Goal: Task Accomplishment & Management: Complete application form

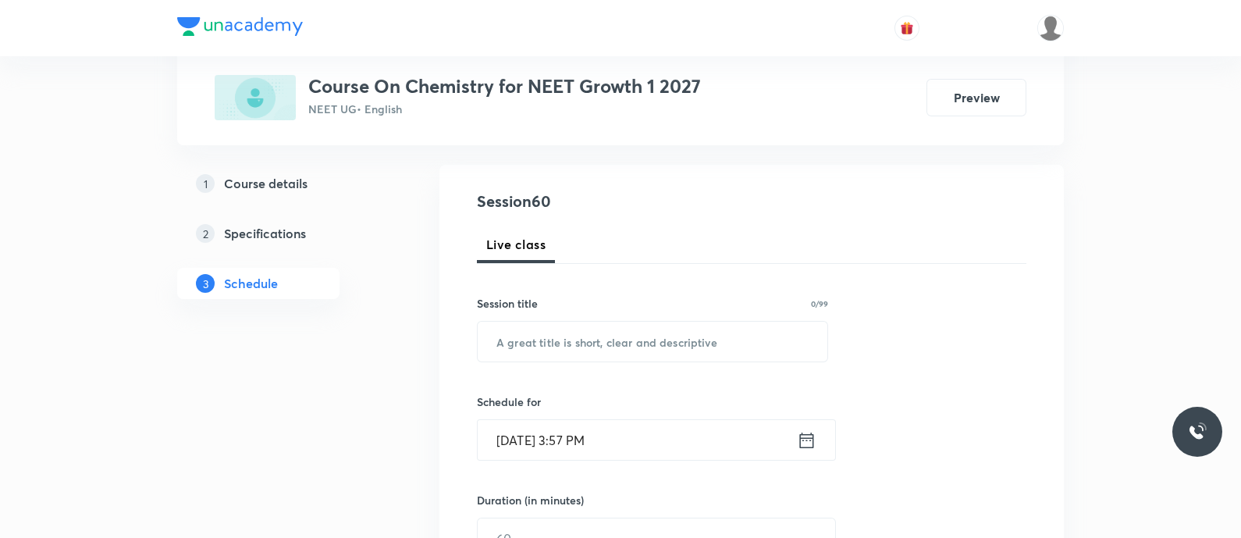
scroll to position [148, 0]
click at [523, 337] on input "text" at bounding box center [653, 341] width 350 height 40
paste input "Ionic equilibrium - Salts"
click at [532, 340] on input "Ionic equilibrium - Salts" at bounding box center [653, 341] width 350 height 40
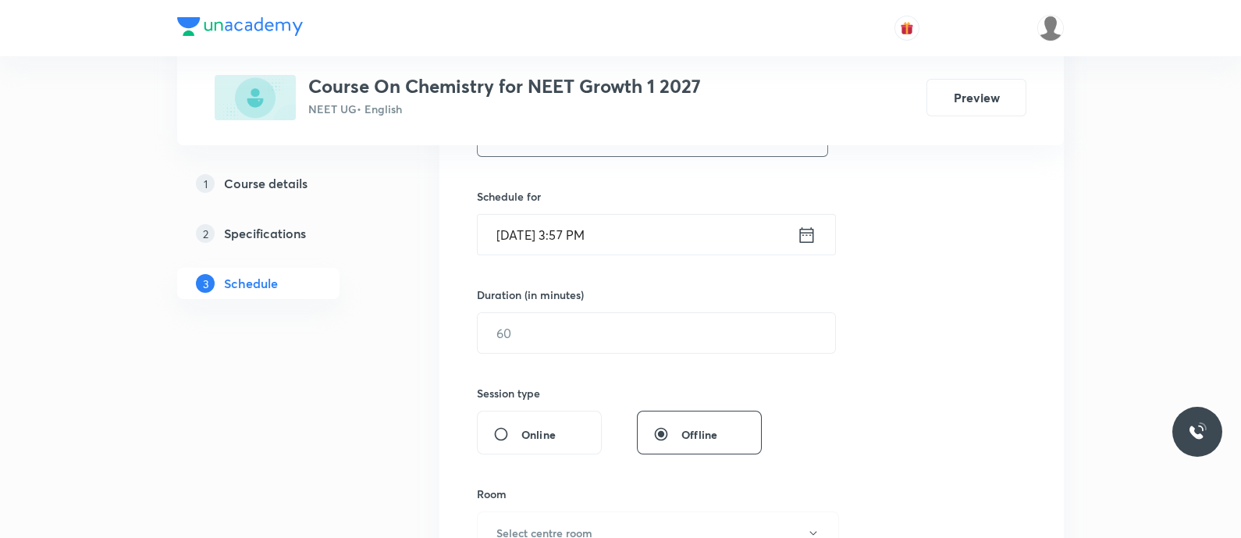
scroll to position [354, 0]
type input "Ionic Equilibrium - Salts"
click at [807, 230] on icon at bounding box center [807, 233] width 20 height 22
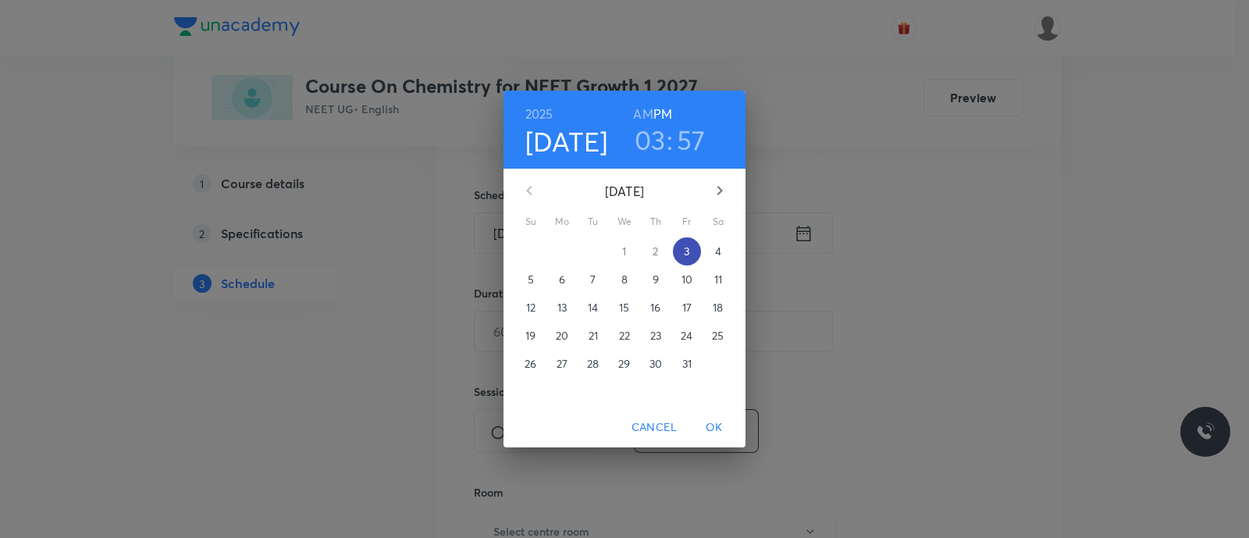
click at [684, 255] on p "3" at bounding box center [686, 252] width 5 height 16
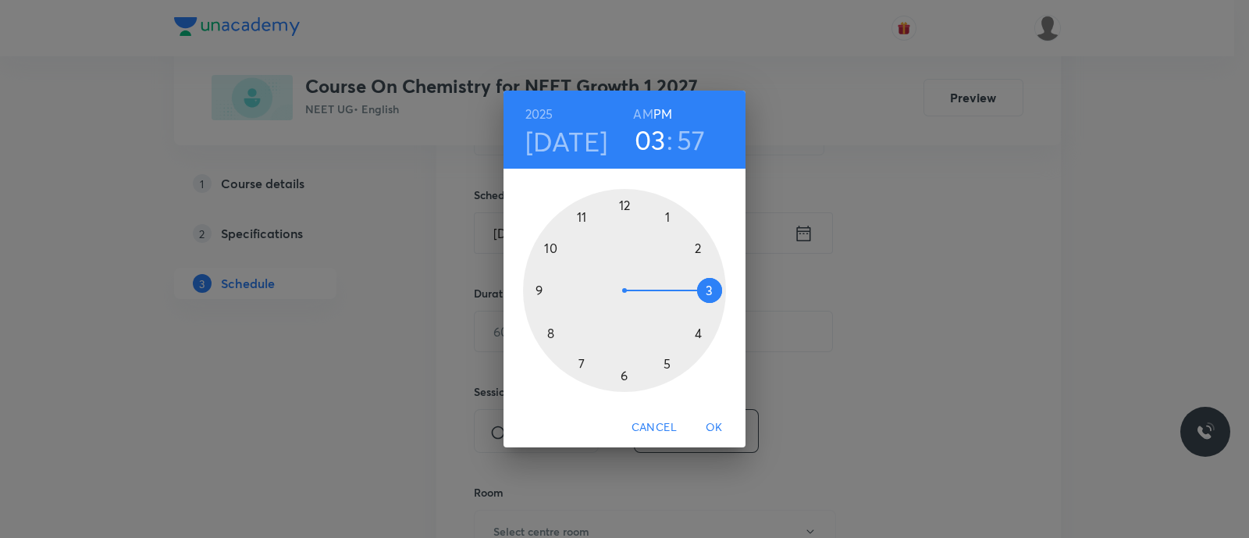
click at [665, 364] on div at bounding box center [624, 290] width 203 height 203
click at [624, 377] on div at bounding box center [624, 290] width 203 height 203
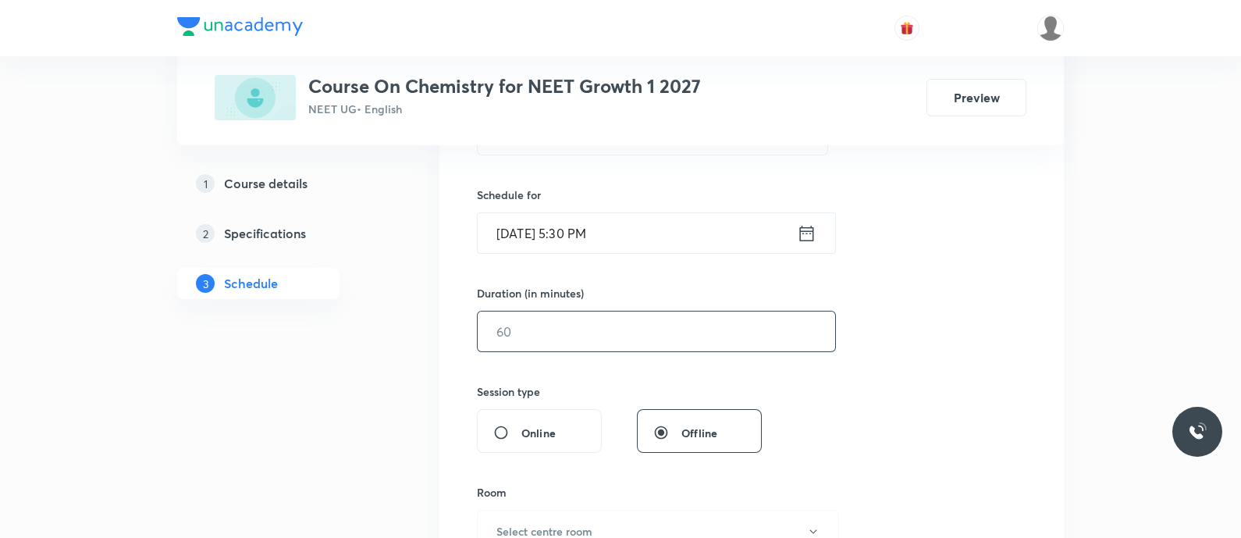
click at [581, 336] on input "text" at bounding box center [656, 331] width 357 height 40
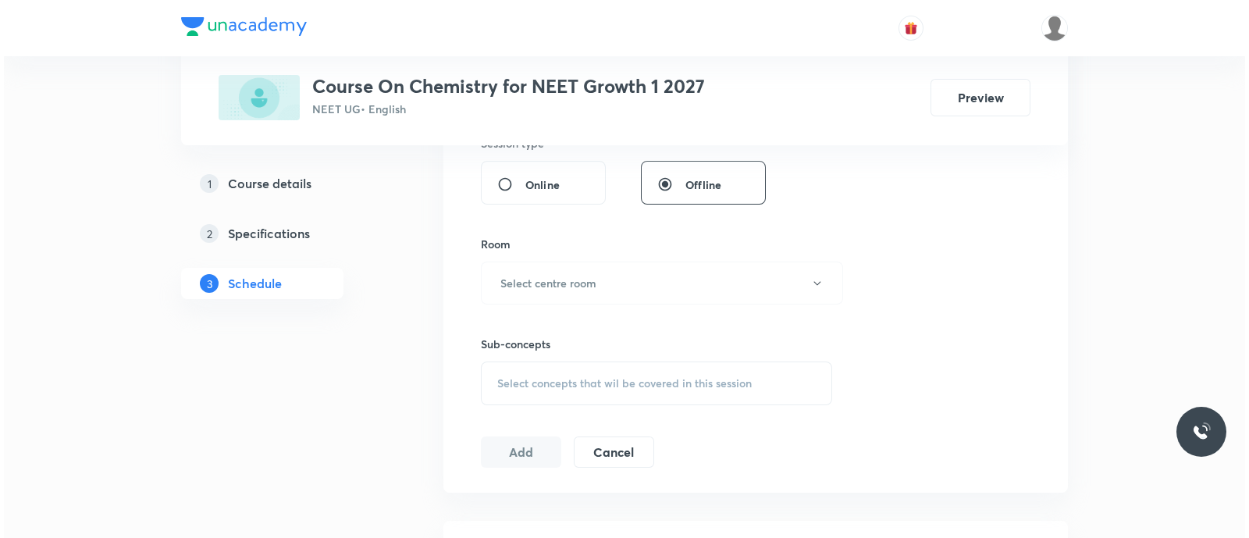
scroll to position [604, 0]
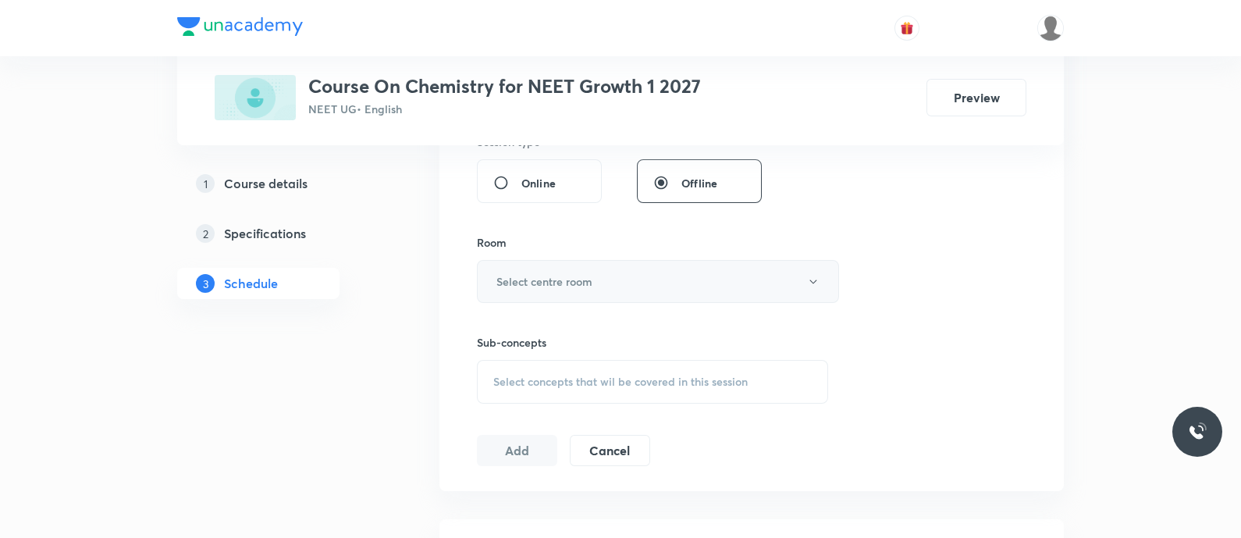
type input "90"
click at [556, 281] on h6 "Select centre room" at bounding box center [544, 281] width 96 height 16
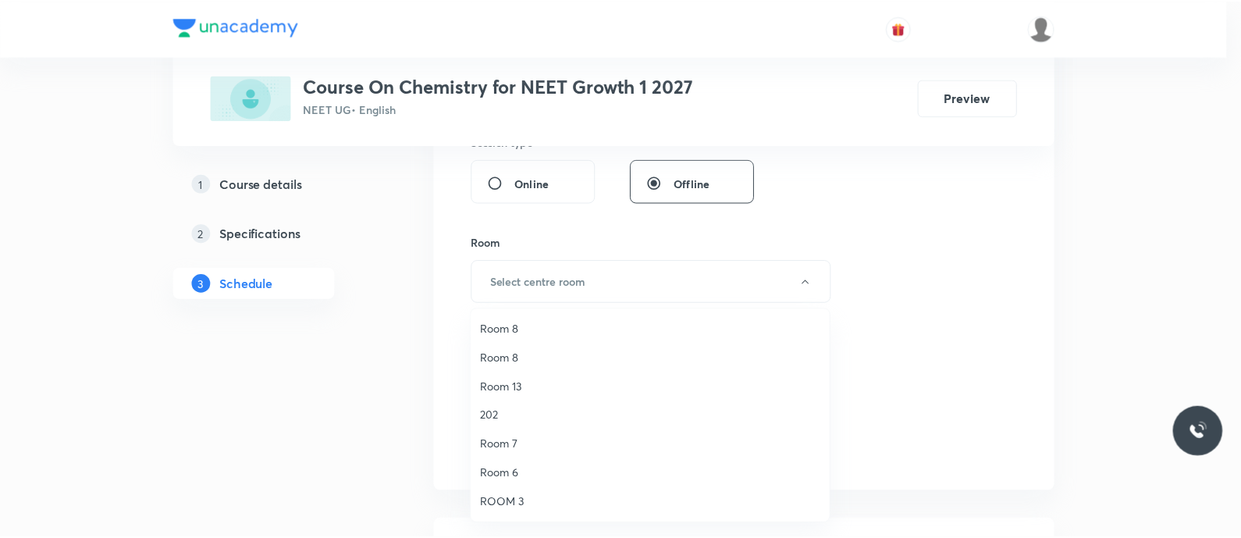
scroll to position [0, 0]
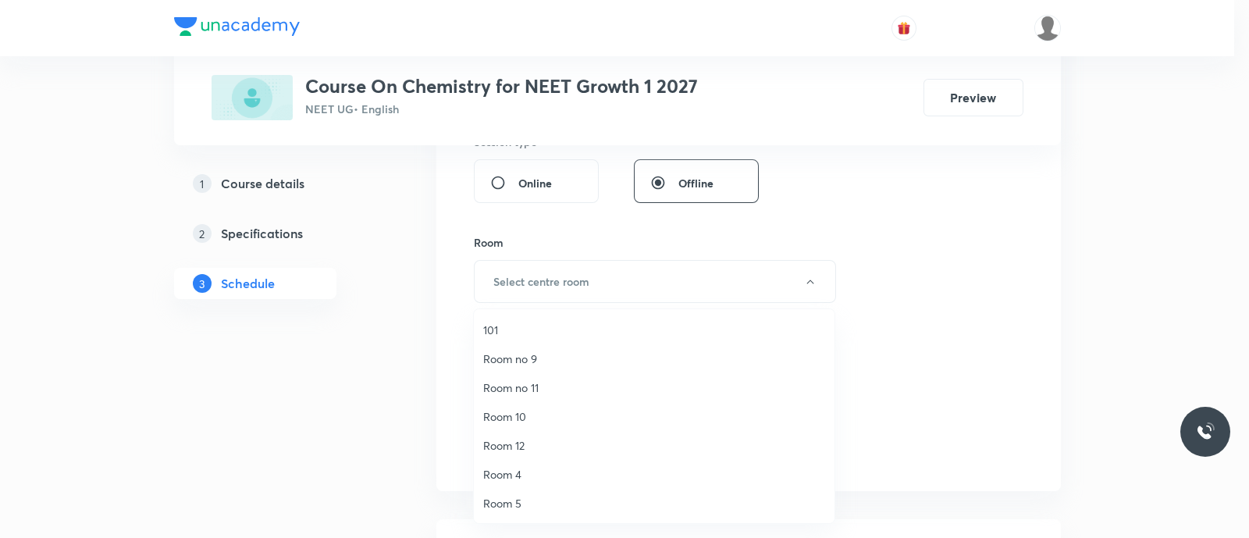
click at [511, 498] on span "Room 5" at bounding box center [654, 503] width 342 height 16
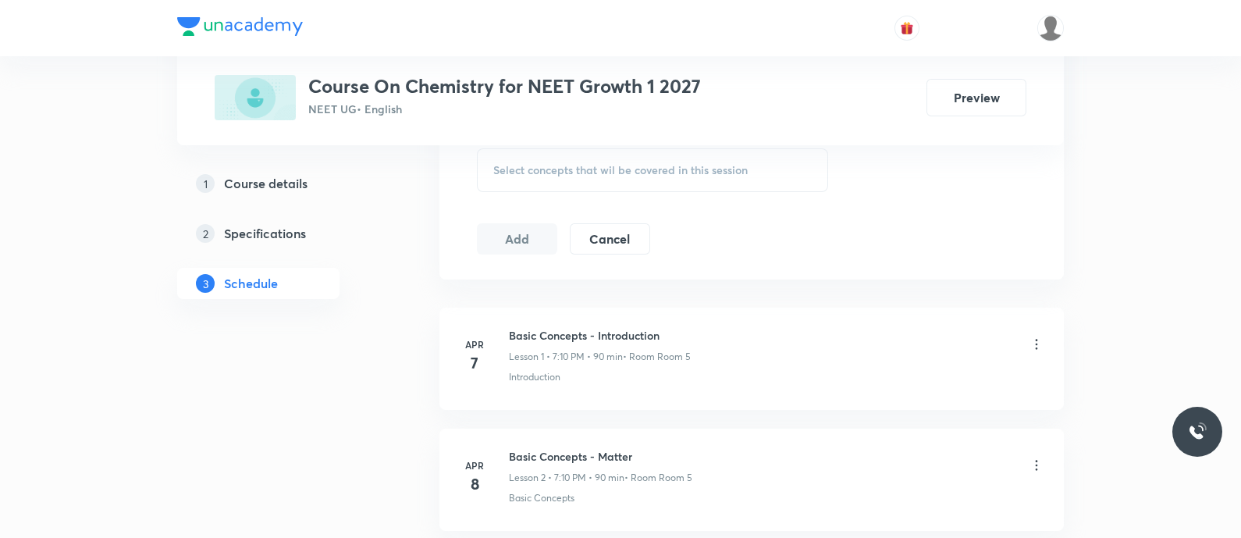
scroll to position [817, 0]
click at [528, 175] on div "Select concepts that wil be covered in this session" at bounding box center [652, 169] width 351 height 44
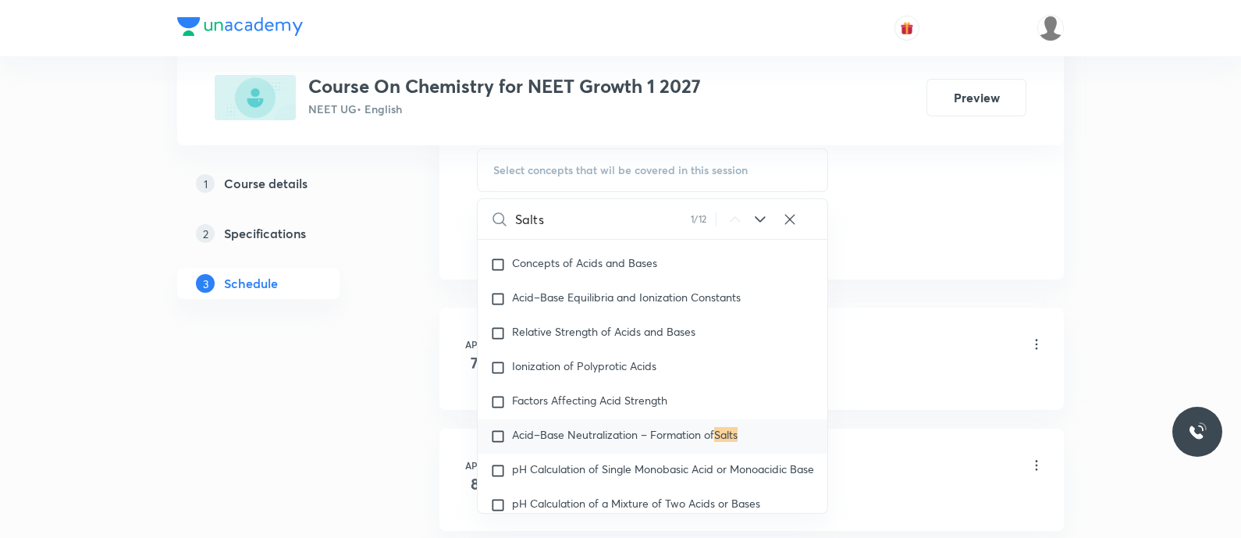
scroll to position [4723, 0]
type input "Salts"
click at [762, 219] on icon at bounding box center [760, 219] width 19 height 19
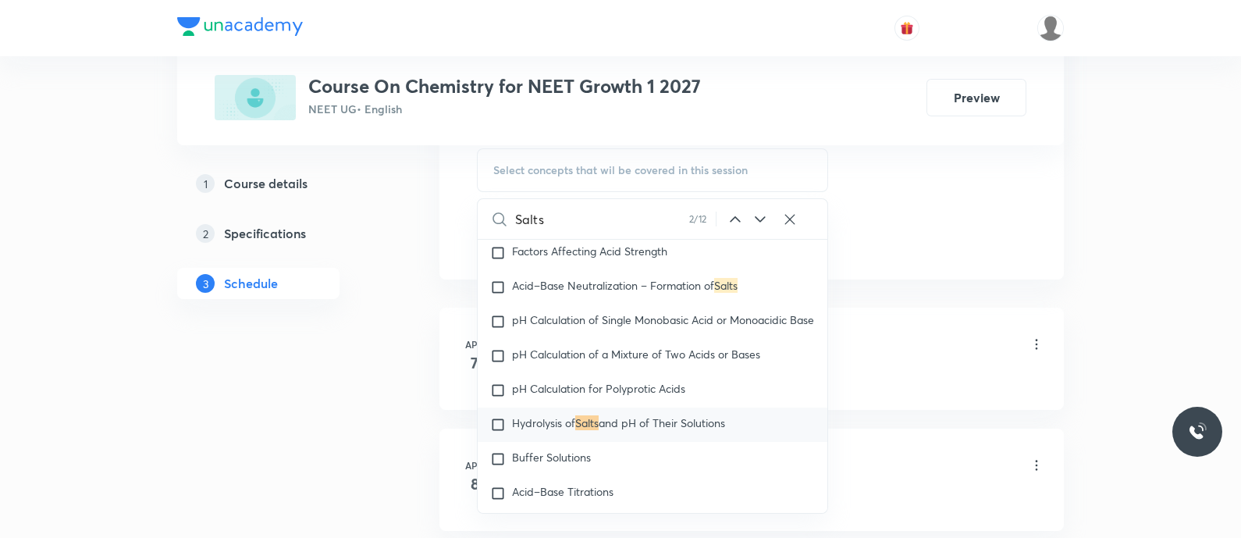
click at [762, 219] on icon at bounding box center [760, 219] width 19 height 19
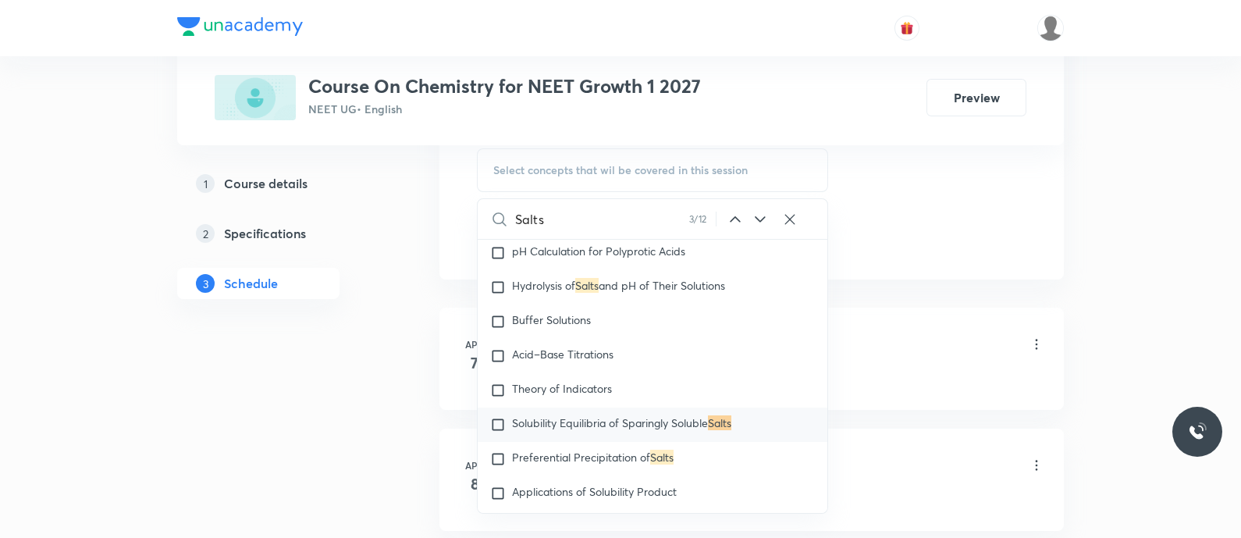
click at [762, 219] on icon at bounding box center [760, 219] width 19 height 19
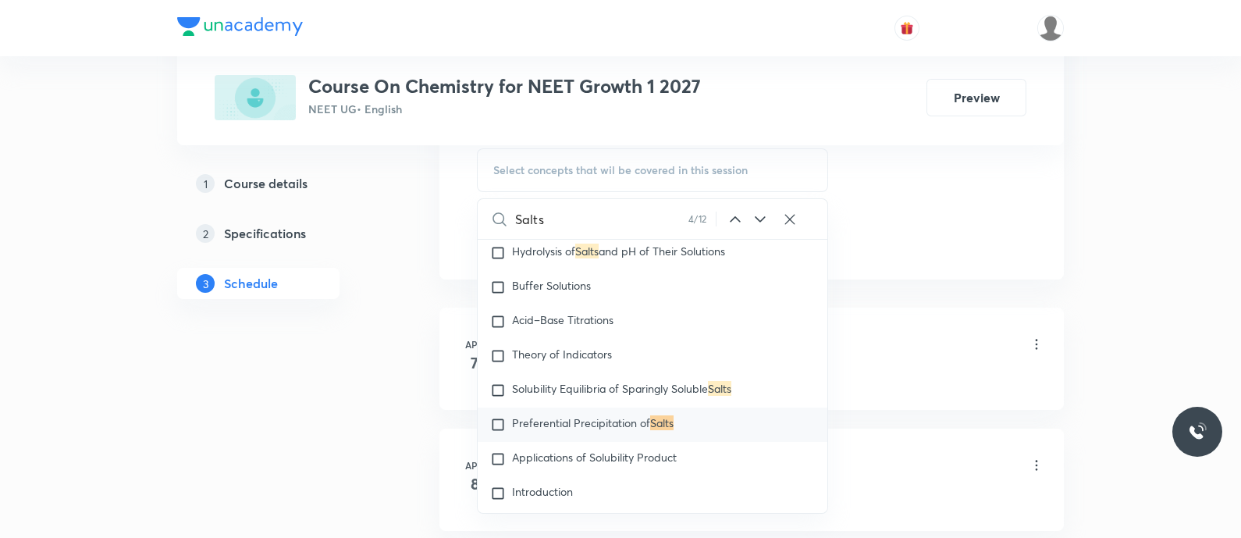
click at [762, 219] on icon at bounding box center [760, 219] width 19 height 19
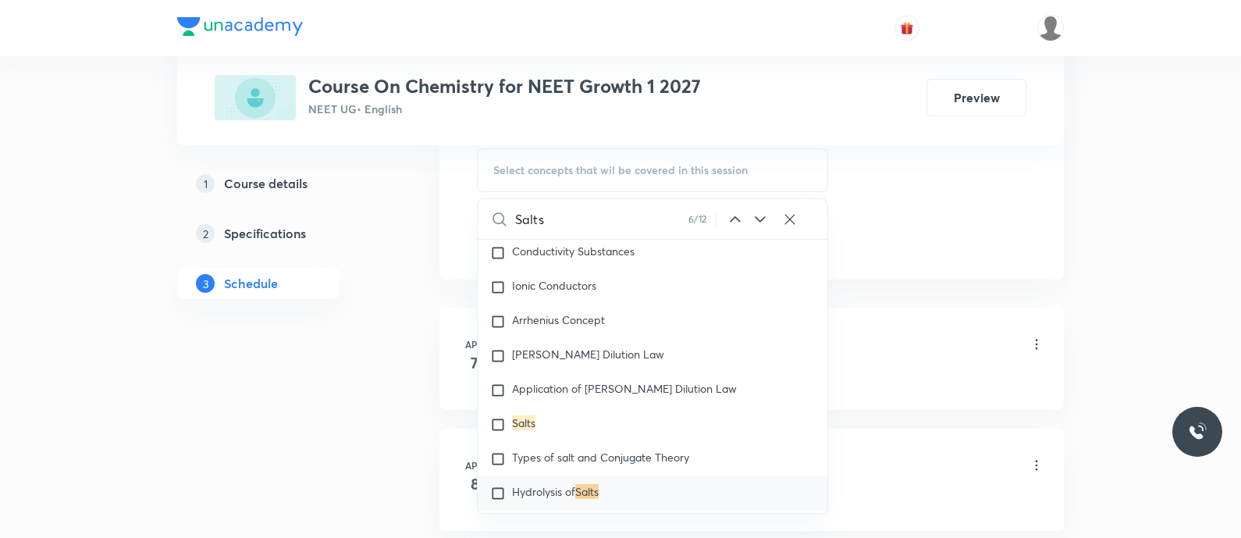
scroll to position [5385, 0]
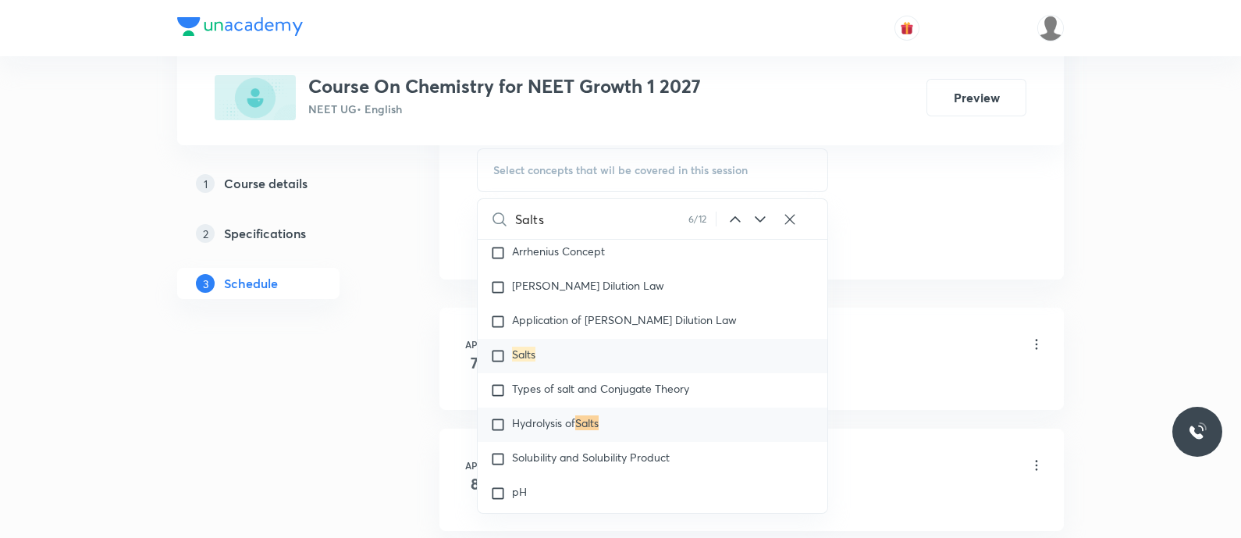
click at [514, 361] on mark "Salts" at bounding box center [523, 354] width 23 height 15
checkbox input "true"
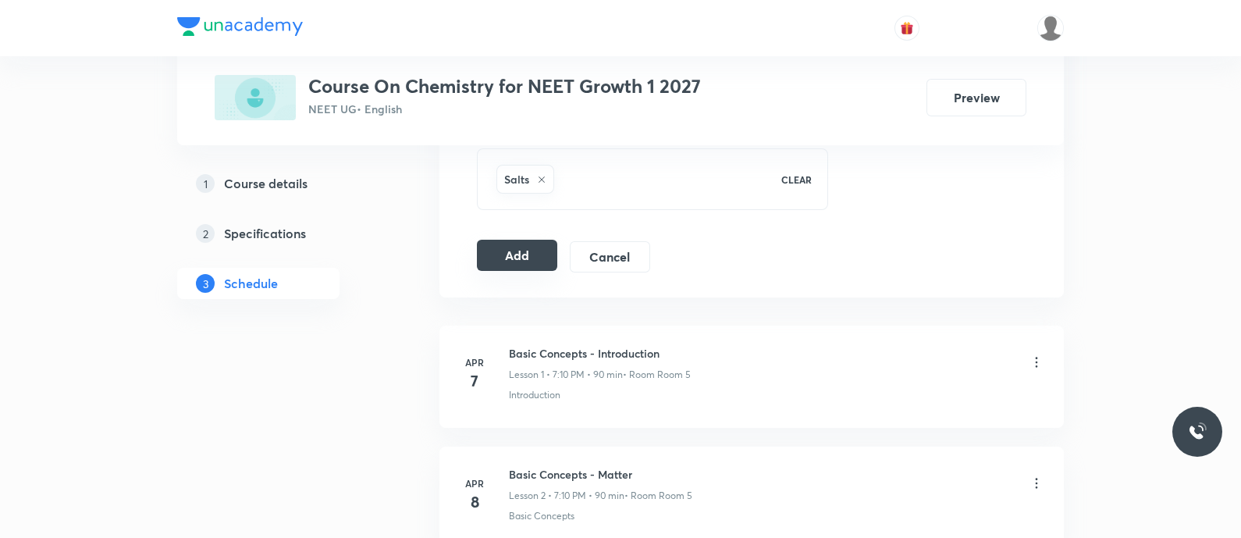
click at [521, 244] on button "Add" at bounding box center [517, 255] width 80 height 31
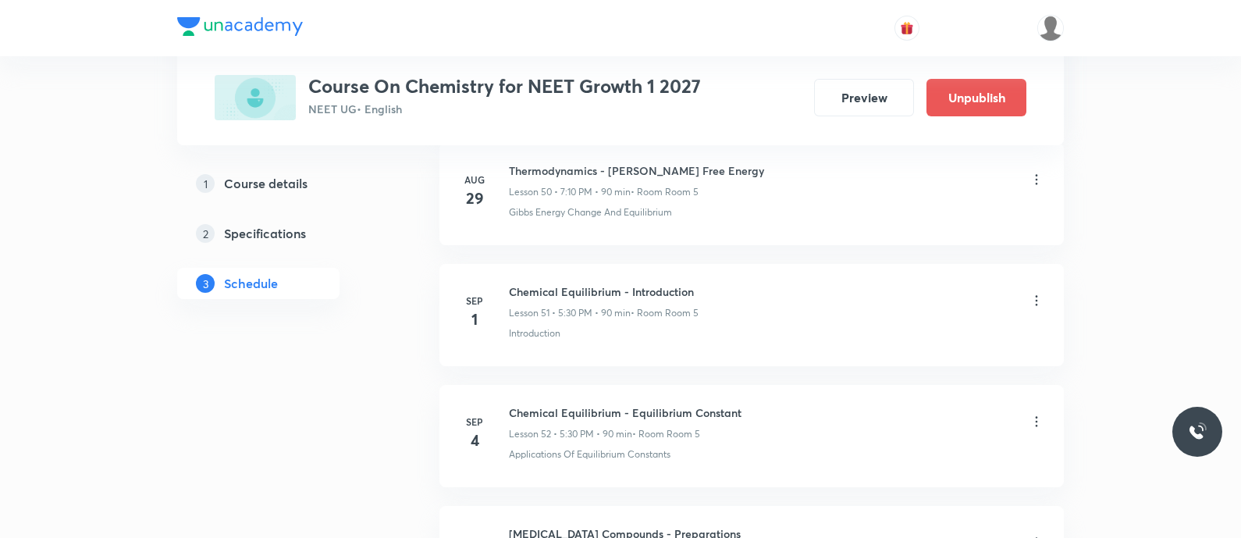
scroll to position [7237, 0]
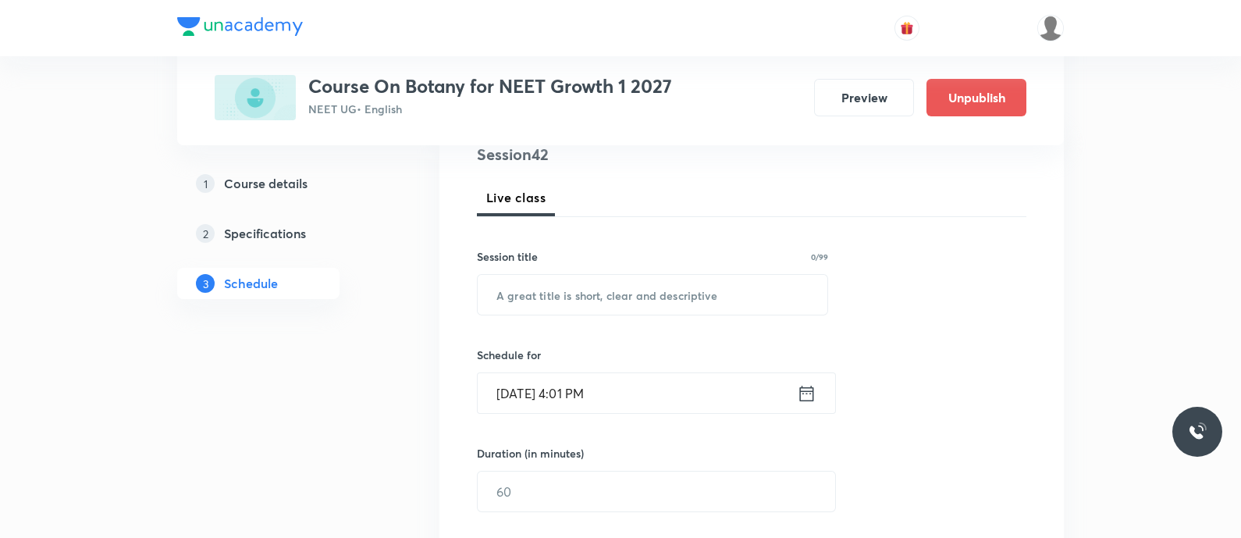
click at [577, 306] on input "text" at bounding box center [653, 295] width 350 height 40
paste input "Morphology of the Flowering plants - Stem and Leaf"
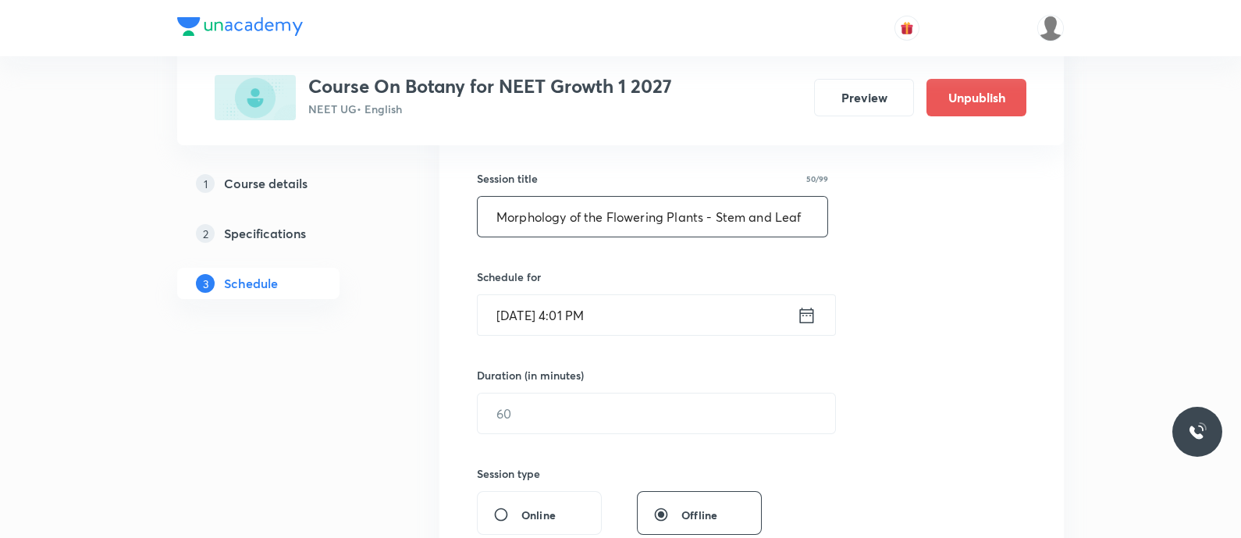
scroll to position [302, 0]
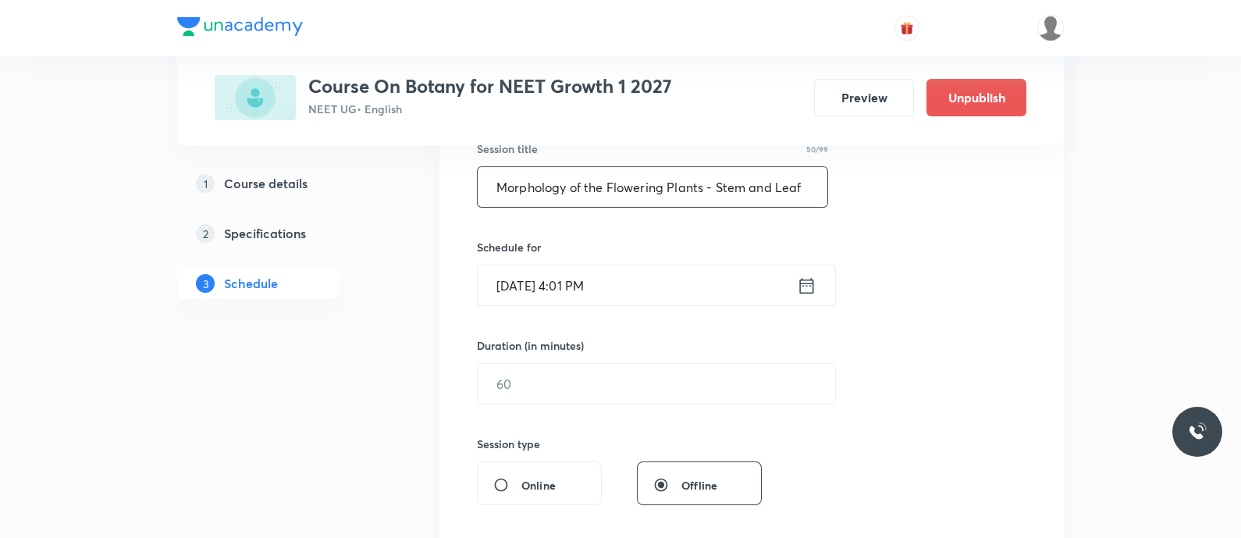
type input "Morphology of the Flowering Plants - Stem and Leaf"
click at [802, 290] on icon at bounding box center [807, 286] width 20 height 22
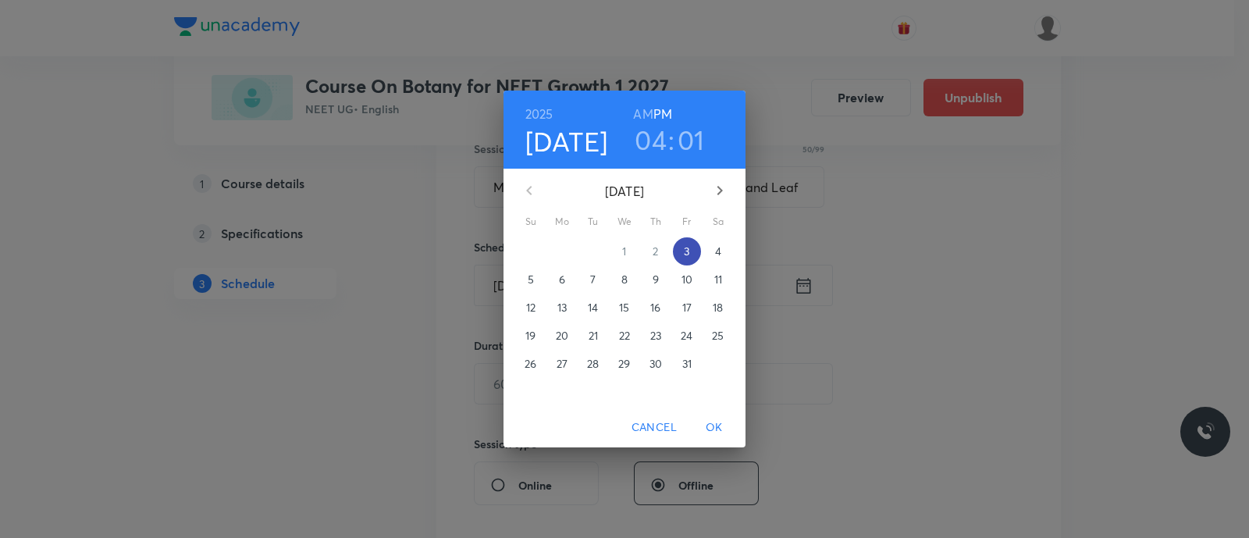
click at [685, 247] on p "3" at bounding box center [686, 252] width 5 height 16
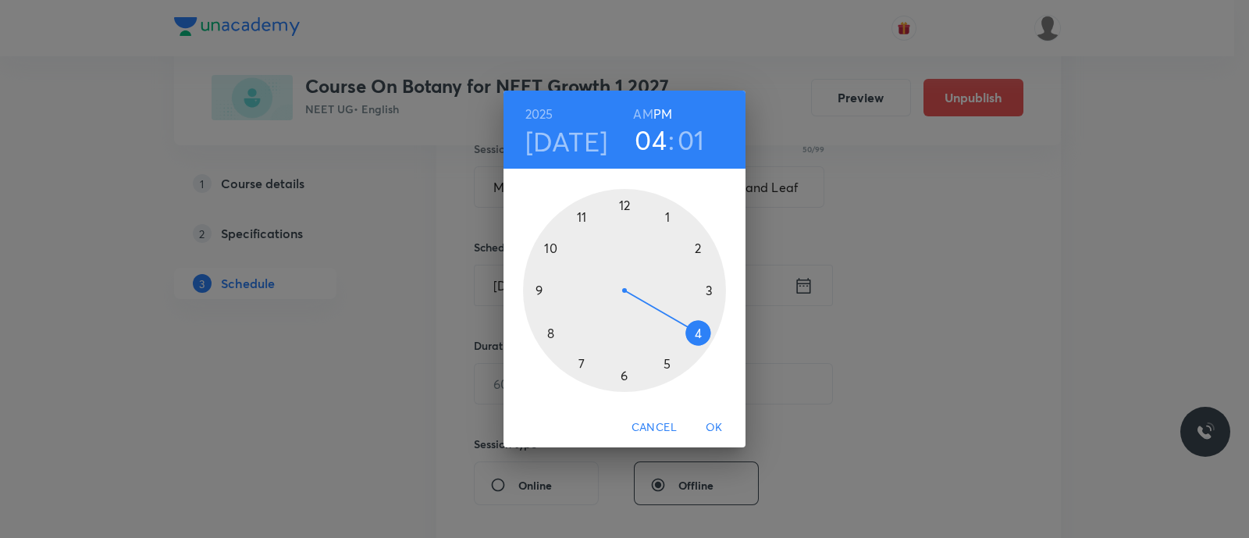
click at [585, 363] on div at bounding box center [624, 290] width 203 height 203
click at [699, 243] on div at bounding box center [624, 290] width 203 height 203
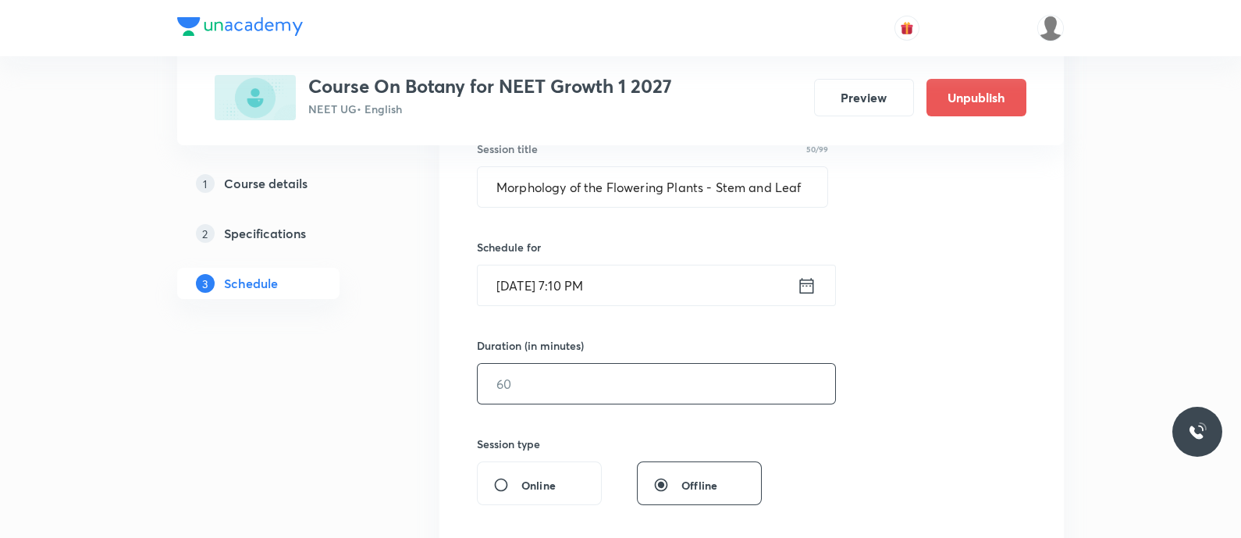
click at [527, 396] on input "text" at bounding box center [656, 384] width 357 height 40
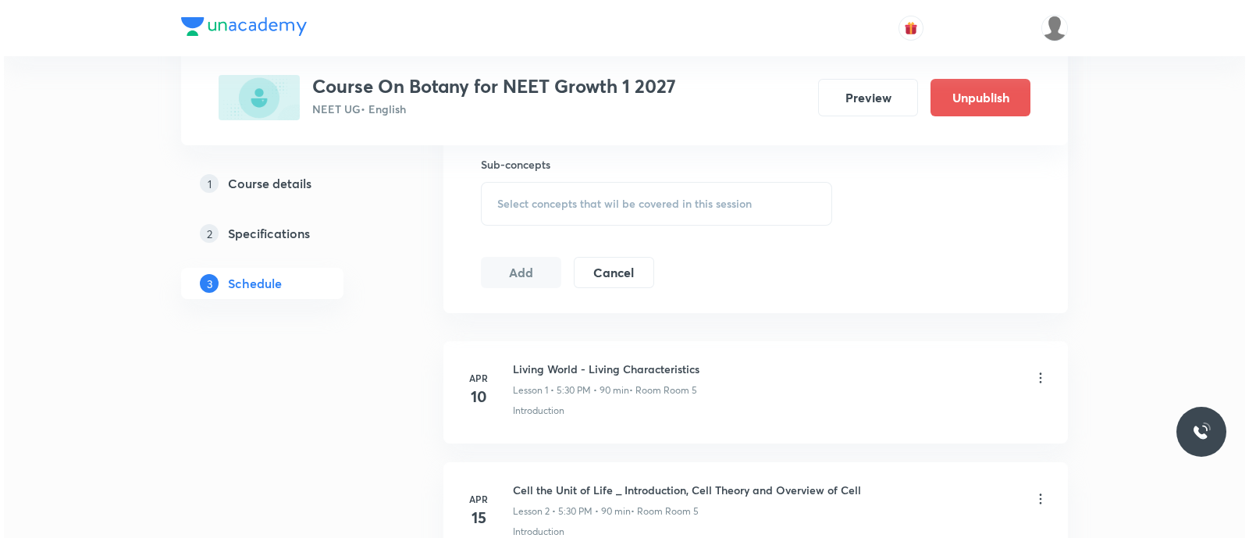
scroll to position [661, 0]
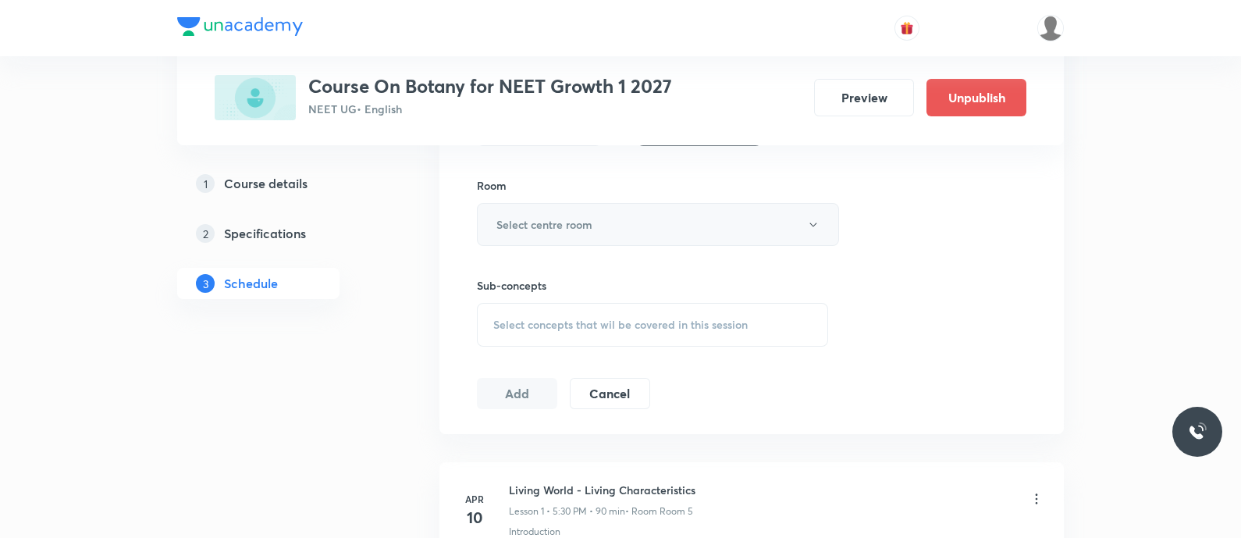
type input "90"
click at [564, 203] on button "Select centre room" at bounding box center [658, 224] width 362 height 43
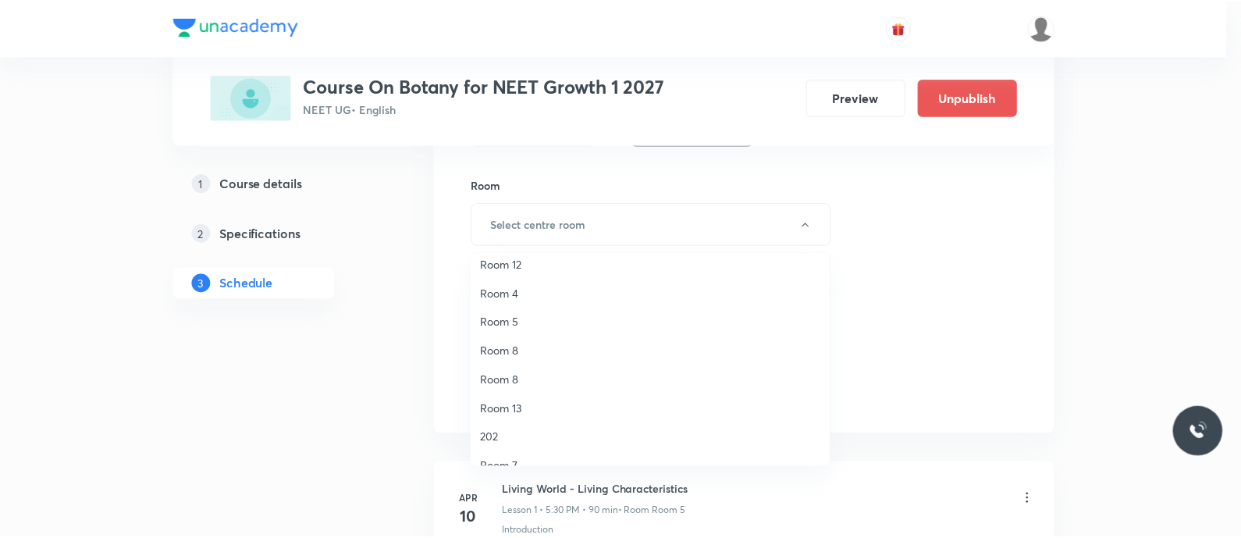
scroll to position [126, 0]
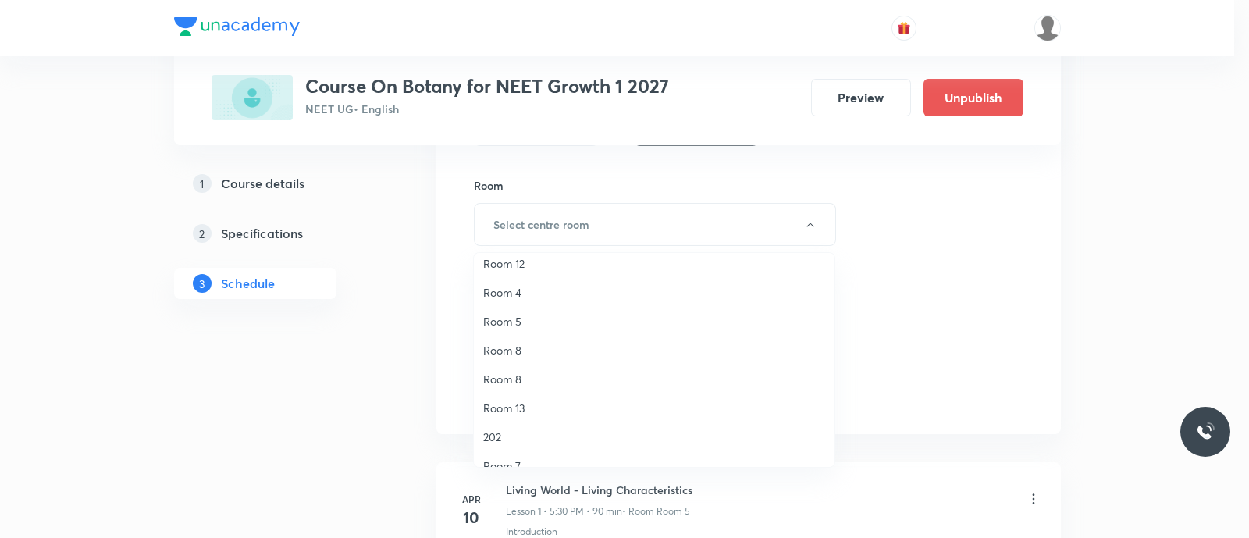
click at [515, 322] on span "Room 5" at bounding box center [654, 321] width 342 height 16
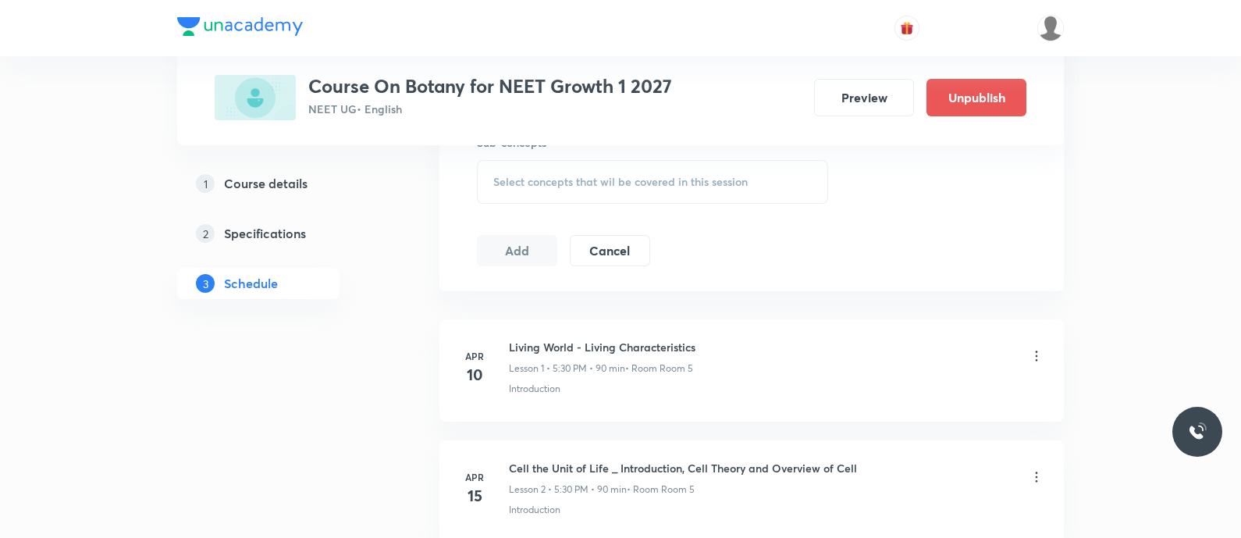
scroll to position [807, 0]
click at [521, 181] on span "Select concepts that wil be covered in this session" at bounding box center [620, 178] width 254 height 12
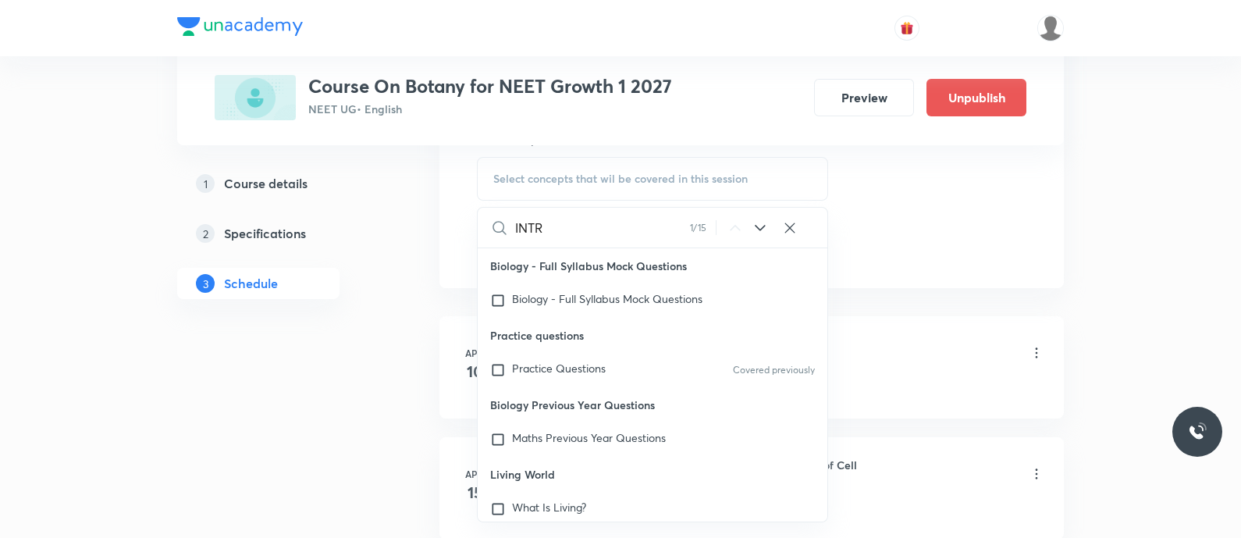
type input "INTRO"
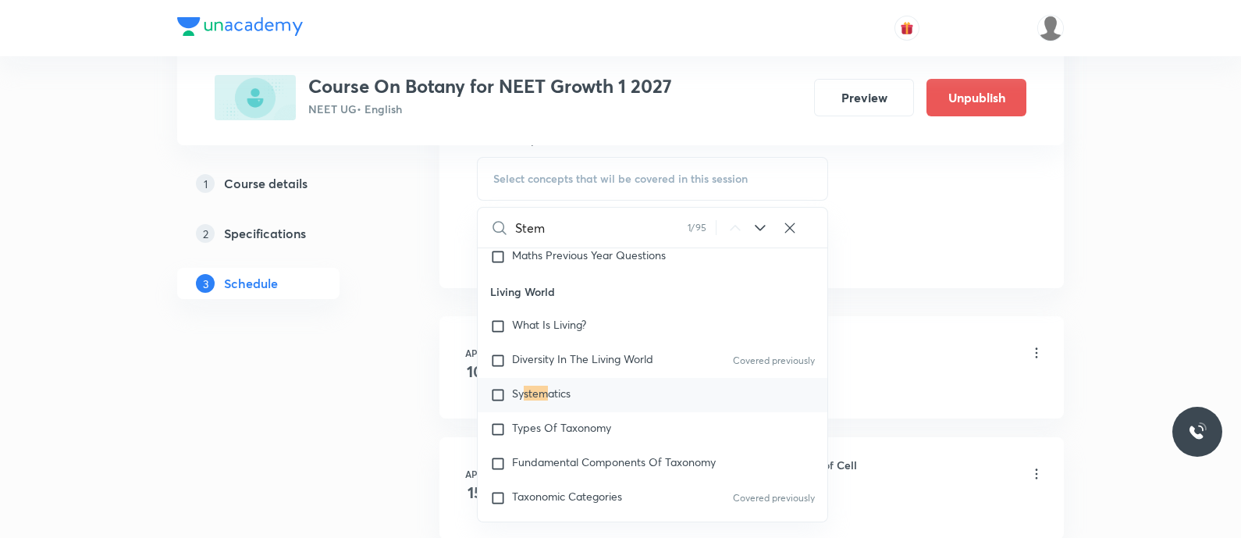
scroll to position [128, 0]
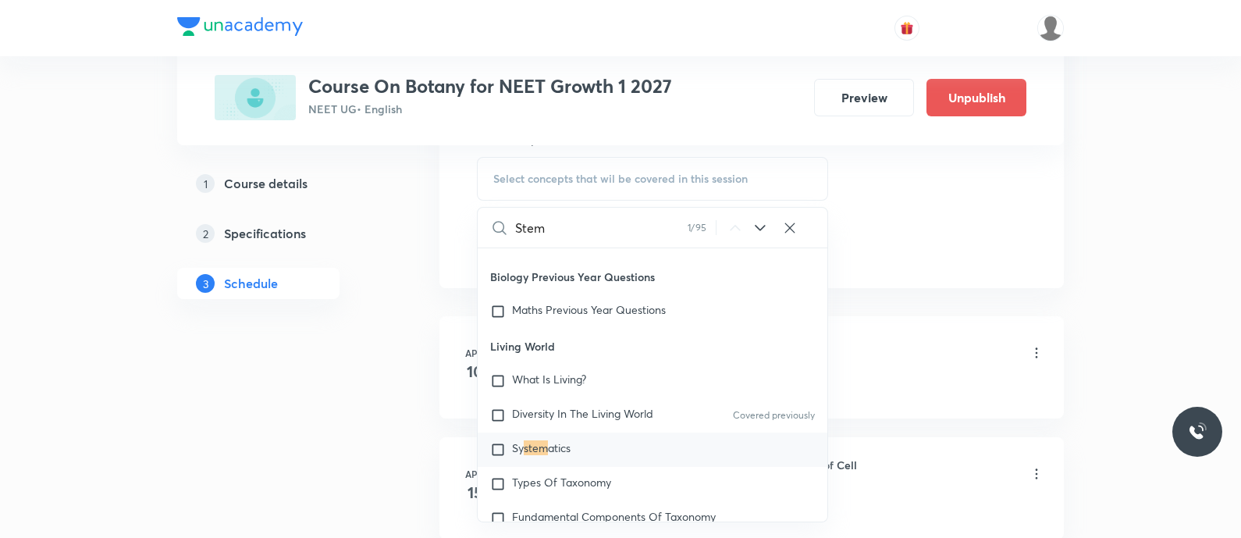
click at [763, 220] on icon at bounding box center [760, 228] width 19 height 19
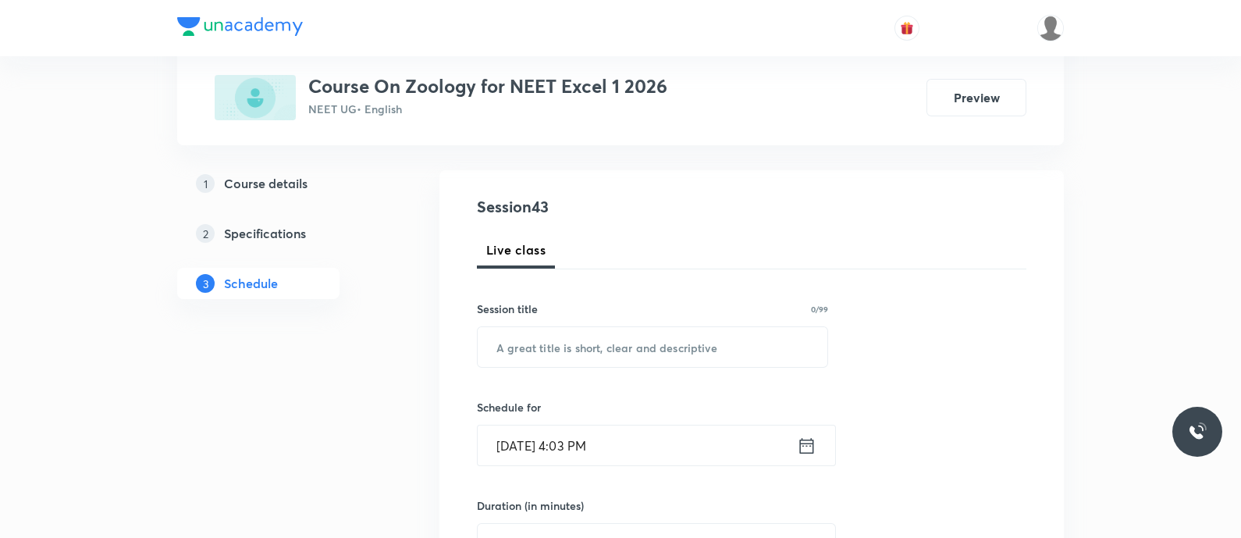
scroll to position [144, 0]
click at [542, 343] on input "text" at bounding box center [653, 345] width 350 height 40
paste input "pBR-322, Competent host, Bio-Reactors - Biotechnology Principles and Processes"
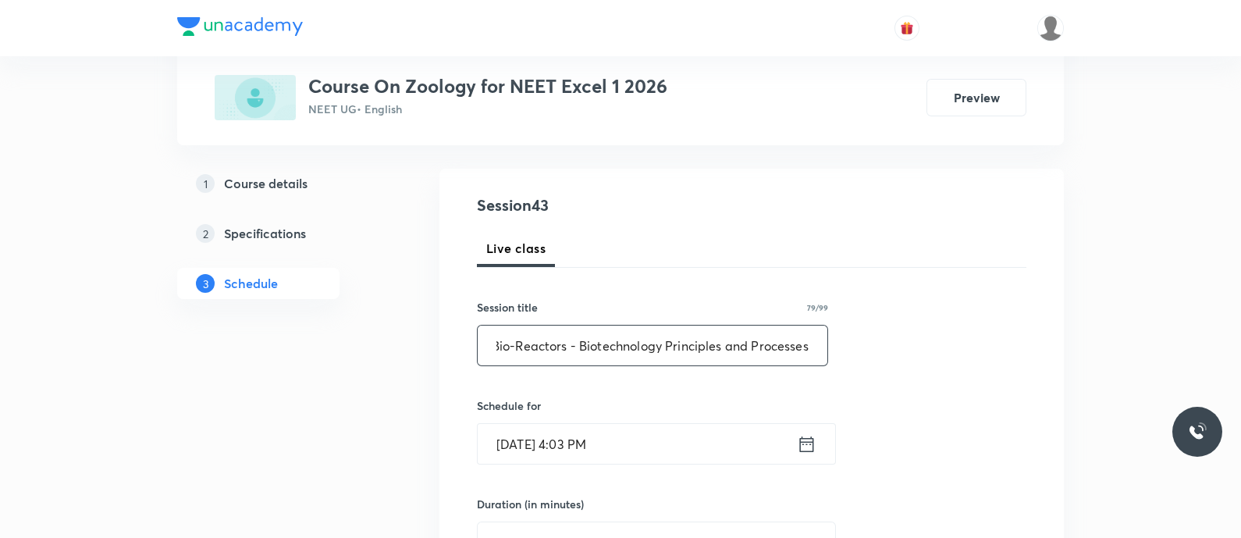
scroll to position [0, 0]
click at [625, 344] on input "pBR-322, Competent host, Bio-Reactors - Biotechnology Principles and Processes" at bounding box center [653, 345] width 350 height 40
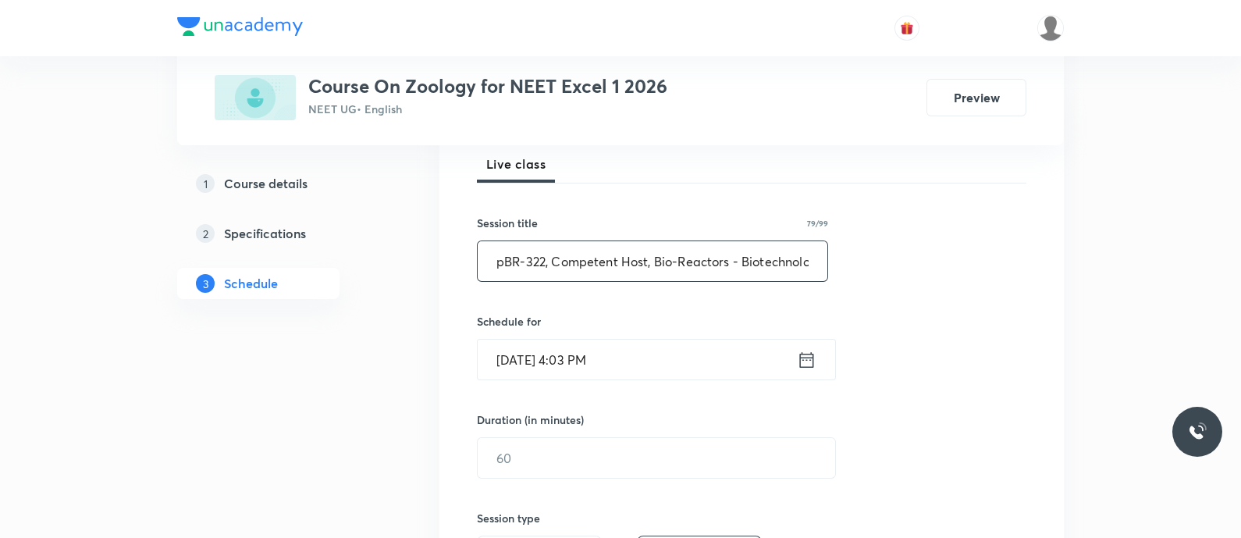
scroll to position [229, 0]
type input "pBR-322, Competent Host, Bio-Reactors - Biotechnology Principles and Processes"
click at [797, 357] on icon at bounding box center [807, 358] width 20 height 22
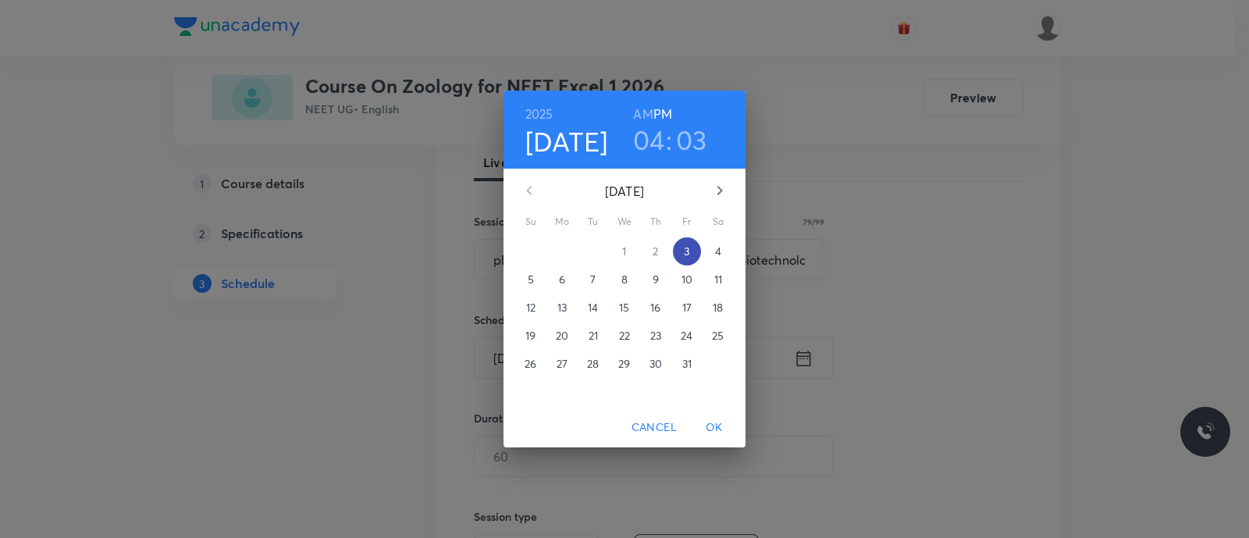
click at [688, 254] on p "3" at bounding box center [686, 252] width 5 height 16
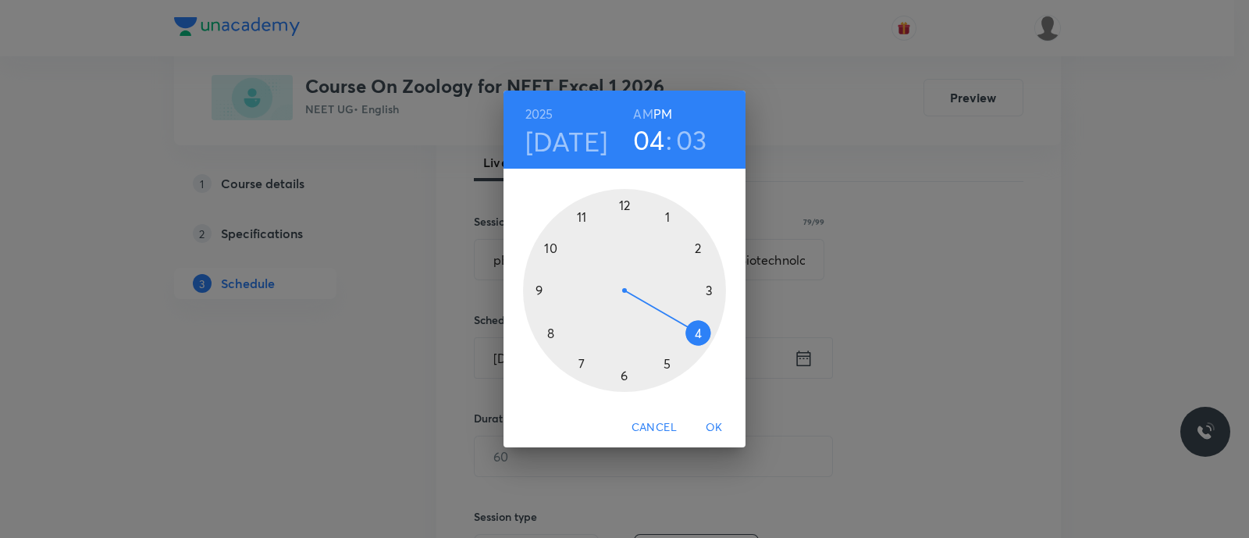
click at [667, 361] on div at bounding box center [624, 290] width 203 height 203
click at [626, 376] on div at bounding box center [624, 290] width 203 height 203
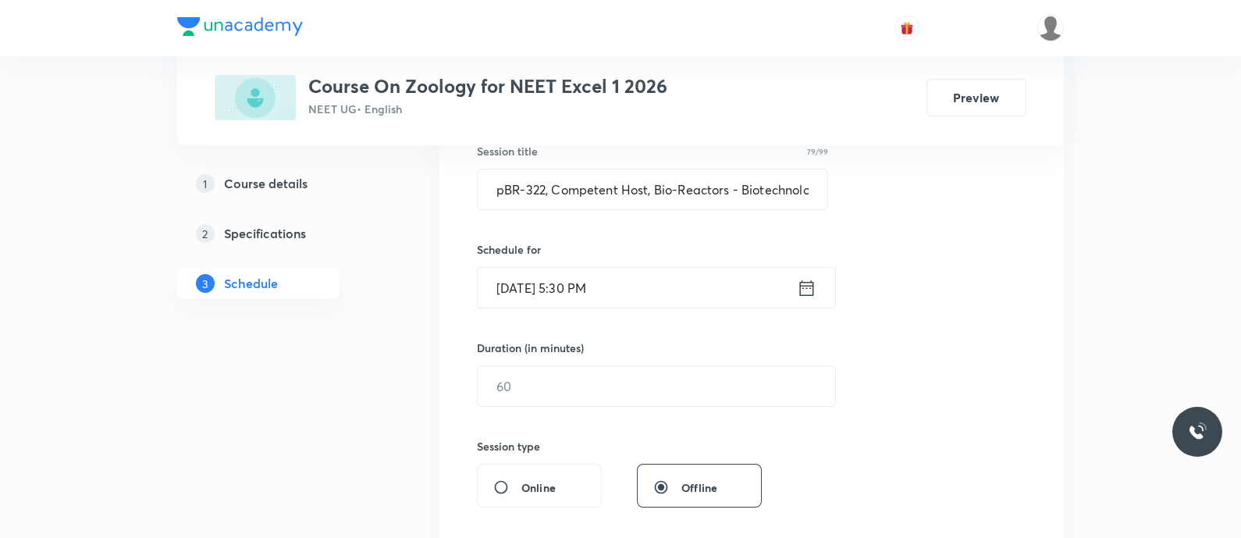
scroll to position [309, 0]
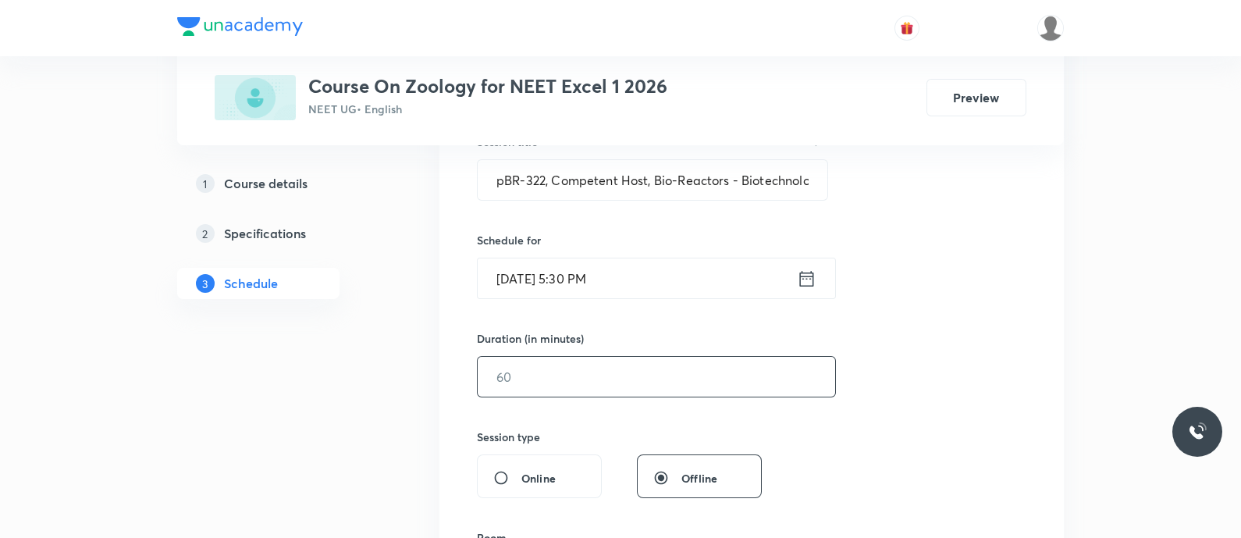
click at [626, 376] on input "text" at bounding box center [656, 377] width 357 height 40
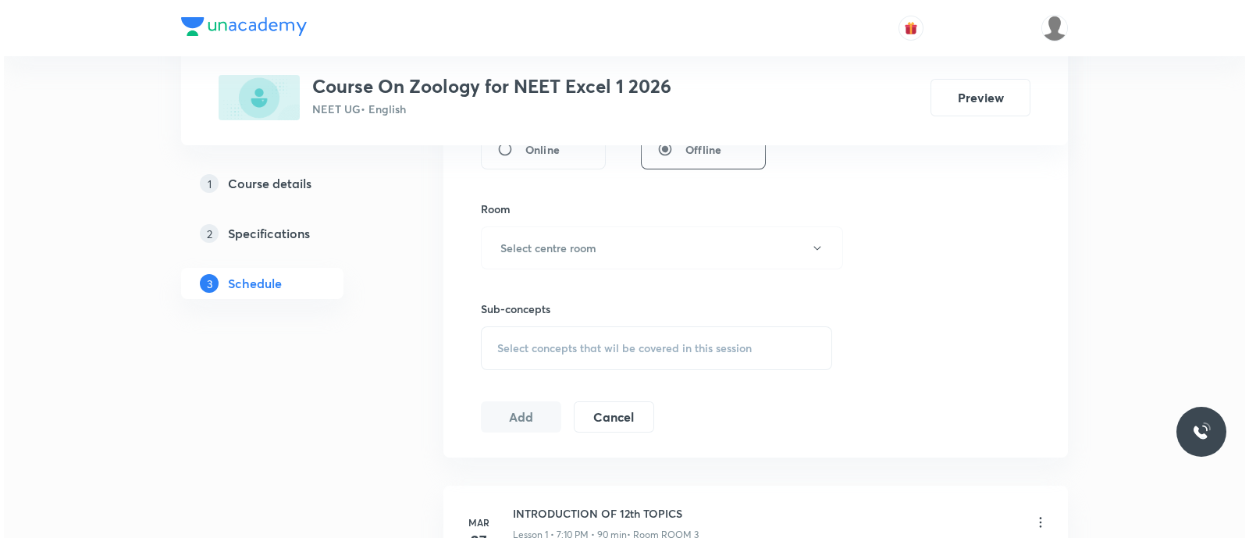
scroll to position [639, 0]
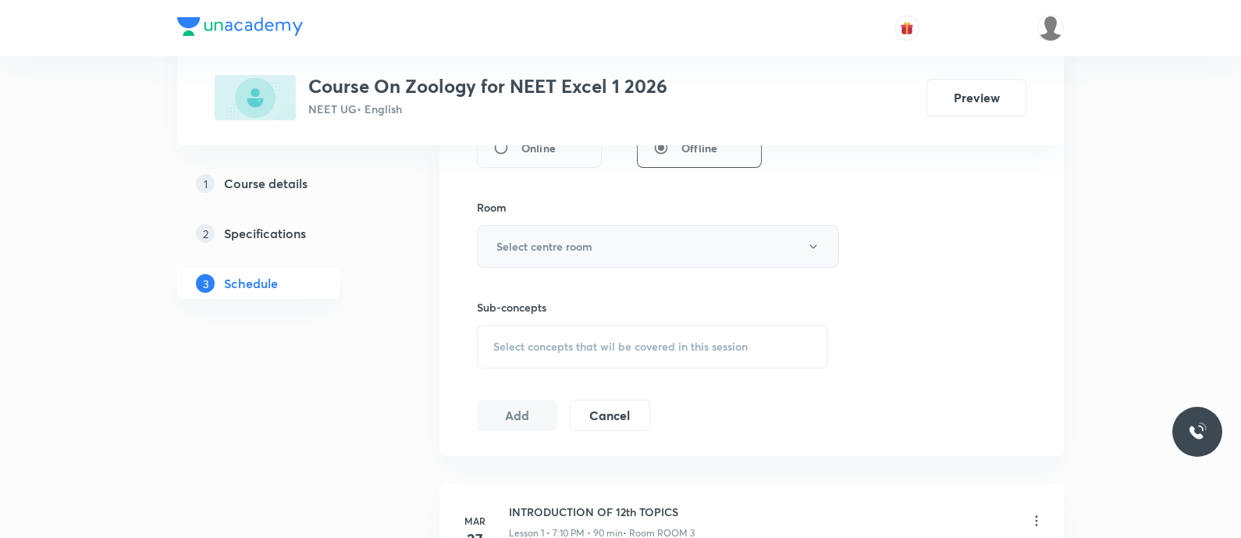
type input "90"
click at [539, 231] on button "Select centre room" at bounding box center [658, 246] width 362 height 43
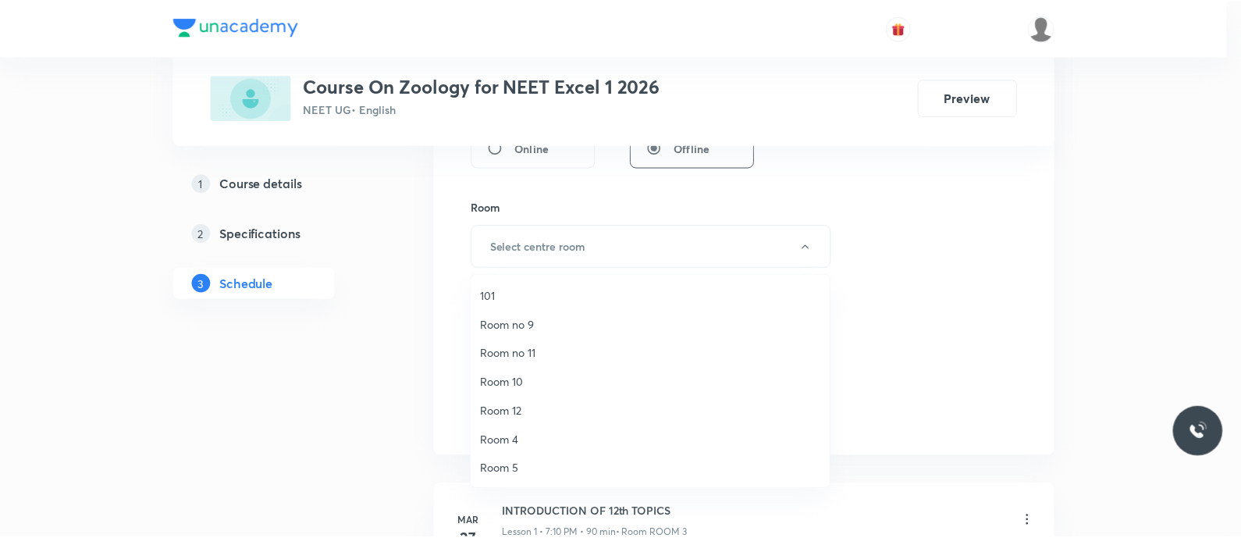
scroll to position [203, 0]
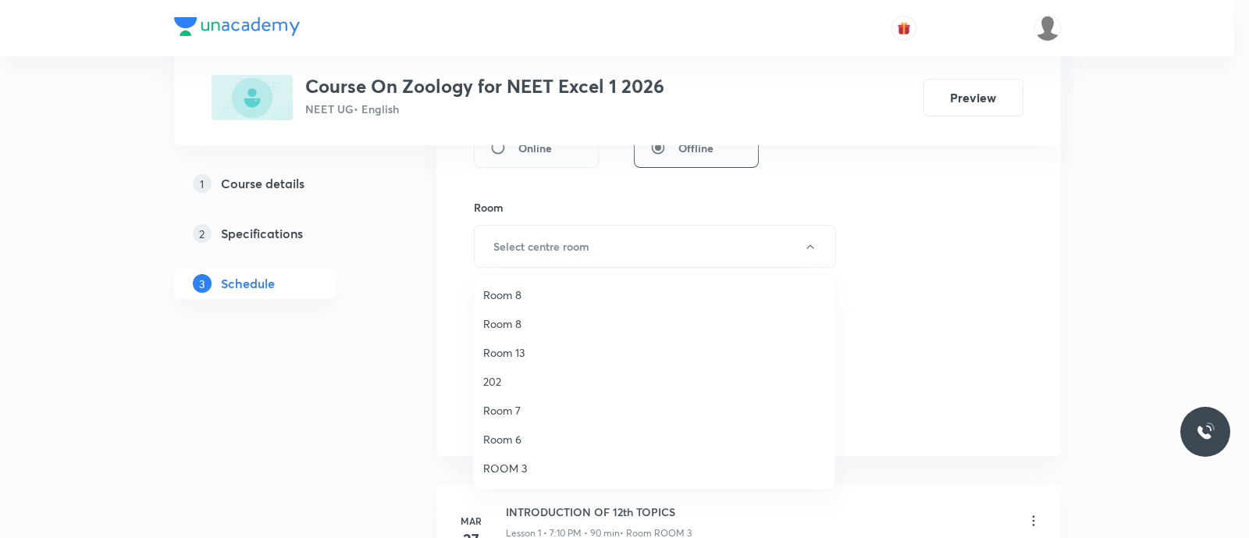
click at [521, 413] on span "Room 7" at bounding box center [654, 410] width 342 height 16
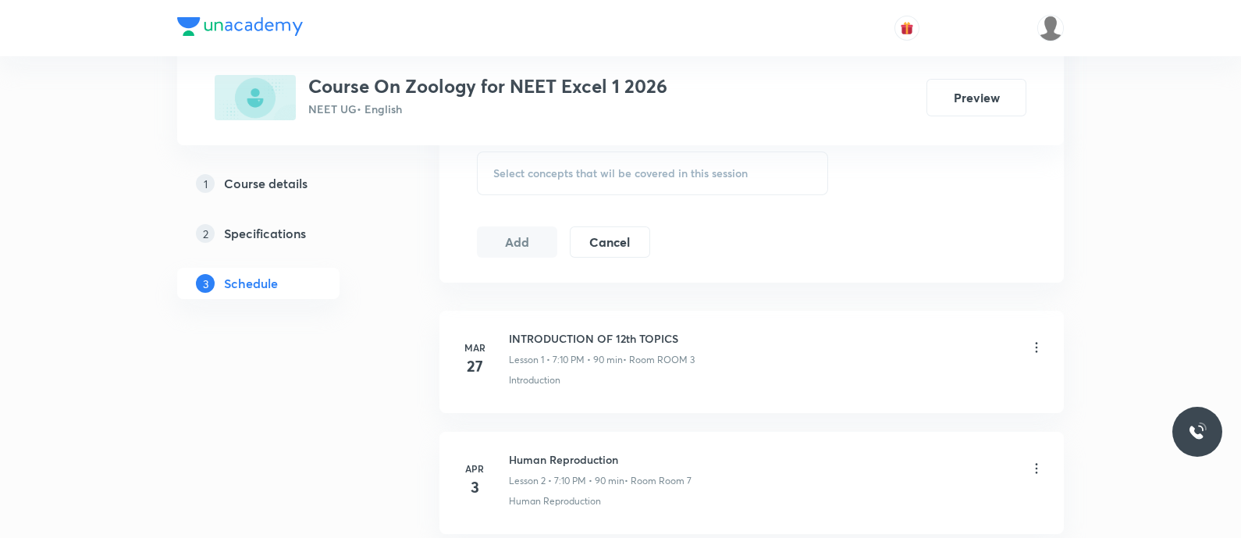
scroll to position [820, 0]
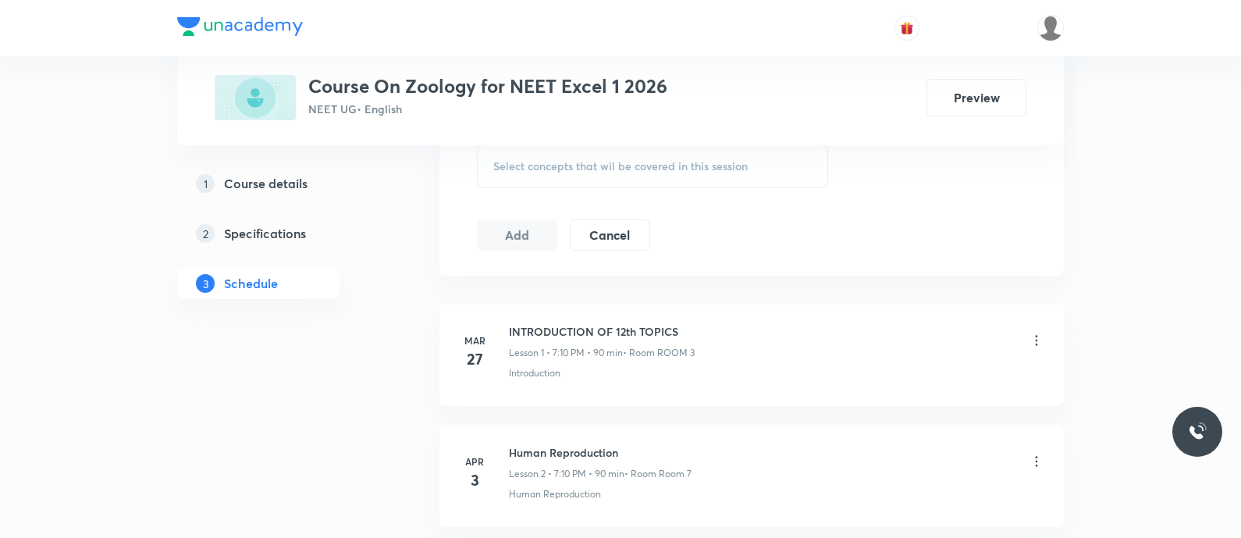
click at [511, 170] on span "Select concepts that wil be covered in this session" at bounding box center [620, 166] width 254 height 12
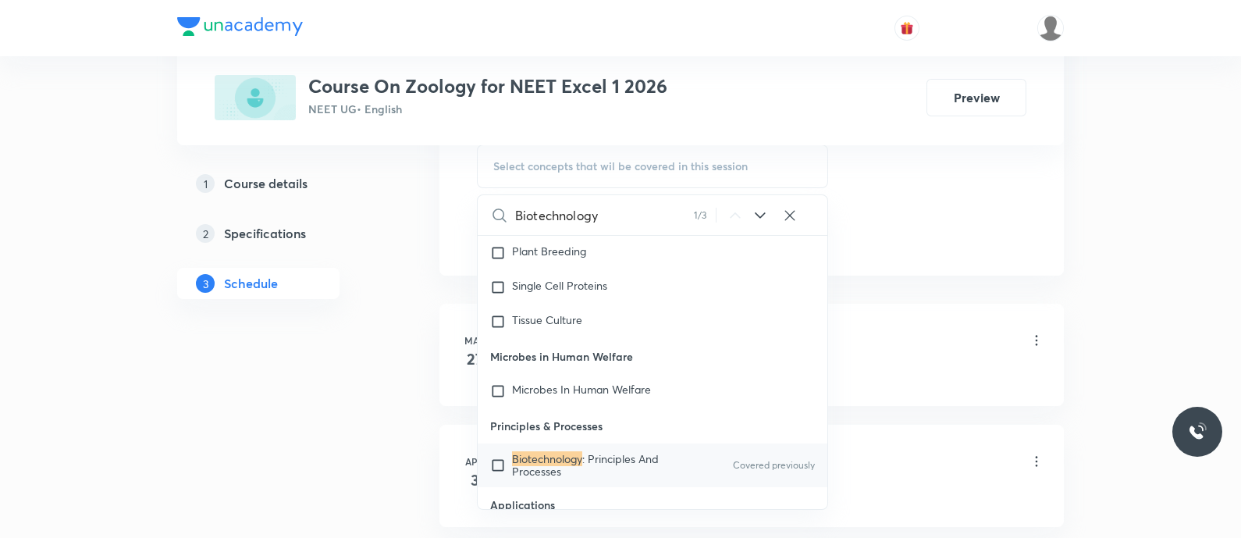
scroll to position [13022, 0]
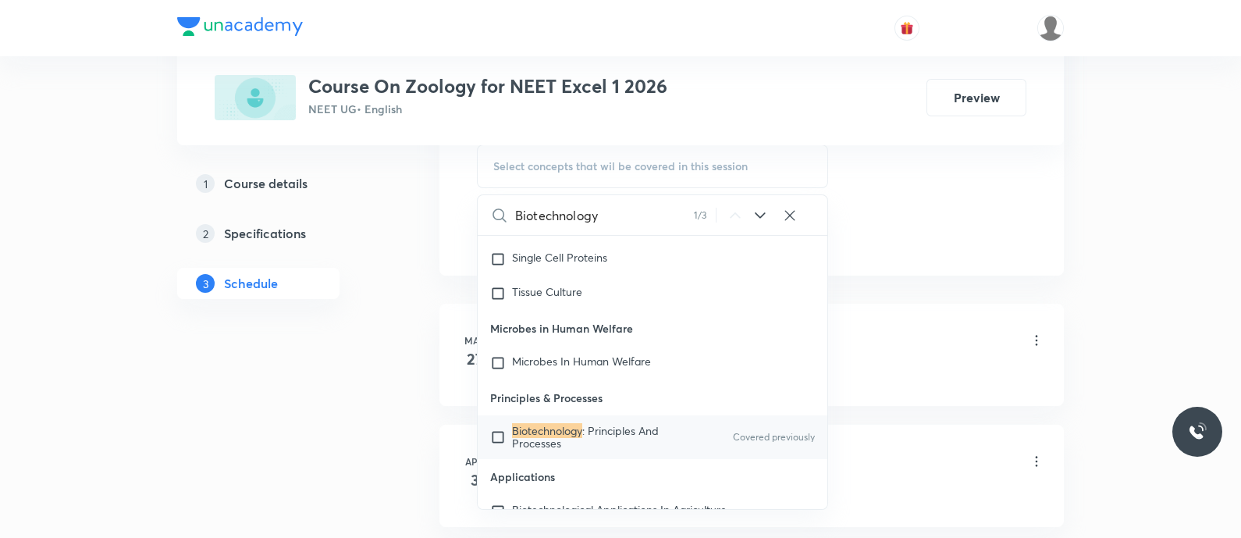
type input "Biotechnology"
click at [529, 429] on mark "Biotechnology" at bounding box center [547, 430] width 70 height 15
checkbox input "true"
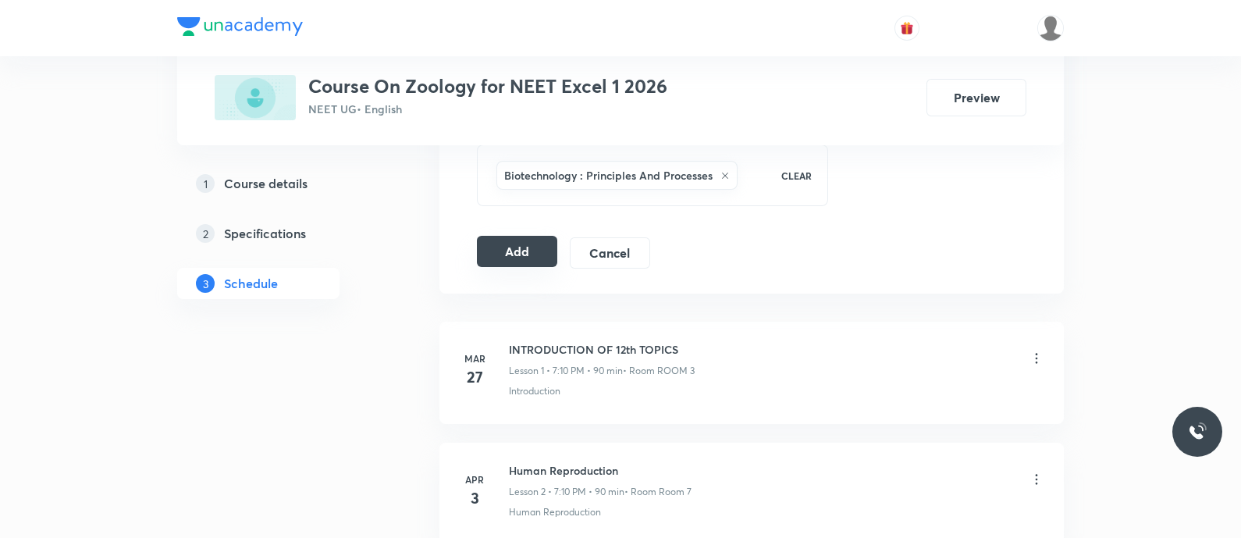
click at [524, 247] on button "Add" at bounding box center [517, 251] width 80 height 31
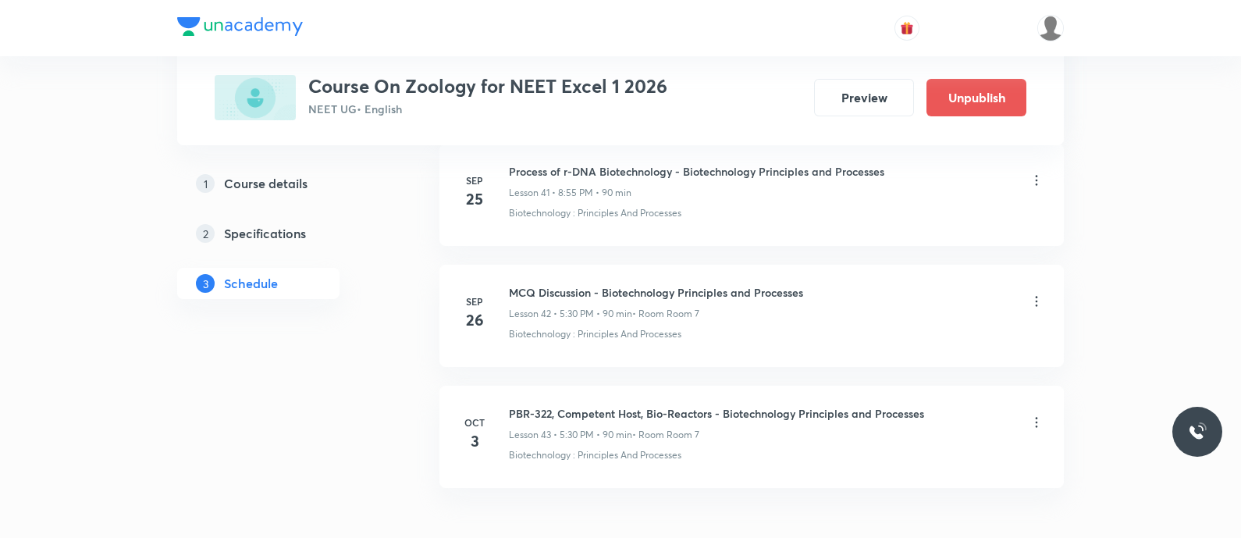
scroll to position [5185, 0]
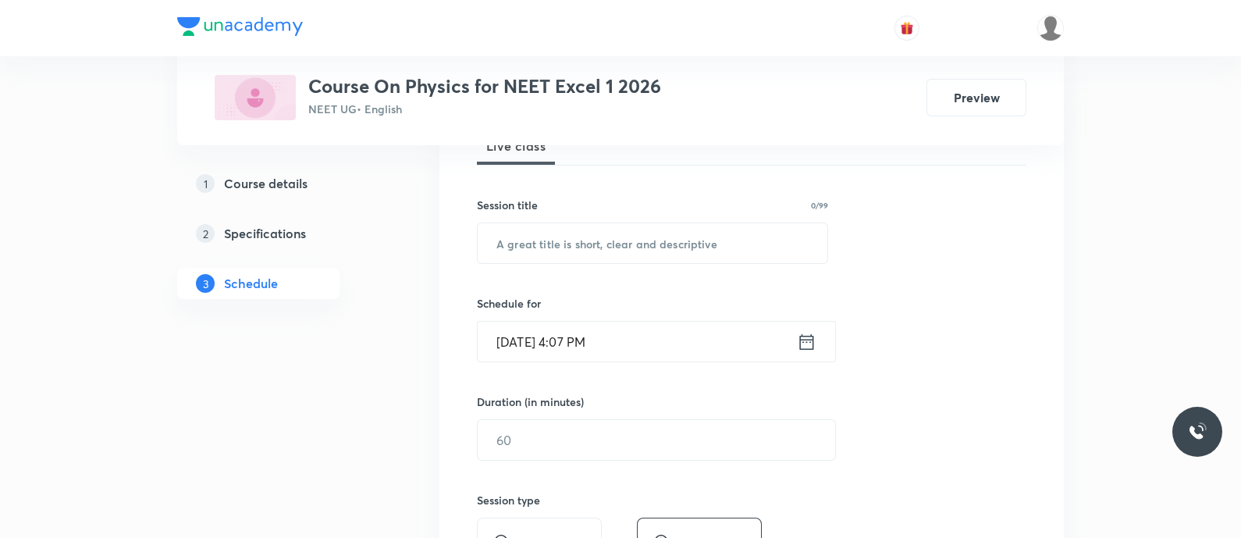
scroll to position [254, 0]
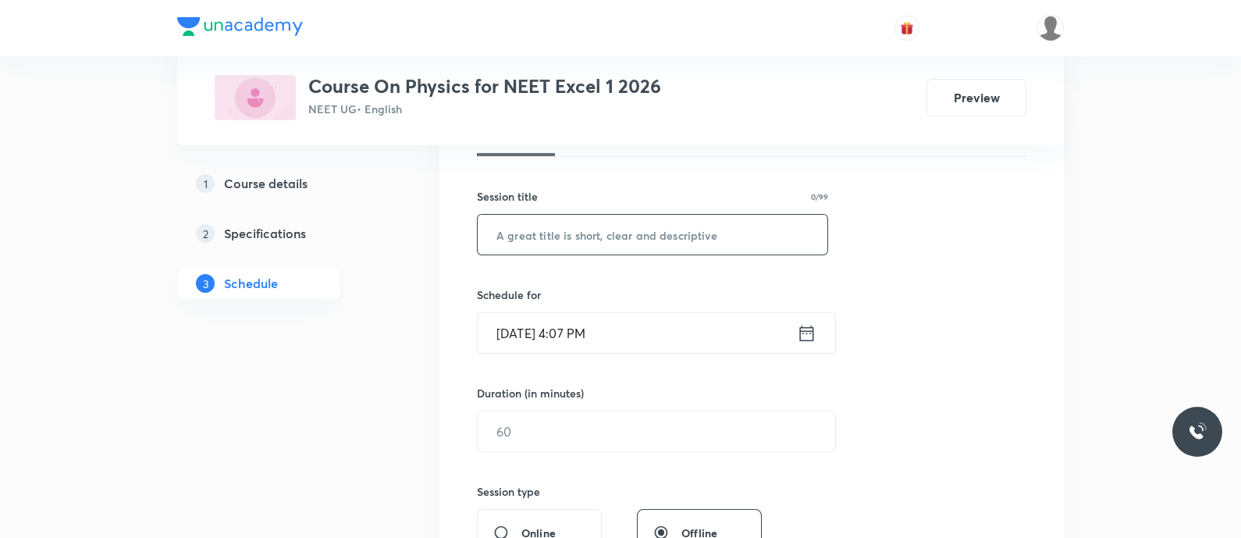
click at [527, 235] on input "text" at bounding box center [653, 235] width 350 height 40
paste input "Wave Optics - Wavefront and Huygens principle"
type input "Wave Optics - Wavefront and Huygens Principle"
click at [818, 340] on div "[DATE] 4:07 PM ​" at bounding box center [656, 332] width 359 height 41
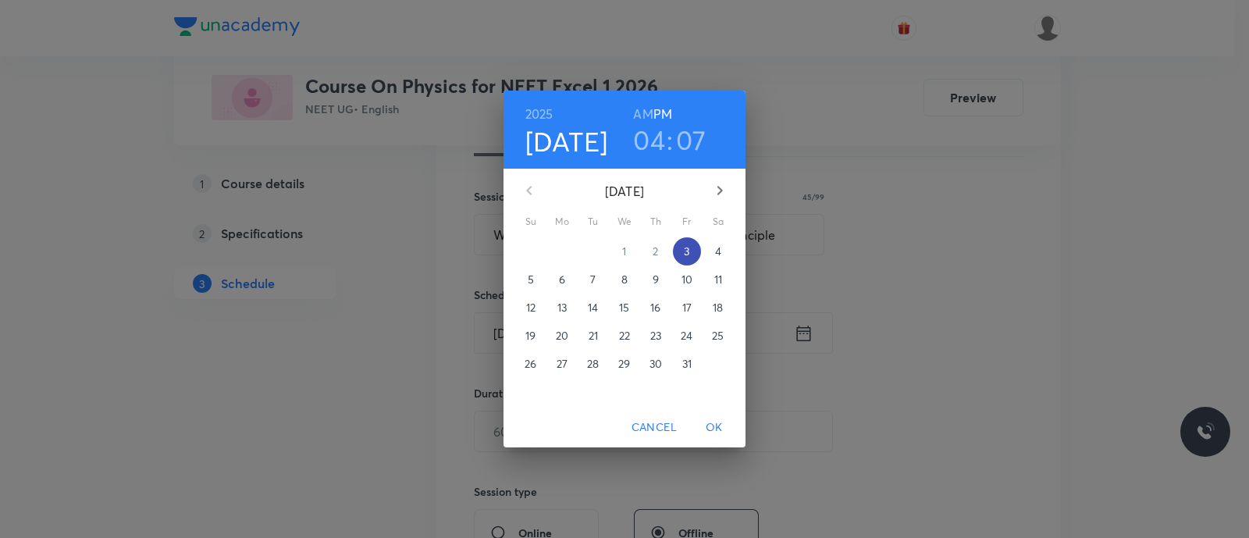
click at [692, 259] on button "3" at bounding box center [687, 251] width 28 height 28
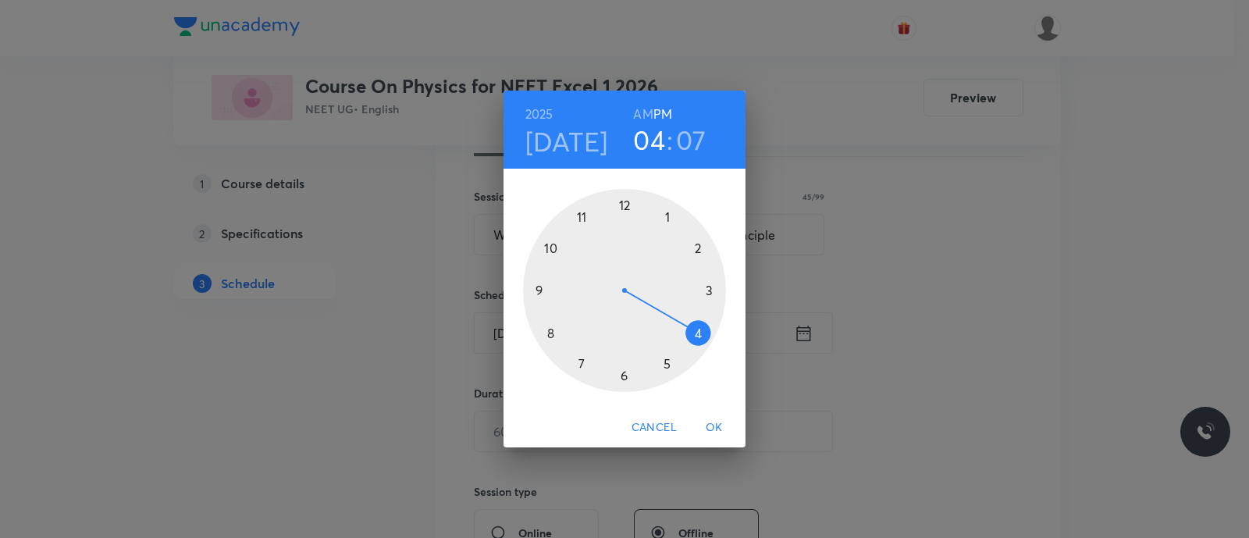
click at [581, 362] on div at bounding box center [624, 290] width 203 height 203
click at [696, 251] on div at bounding box center [624, 290] width 203 height 203
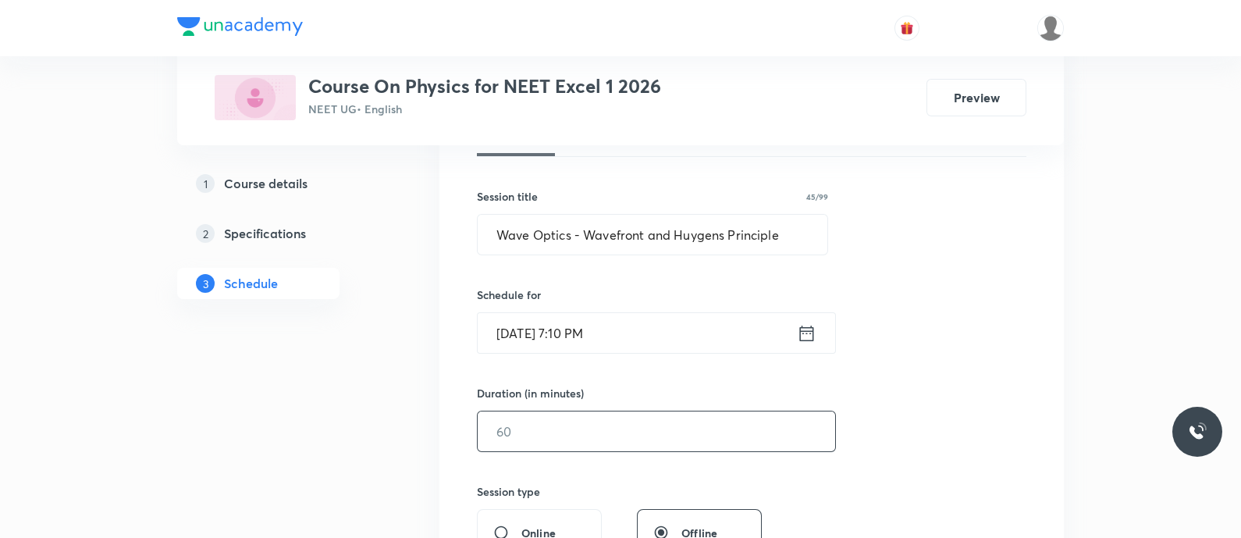
click at [605, 415] on input "text" at bounding box center [656, 431] width 357 height 40
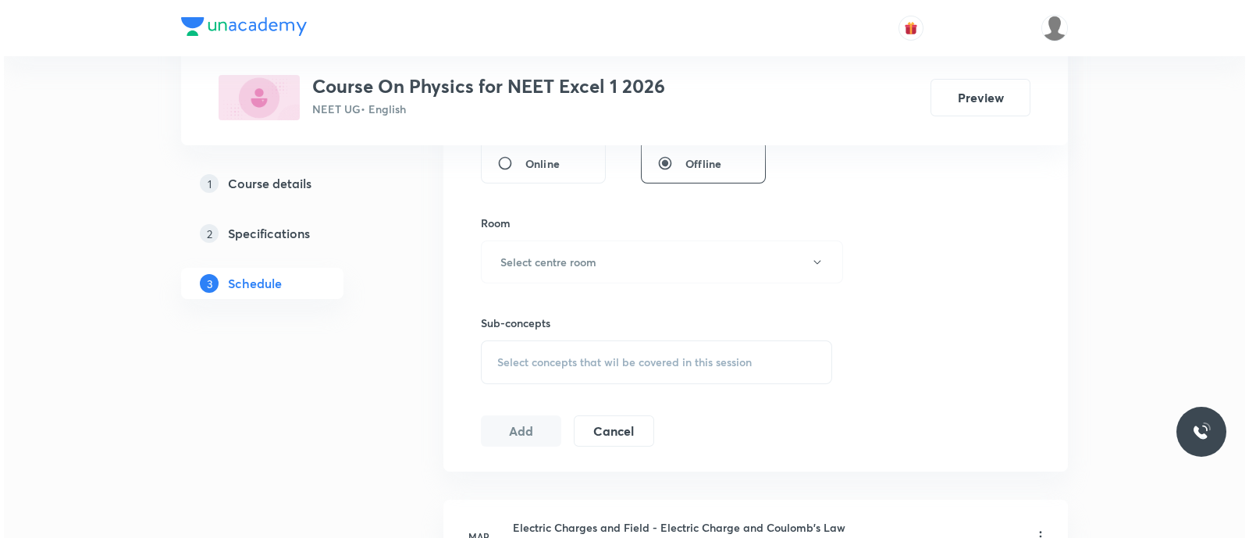
scroll to position [629, 0]
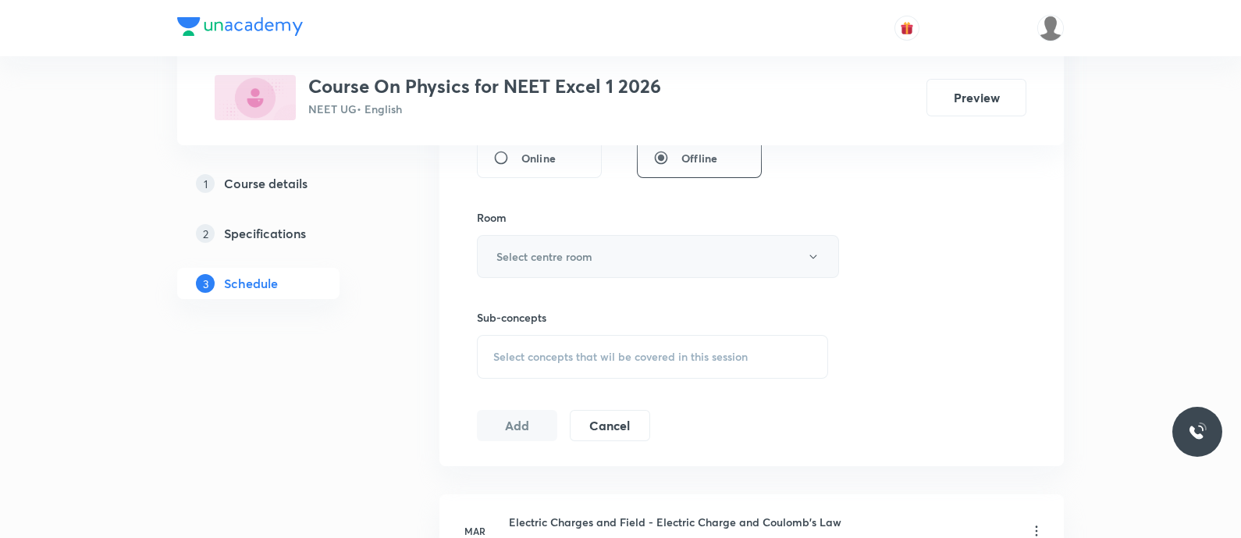
type input "90"
click at [545, 244] on button "Select centre room" at bounding box center [658, 256] width 362 height 43
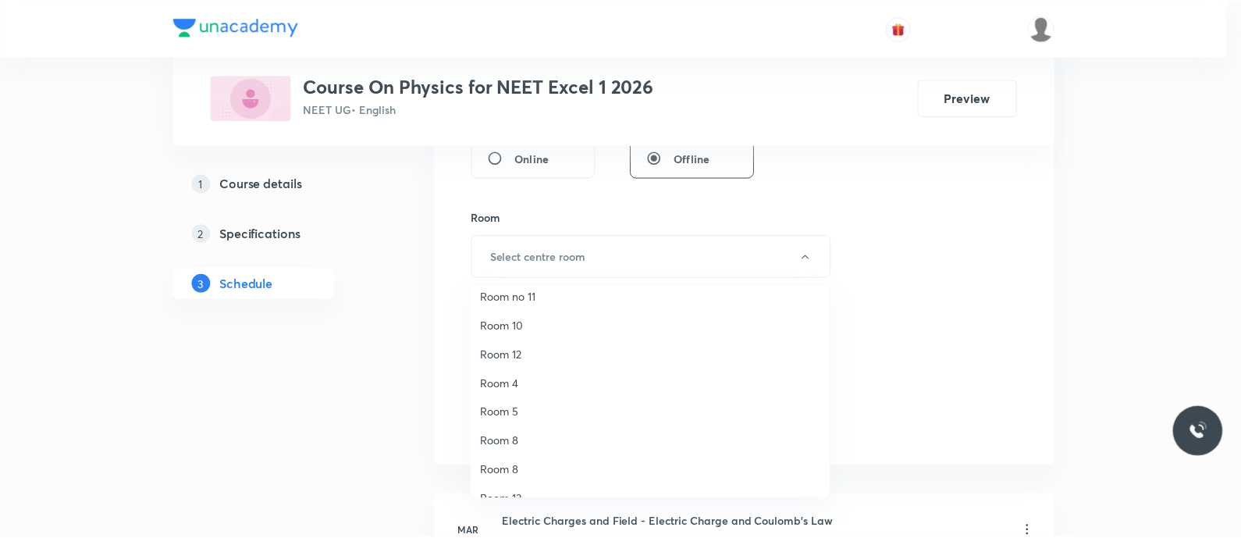
scroll to position [202, 0]
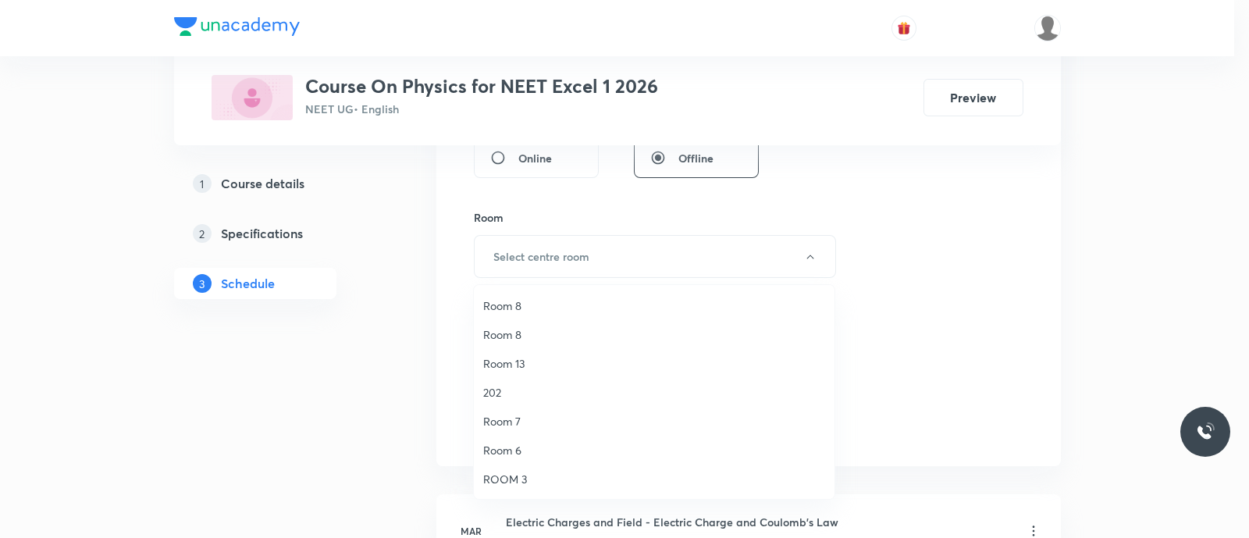
click at [517, 416] on span "Room 7" at bounding box center [654, 421] width 342 height 16
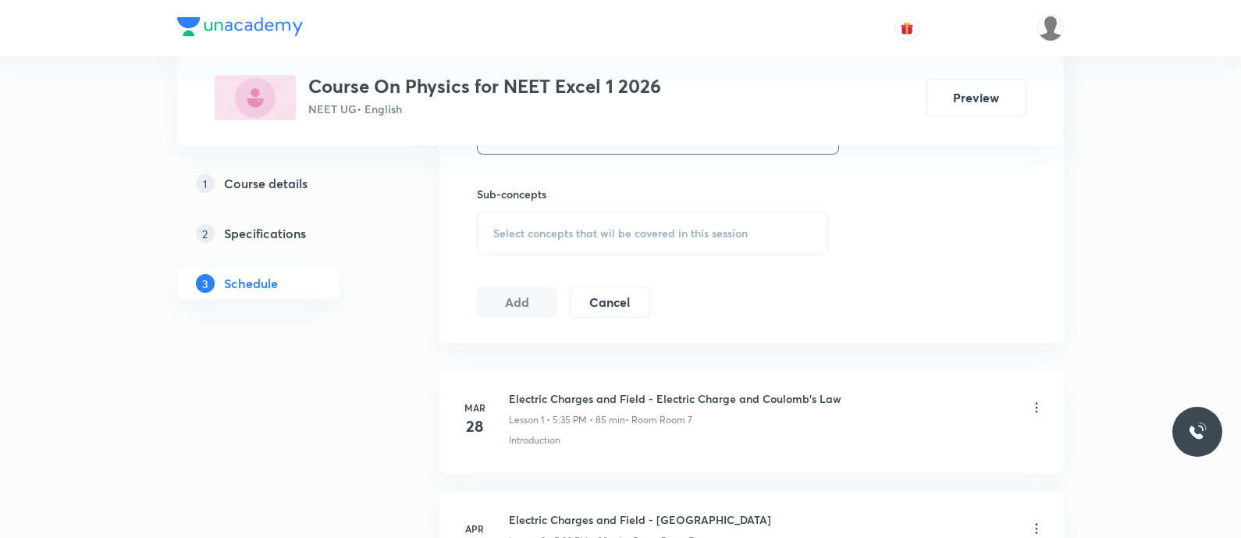
scroll to position [758, 0]
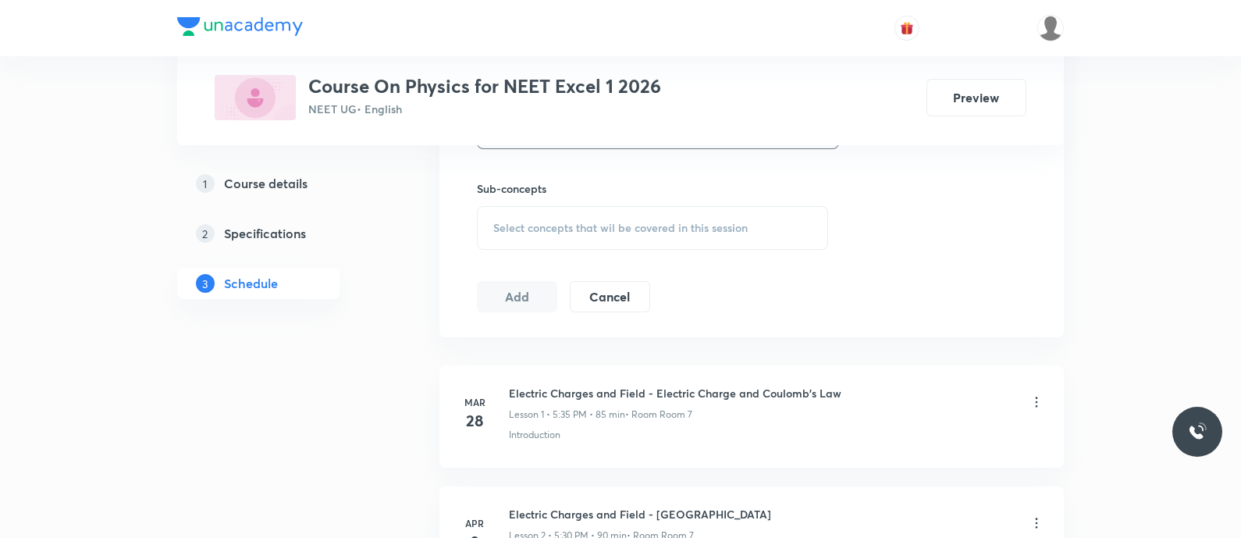
click at [524, 227] on span "Select concepts that wil be covered in this session" at bounding box center [620, 228] width 254 height 12
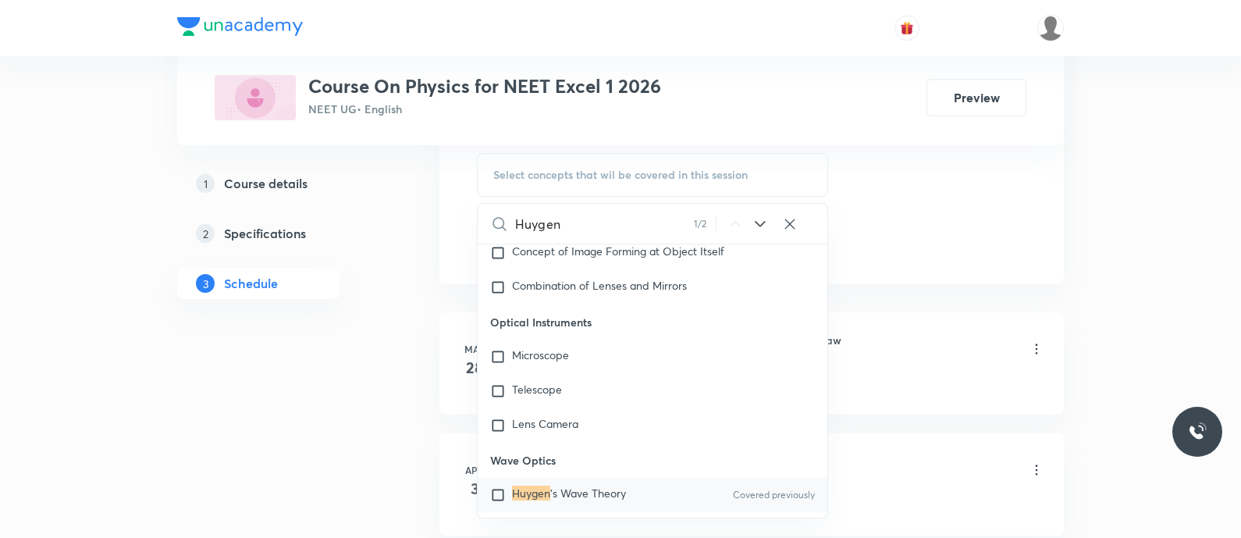
scroll to position [23133, 0]
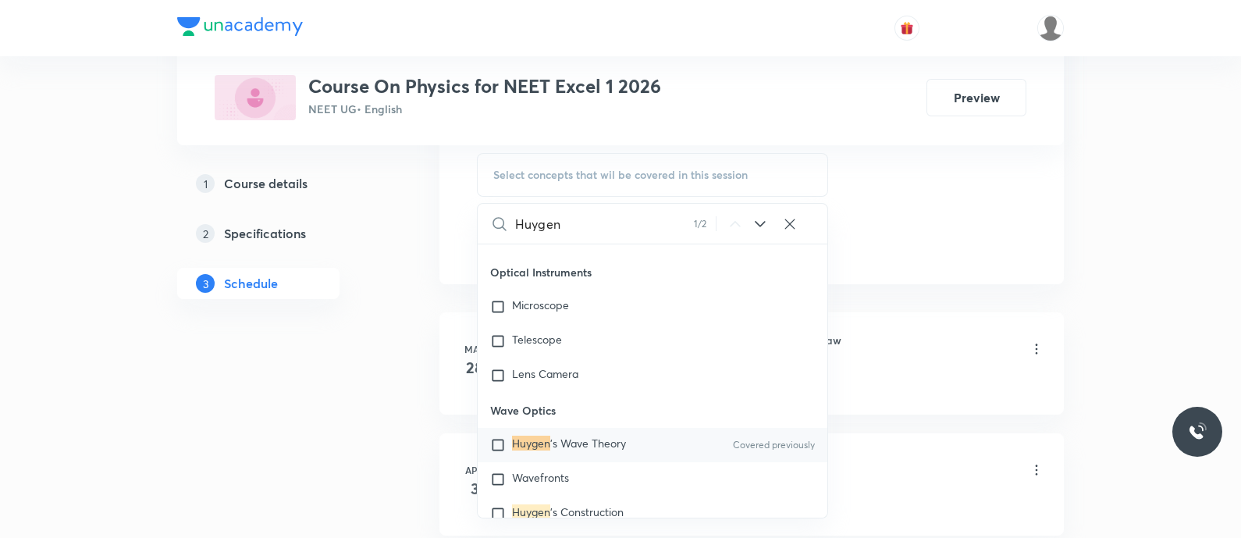
type input "Huygen"
click at [534, 441] on mark "Huygen" at bounding box center [531, 443] width 38 height 15
checkbox input "true"
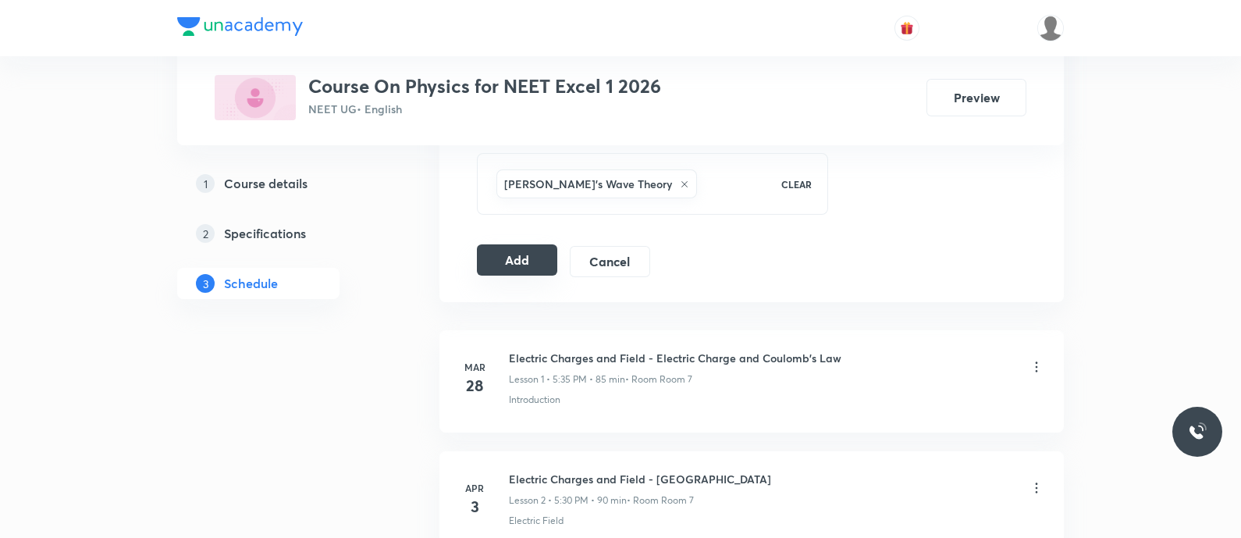
click at [507, 267] on button "Add" at bounding box center [517, 259] width 80 height 31
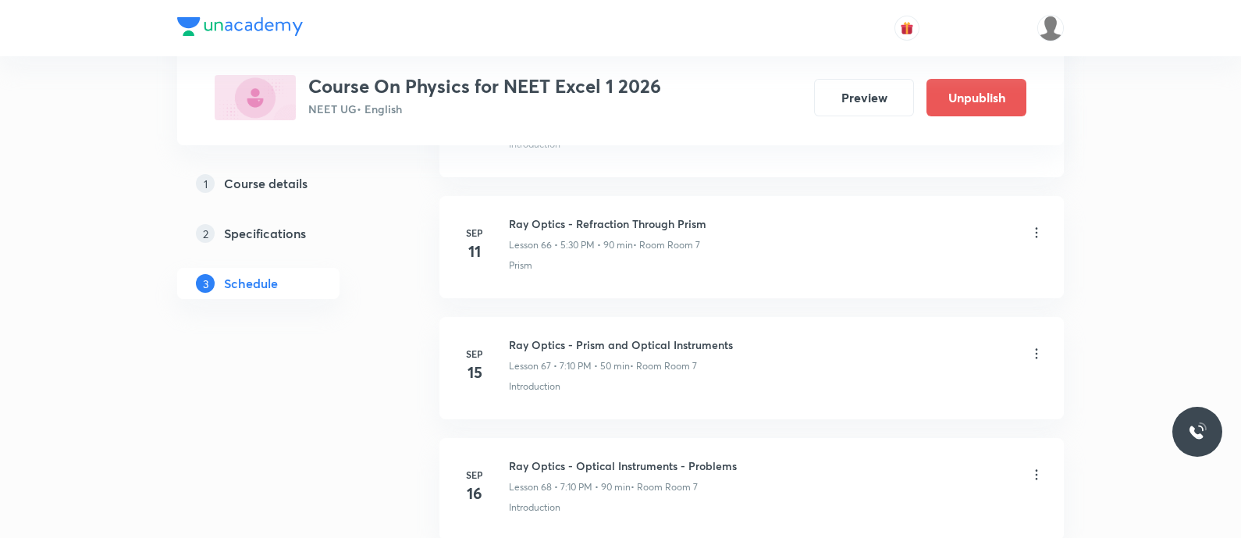
scroll to position [8685, 0]
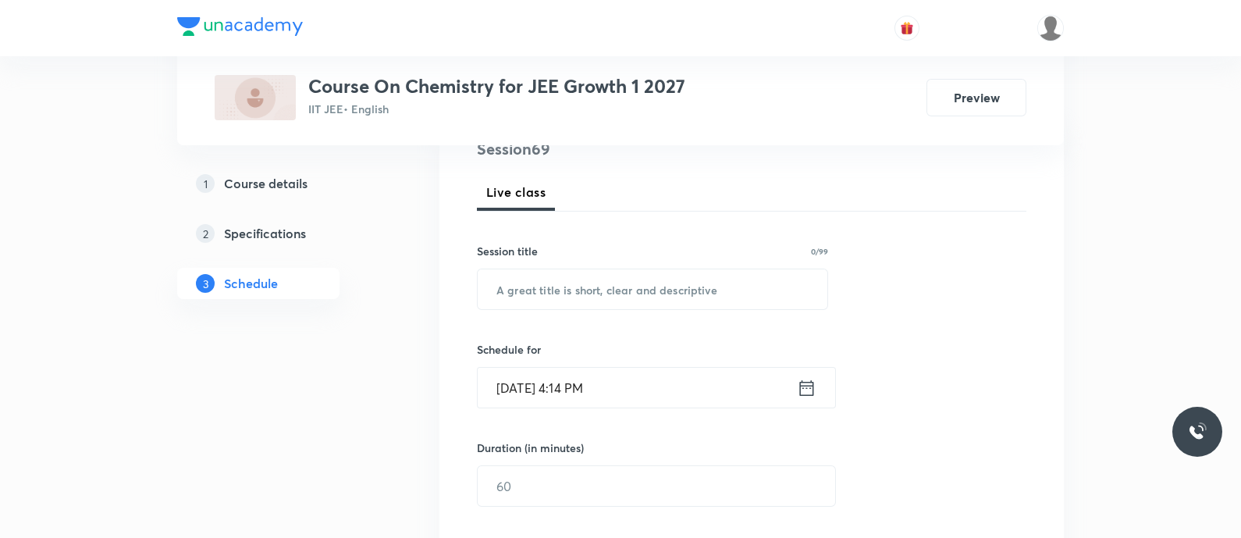
scroll to position [203, 0]
click at [535, 293] on input "text" at bounding box center [653, 286] width 350 height 40
paste input "ionic Equilibrium - PH application"
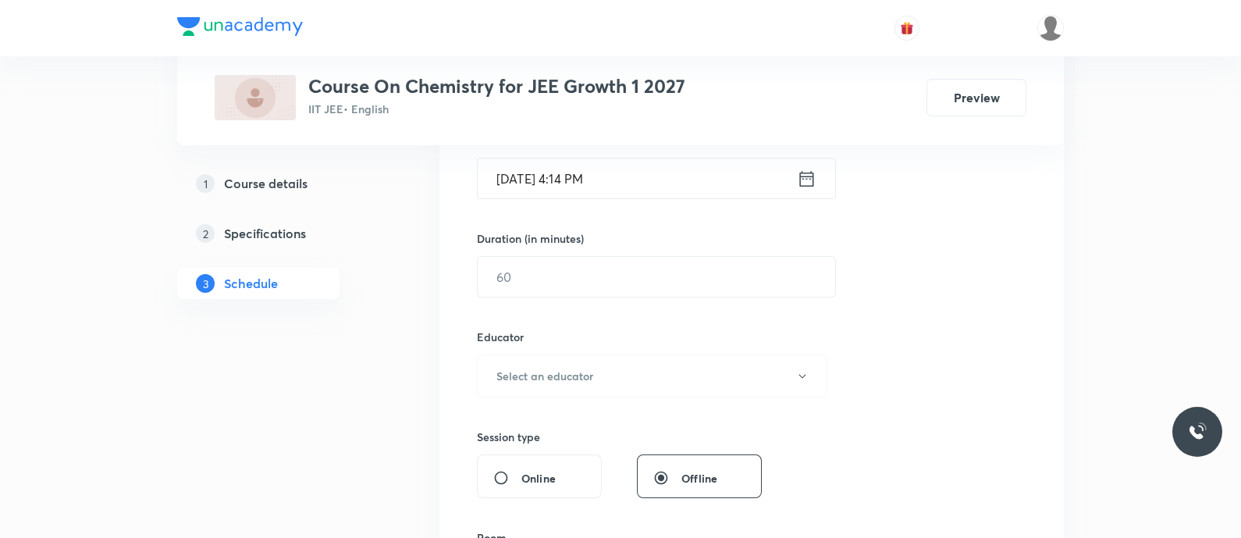
scroll to position [413, 0]
type input "Ionic Equilibrium - PH Application"
click at [805, 165] on icon at bounding box center [807, 175] width 20 height 22
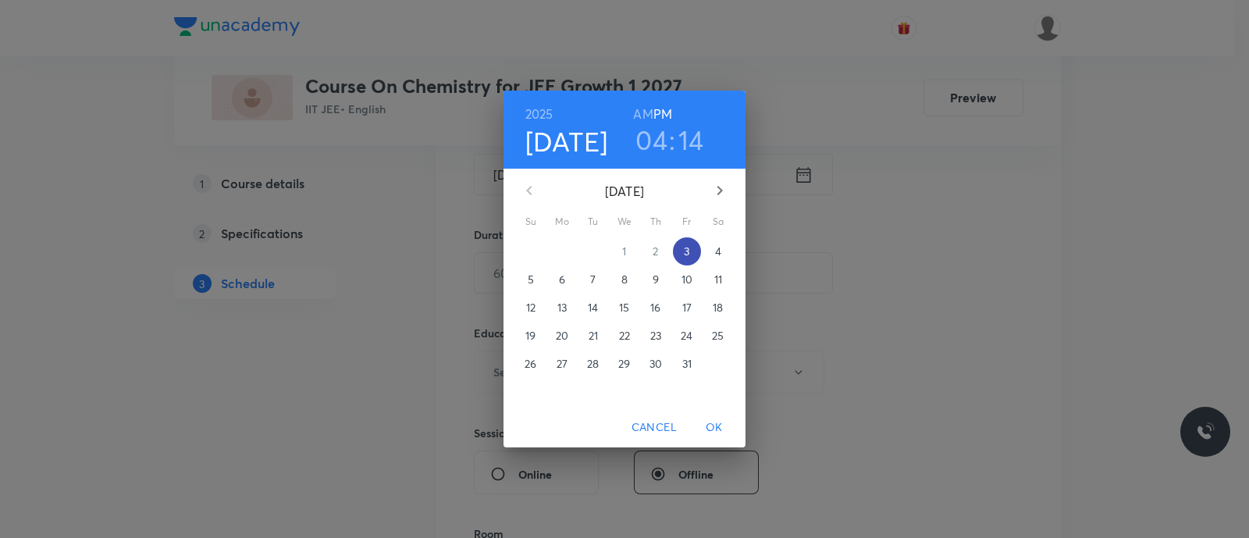
click at [691, 247] on span "3" at bounding box center [687, 252] width 28 height 16
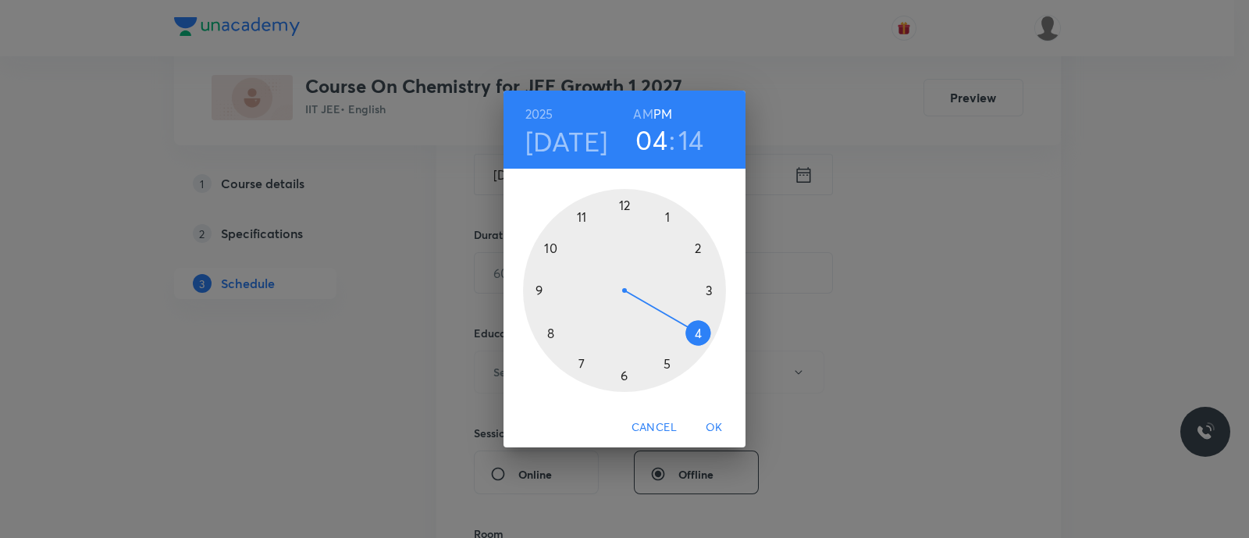
click at [667, 366] on div at bounding box center [624, 290] width 203 height 203
click at [624, 379] on div at bounding box center [624, 290] width 203 height 203
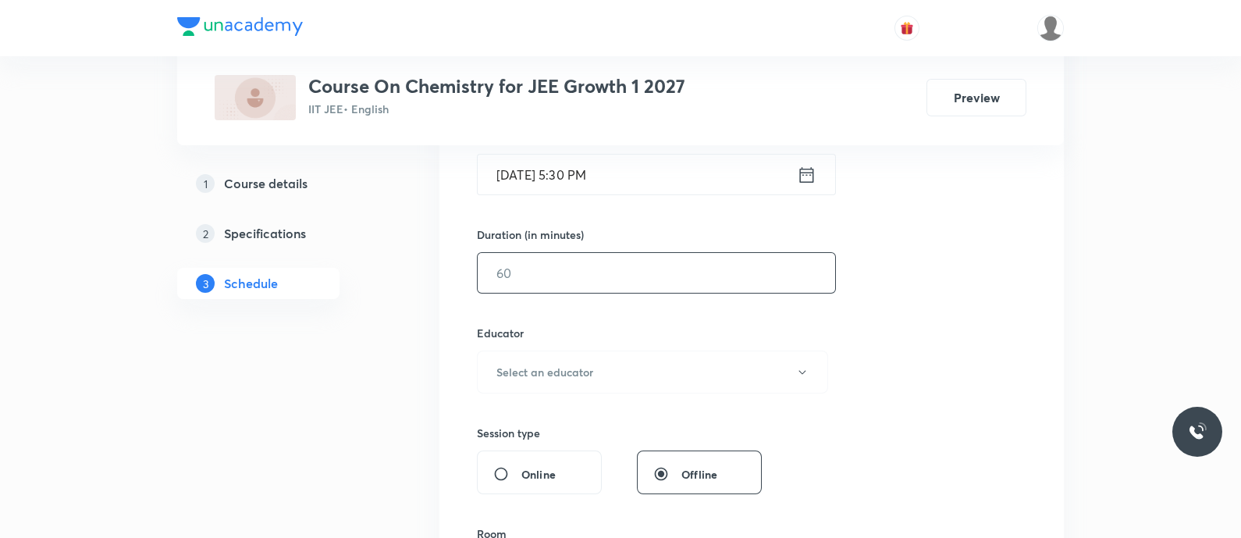
click at [531, 283] on input "text" at bounding box center [656, 273] width 357 height 40
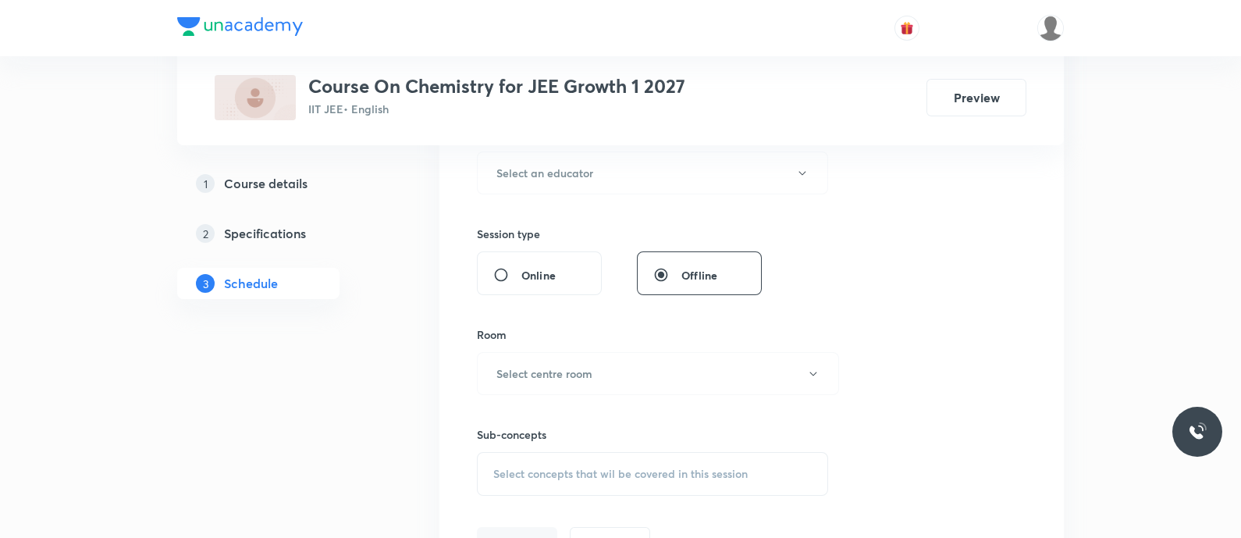
scroll to position [617, 0]
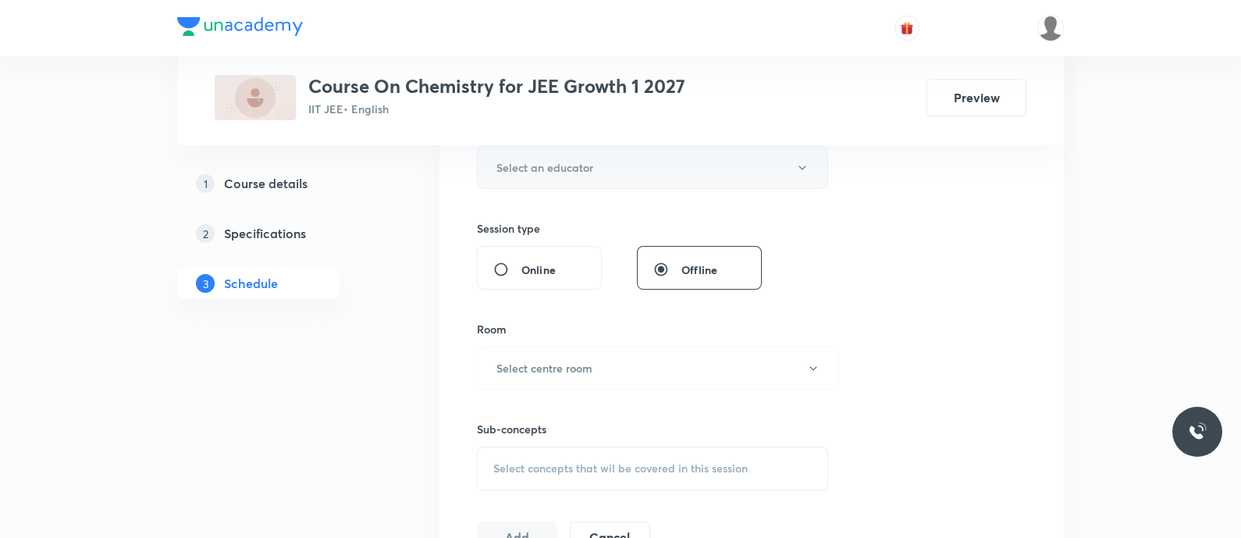
type input "90"
click at [518, 169] on h6 "Select an educator" at bounding box center [544, 167] width 97 height 16
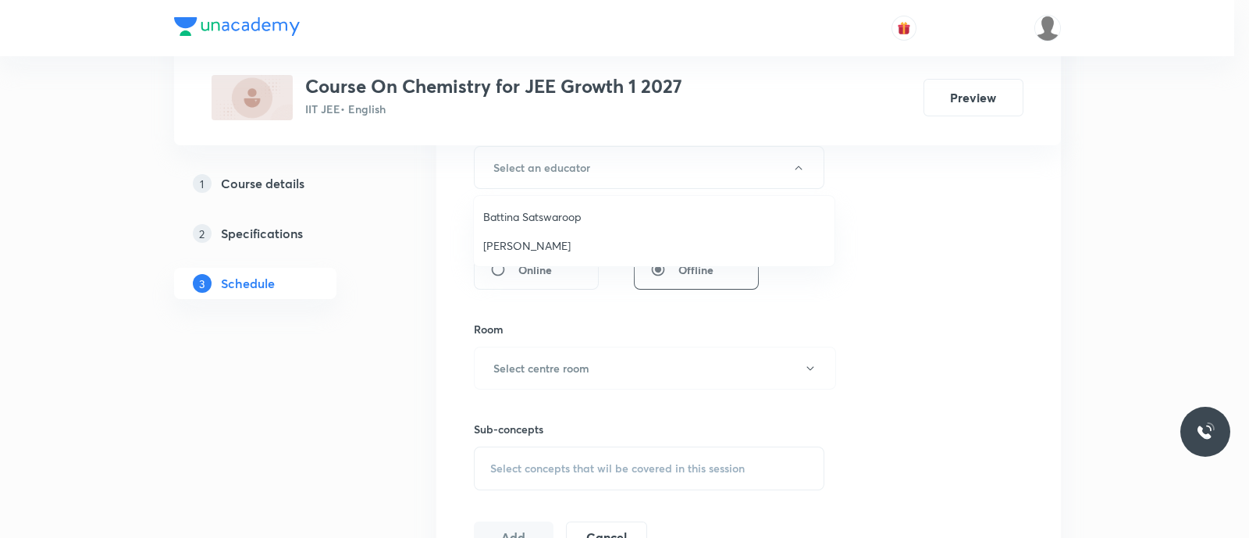
click at [524, 244] on span "Koneti Nagarjuna" at bounding box center [654, 245] width 342 height 16
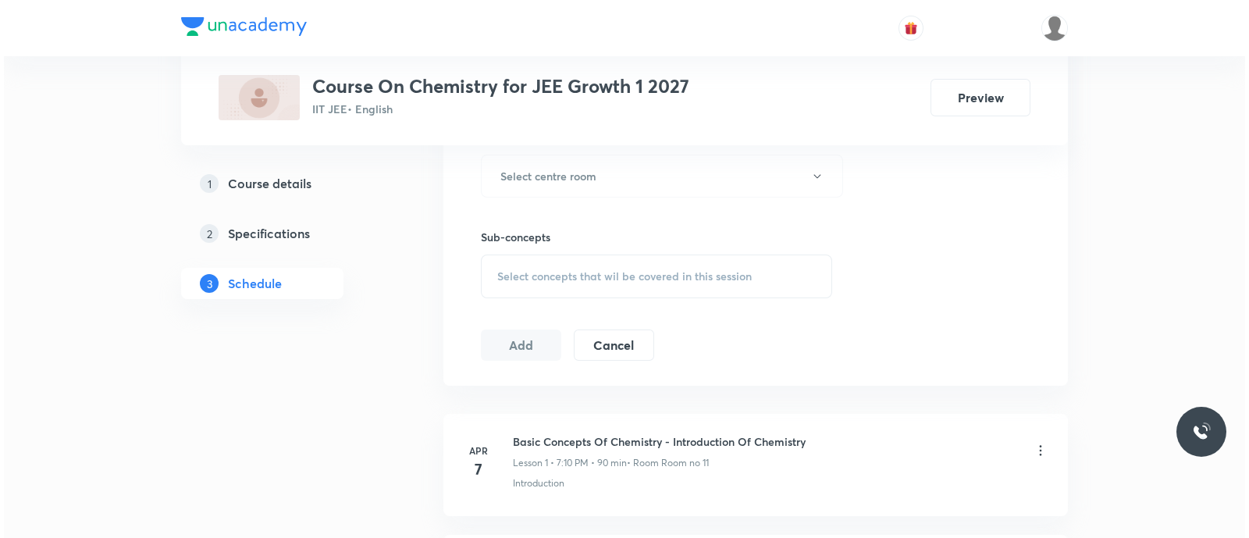
scroll to position [811, 0]
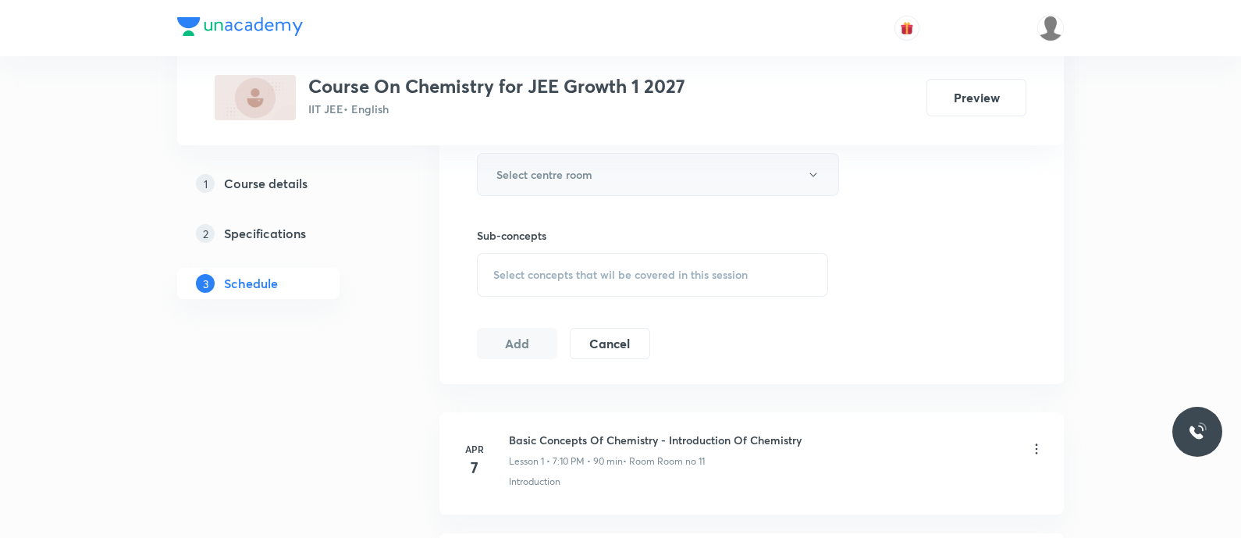
click at [532, 171] on h6 "Select centre room" at bounding box center [544, 174] width 96 height 16
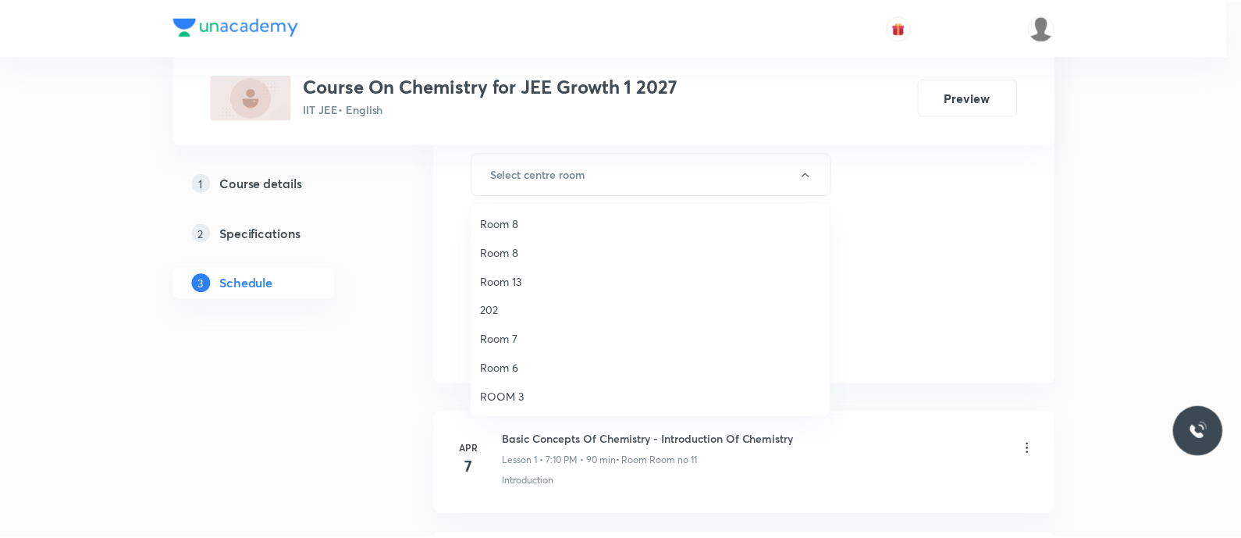
scroll to position [0, 0]
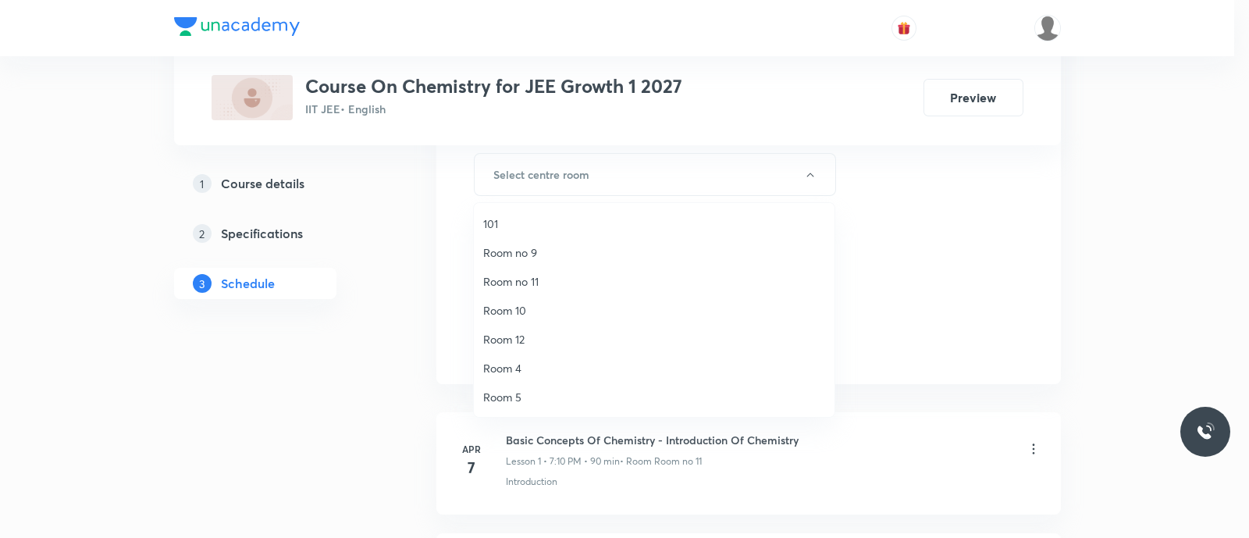
click at [519, 281] on span "Room no 11" at bounding box center [654, 281] width 342 height 16
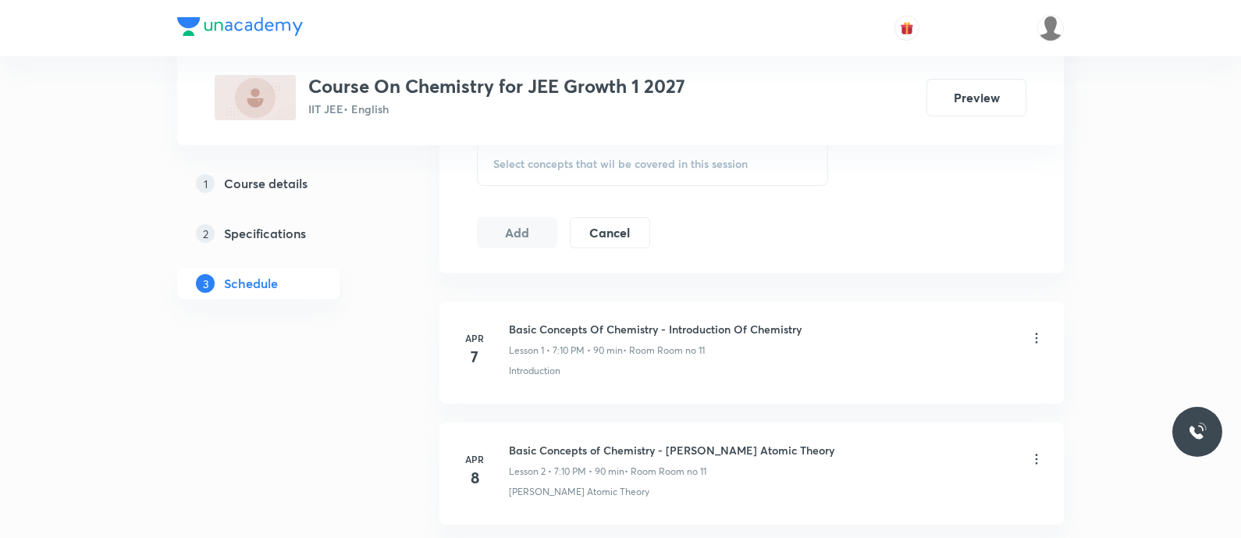
scroll to position [924, 0]
click at [514, 166] on span "Select concepts that wil be covered in this session" at bounding box center [620, 161] width 254 height 12
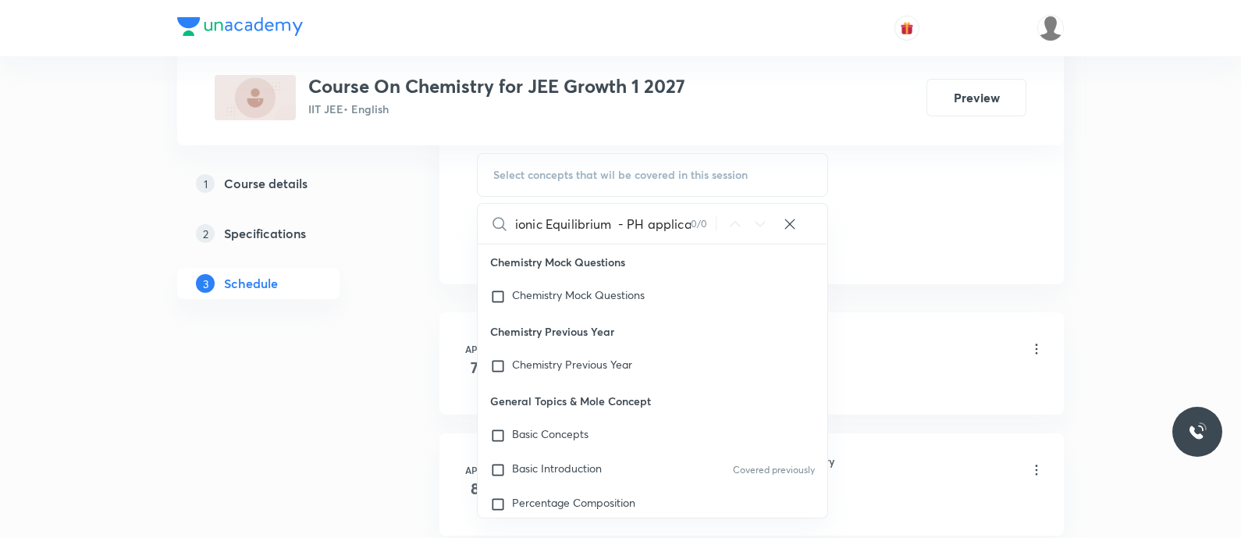
scroll to position [0, 27]
click at [589, 224] on input "ionic Equilibrium - PH application" at bounding box center [603, 224] width 176 height 40
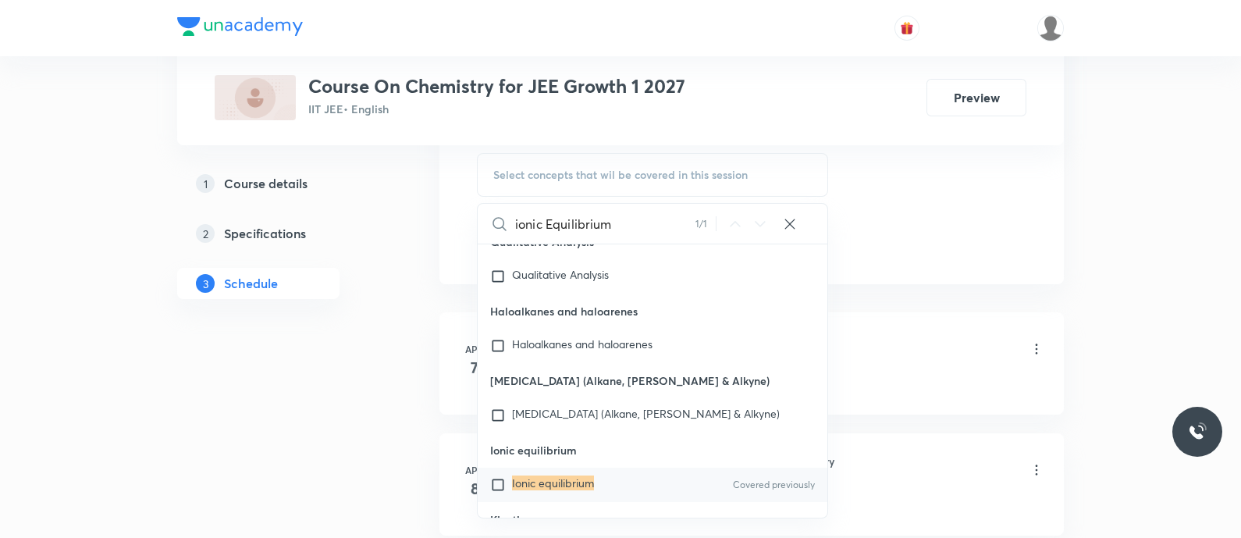
scroll to position [41219, 0]
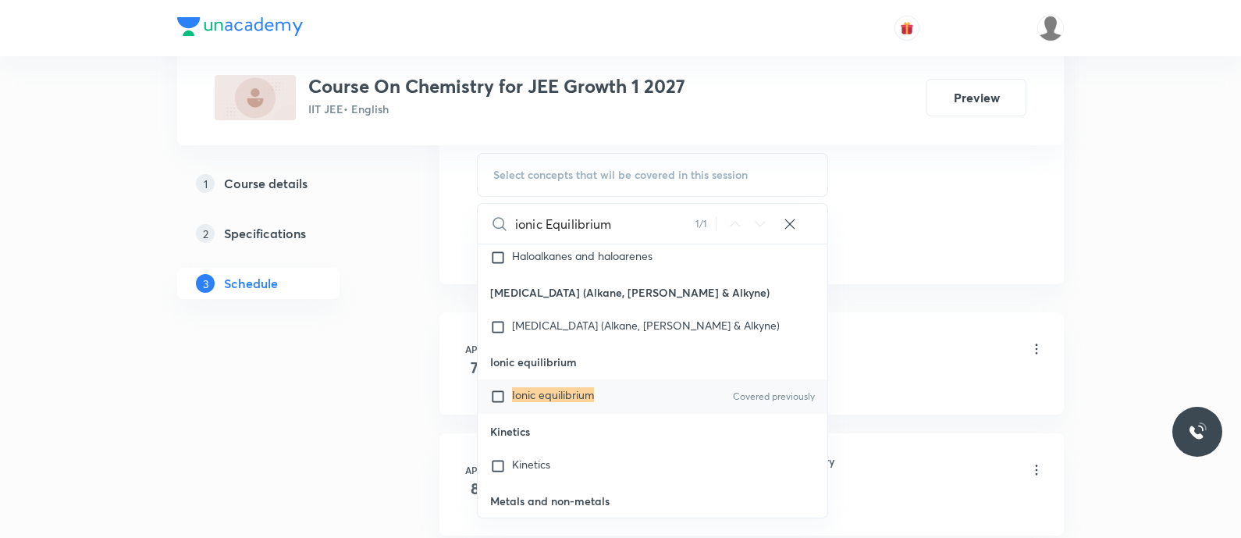
type input "ionic Equilibrium"
click at [497, 404] on input "checkbox" at bounding box center [501, 397] width 22 height 16
checkbox input "true"
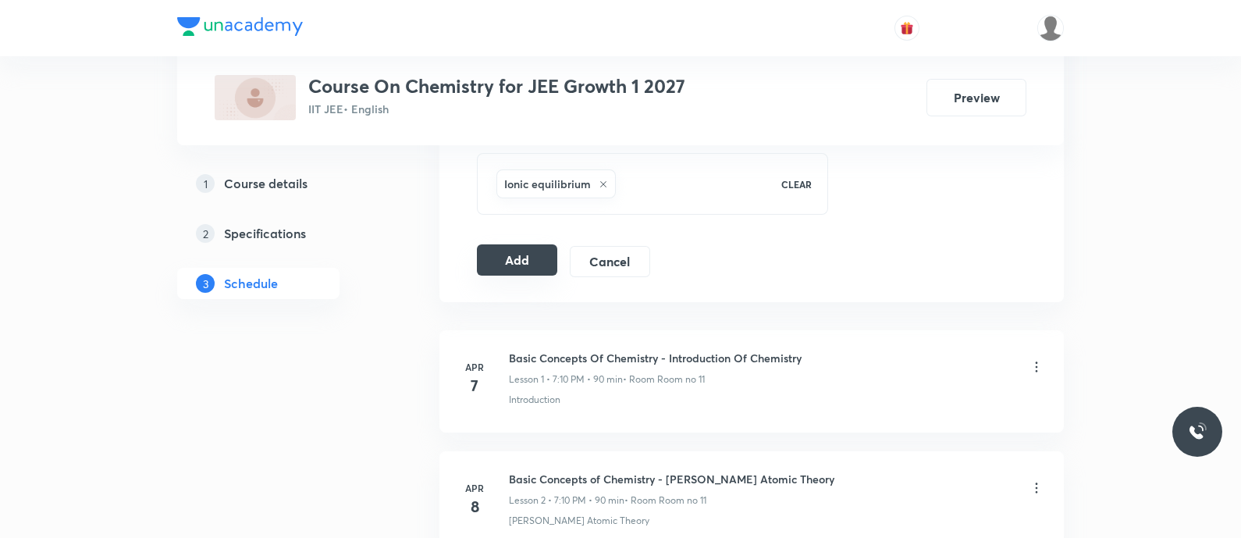
click at [522, 254] on button "Add" at bounding box center [517, 259] width 80 height 31
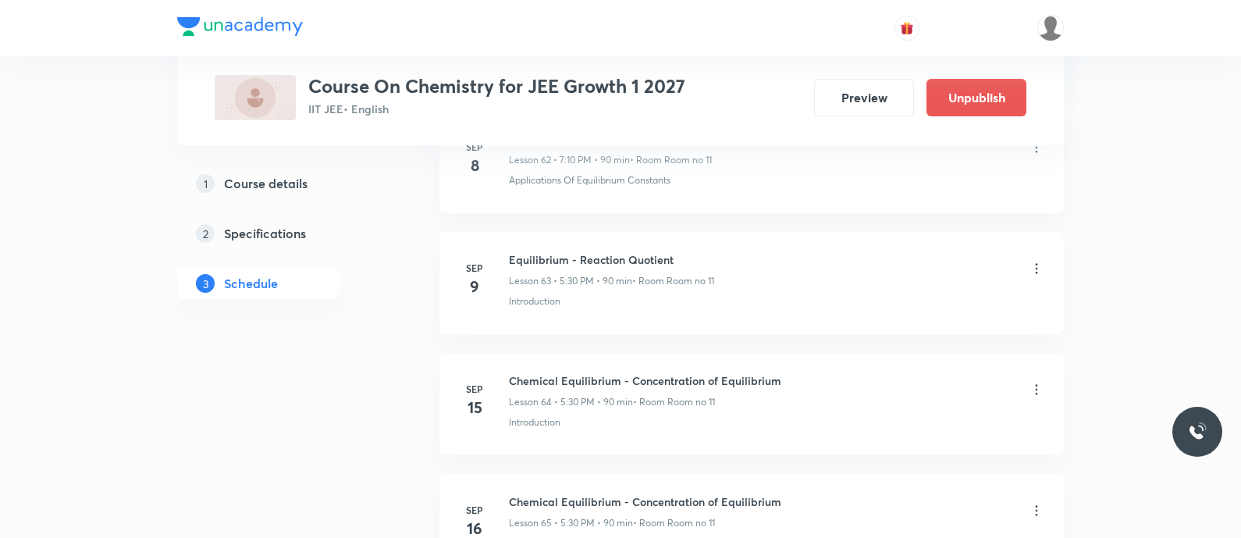
scroll to position [8324, 0]
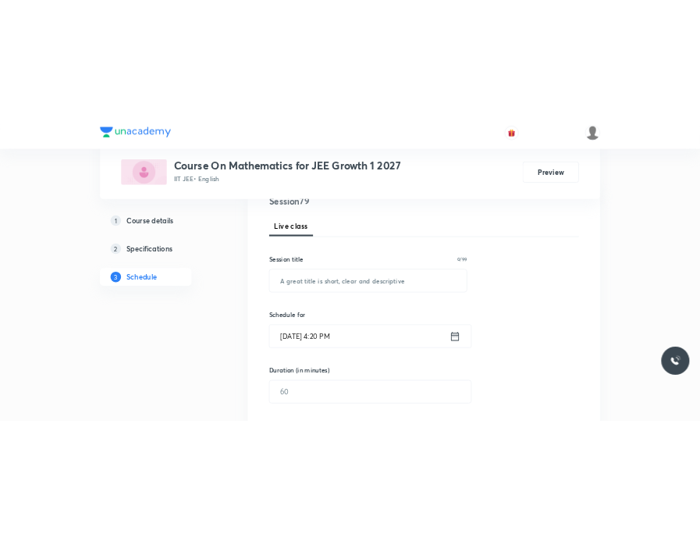
scroll to position [203, 0]
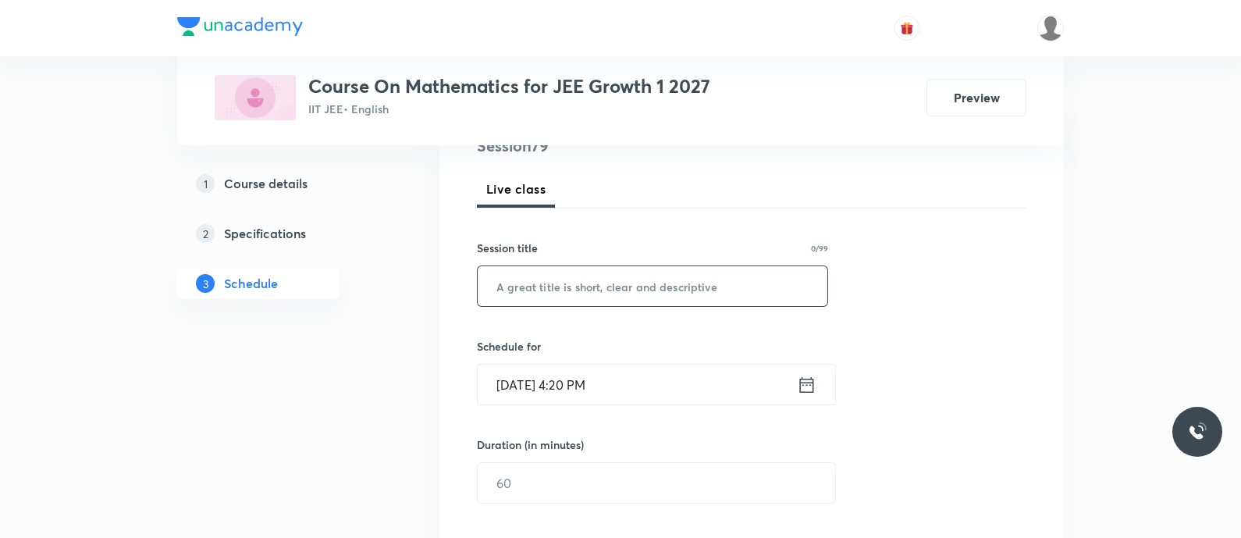
click at [556, 283] on input "text" at bounding box center [653, 286] width 350 height 40
paste input "Circles - Circles"
type input "Circles - Circles"
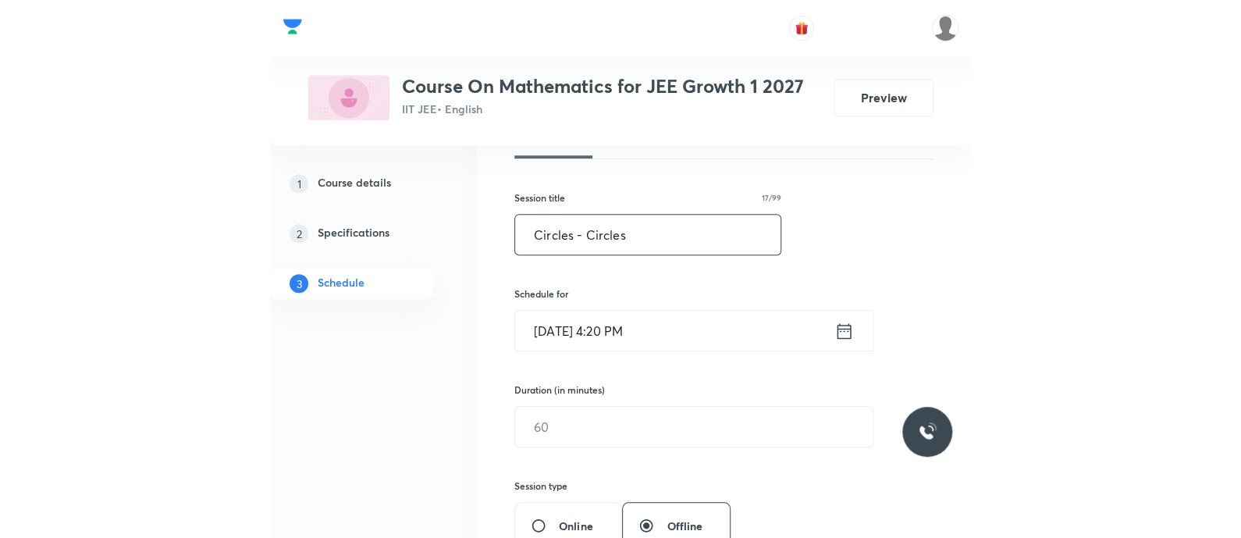
scroll to position [329, 0]
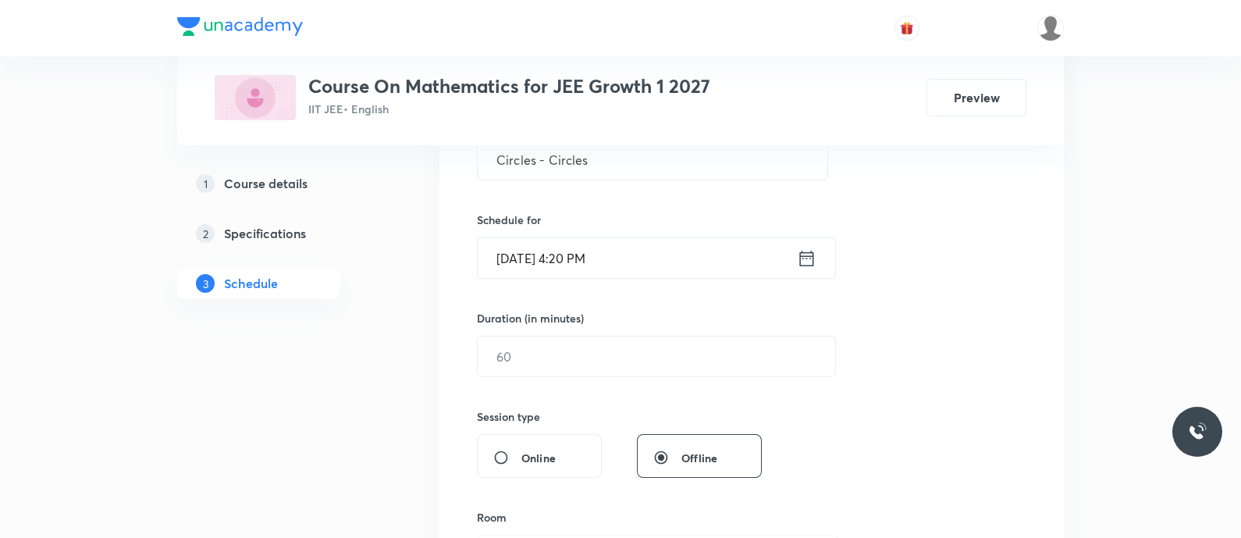
click at [810, 257] on icon at bounding box center [807, 258] width 14 height 16
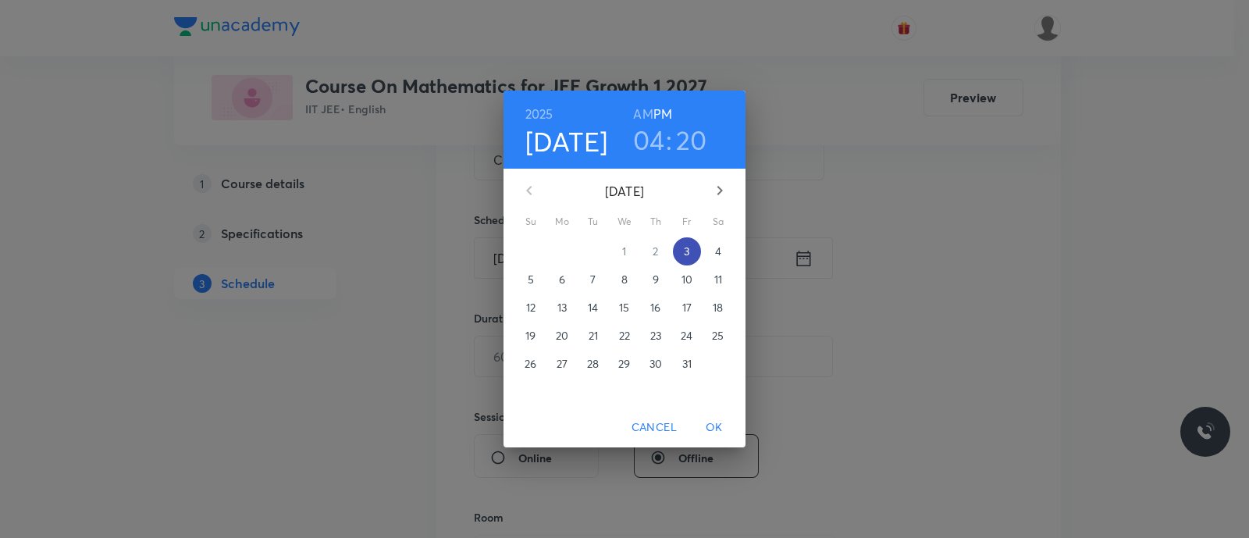
click at [686, 248] on p "3" at bounding box center [686, 252] width 5 height 16
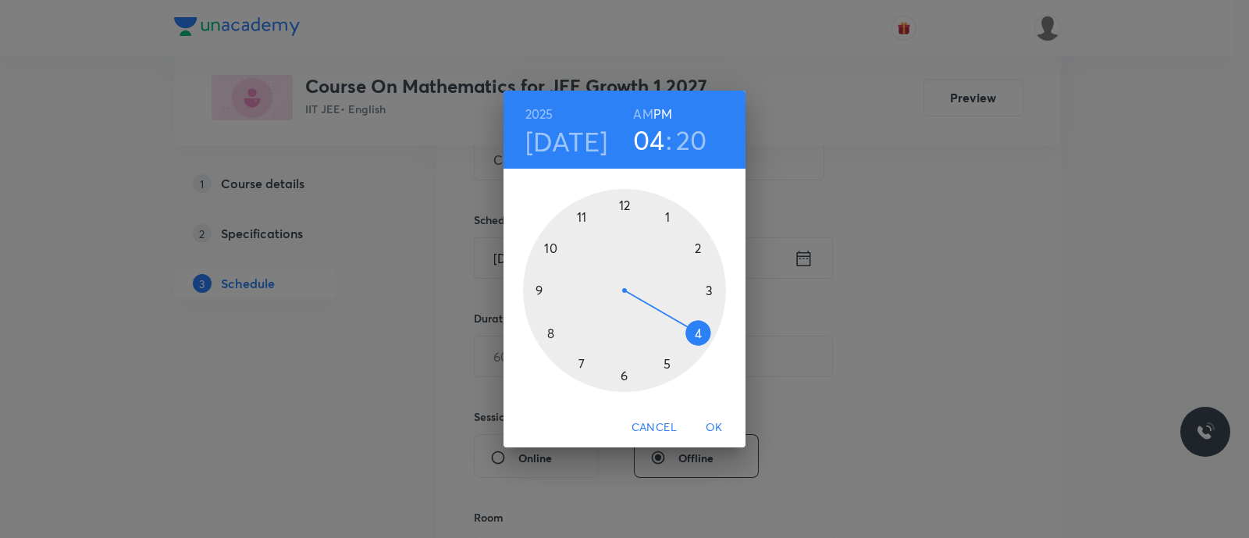
click at [574, 359] on div at bounding box center [624, 290] width 203 height 203
click at [697, 249] on div at bounding box center [624, 290] width 203 height 203
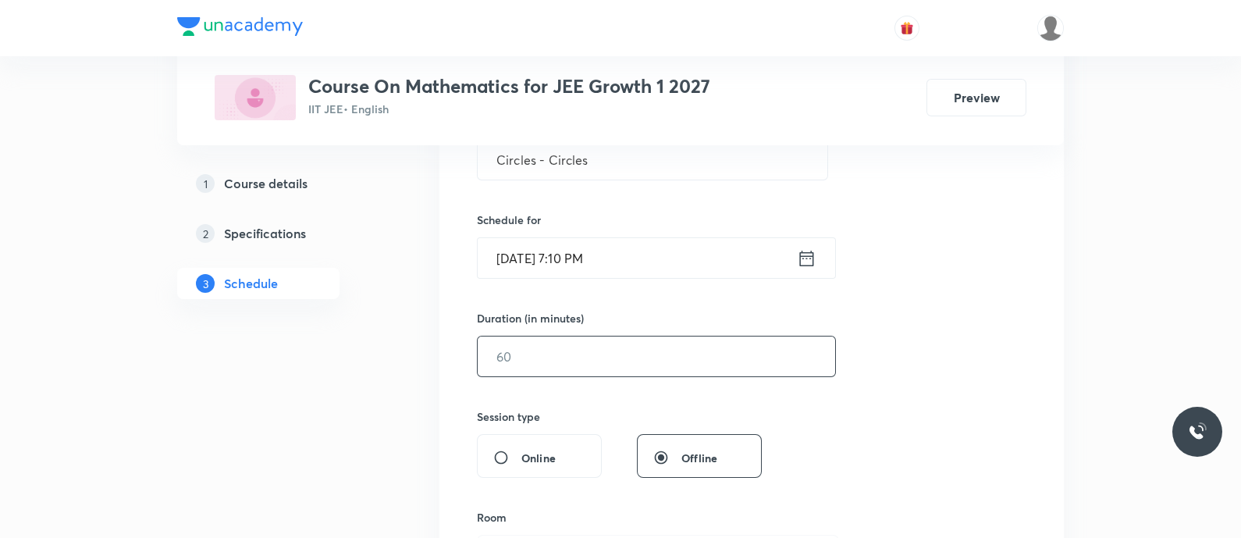
click at [546, 351] on input "text" at bounding box center [656, 356] width 357 height 40
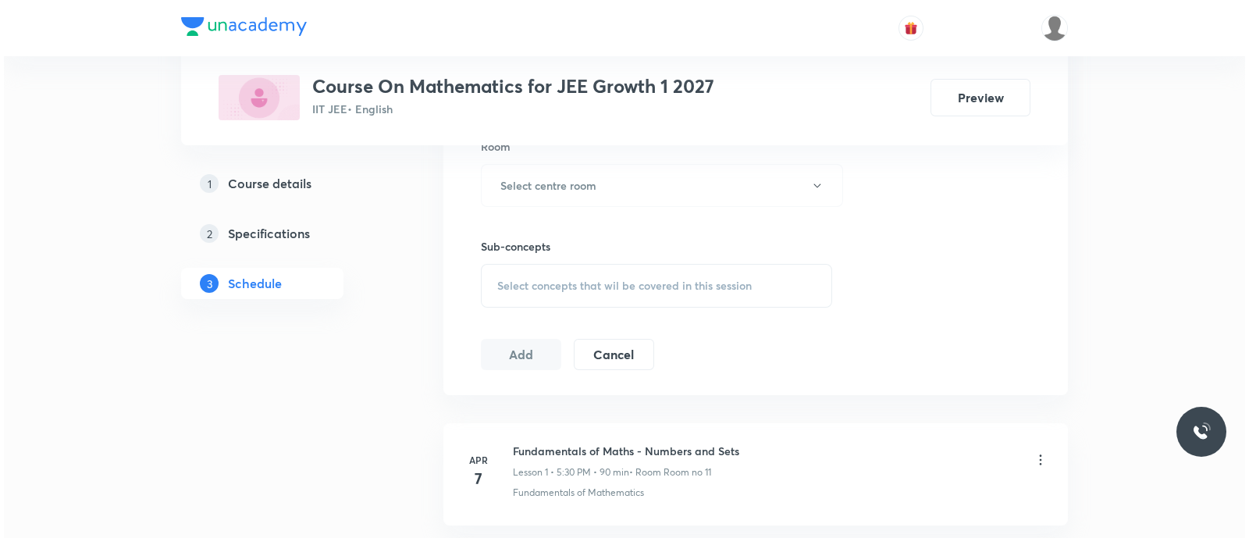
scroll to position [706, 0]
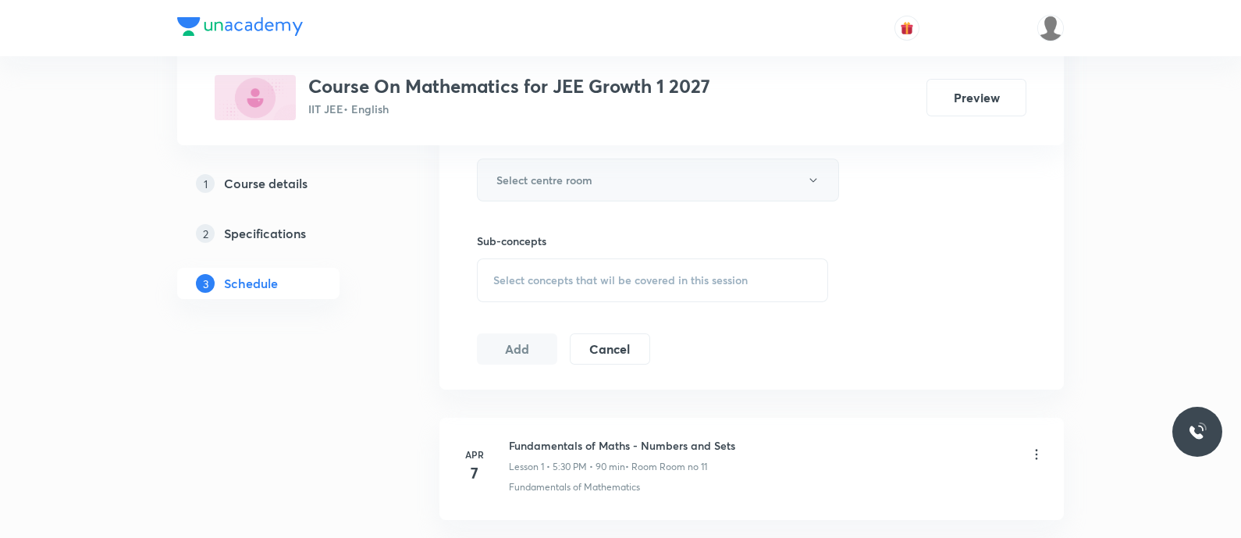
type input "90"
click at [523, 176] on h6 "Select centre room" at bounding box center [544, 180] width 96 height 16
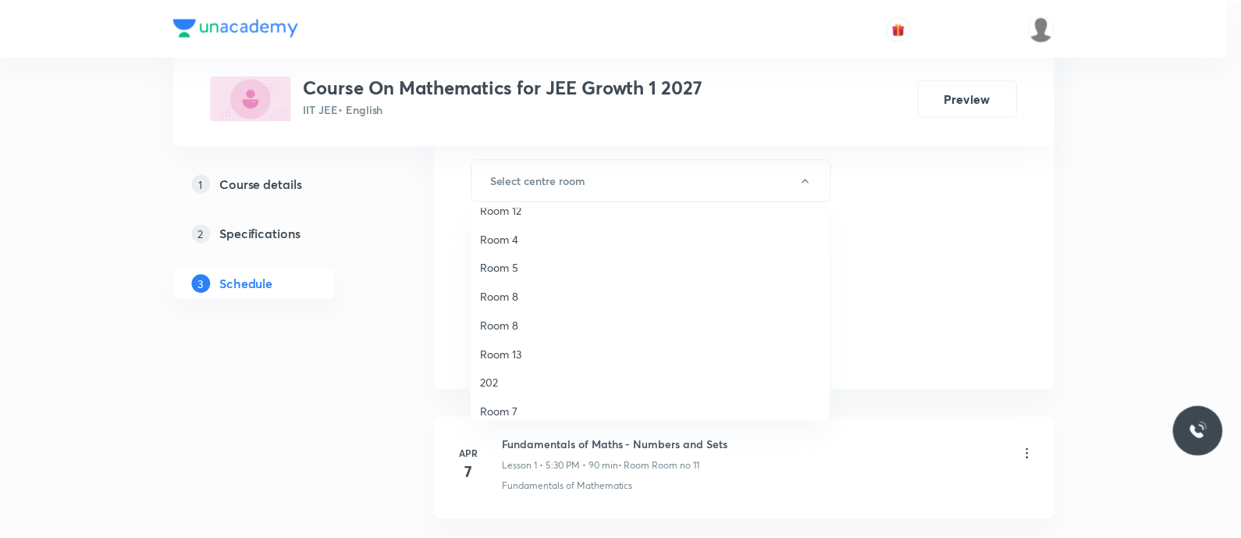
scroll to position [0, 0]
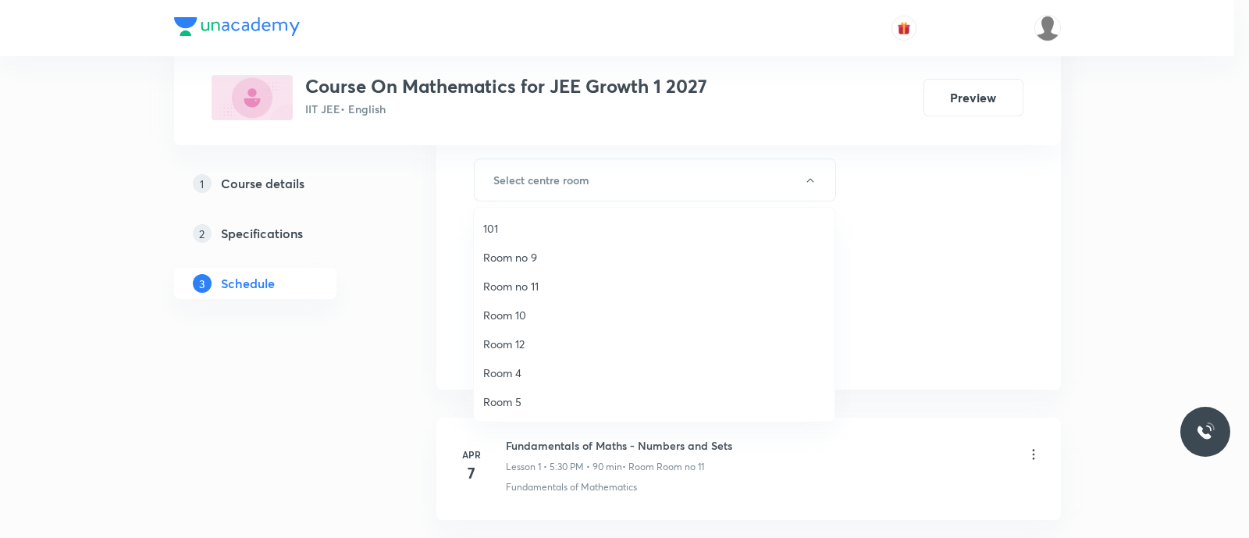
click at [546, 283] on span "Room no 11" at bounding box center [654, 286] width 342 height 16
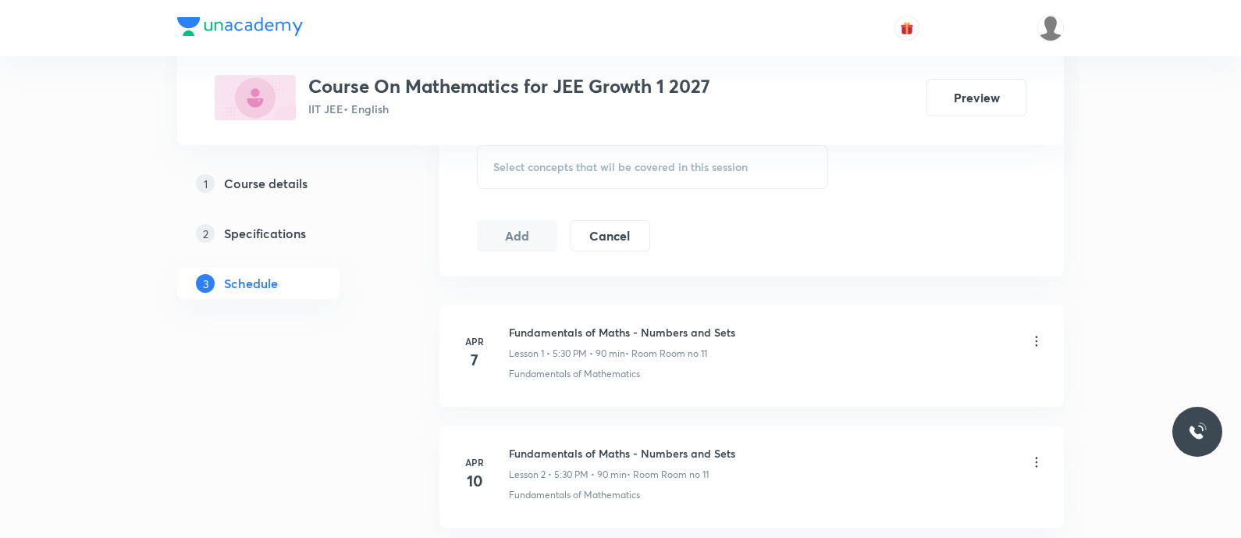
scroll to position [820, 0]
click at [517, 160] on span "Select concepts that wil be covered in this session" at bounding box center [620, 166] width 254 height 12
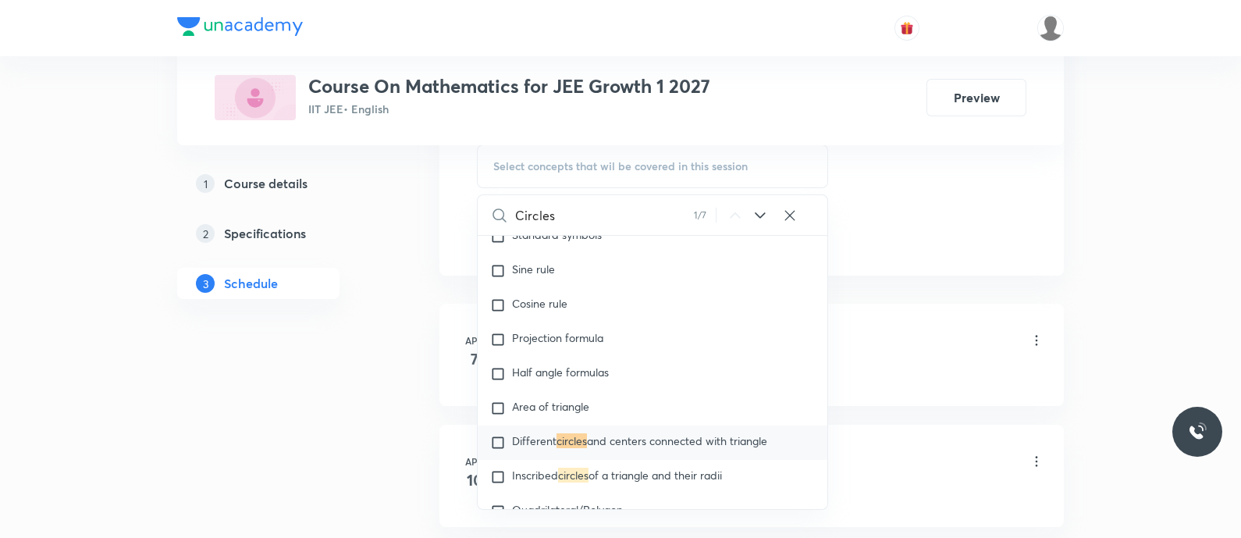
scroll to position [7319, 0]
type input "Circles"
click at [758, 216] on icon at bounding box center [760, 215] width 19 height 19
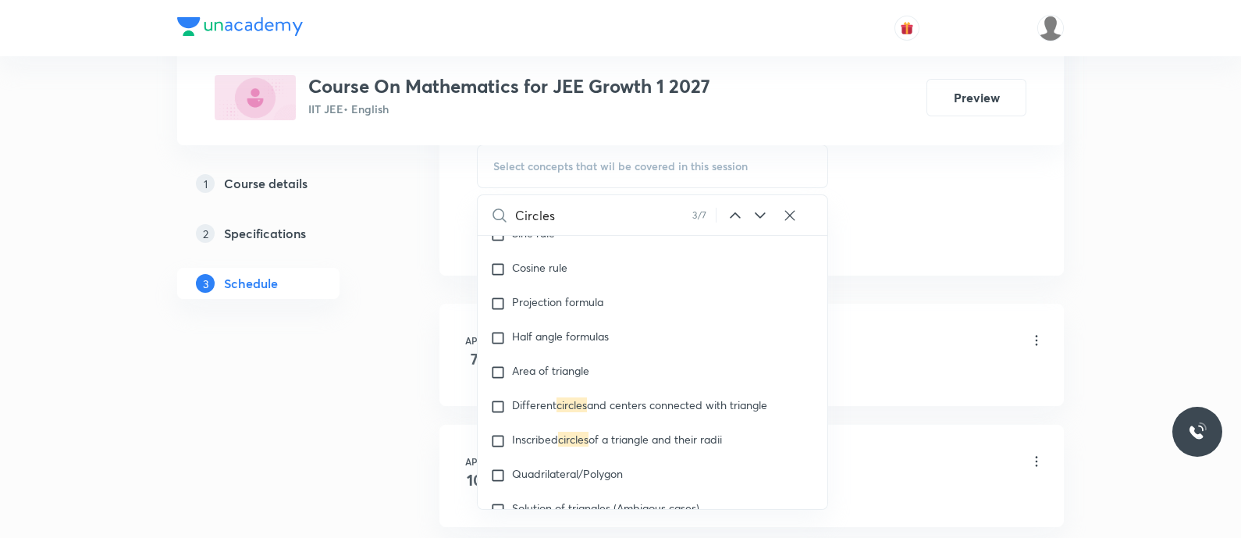
click at [758, 216] on icon at bounding box center [760, 215] width 19 height 19
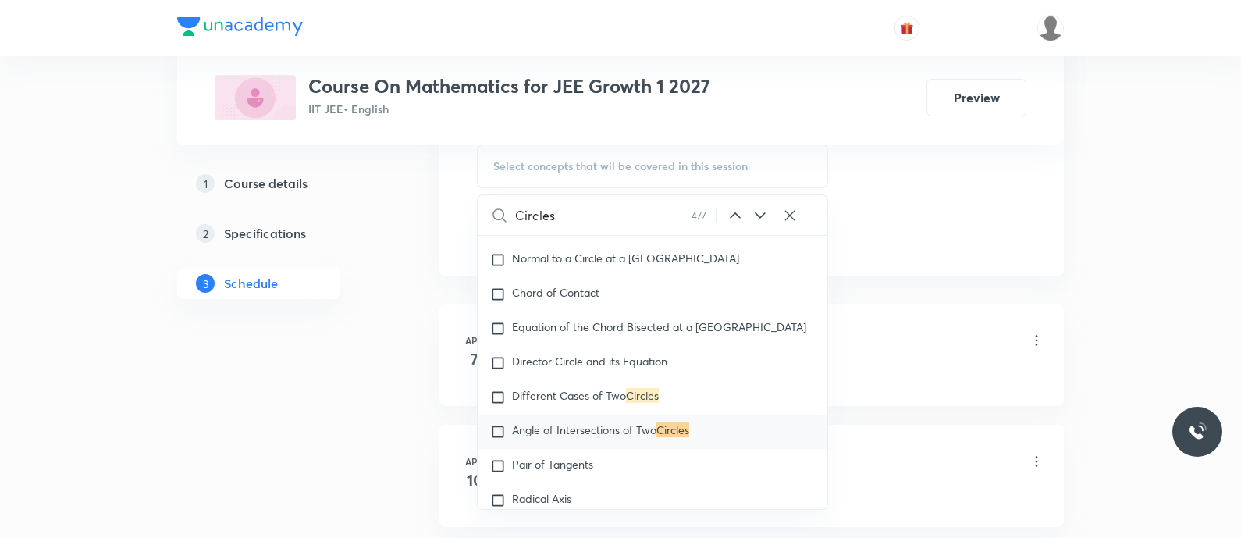
click at [758, 216] on icon at bounding box center [760, 215] width 19 height 19
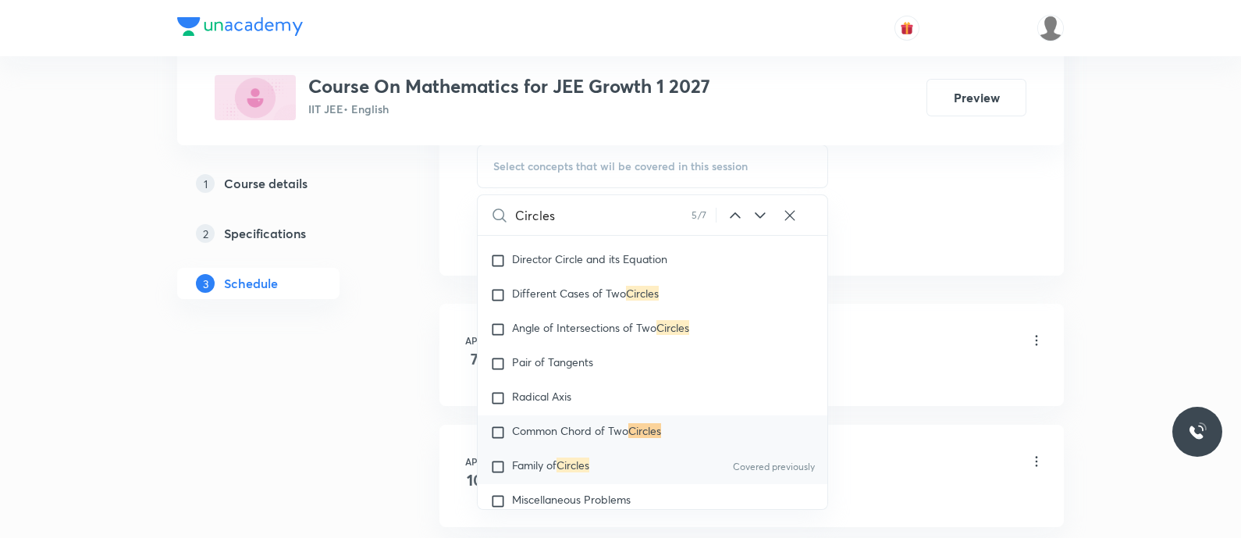
click at [528, 470] on span "Family of" at bounding box center [534, 464] width 44 height 15
checkbox input "true"
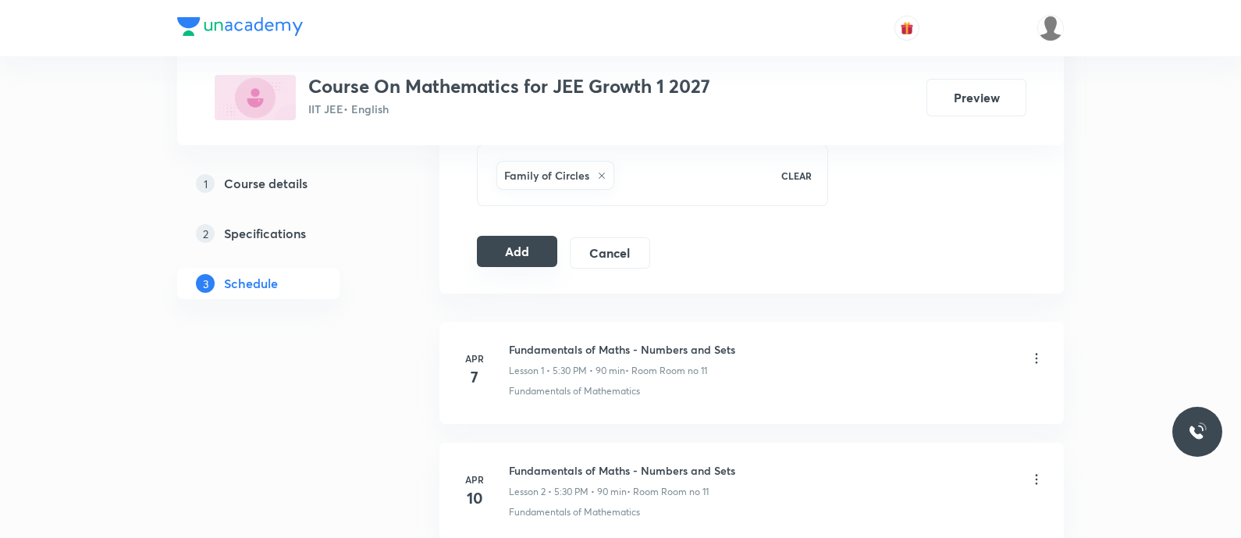
click at [527, 253] on button "Add" at bounding box center [517, 251] width 80 height 31
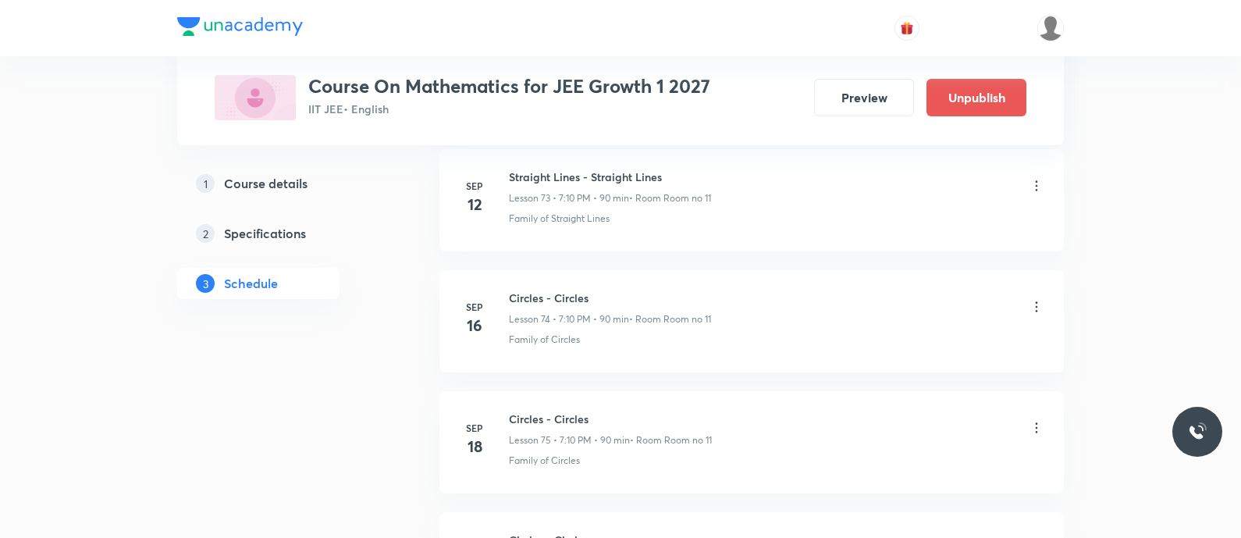
scroll to position [9530, 0]
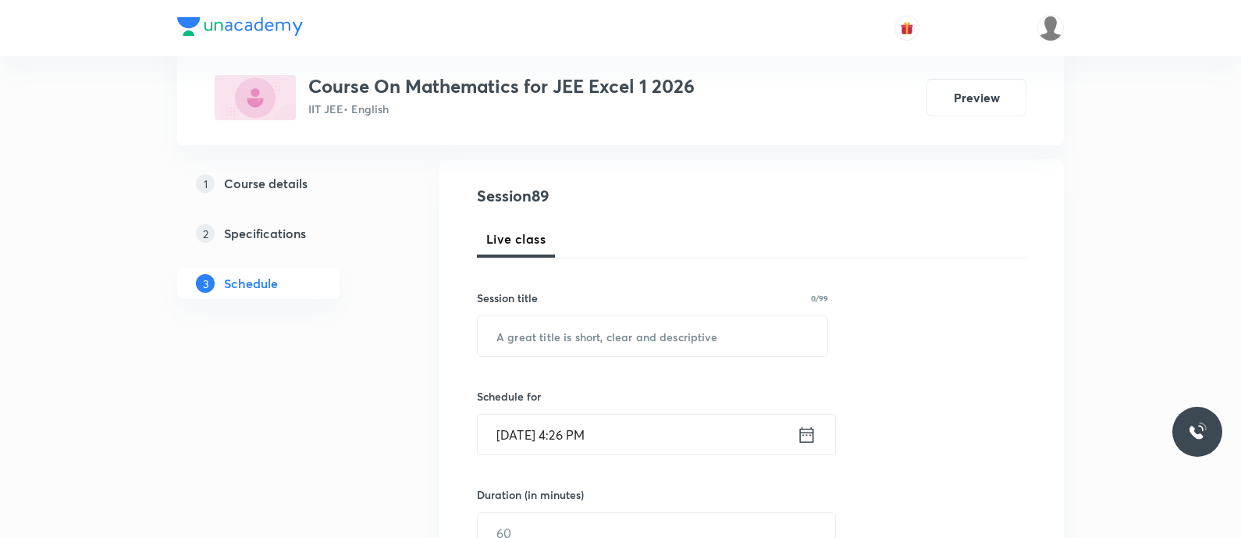
scroll to position [162, 0]
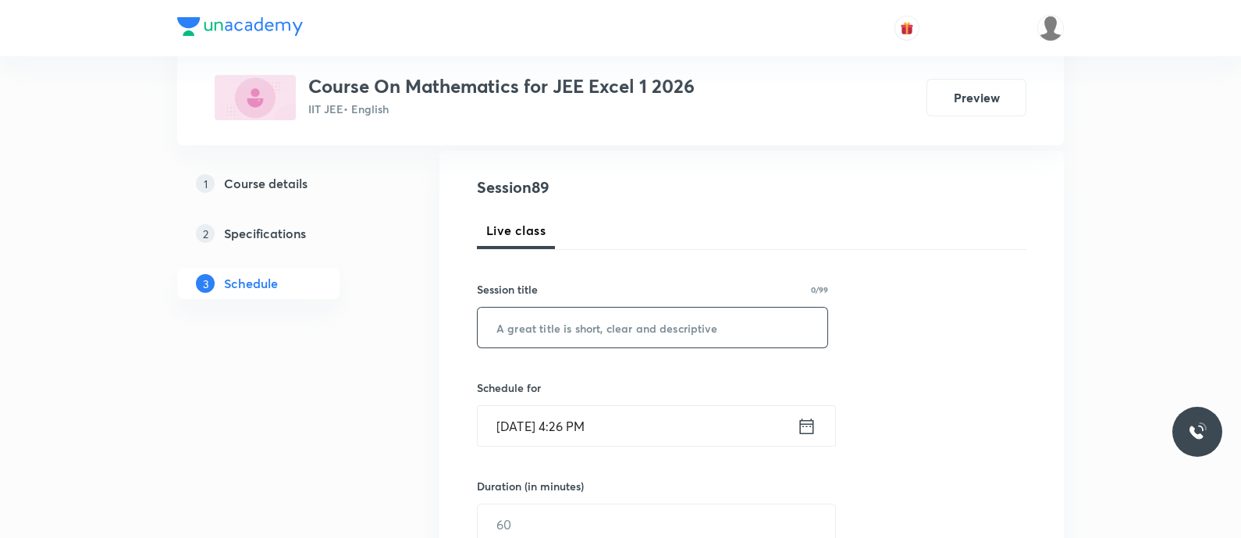
click at [581, 329] on input "text" at bounding box center [653, 328] width 350 height 40
paste input "Differential Equations - Differential Equations"
type input "Differential Equations - Differential Equations"
click at [803, 407] on div "[DATE] 4:26 PM ​" at bounding box center [656, 425] width 359 height 41
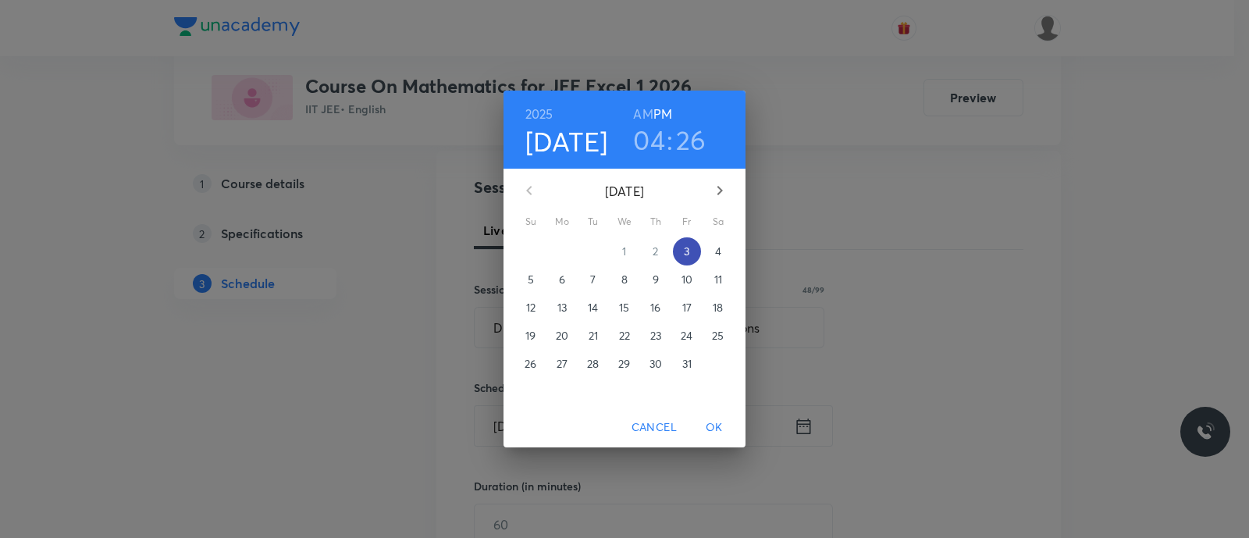
click at [684, 254] on p "3" at bounding box center [686, 252] width 5 height 16
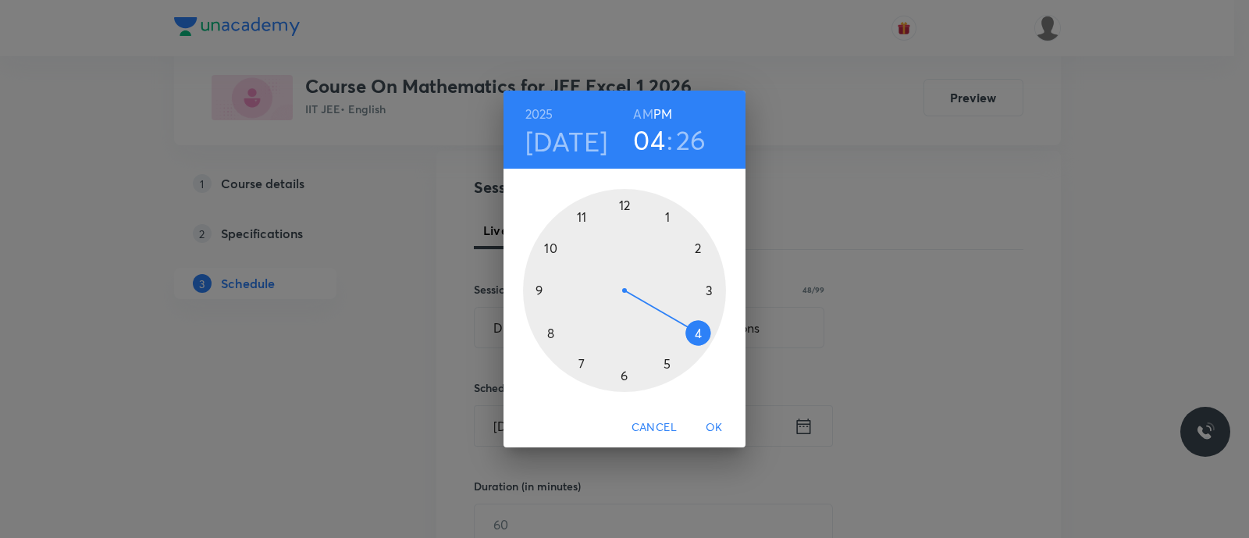
click at [666, 361] on div at bounding box center [624, 290] width 203 height 203
click at [624, 373] on div at bounding box center [624, 290] width 203 height 203
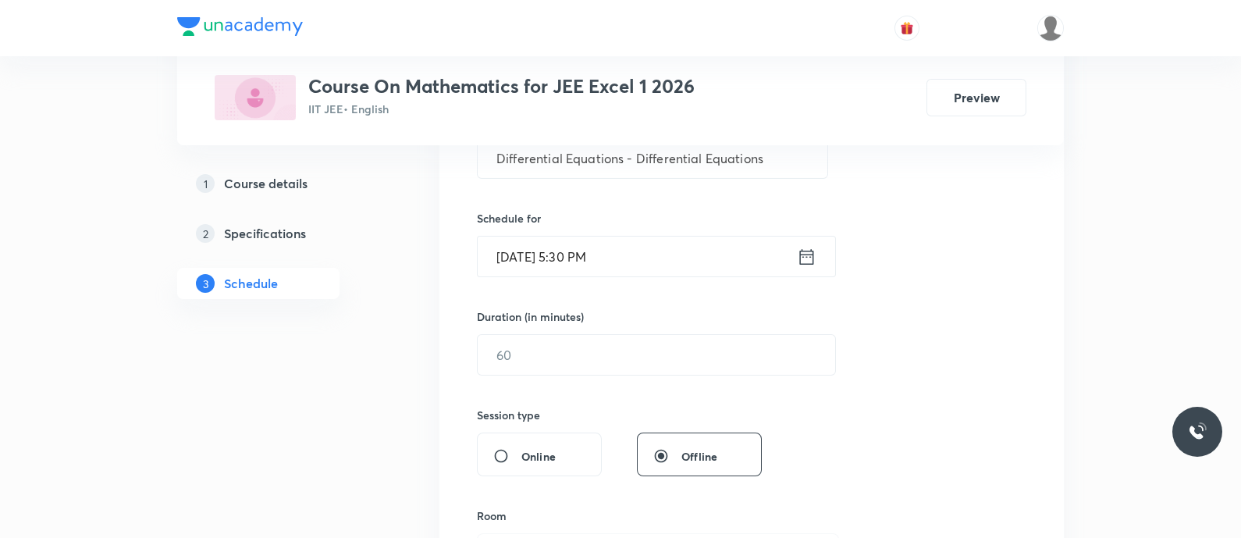
scroll to position [331, 0]
click at [608, 365] on input "text" at bounding box center [656, 355] width 357 height 40
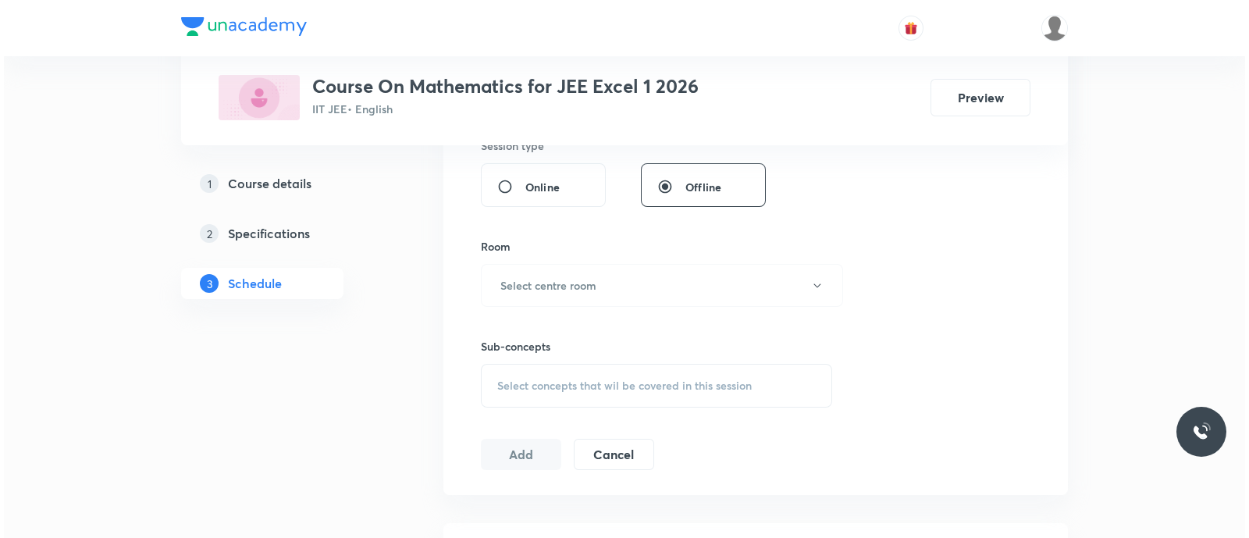
scroll to position [602, 0]
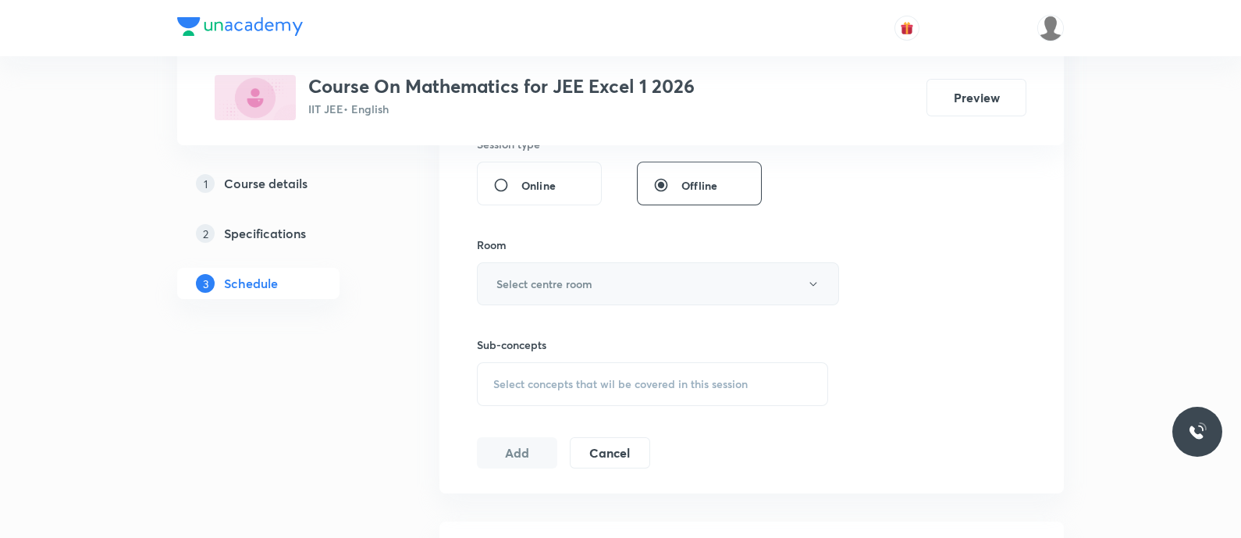
type input "70"
click at [566, 298] on button "Select centre room" at bounding box center [658, 283] width 362 height 43
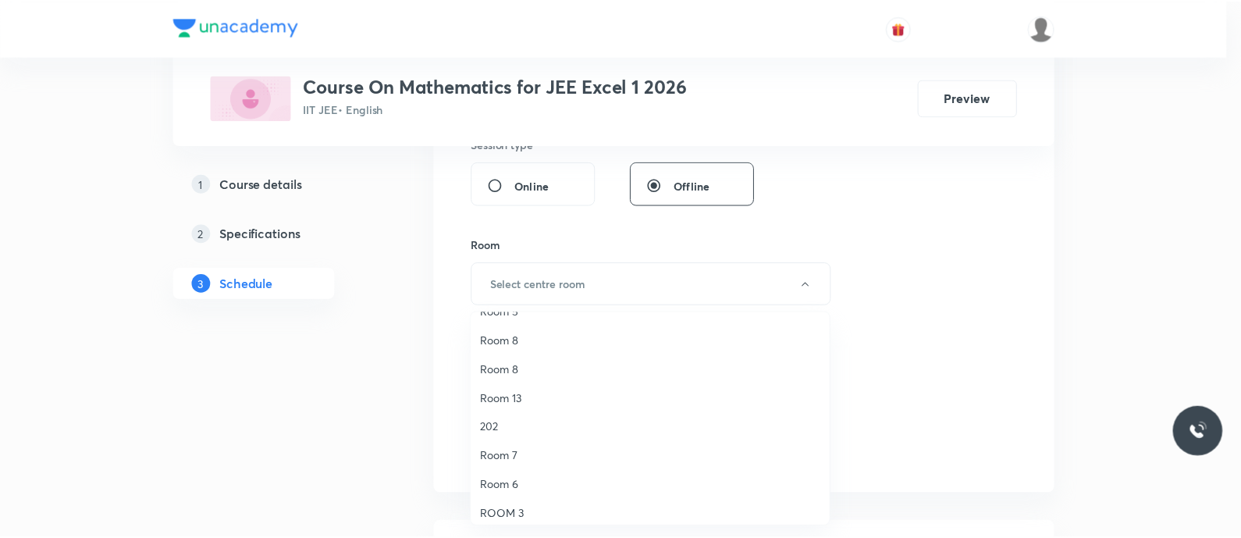
scroll to position [202, 0]
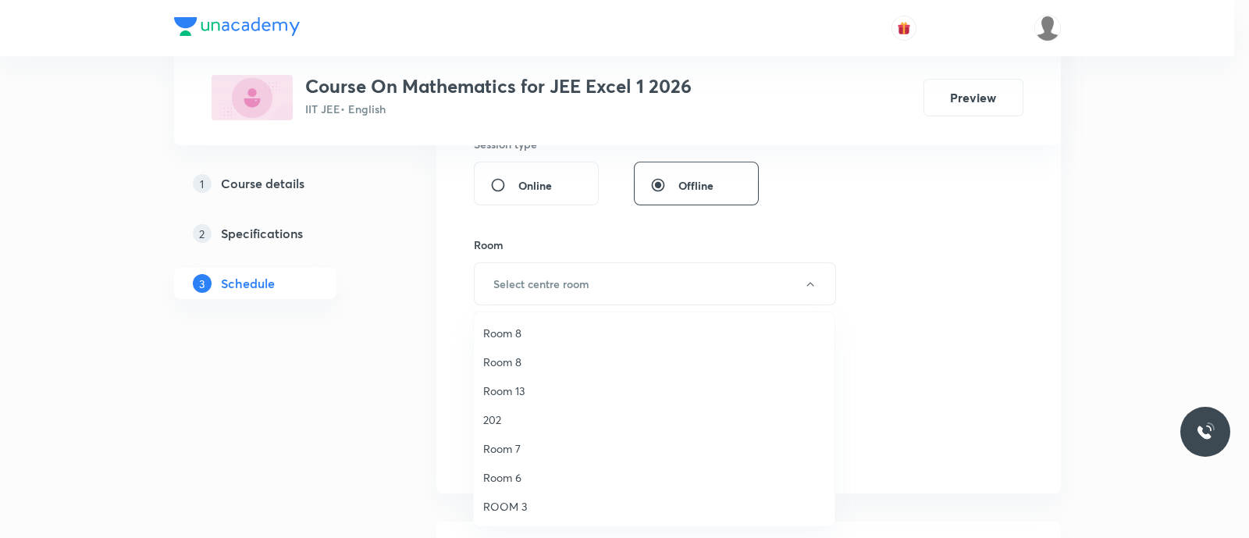
click at [524, 388] on span "Room 13" at bounding box center [654, 390] width 342 height 16
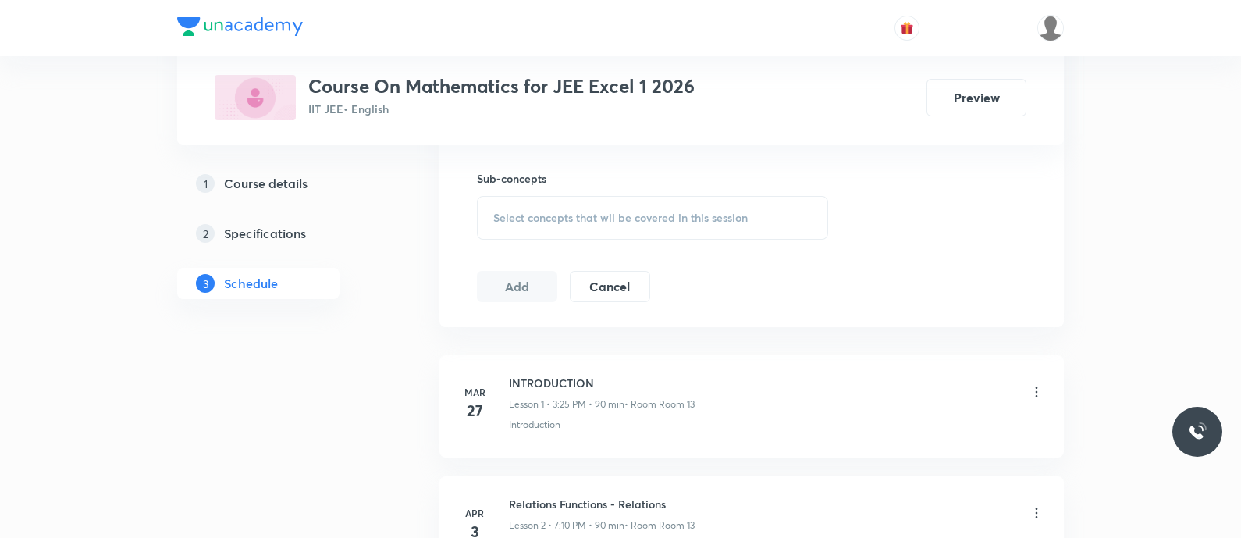
scroll to position [770, 0]
click at [540, 224] on div "Select concepts that wil be covered in this session" at bounding box center [652, 216] width 351 height 44
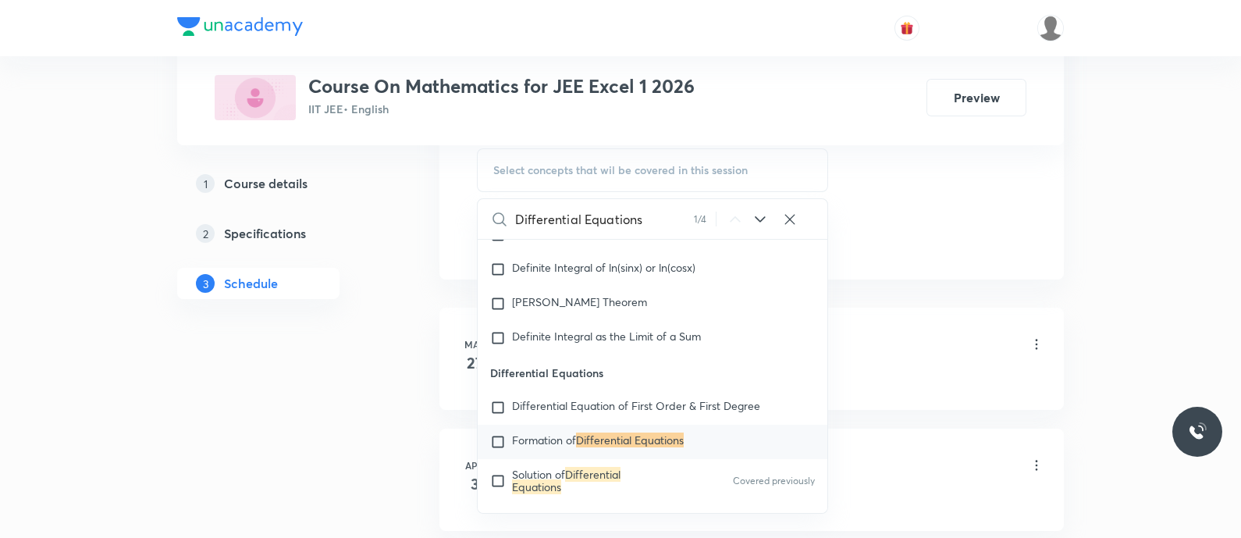
scroll to position [13770, 0]
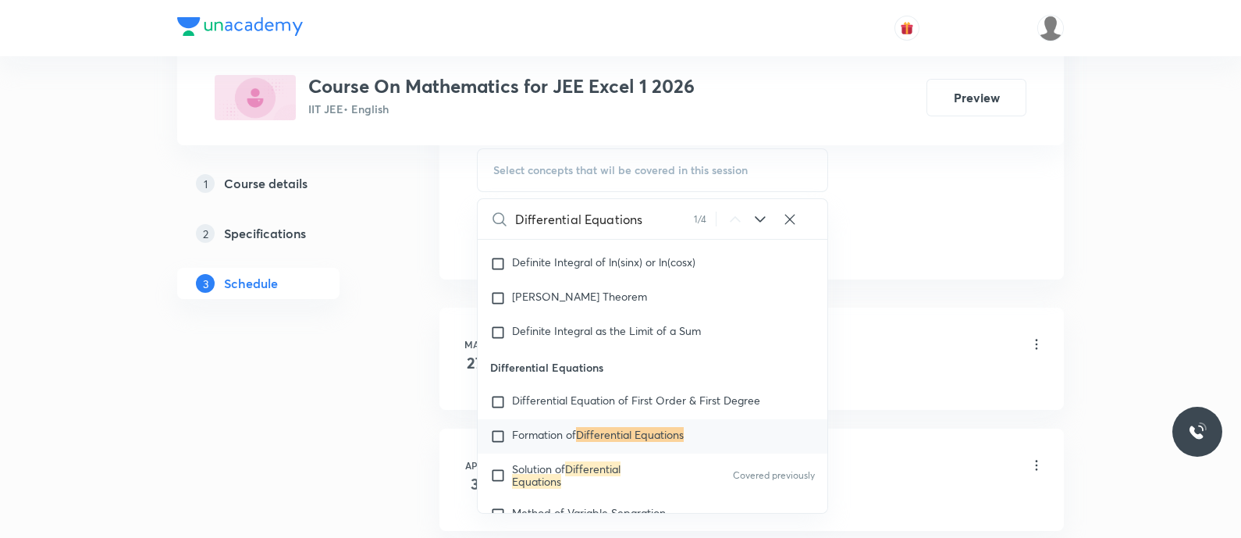
type input "Differential Equations"
click at [756, 211] on icon at bounding box center [760, 219] width 19 height 19
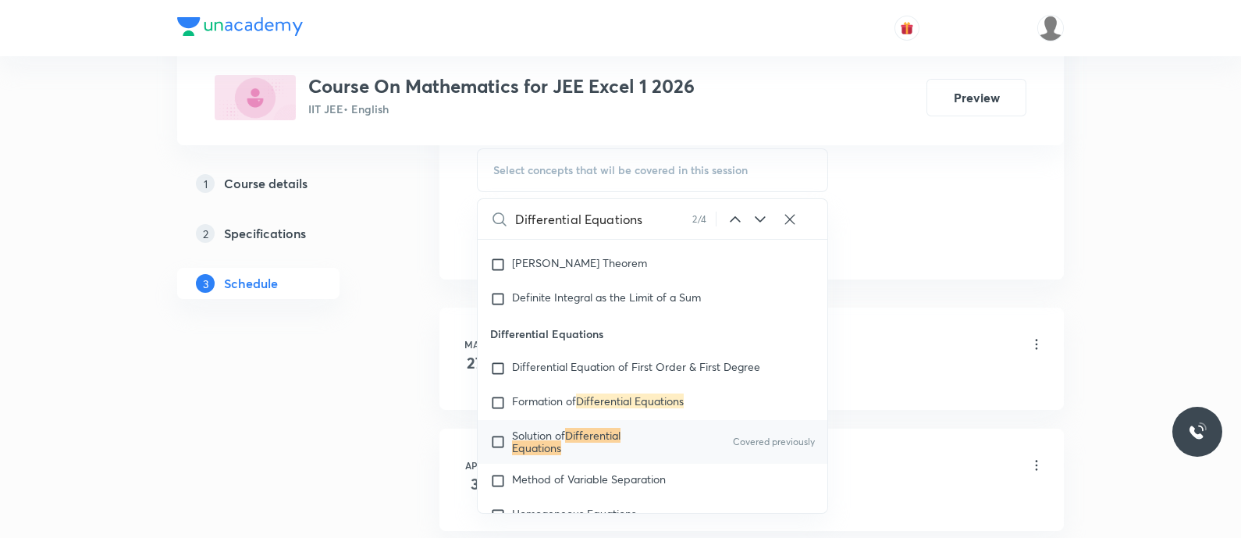
click at [759, 210] on icon at bounding box center [760, 219] width 19 height 19
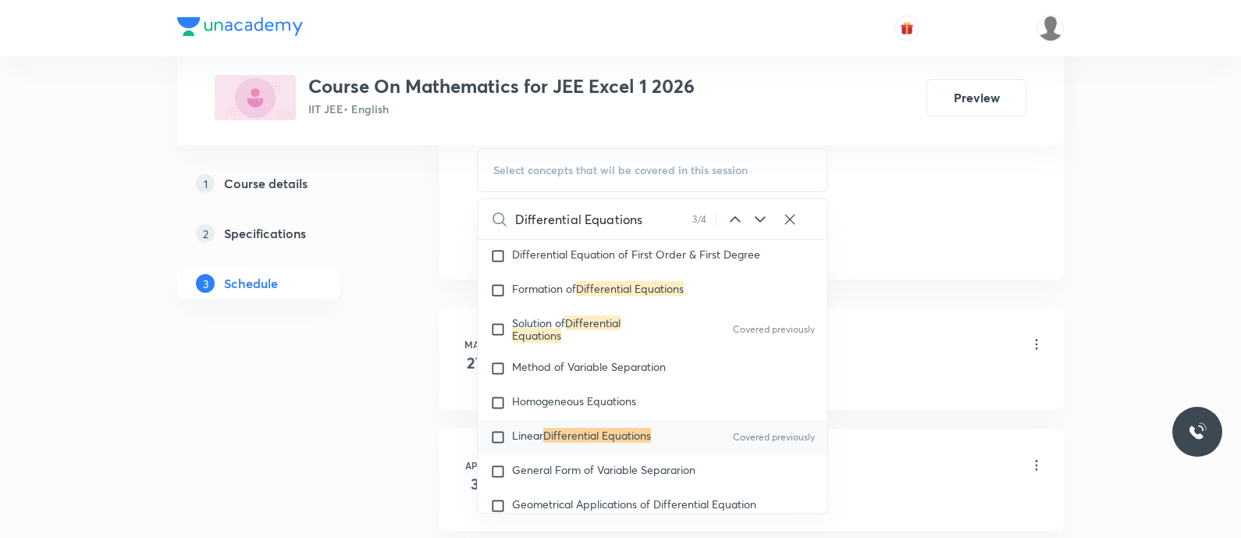
click at [759, 210] on icon at bounding box center [760, 219] width 19 height 19
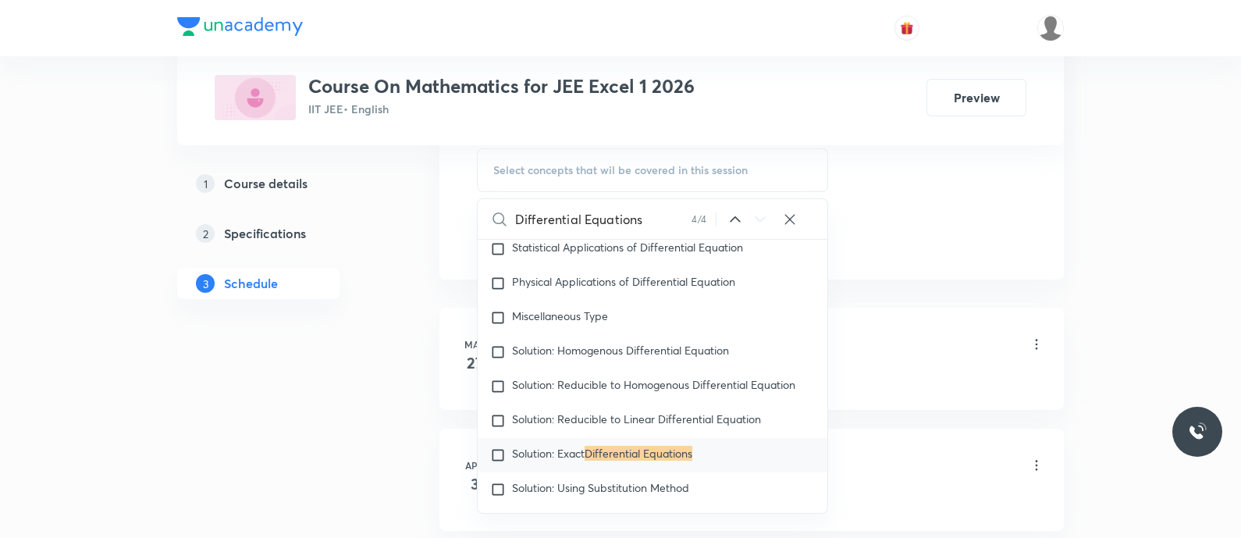
scroll to position [14225, 0]
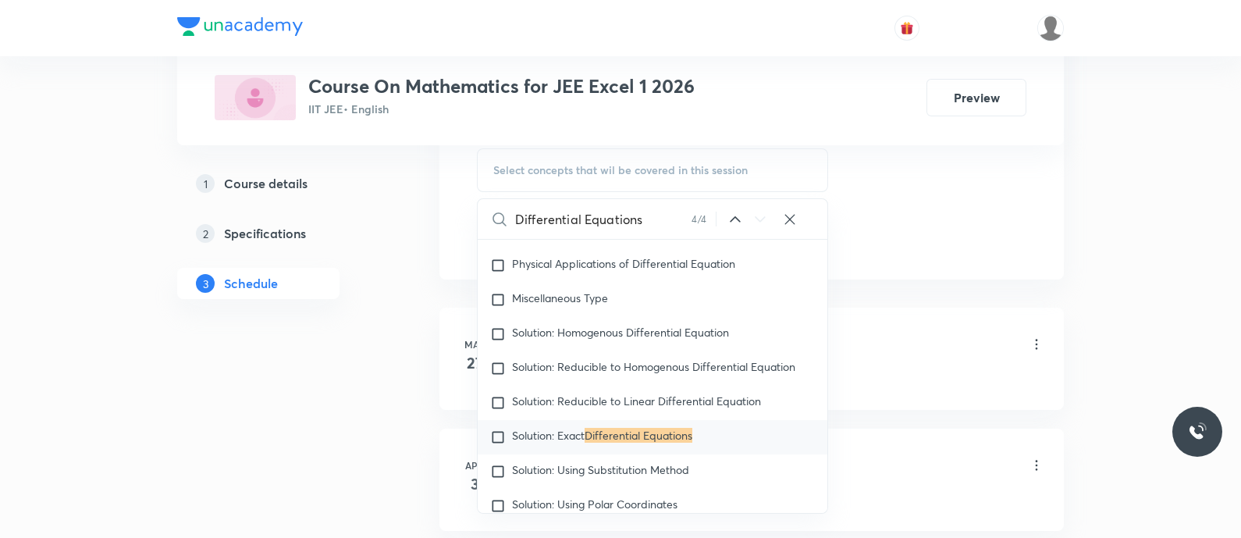
click at [734, 216] on icon at bounding box center [735, 218] width 10 height 5
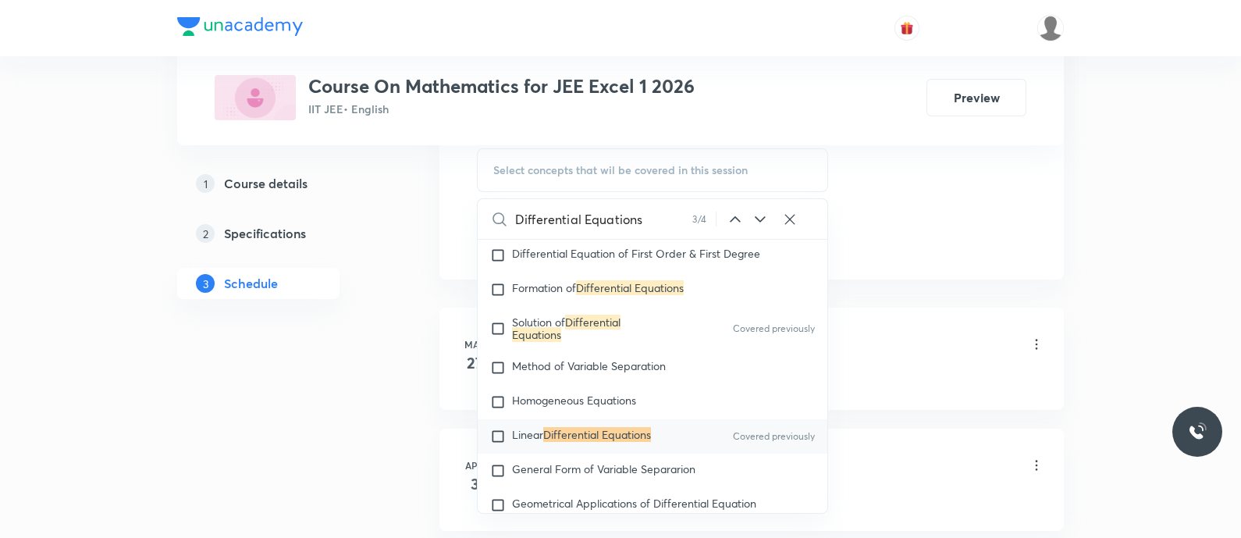
scroll to position [13916, 0]
click at [535, 445] on p "Linear Differential Equations" at bounding box center [581, 437] width 139 height 16
checkbox input "true"
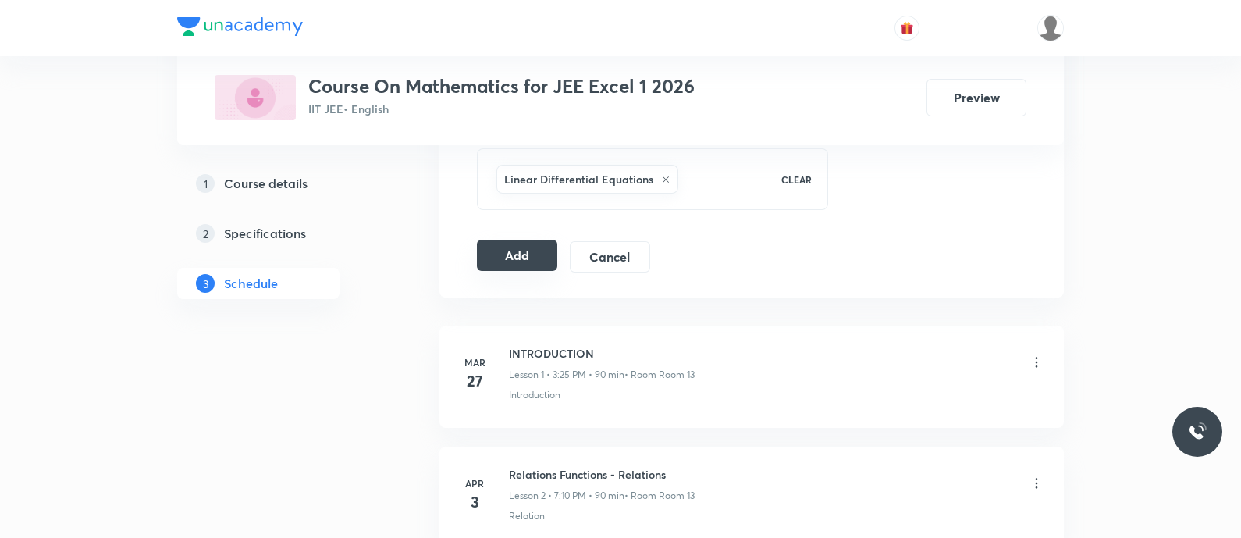
click at [499, 255] on button "Add" at bounding box center [517, 255] width 80 height 31
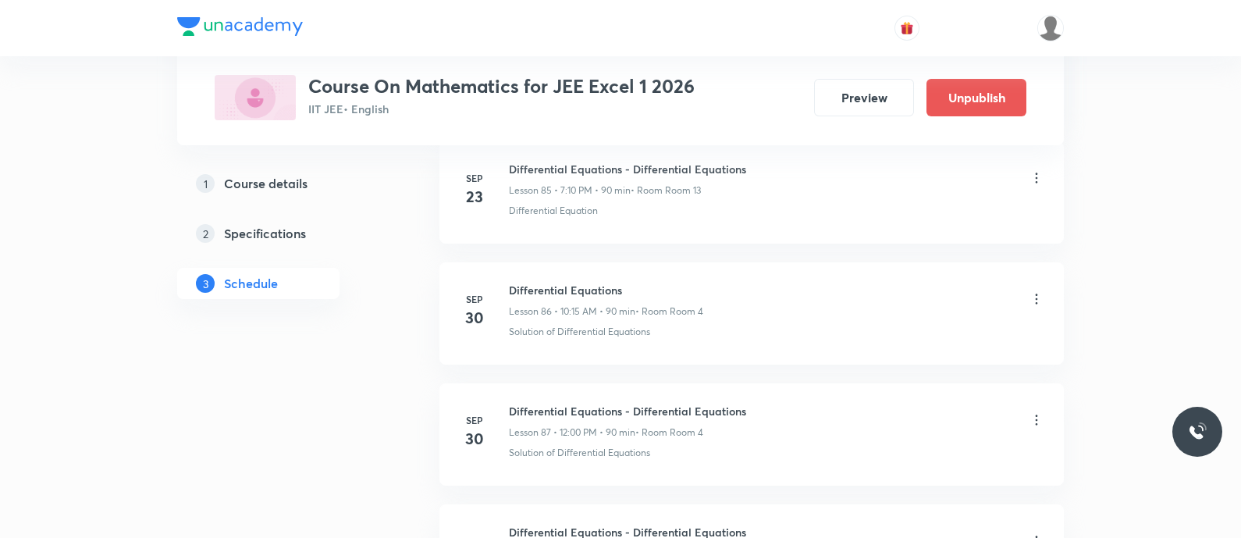
scroll to position [10737, 0]
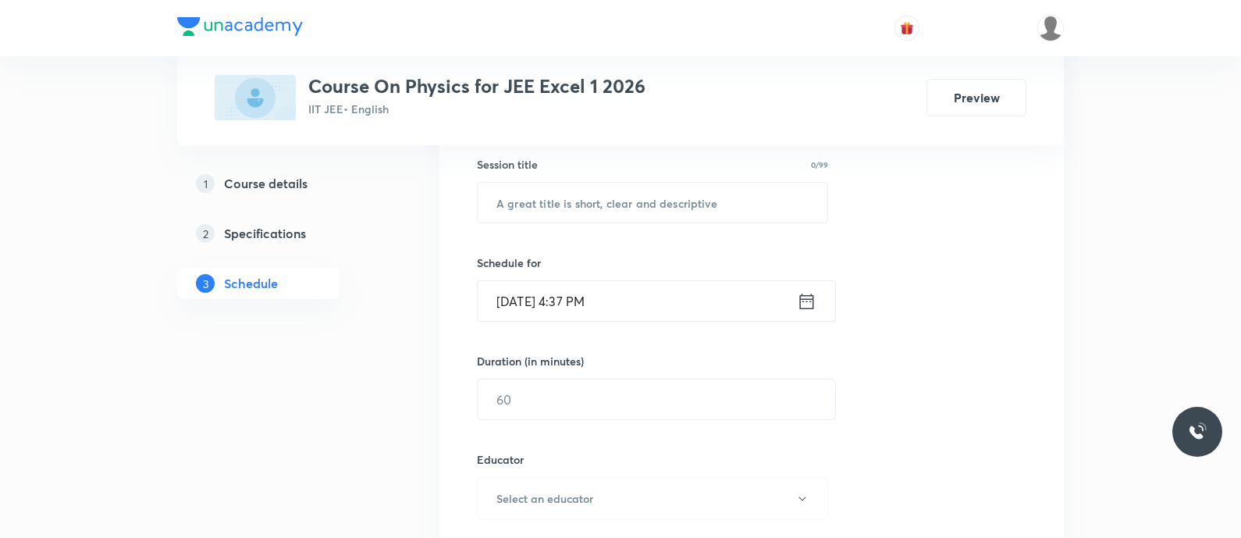
scroll to position [290, 0]
click at [530, 193] on input "text" at bounding box center [653, 199] width 350 height 40
paste input "Wave optics and EM waves - Diffraction polarisation and EM waves"
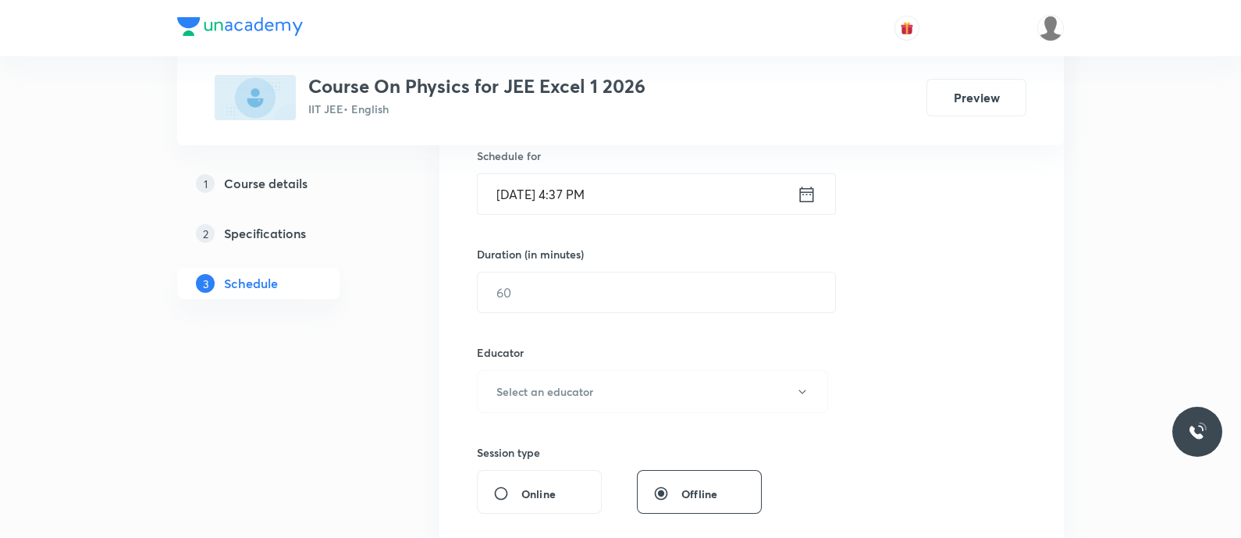
scroll to position [395, 0]
type input "Wave Optics and EM Waves - Diffraction Polarisation and EM Waves"
click at [804, 194] on icon at bounding box center [807, 193] width 20 height 22
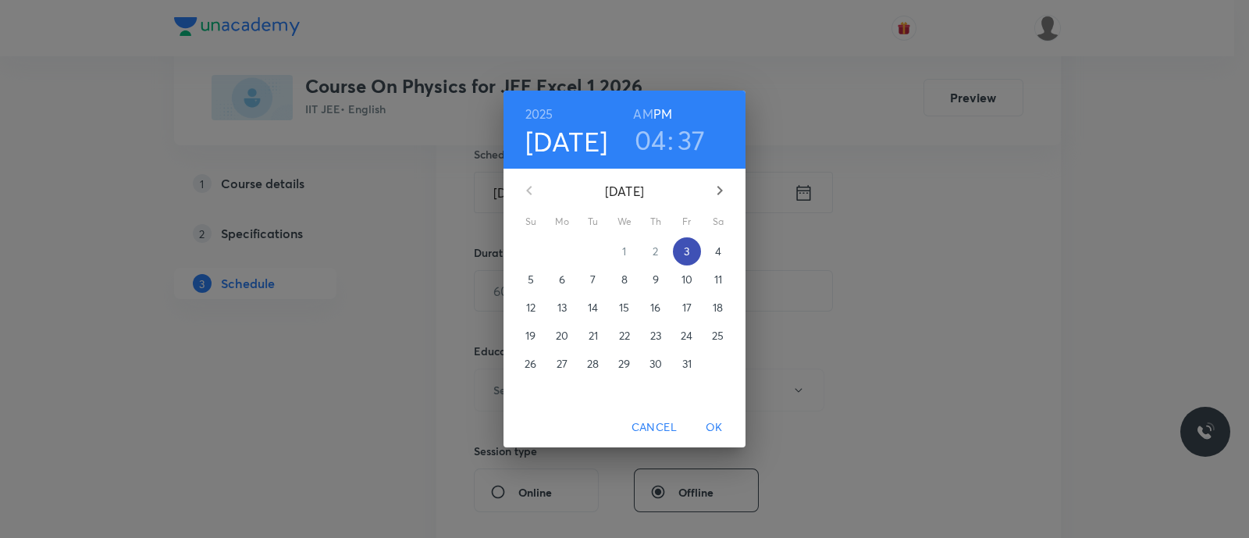
click at [681, 244] on span "3" at bounding box center [687, 252] width 28 height 16
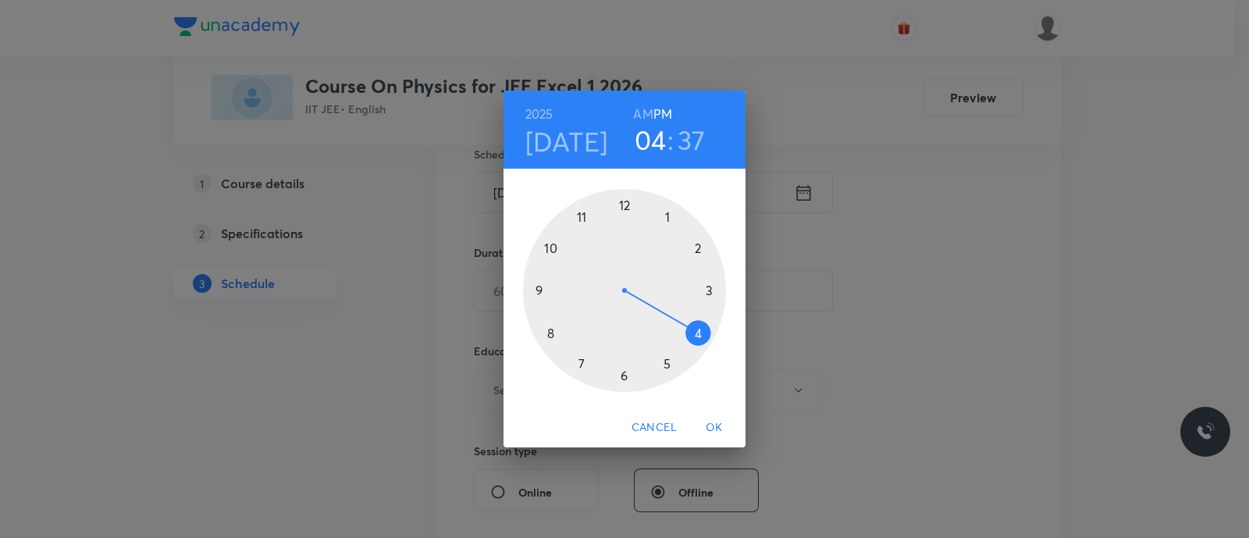
click at [625, 373] on div at bounding box center [624, 290] width 203 height 203
click at [547, 247] on div at bounding box center [624, 290] width 203 height 203
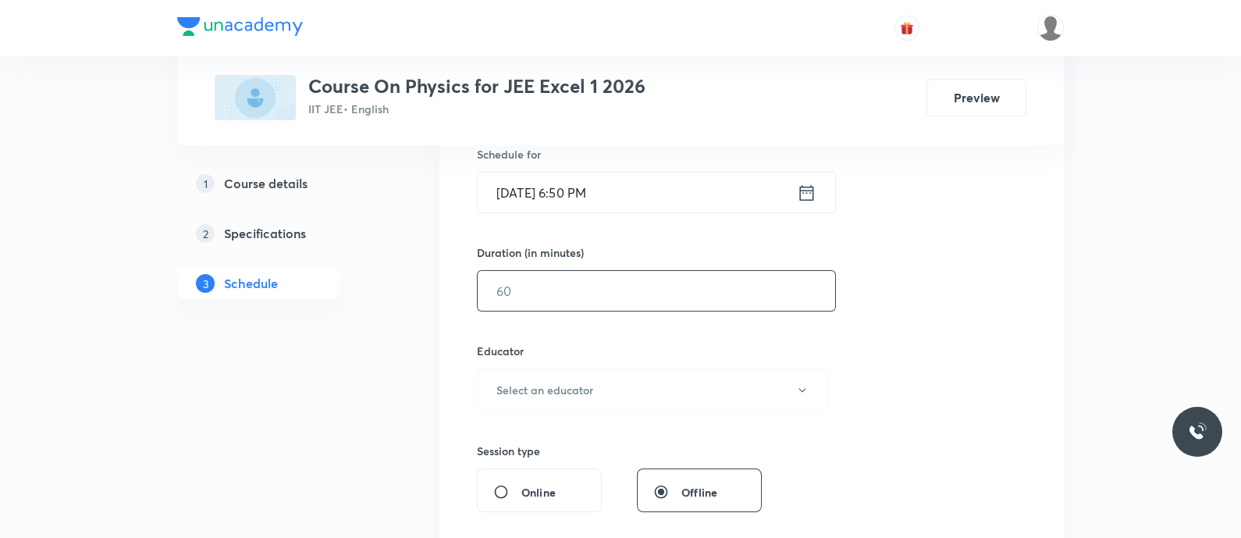
click at [515, 283] on input "text" at bounding box center [656, 291] width 357 height 40
type input "9"
type input "0"
type input "120"
click at [602, 386] on button "Select an educator" at bounding box center [652, 389] width 351 height 43
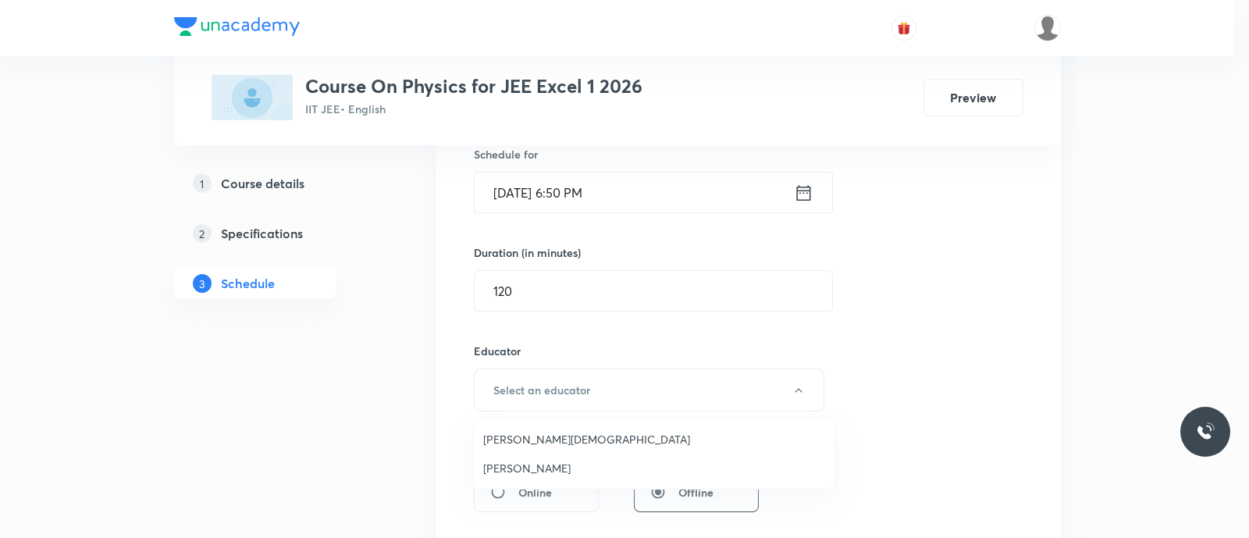
click at [593, 431] on span "Nammi Venkata Rama Krishna" at bounding box center [654, 439] width 342 height 16
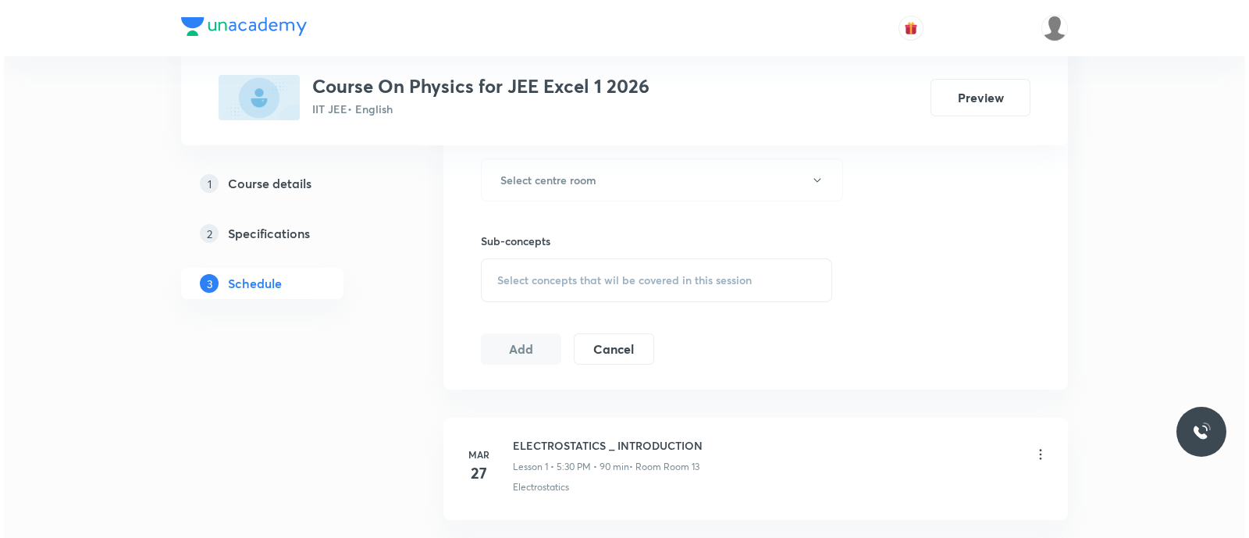
scroll to position [823, 0]
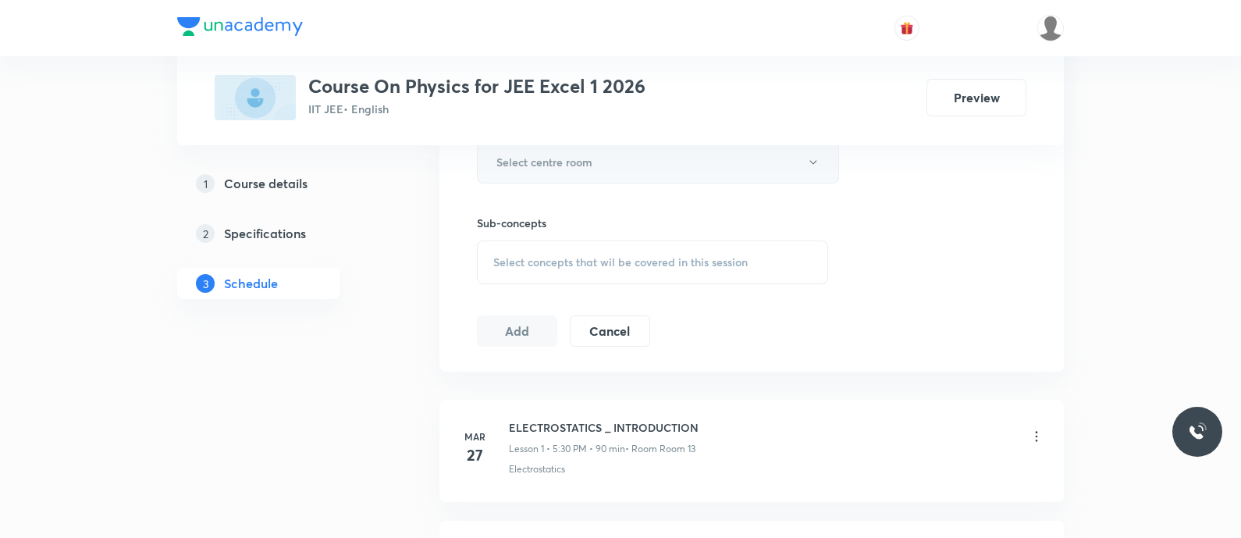
click at [556, 165] on h6 "Select centre room" at bounding box center [544, 162] width 96 height 16
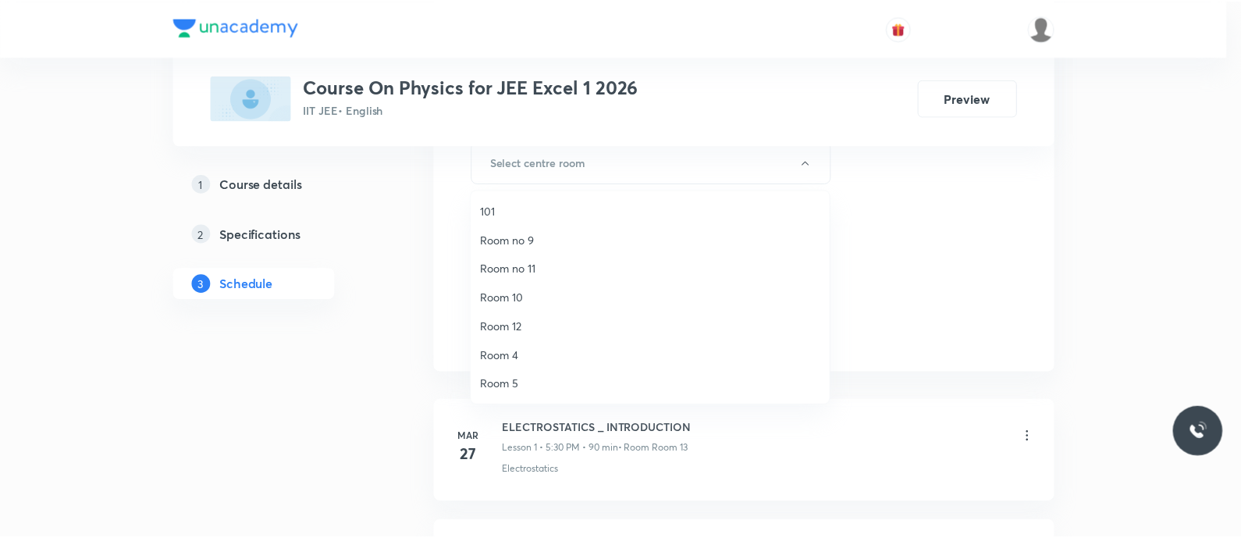
scroll to position [202, 0]
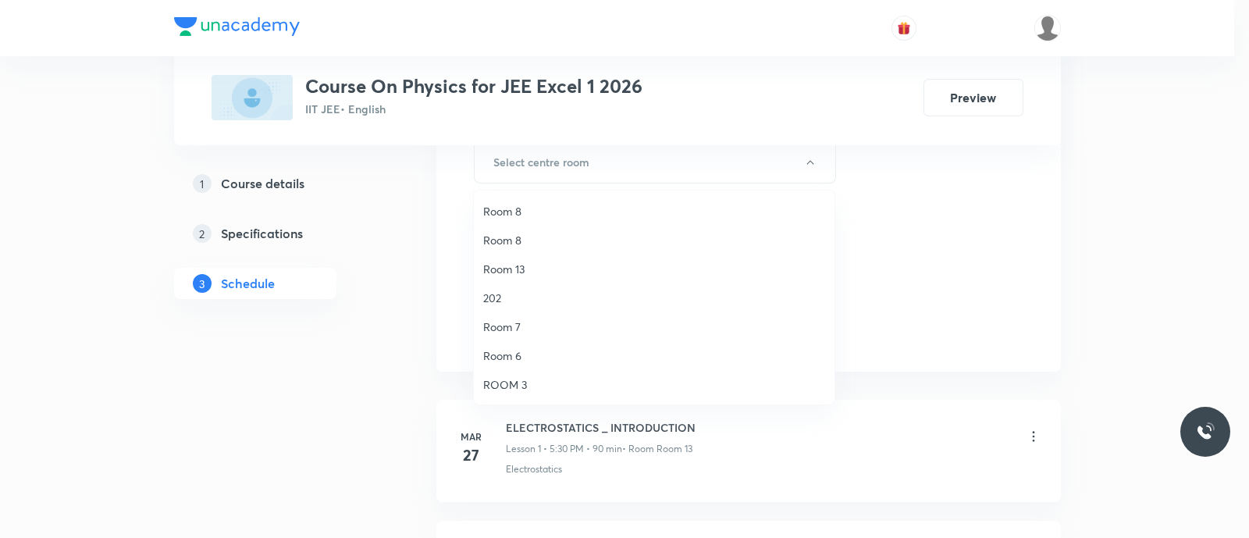
click at [515, 272] on span "Room 13" at bounding box center [654, 269] width 342 height 16
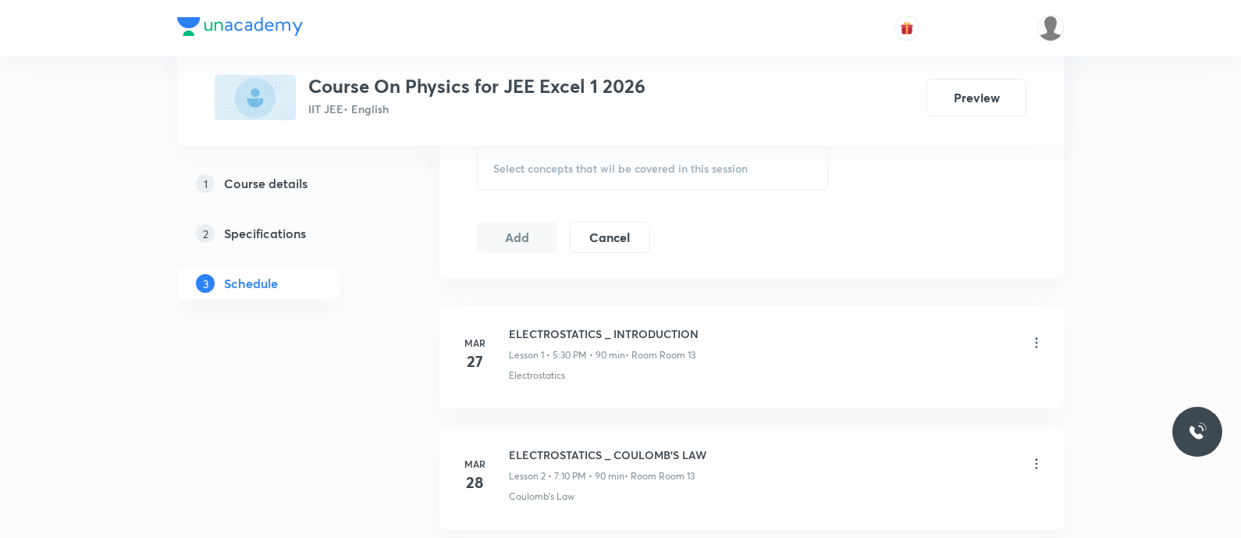
scroll to position [918, 0]
click at [529, 162] on span "Select concepts that wil be covered in this session" at bounding box center [620, 168] width 254 height 12
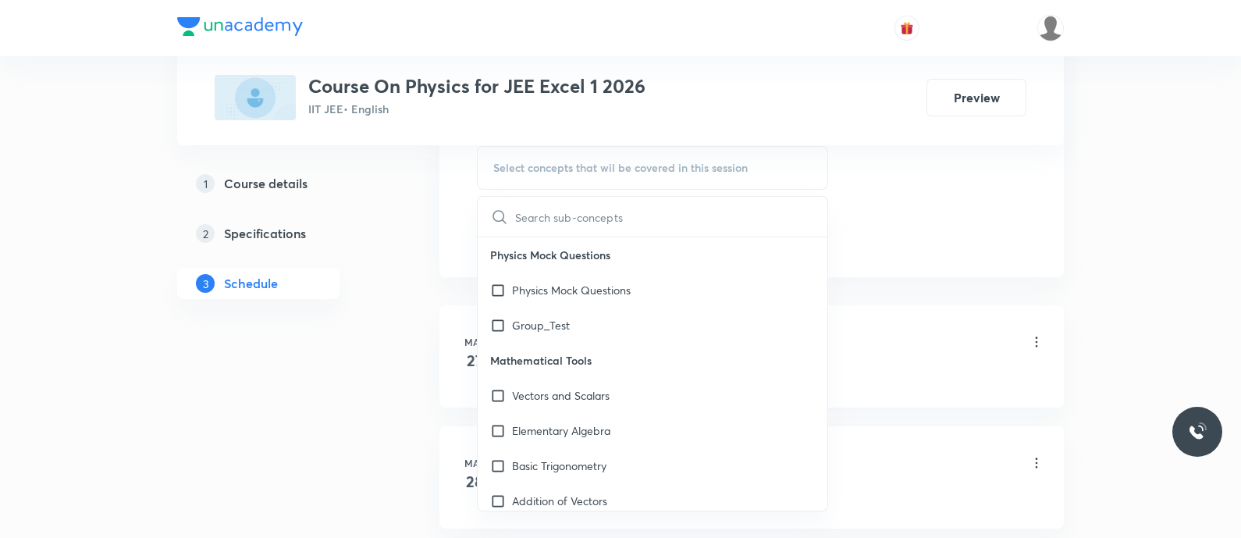
type input "Wave optics and EM waves - Diffraction polarisation and EM waves"
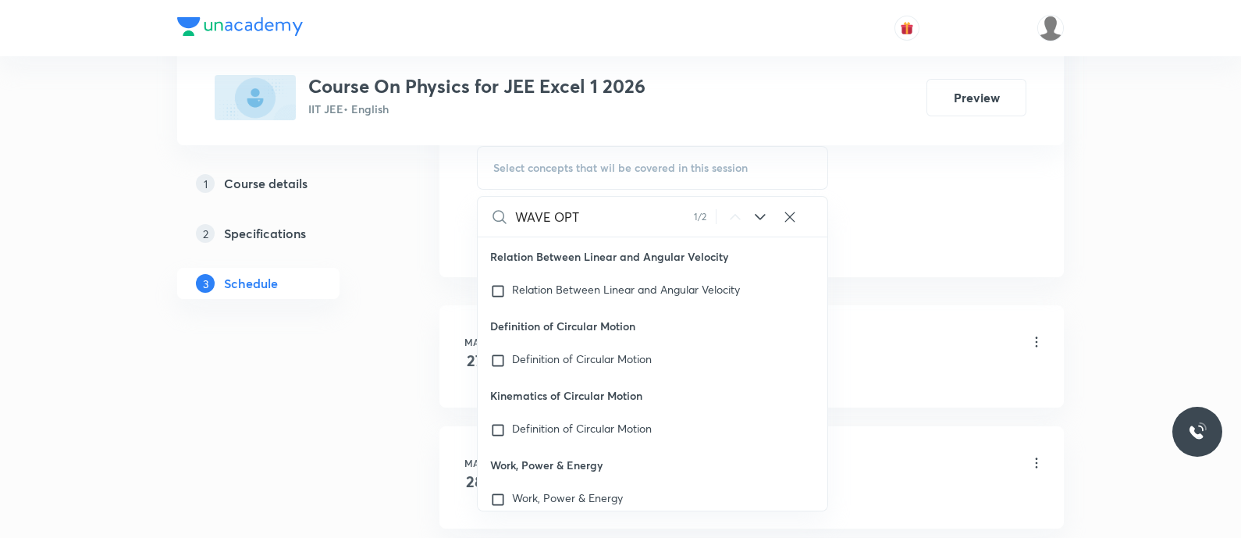
scroll to position [40951, 0]
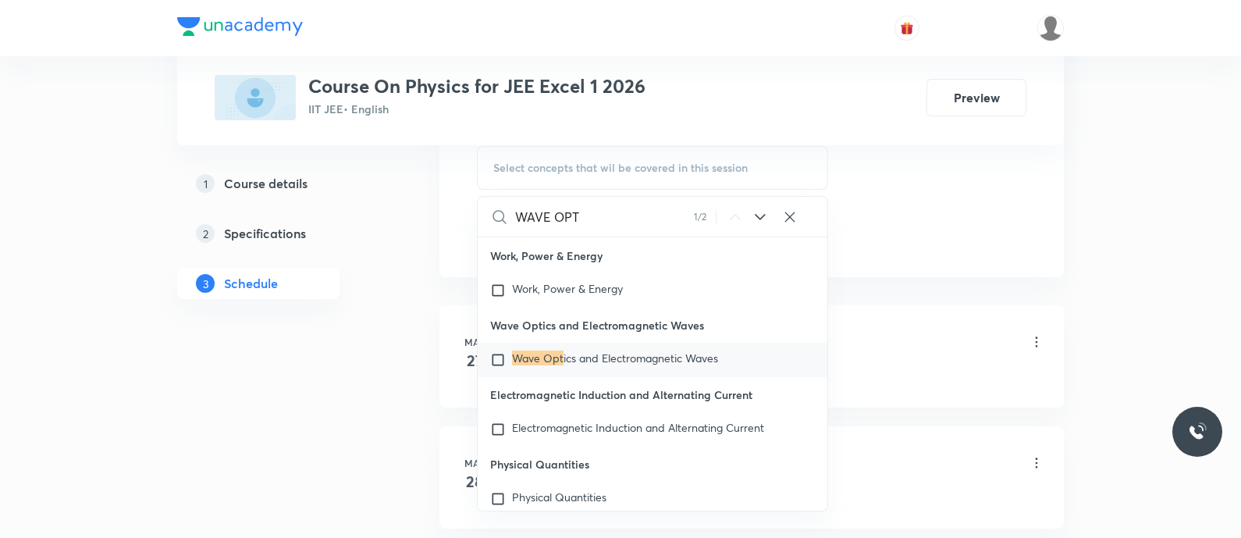
type input "WAVE OPT"
click at [757, 214] on icon at bounding box center [760, 217] width 10 height 6
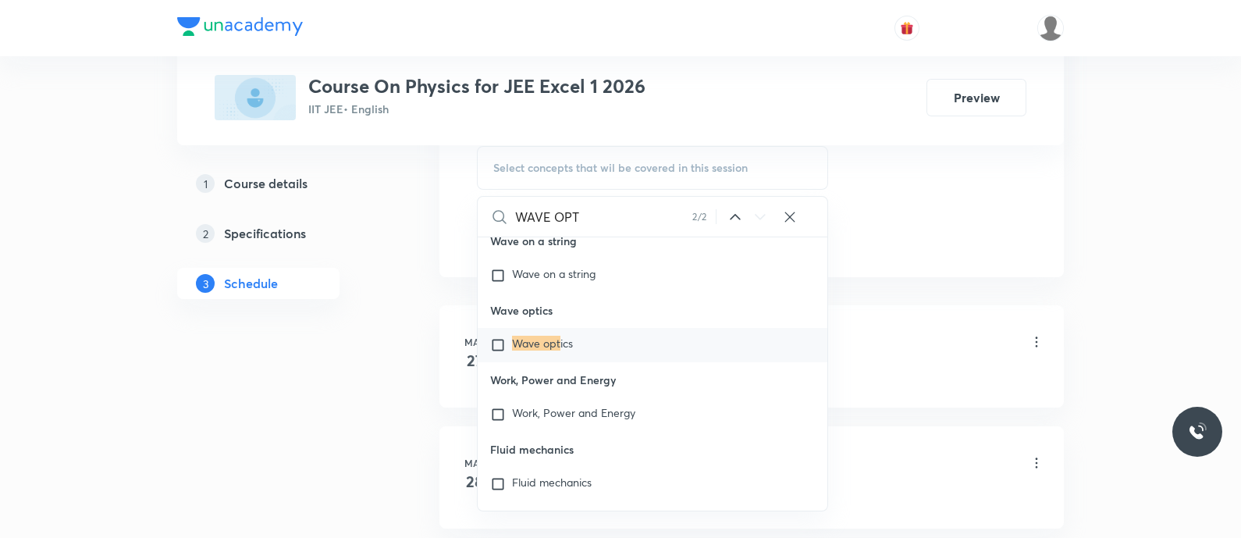
scroll to position [45350, 0]
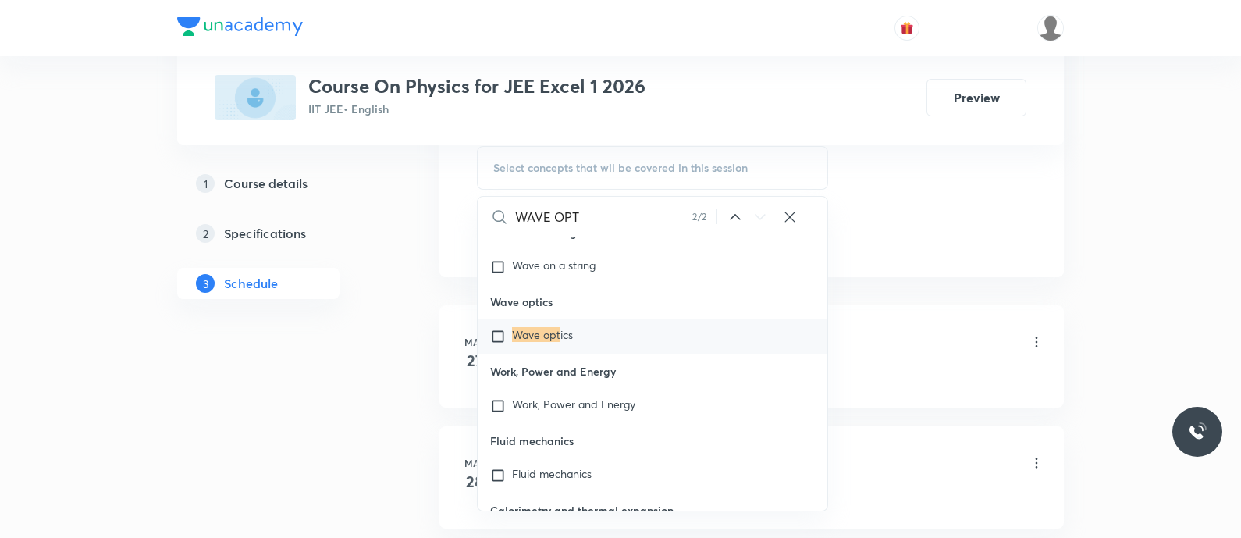
click at [542, 342] on mark "Wave opt" at bounding box center [536, 334] width 48 height 15
checkbox input "true"
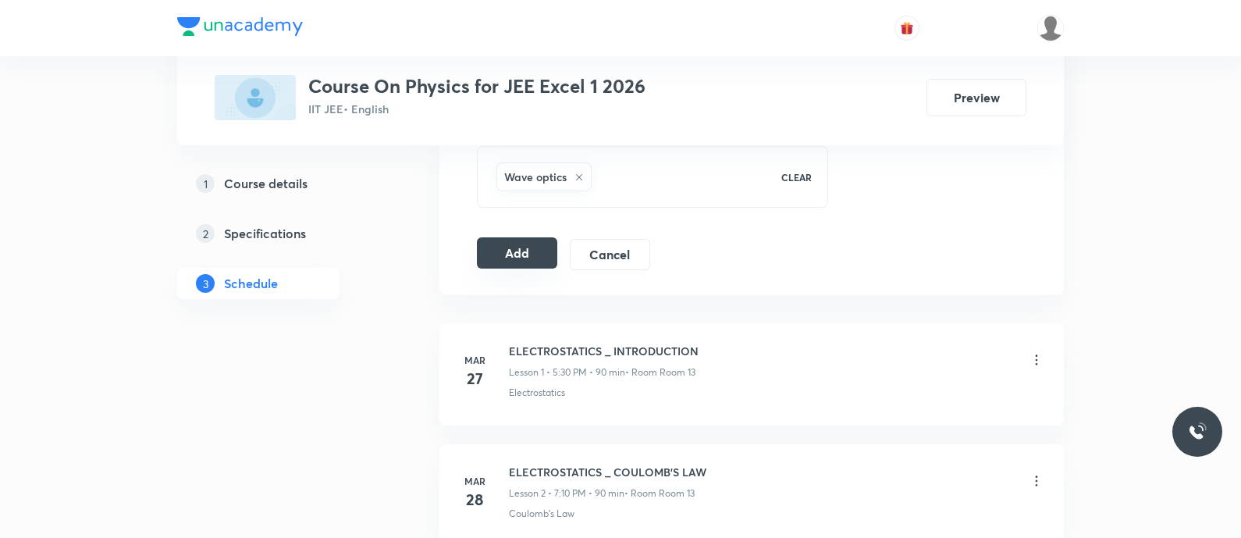
click at [518, 255] on button "Add" at bounding box center [517, 252] width 80 height 31
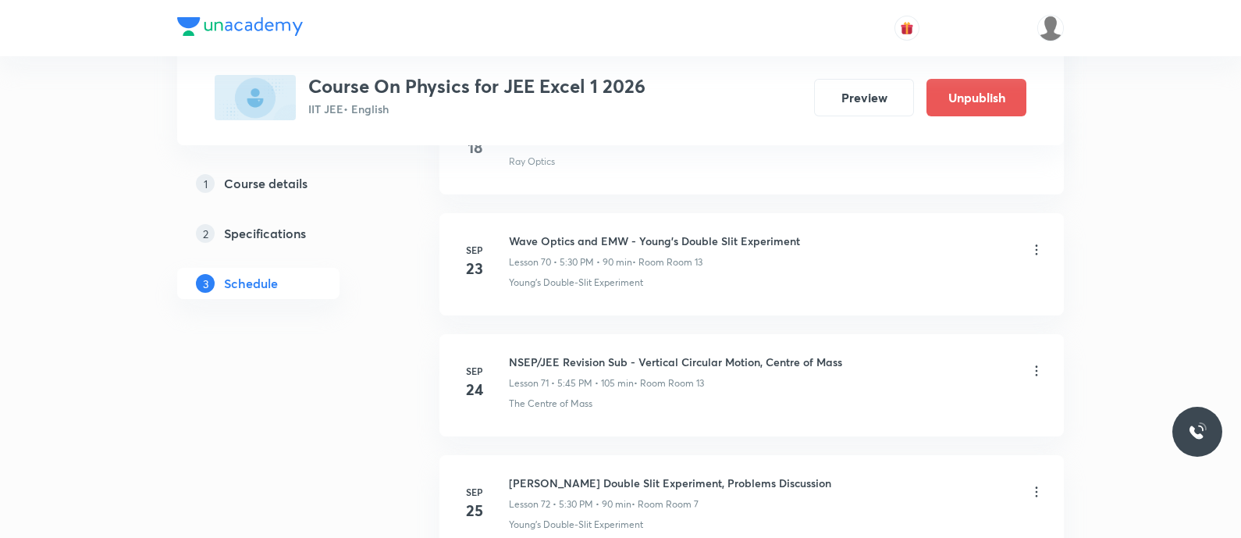
scroll to position [8927, 0]
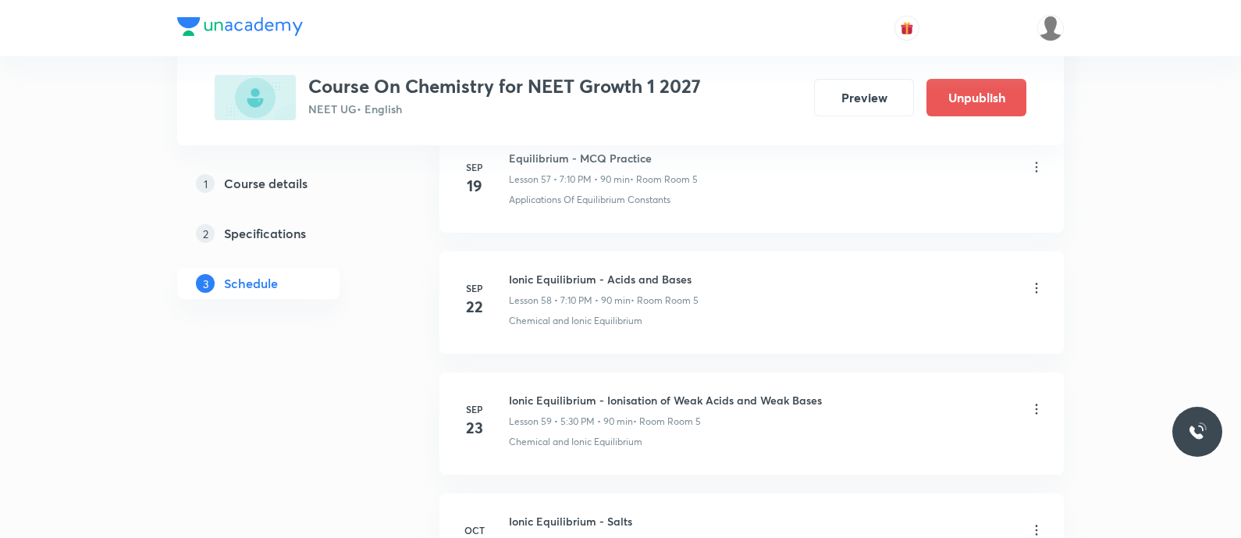
scroll to position [7953, 0]
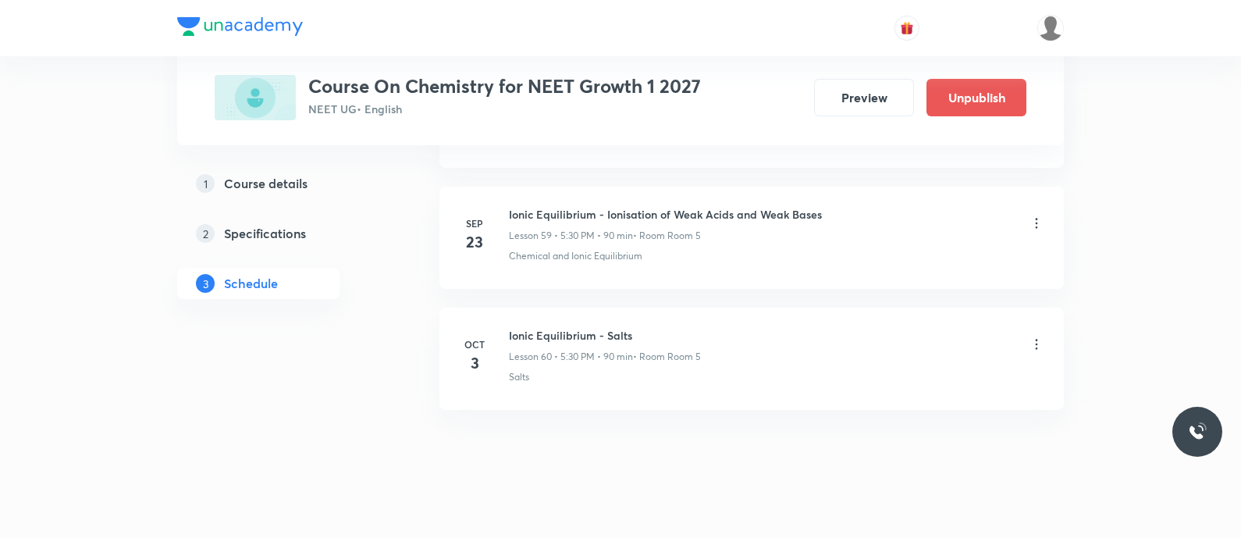
click at [1038, 336] on icon at bounding box center [1037, 344] width 16 height 16
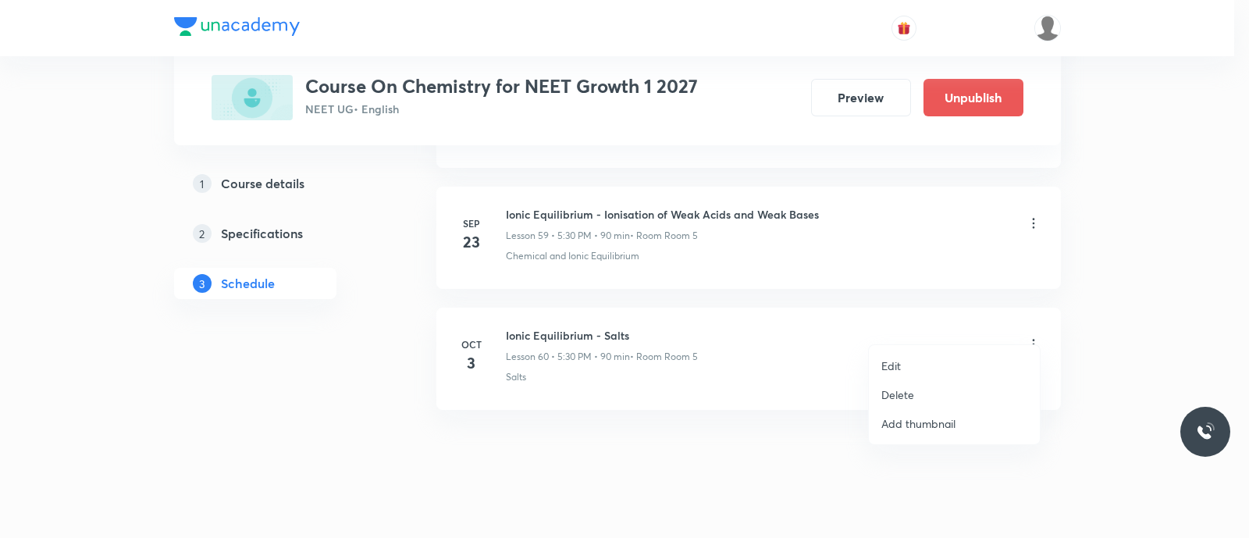
click at [905, 391] on p "Delete" at bounding box center [897, 394] width 33 height 16
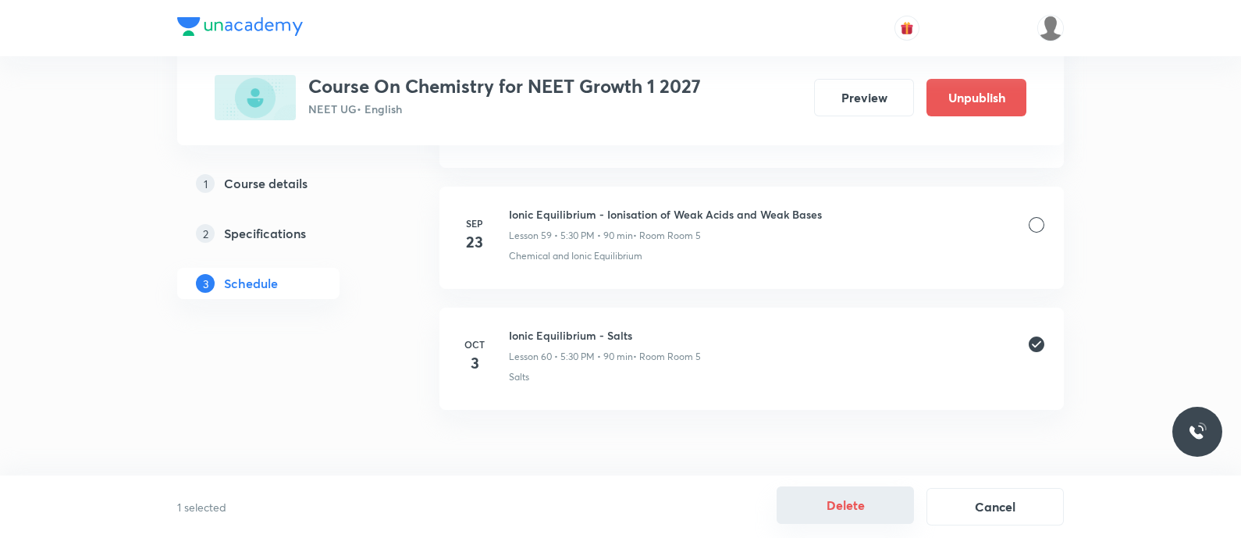
click at [866, 501] on button "Delete" at bounding box center [845, 504] width 137 height 37
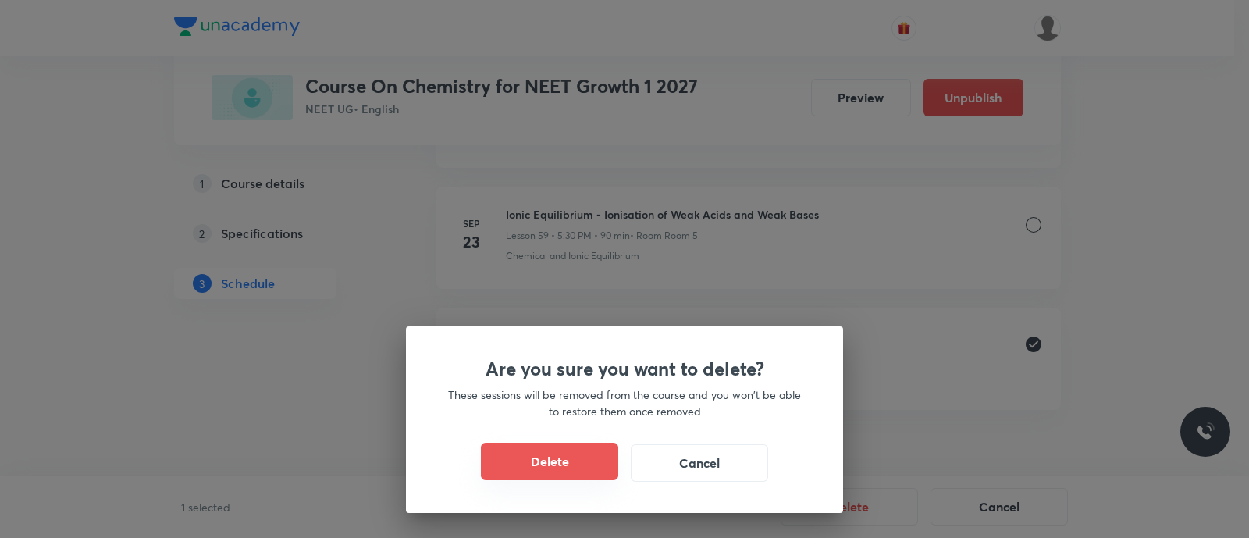
click at [537, 475] on button "Delete" at bounding box center [549, 461] width 137 height 37
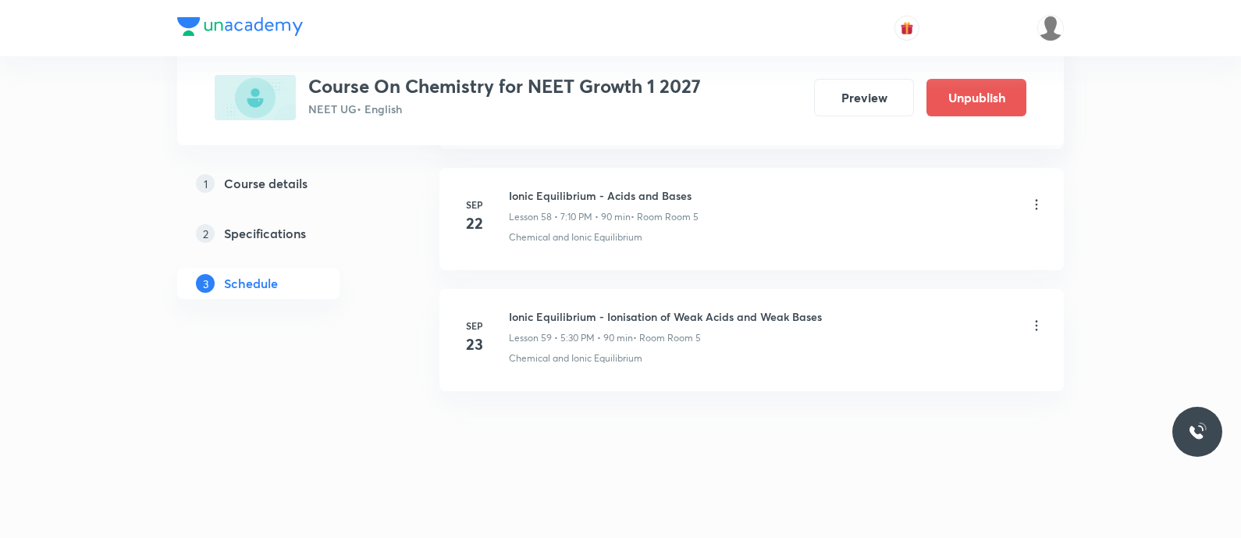
scroll to position [7832, 0]
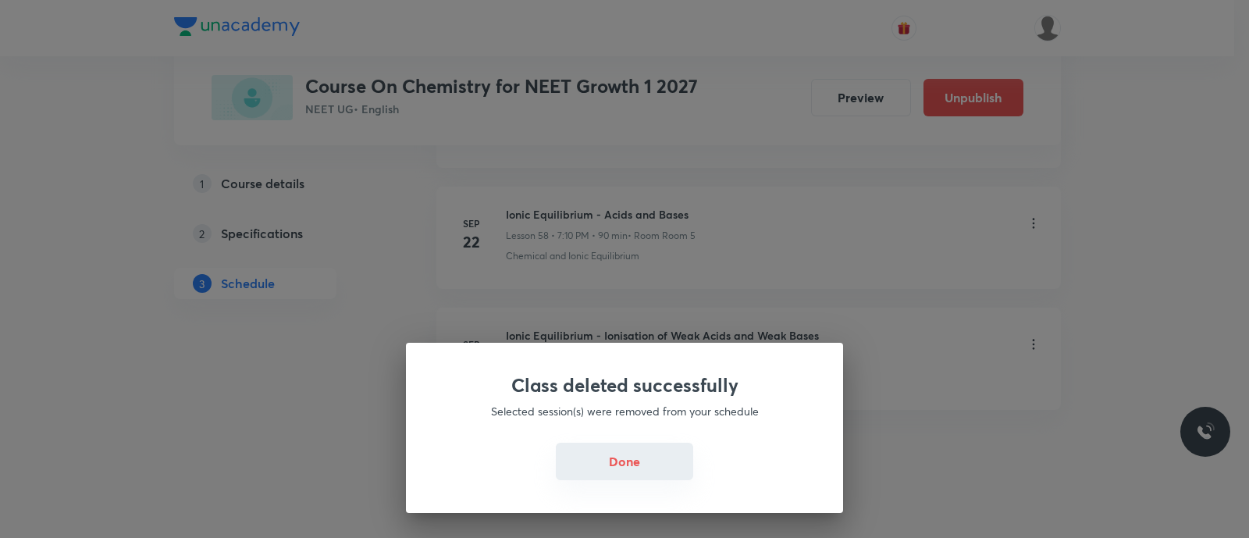
click at [619, 457] on button "Done" at bounding box center [624, 461] width 137 height 37
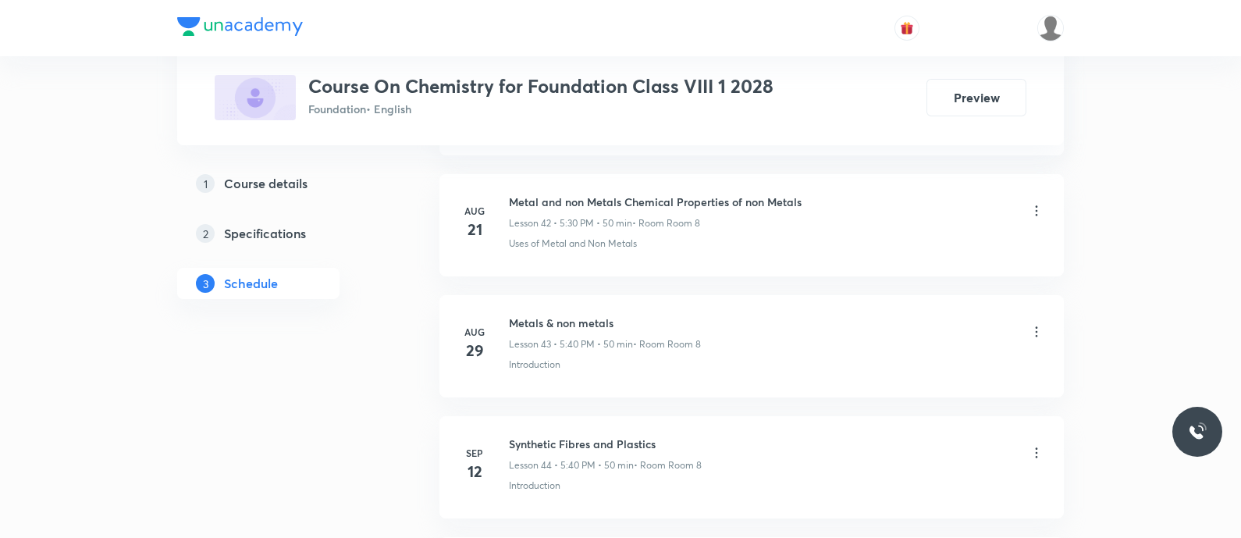
scroll to position [6363, 0]
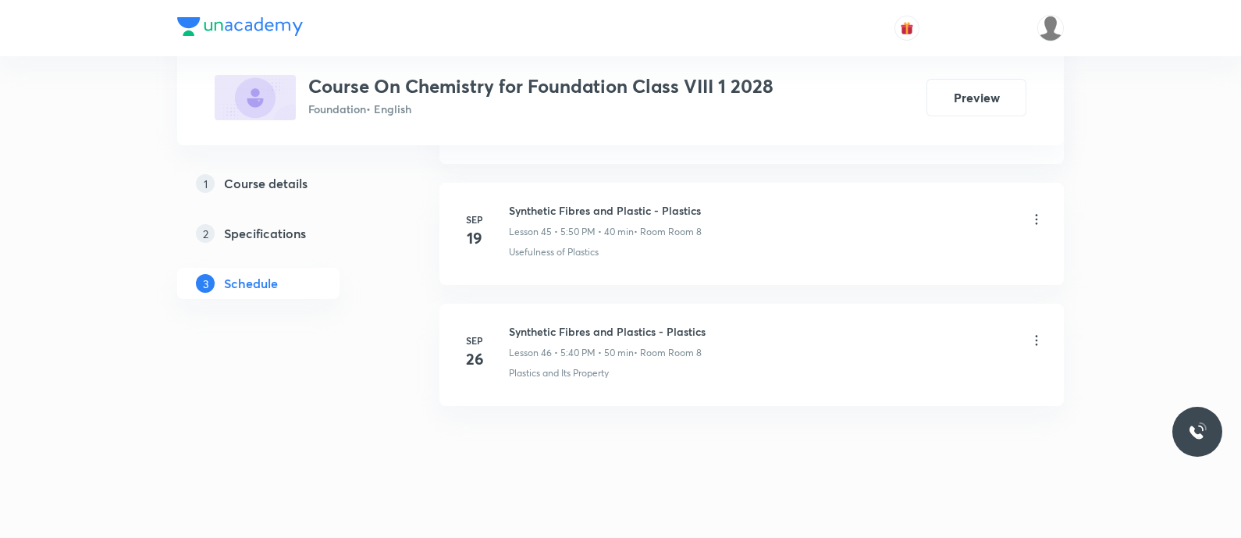
click at [579, 323] on h6 "Synthetic Fibres and Plastics - Plastics" at bounding box center [607, 331] width 197 height 16
copy h6 "Synthetic Fibres and Plastics - Plastics"
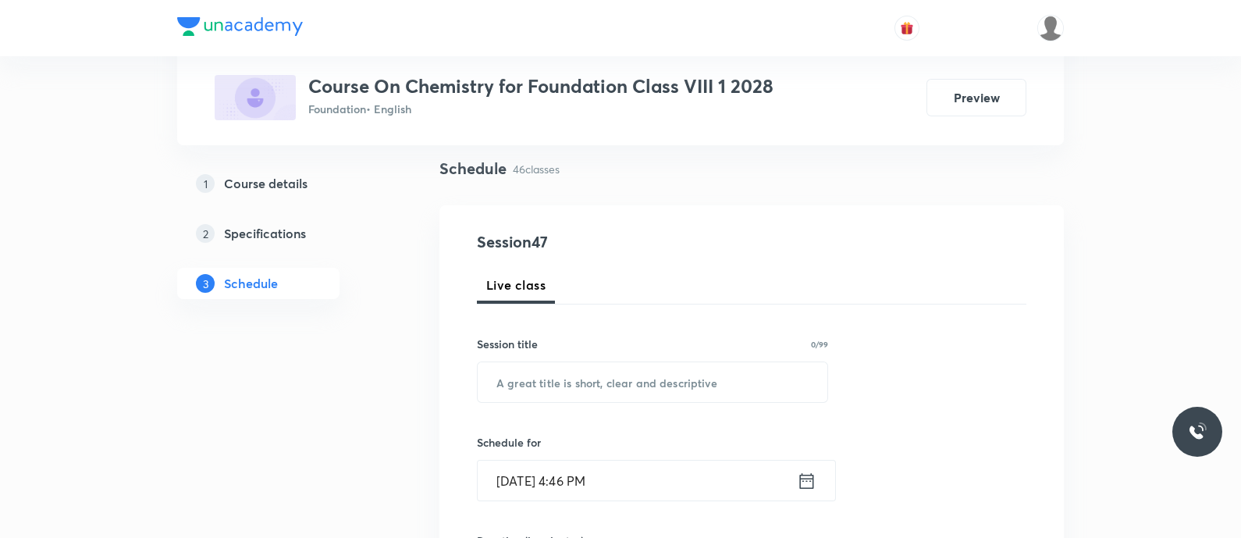
scroll to position [119, 0]
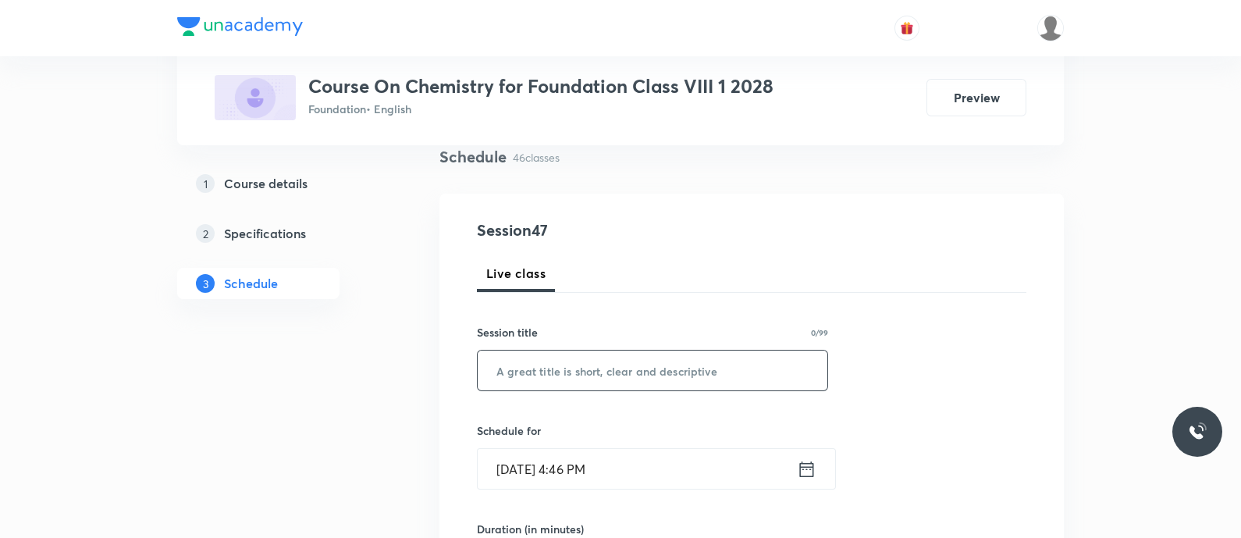
click at [536, 378] on input "text" at bounding box center [653, 370] width 350 height 40
paste input "Synthetic Fibres and Plastics - Plastics"
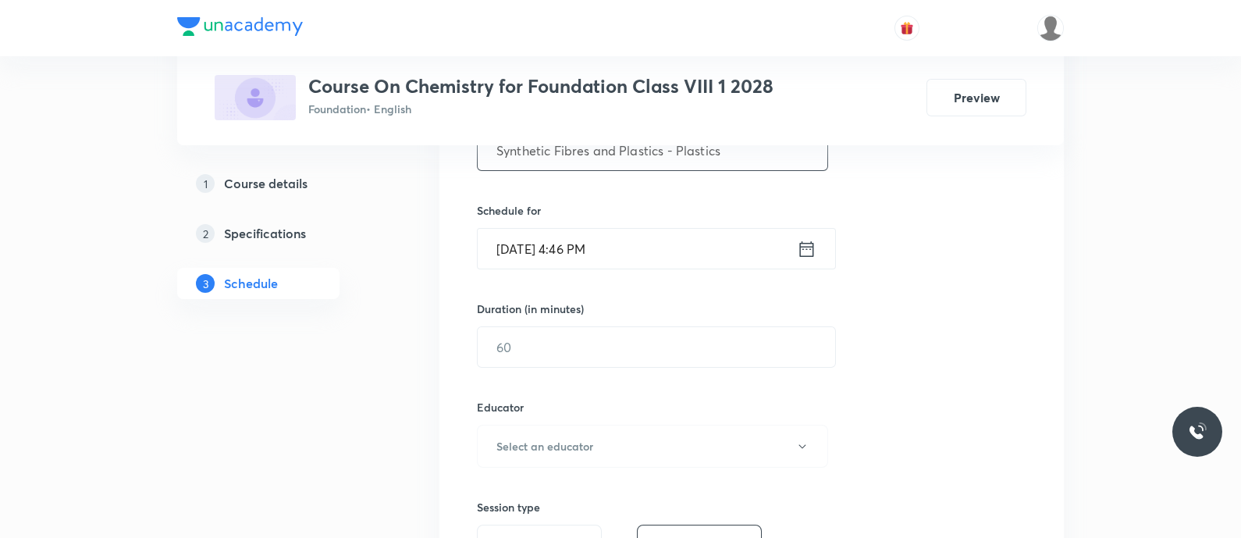
scroll to position [339, 0]
type input "Synthetic Fibres and Plastics - Plastics"
click at [792, 248] on input "Oct 3, 2025, 4:46 PM" at bounding box center [637, 249] width 319 height 40
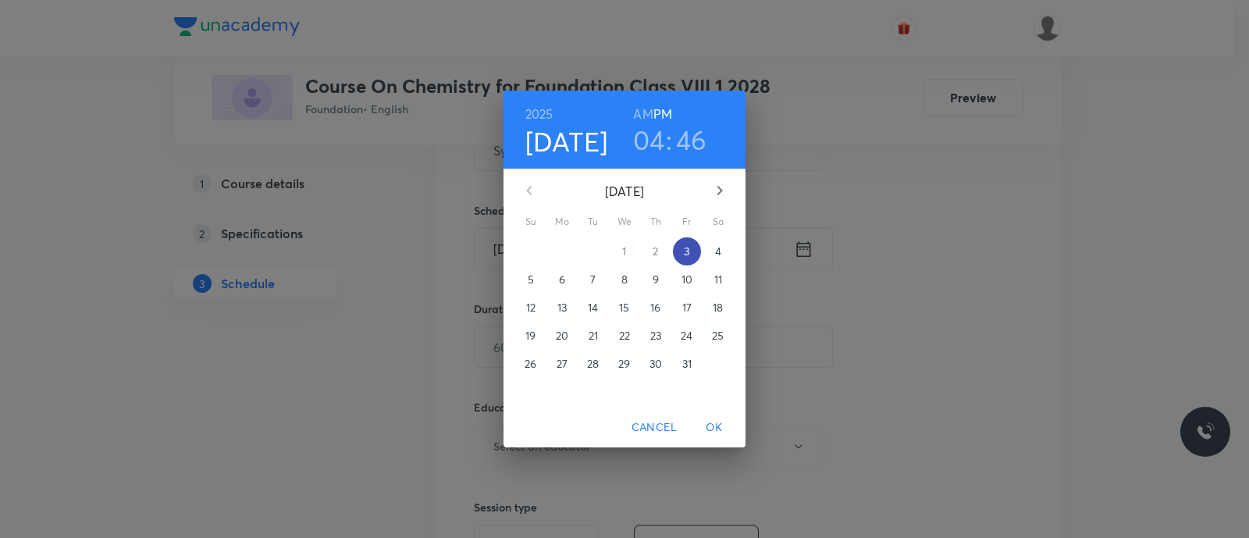
click at [687, 250] on p "3" at bounding box center [686, 252] width 5 height 16
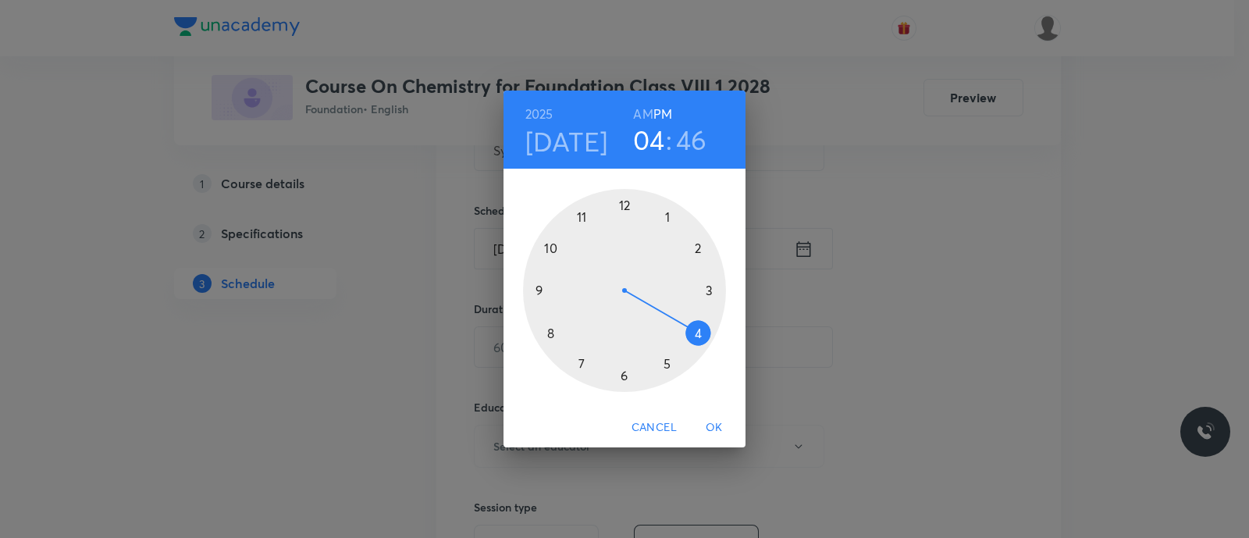
click at [665, 363] on div at bounding box center [624, 290] width 203 height 203
click at [553, 332] on div at bounding box center [624, 290] width 203 height 203
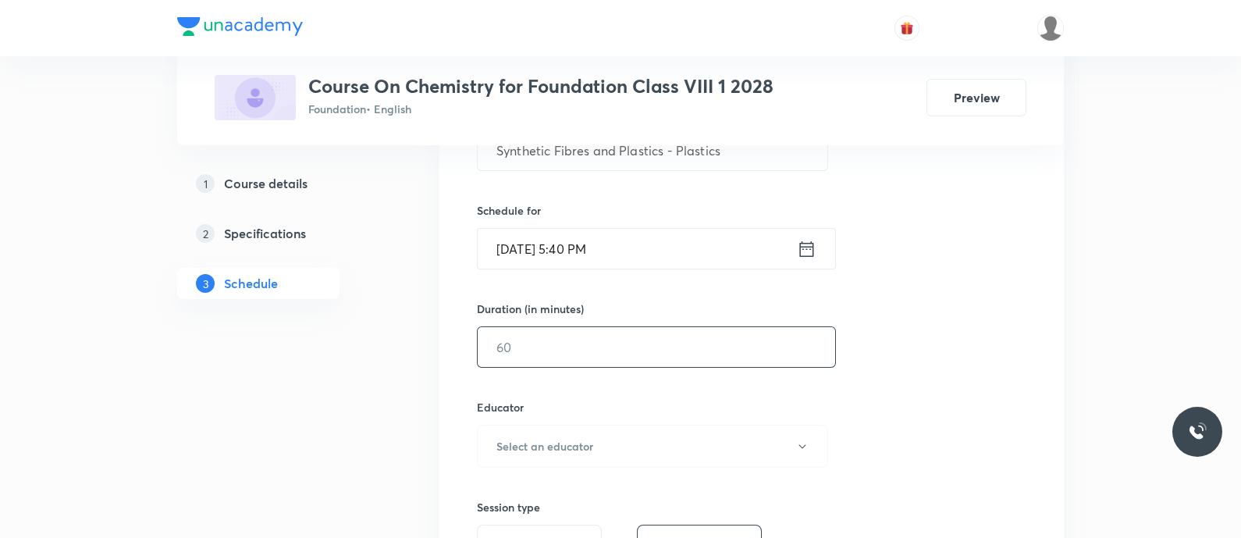
click at [539, 349] on input "text" at bounding box center [656, 347] width 357 height 40
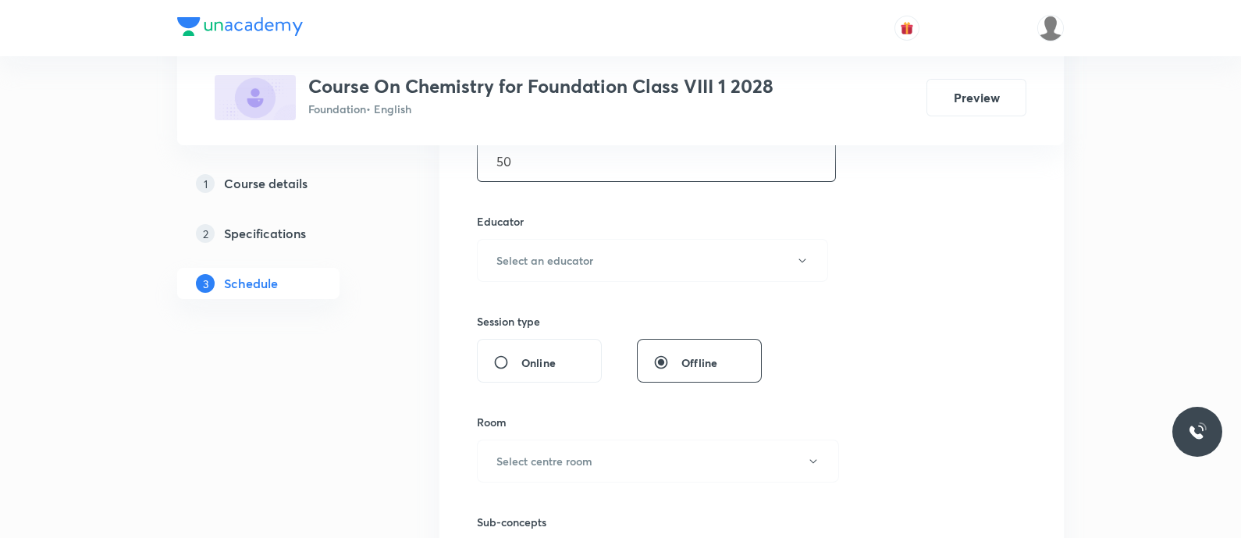
scroll to position [528, 0]
type input "50"
click at [538, 246] on button "Select an educator" at bounding box center [652, 257] width 351 height 43
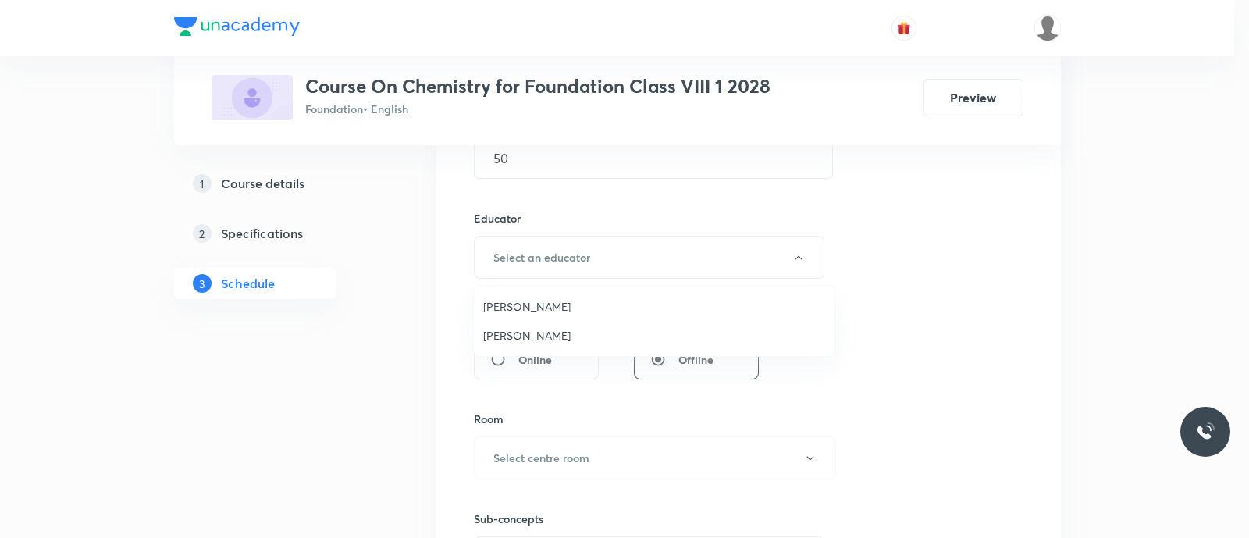
click at [550, 331] on span "Midatana Ramu" at bounding box center [654, 335] width 342 height 16
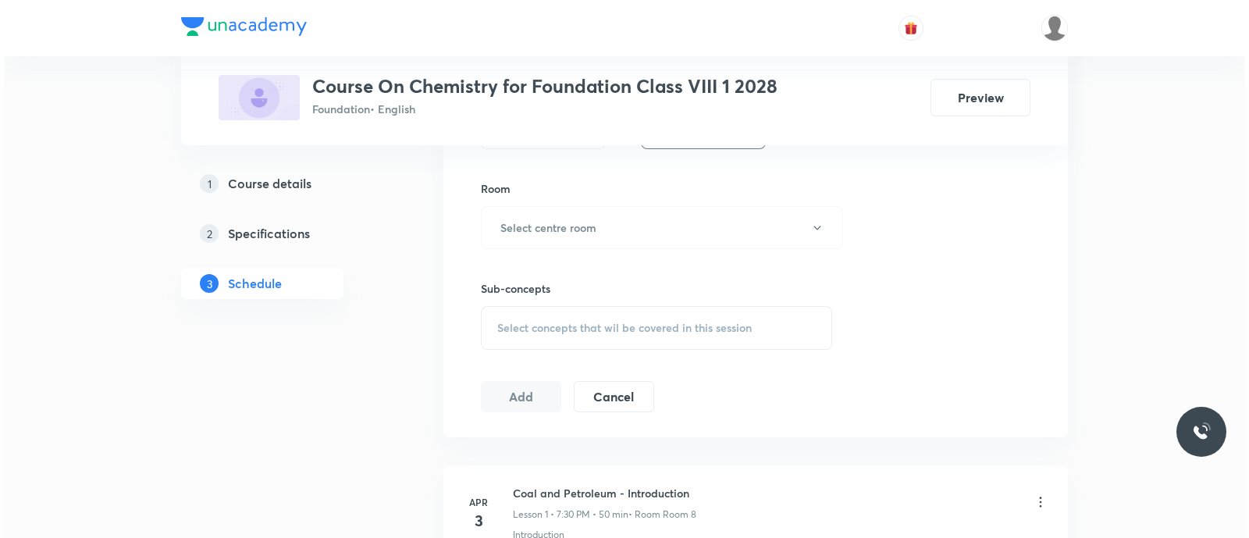
scroll to position [760, 0]
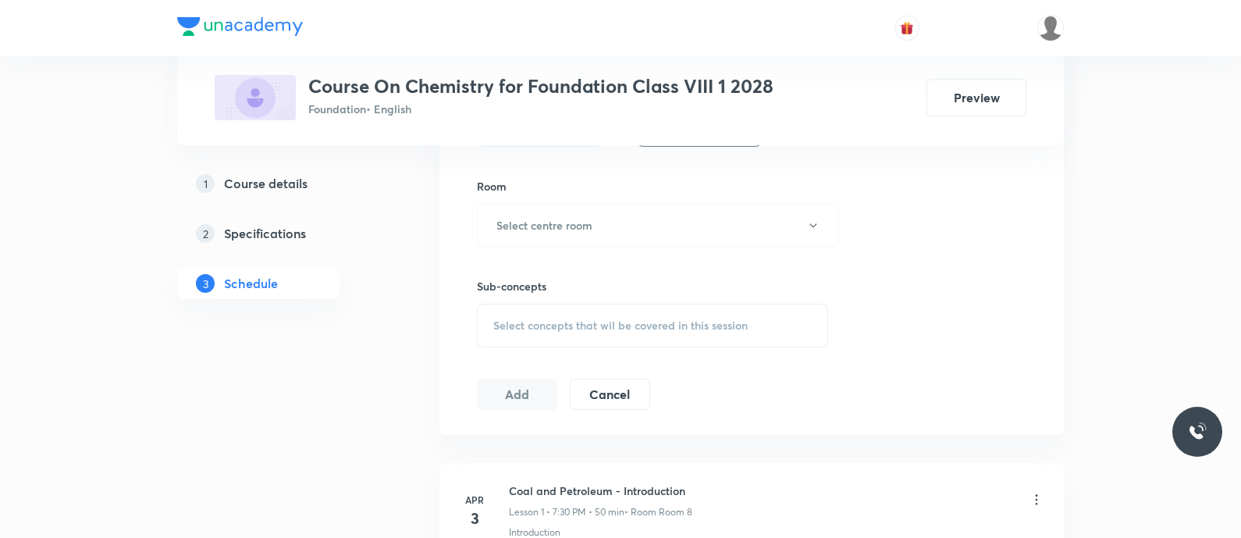
click at [523, 201] on div "Room Select centre room" at bounding box center [652, 212] width 351 height 69
click at [529, 204] on button "Select centre room" at bounding box center [658, 225] width 362 height 43
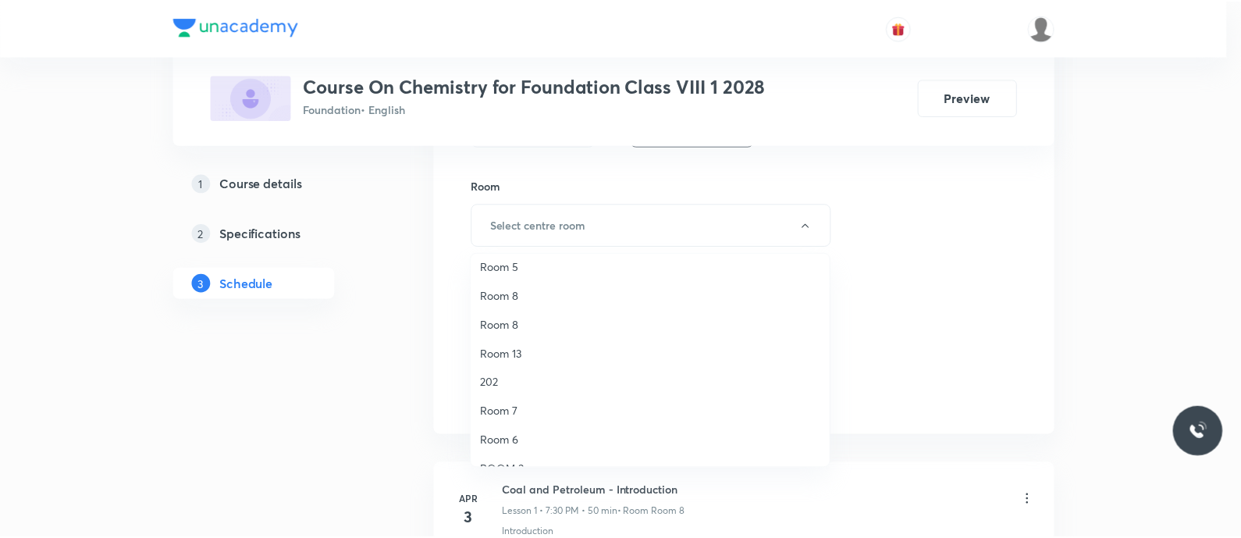
scroll to position [171, 0]
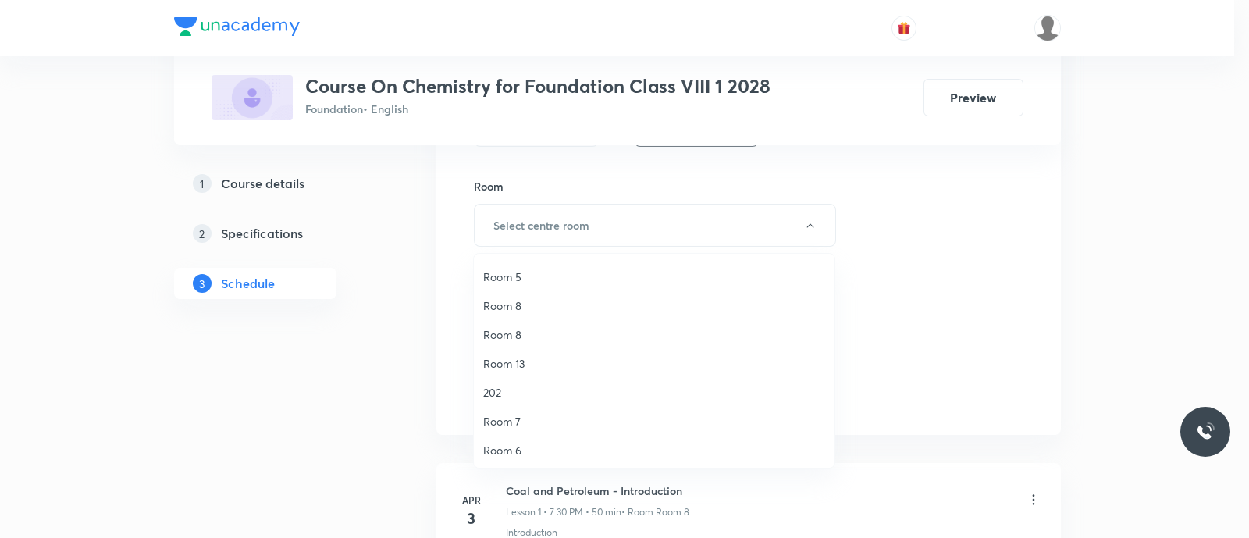
click at [514, 331] on span "Room 8" at bounding box center [654, 334] width 342 height 16
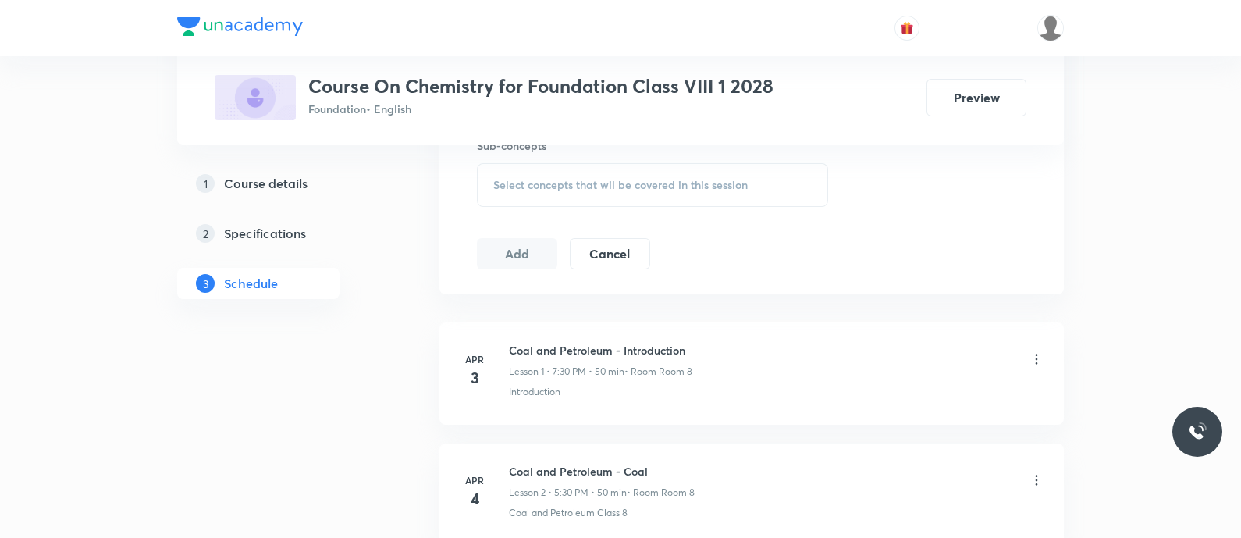
scroll to position [905, 0]
click at [513, 175] on span "Select concepts that wil be covered in this session" at bounding box center [620, 181] width 254 height 12
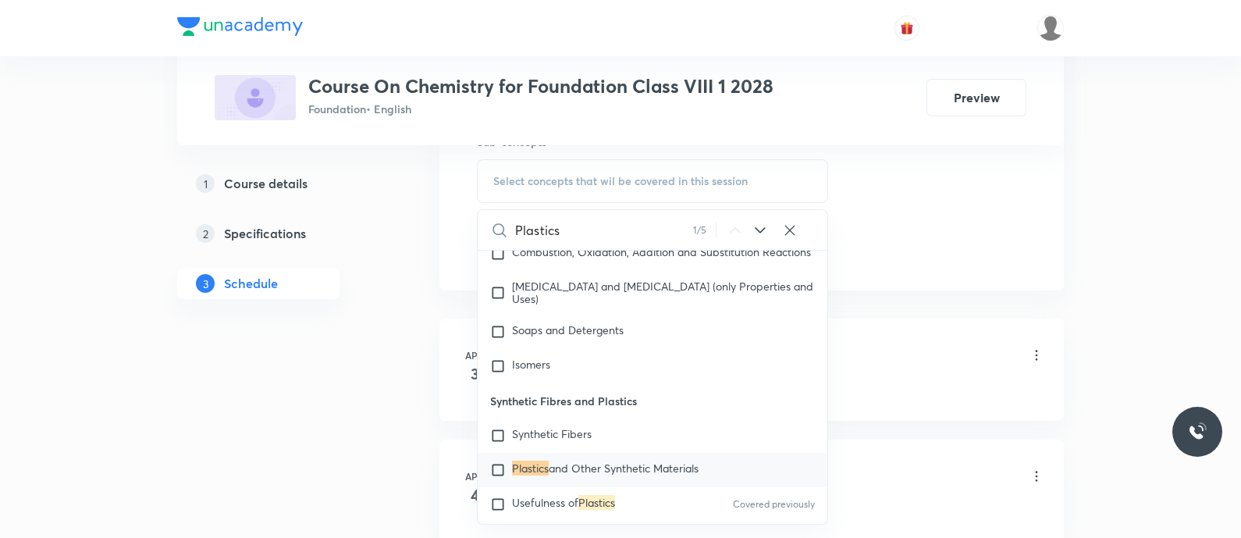
scroll to position [1644, 0]
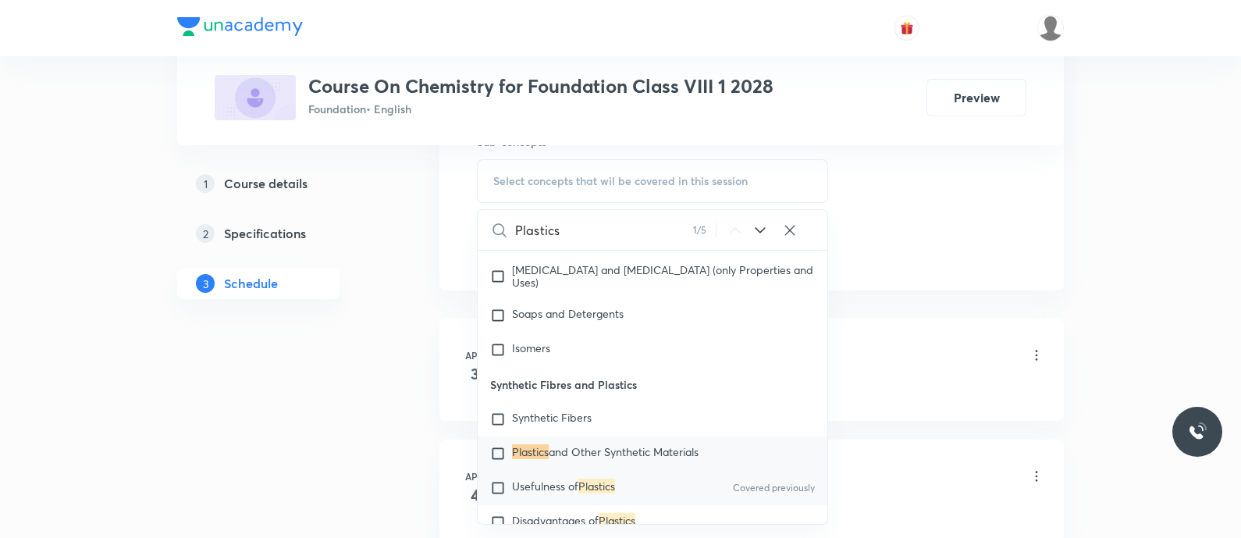
type input "Plastics"
click at [550, 481] on span "Usefulness of" at bounding box center [545, 485] width 66 height 15
checkbox input "true"
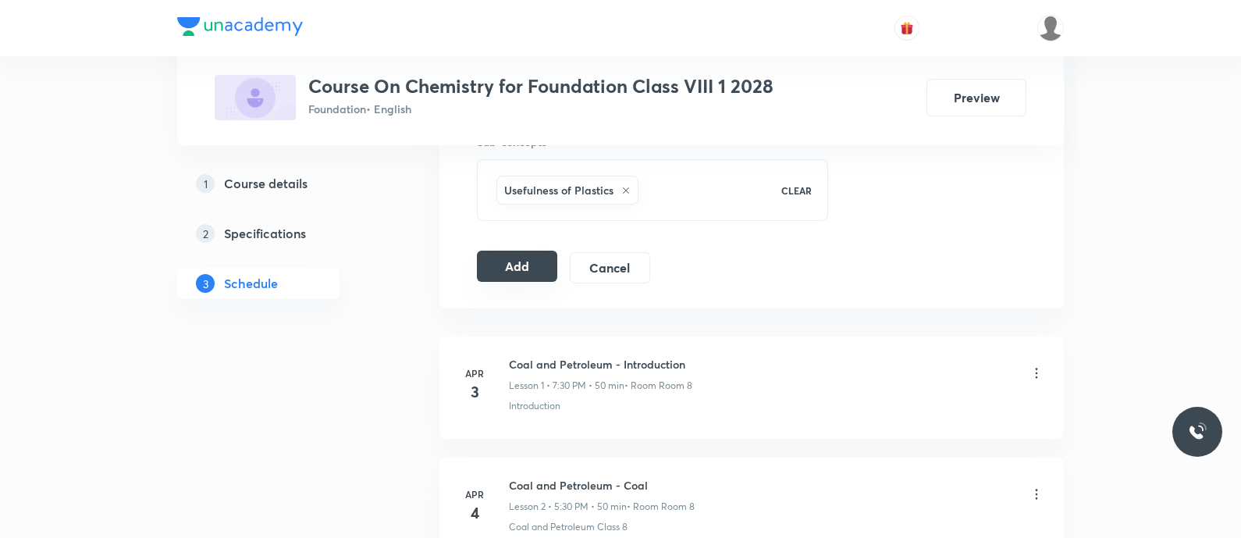
click at [494, 275] on button "Add" at bounding box center [517, 266] width 80 height 31
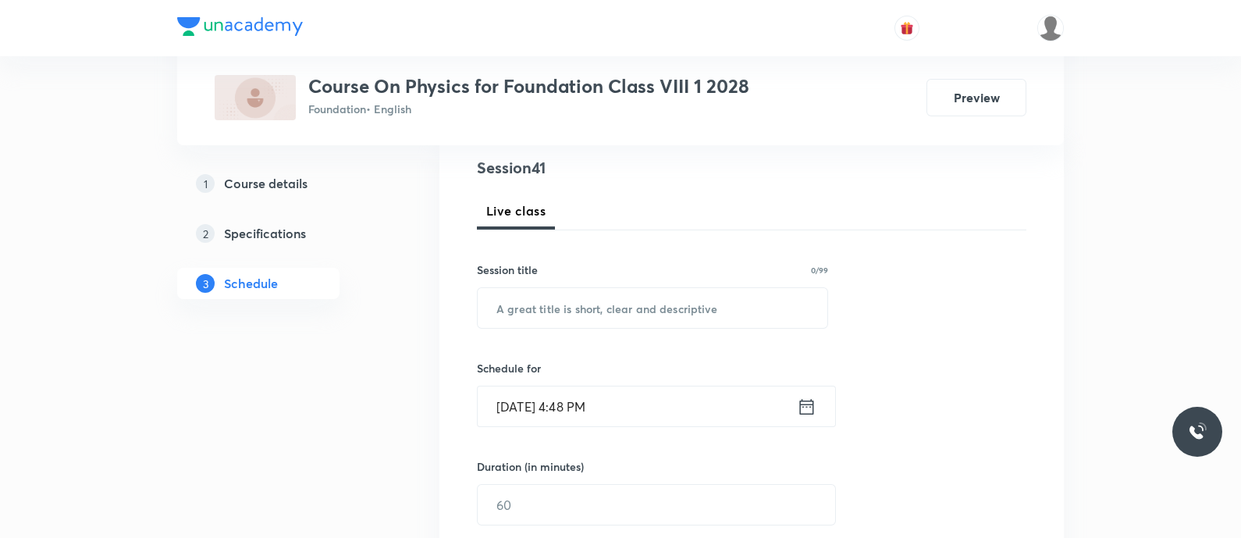
scroll to position [198, 0]
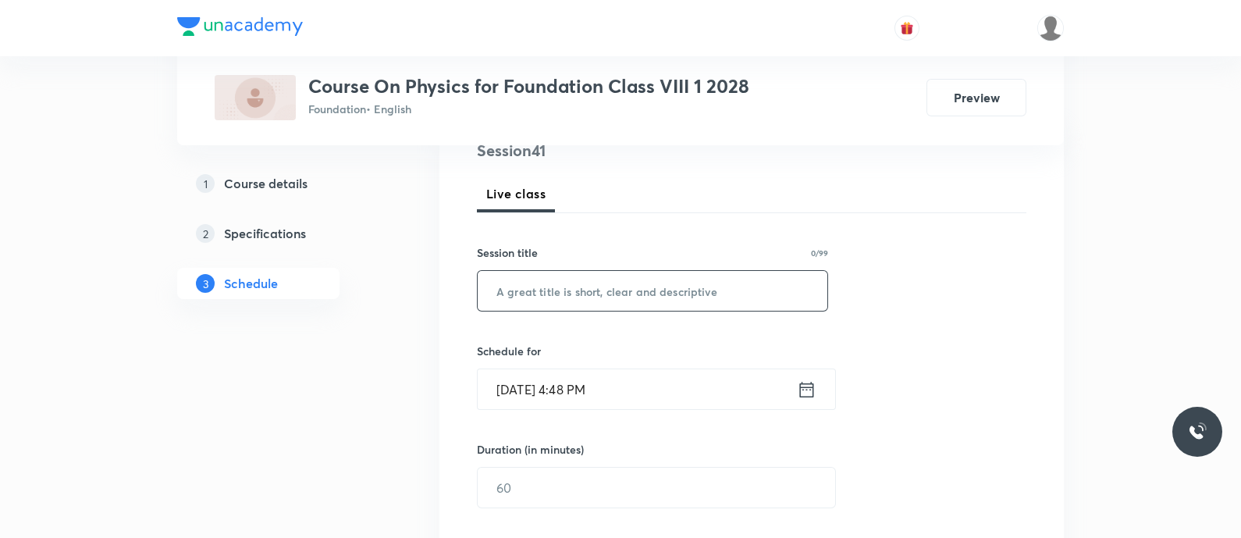
click at [523, 288] on input "text" at bounding box center [653, 291] width 350 height 40
paste input "Light - Reflection, Laws of reflection of light"
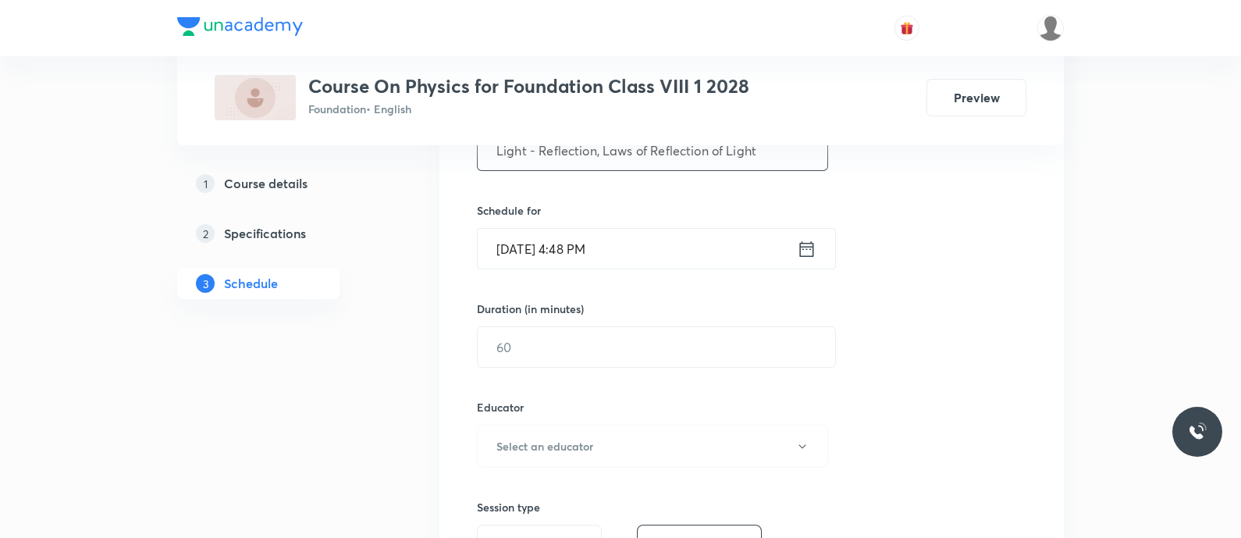
scroll to position [340, 0]
type input "Light - Reflection, Laws of Reflection of Light"
click at [797, 247] on icon at bounding box center [807, 247] width 20 height 22
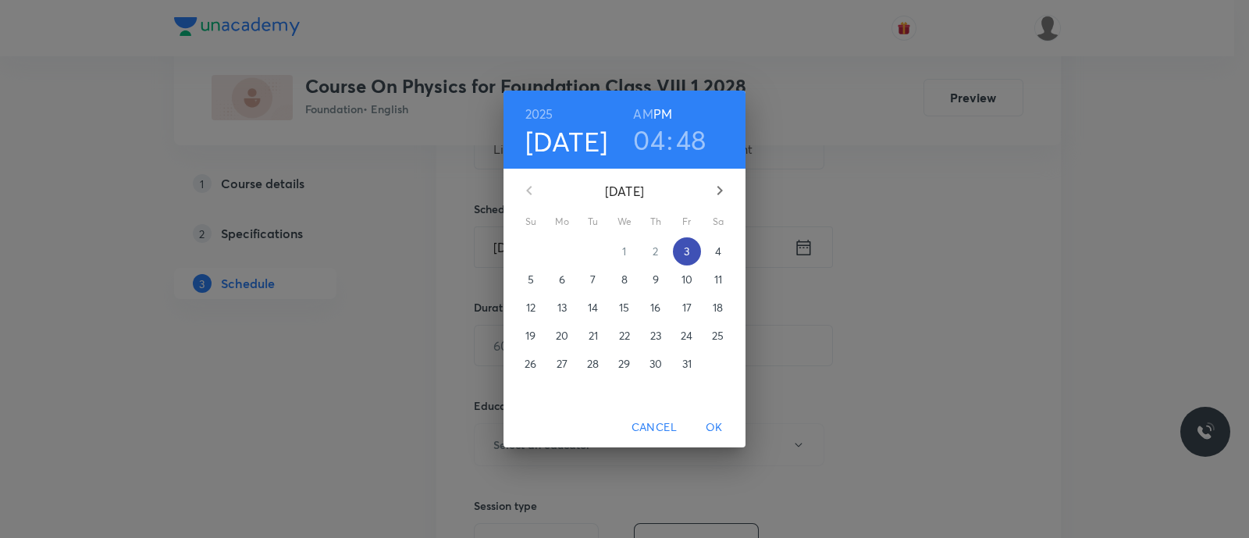
click at [684, 251] on p "3" at bounding box center [686, 252] width 5 height 16
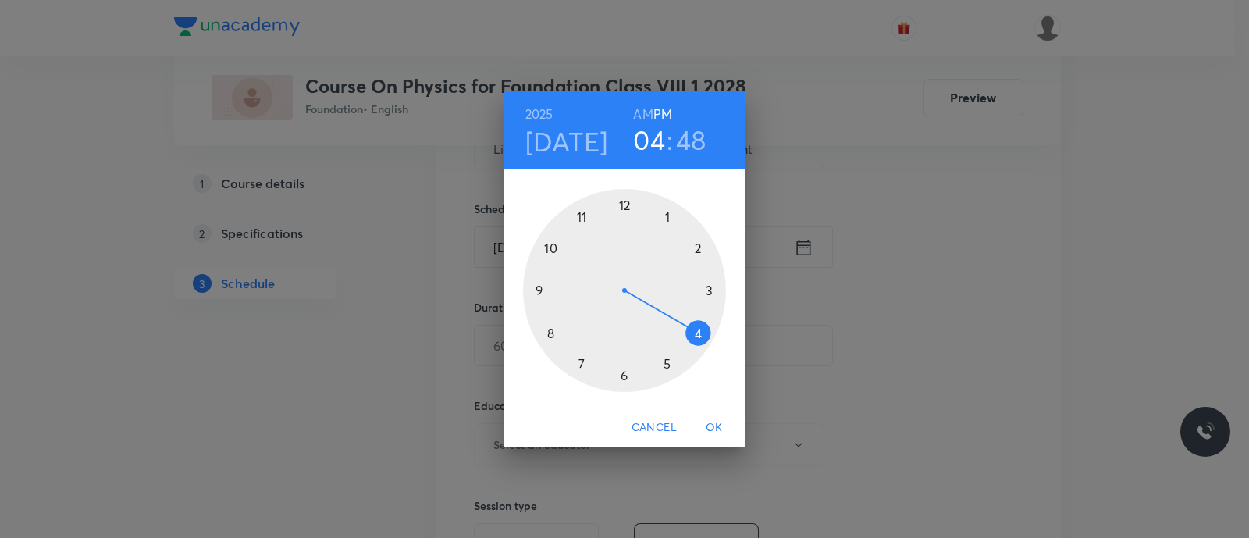
click at [624, 379] on div at bounding box center [624, 290] width 203 height 203
click at [547, 333] on div at bounding box center [624, 290] width 203 height 203
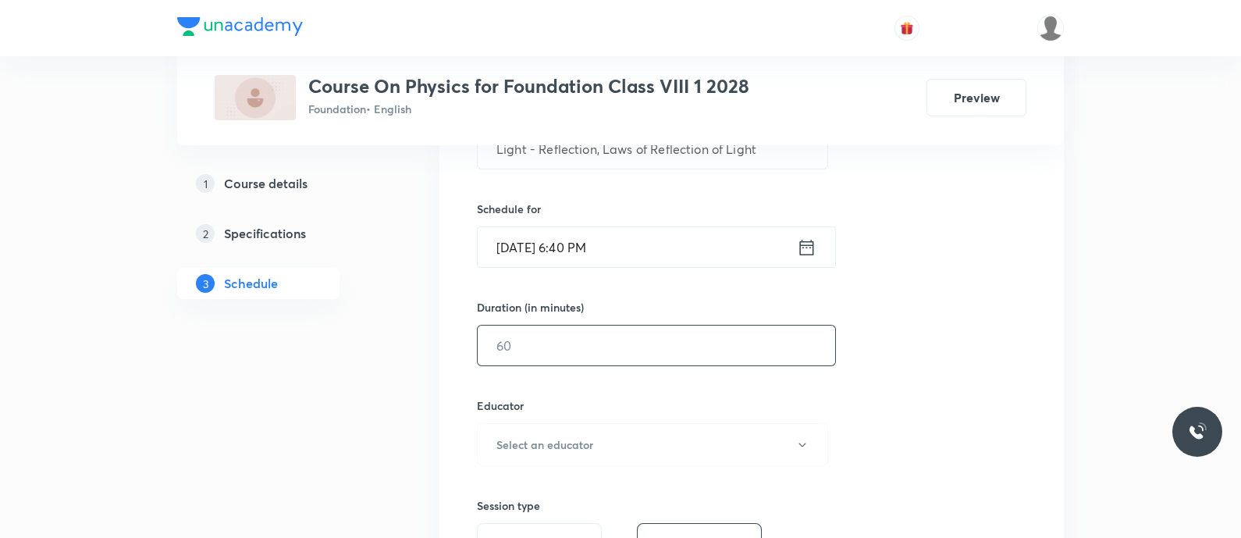
click at [547, 333] on input "text" at bounding box center [656, 345] width 357 height 40
type input "9"
type input "0"
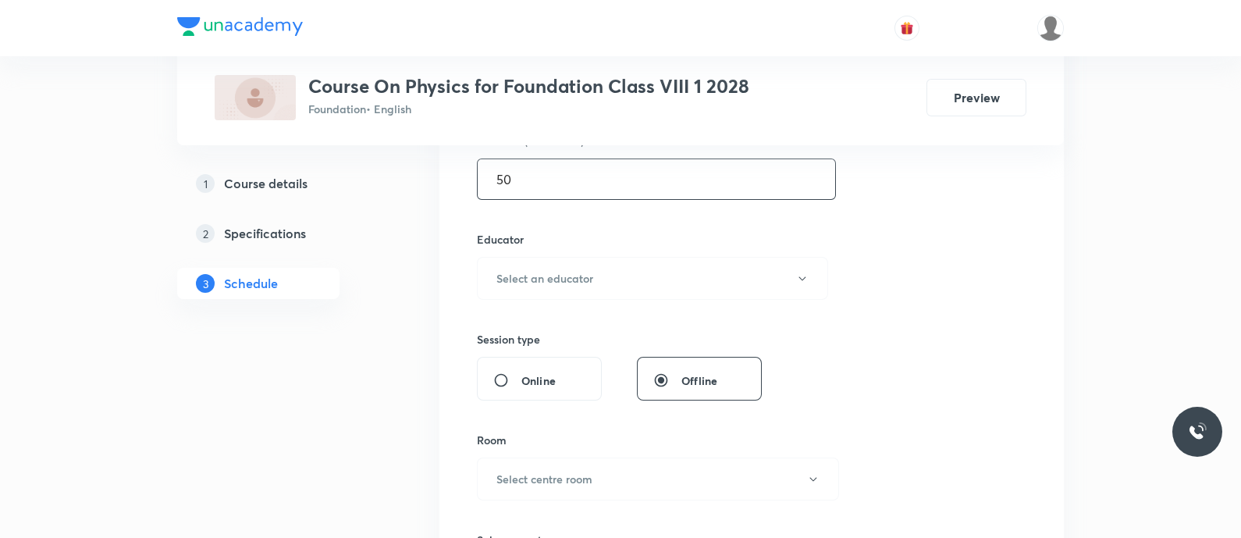
scroll to position [507, 0]
type input "50"
click at [560, 276] on h6 "Select an educator" at bounding box center [544, 277] width 97 height 16
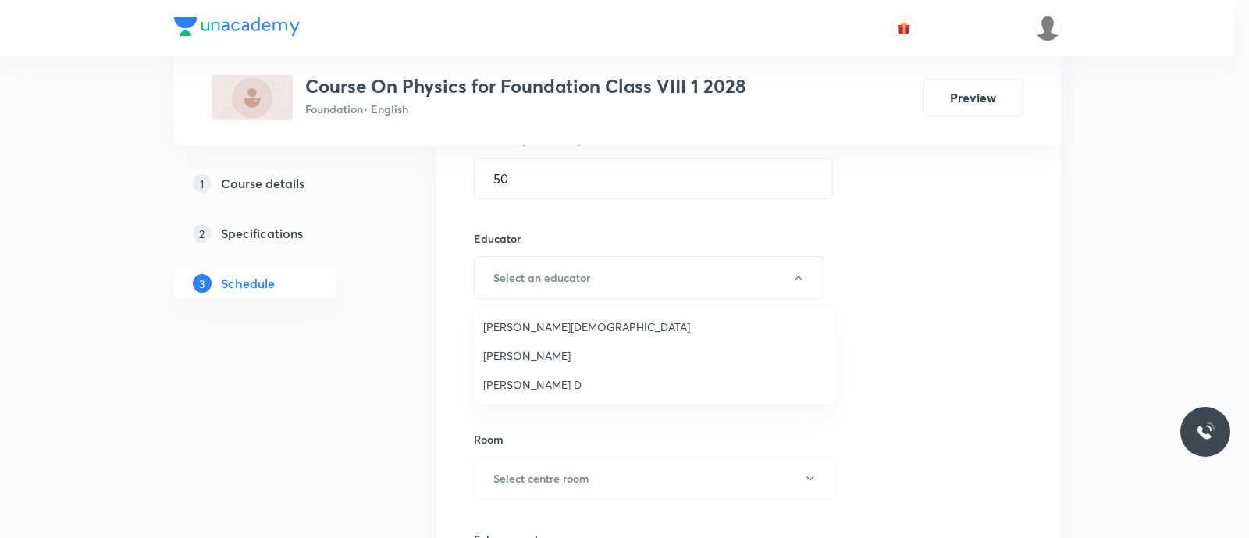
click at [554, 383] on span "[PERSON_NAME] D" at bounding box center [654, 384] width 342 height 16
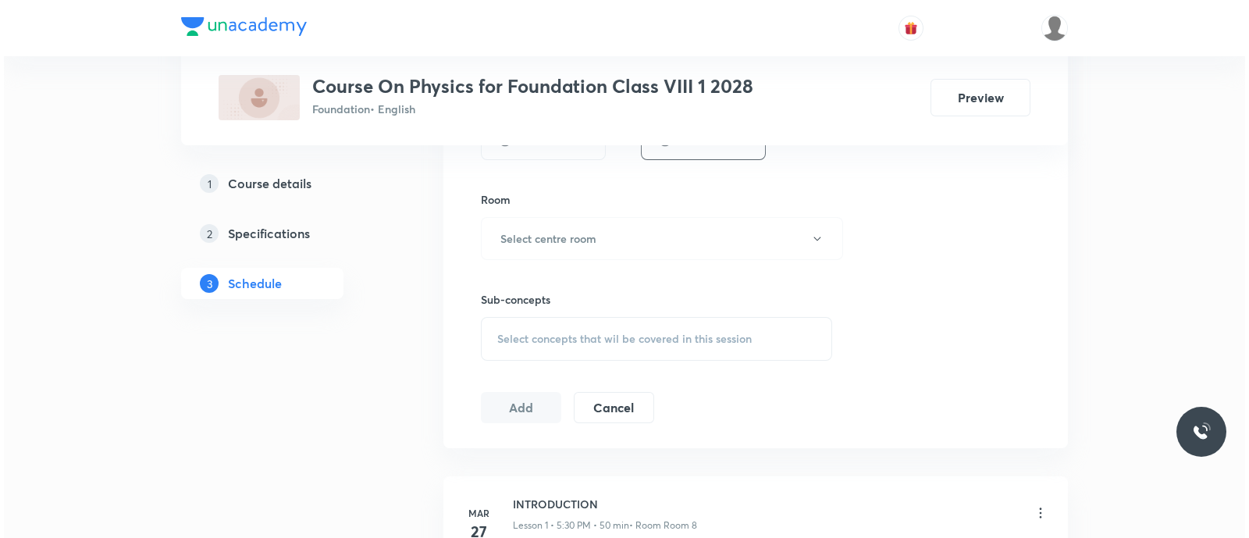
scroll to position [756, 0]
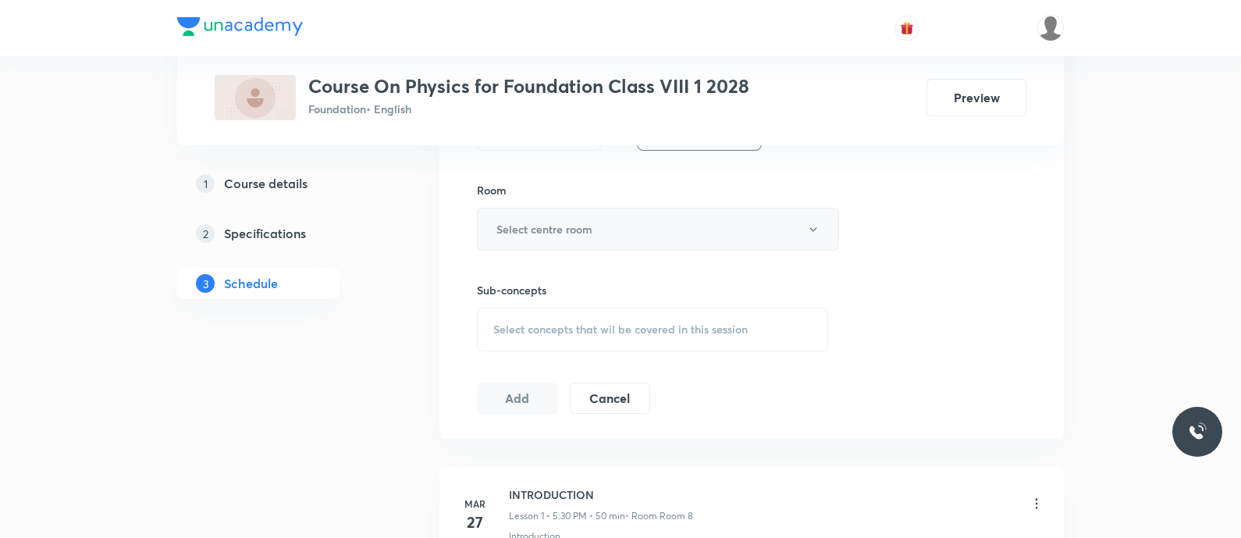
click at [535, 222] on h6 "Select centre room" at bounding box center [544, 229] width 96 height 16
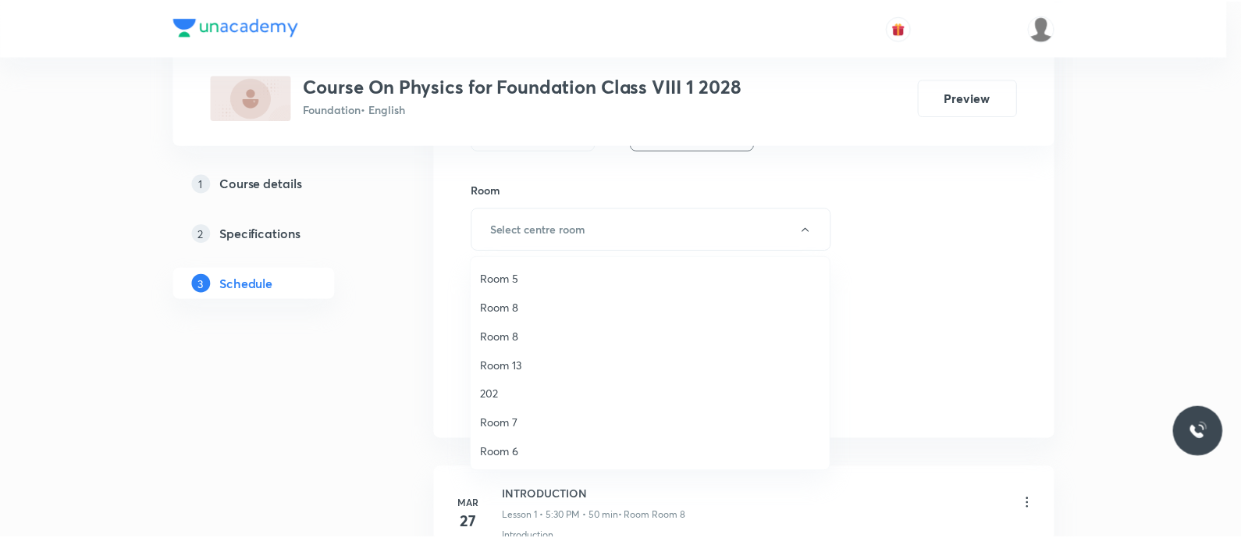
scroll to position [170, 0]
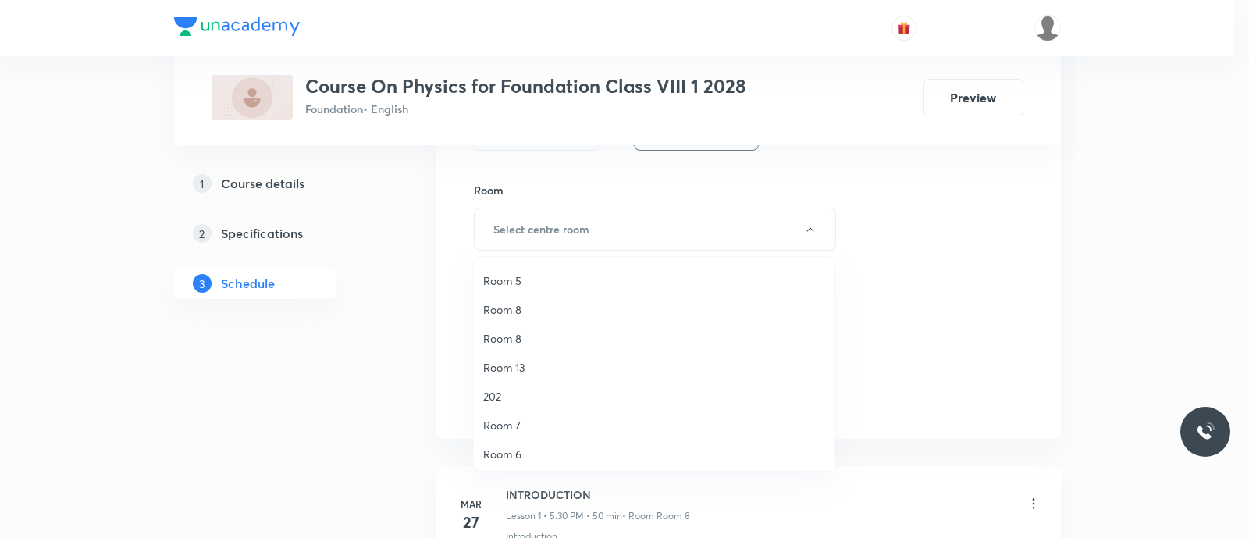
click at [529, 313] on span "Room 8" at bounding box center [654, 309] width 342 height 16
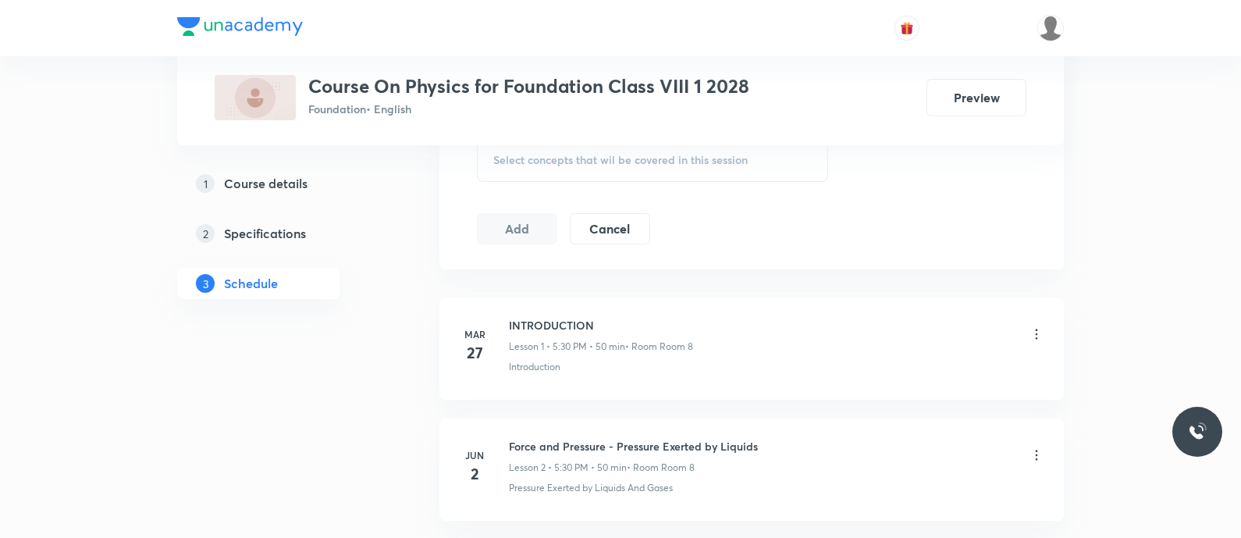
scroll to position [930, 0]
click at [507, 158] on span "Select concepts that wil be covered in this session" at bounding box center [620, 155] width 254 height 12
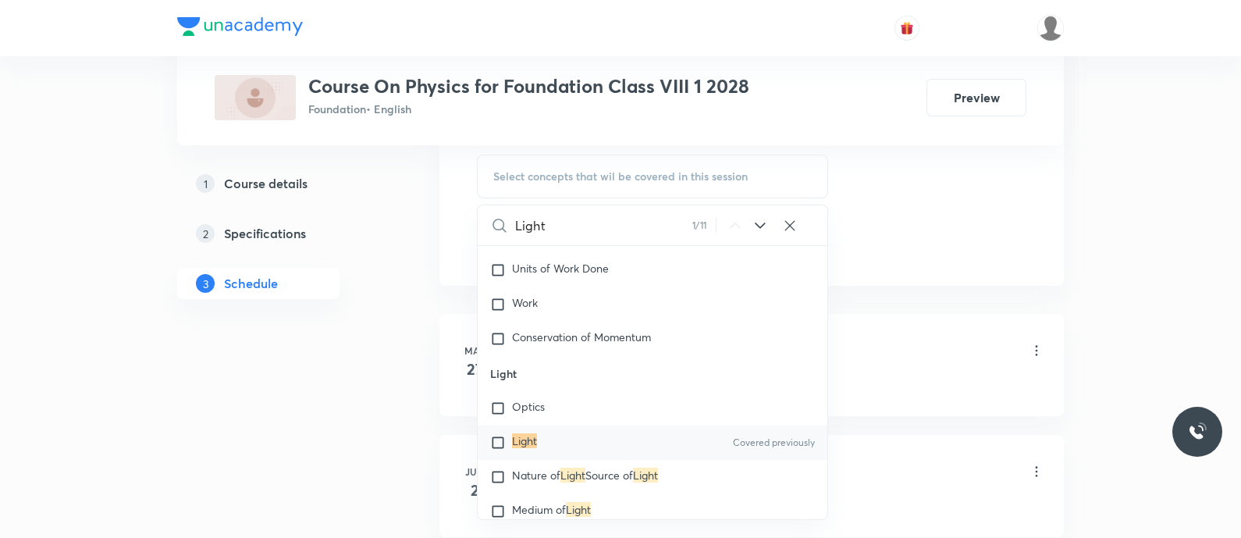
scroll to position [3469, 0]
type input "Light"
click at [535, 441] on mark "Light" at bounding box center [524, 436] width 25 height 15
checkbox input "true"
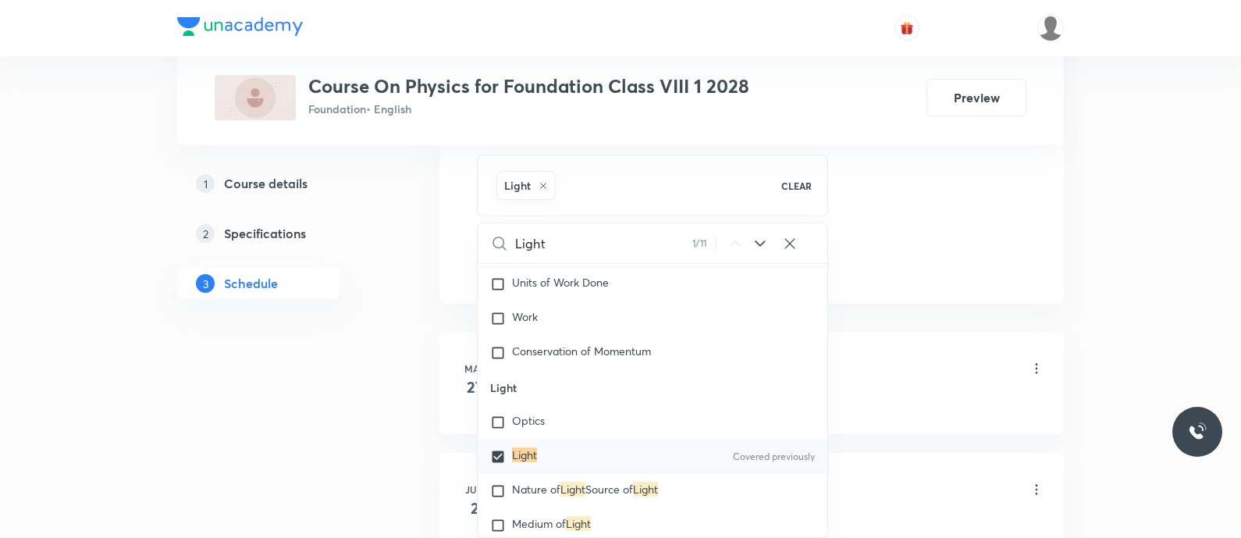
click at [457, 431] on li "Mar 27 INTRODUCTION Lesson 1 • 5:30 PM • 50 min • Room Room 8 Introduction" at bounding box center [751, 383] width 624 height 102
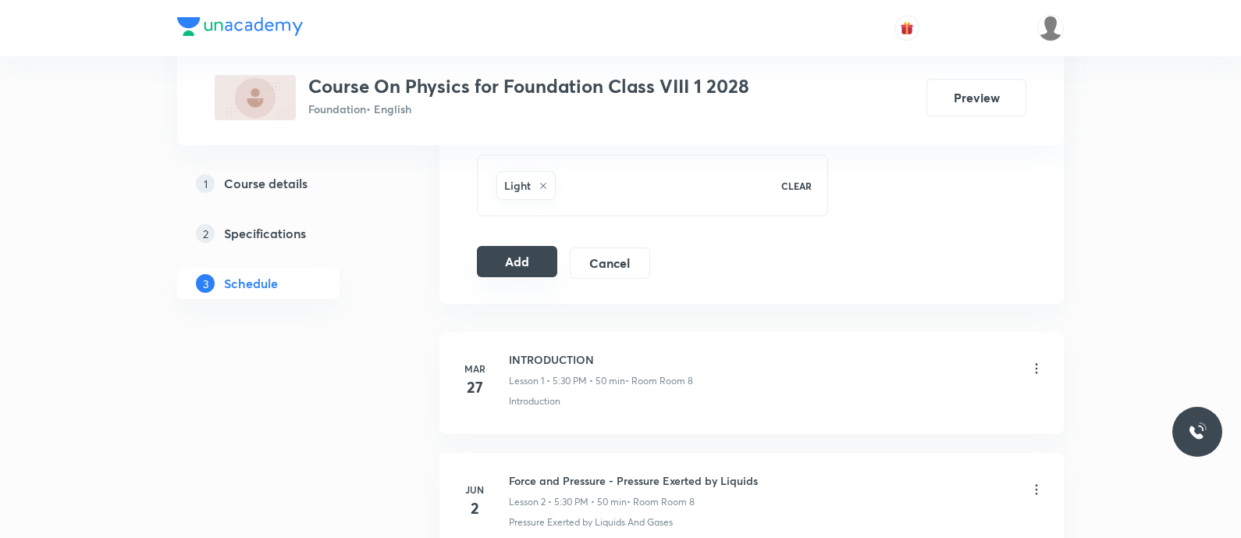
click at [528, 259] on button "Add" at bounding box center [517, 261] width 80 height 31
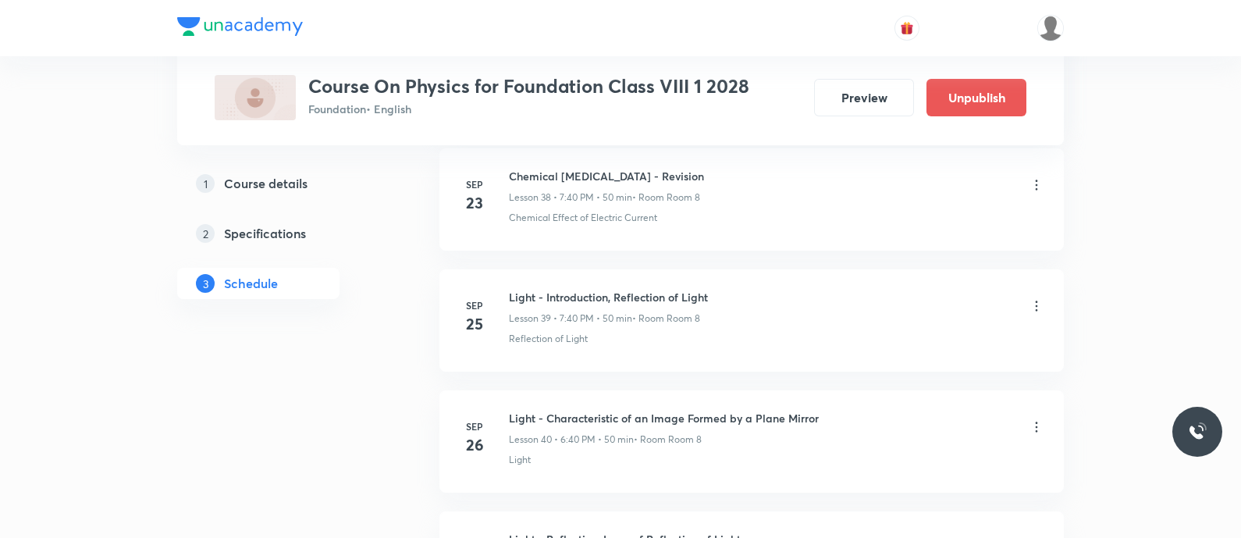
scroll to position [4944, 0]
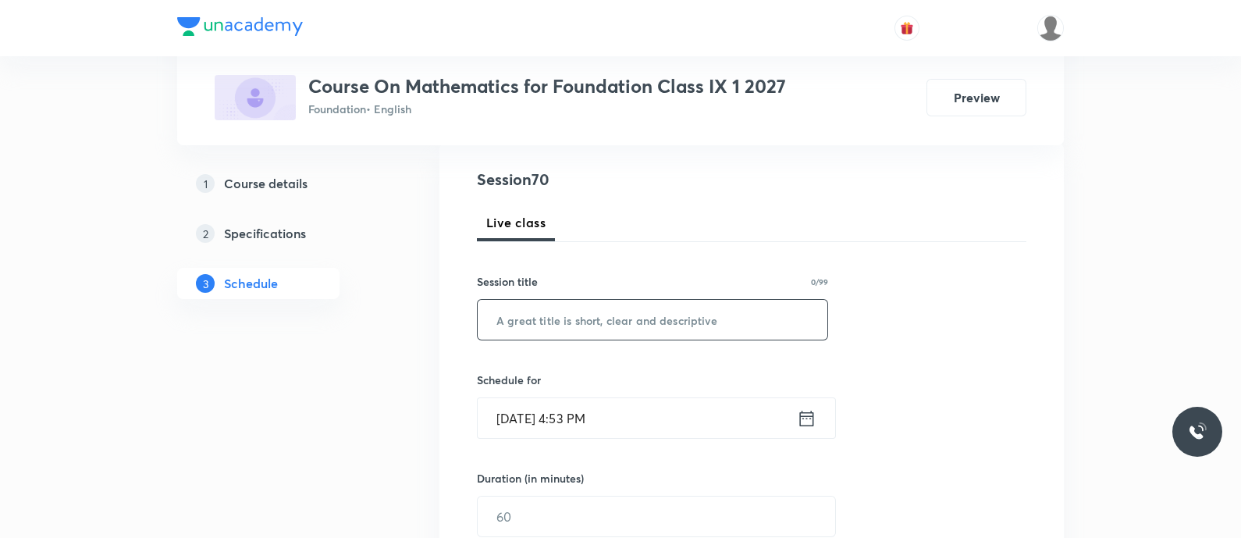
click at [568, 312] on input "text" at bounding box center [653, 320] width 350 height 40
paste input "Circles - Book and Exercise Discussion"
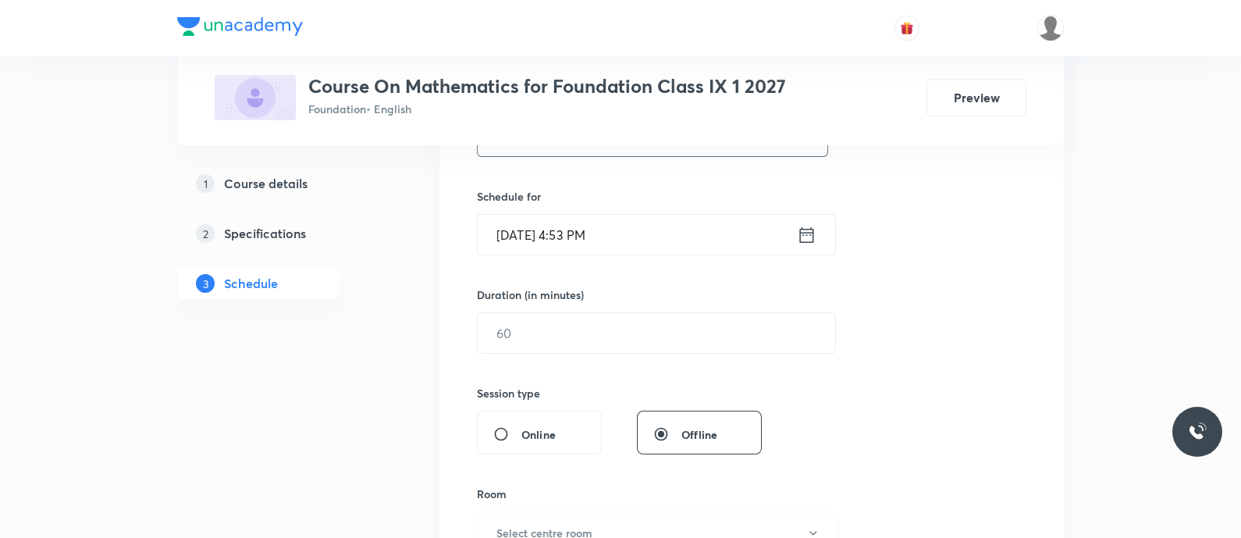
scroll to position [356, 0]
type input "Circles - Book and Exercise Discussion"
click at [798, 239] on icon at bounding box center [807, 232] width 20 height 22
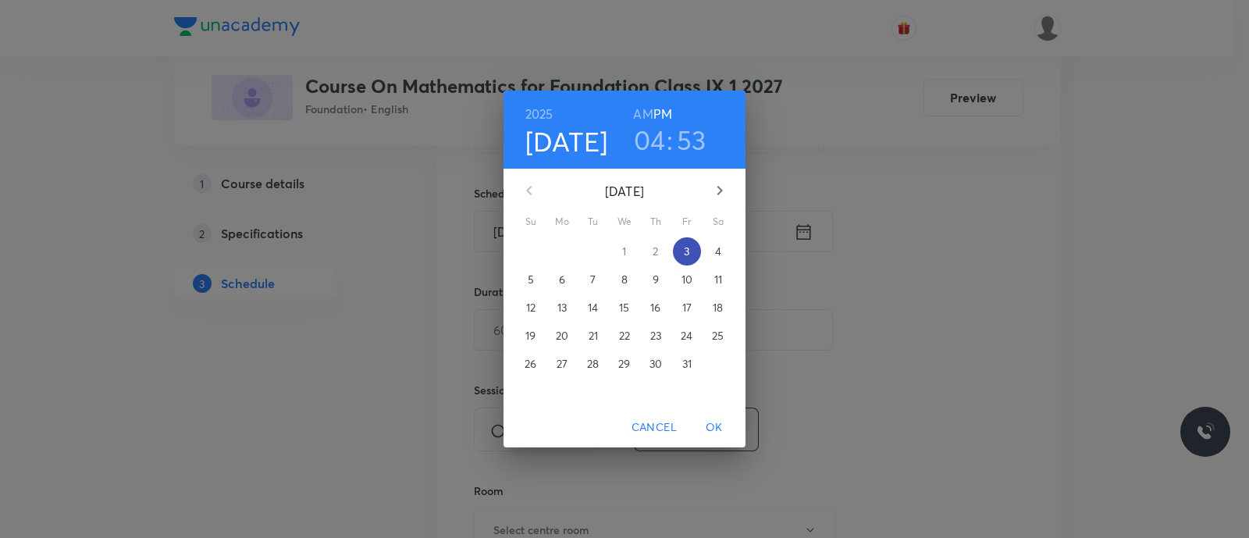
click at [685, 247] on p "3" at bounding box center [686, 252] width 5 height 16
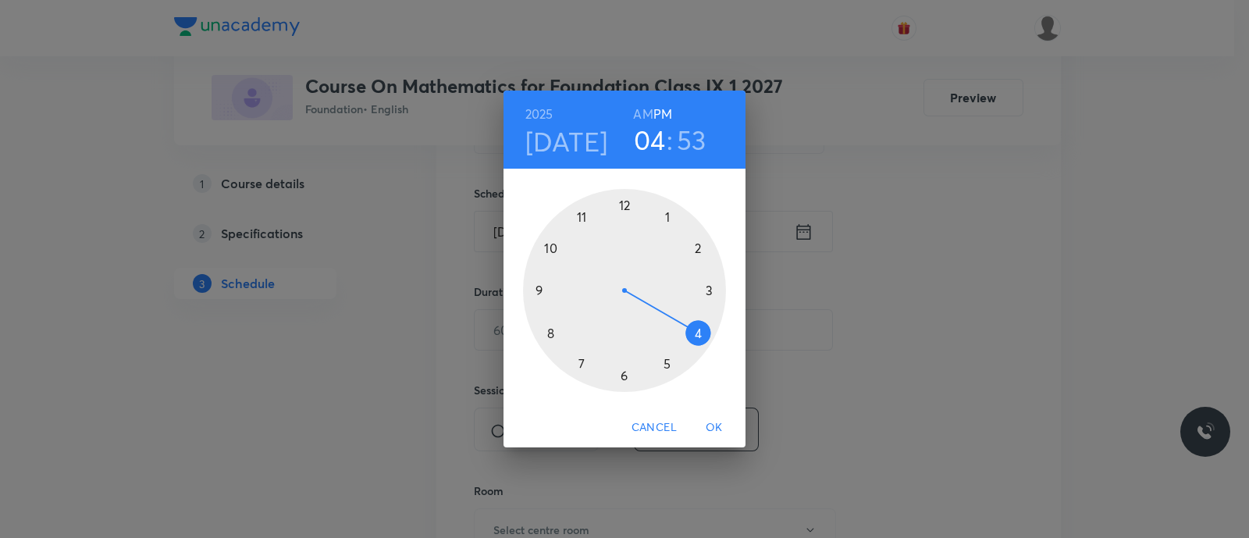
click at [624, 378] on div at bounding box center [624, 290] width 203 height 203
click at [551, 333] on div at bounding box center [624, 290] width 203 height 203
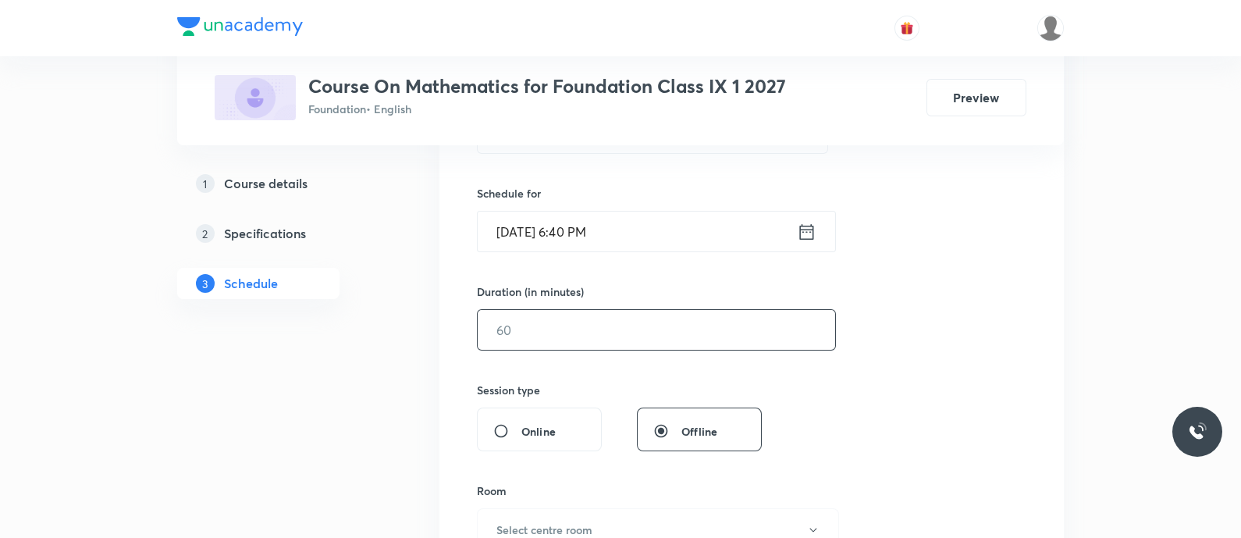
click at [551, 333] on input "text" at bounding box center [656, 330] width 357 height 40
type input "9"
type input "0"
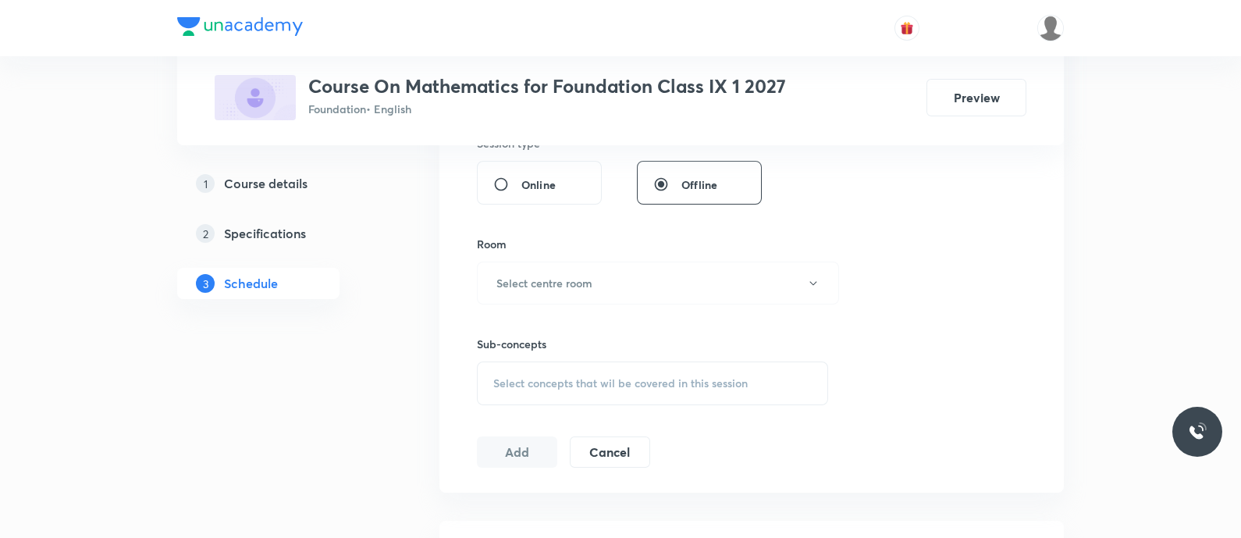
scroll to position [686, 0]
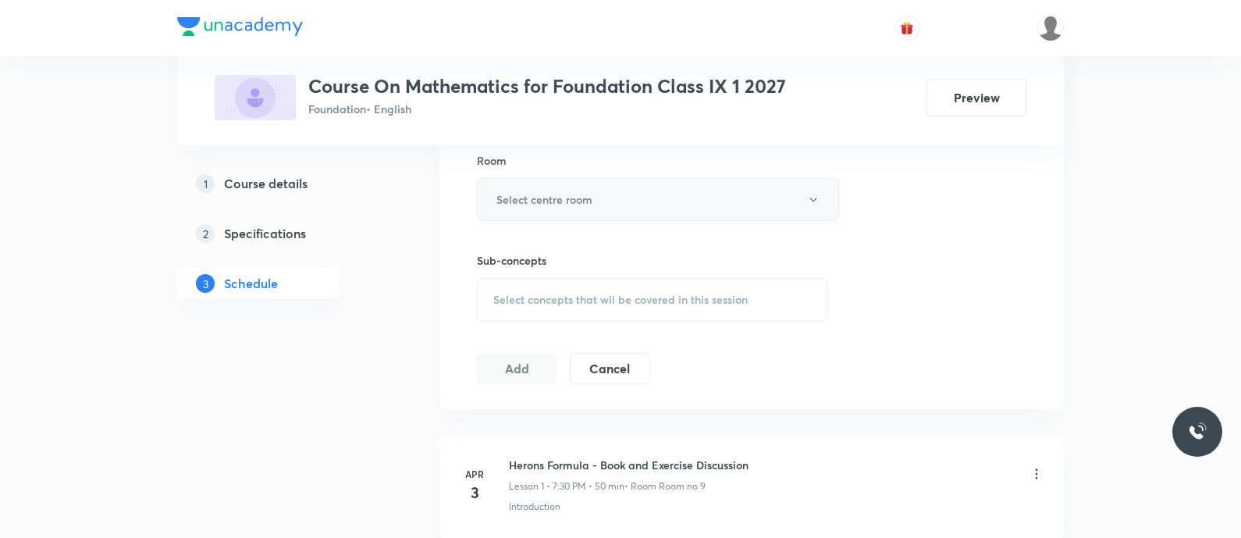
type input "50"
click at [571, 205] on button "Select centre room" at bounding box center [658, 199] width 362 height 43
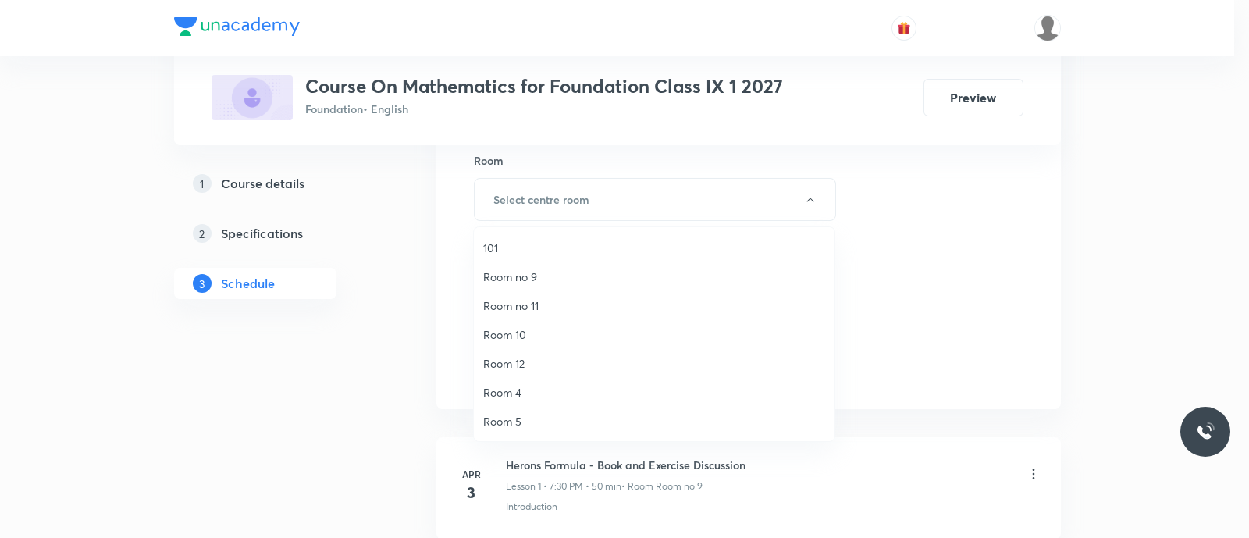
click at [548, 276] on span "Room no 9" at bounding box center [654, 276] width 342 height 16
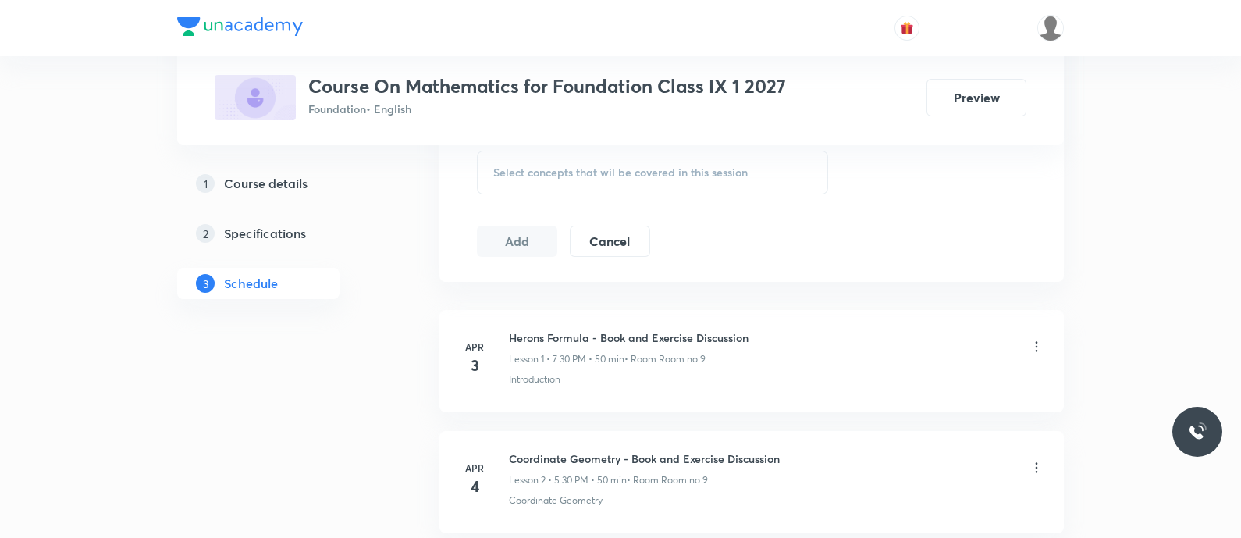
scroll to position [820, 0]
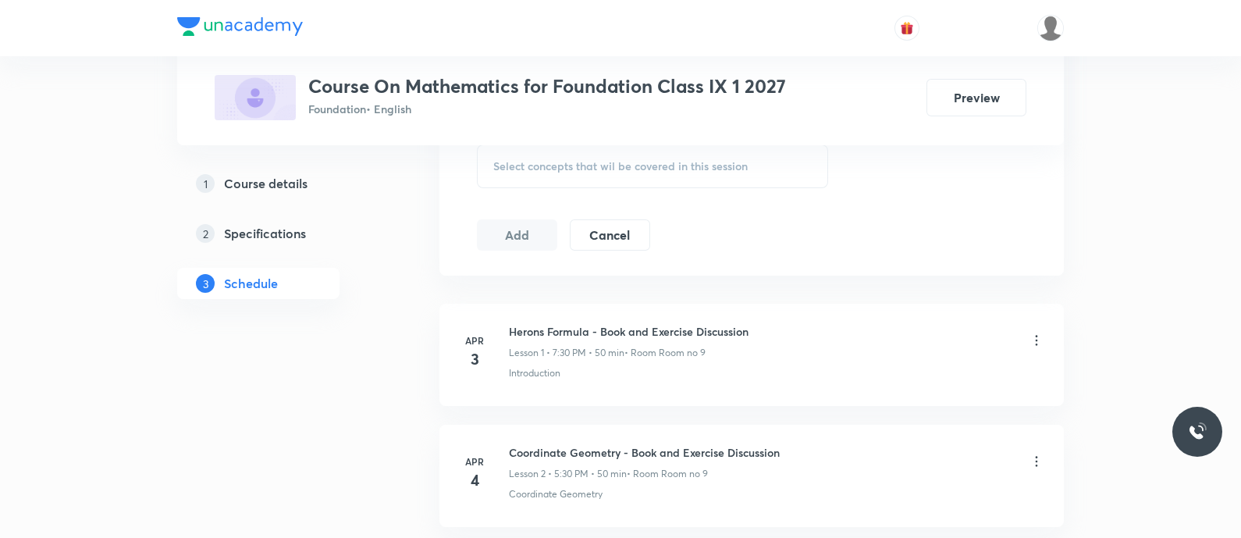
click at [501, 165] on span "Select concepts that wil be covered in this session" at bounding box center [620, 166] width 254 height 12
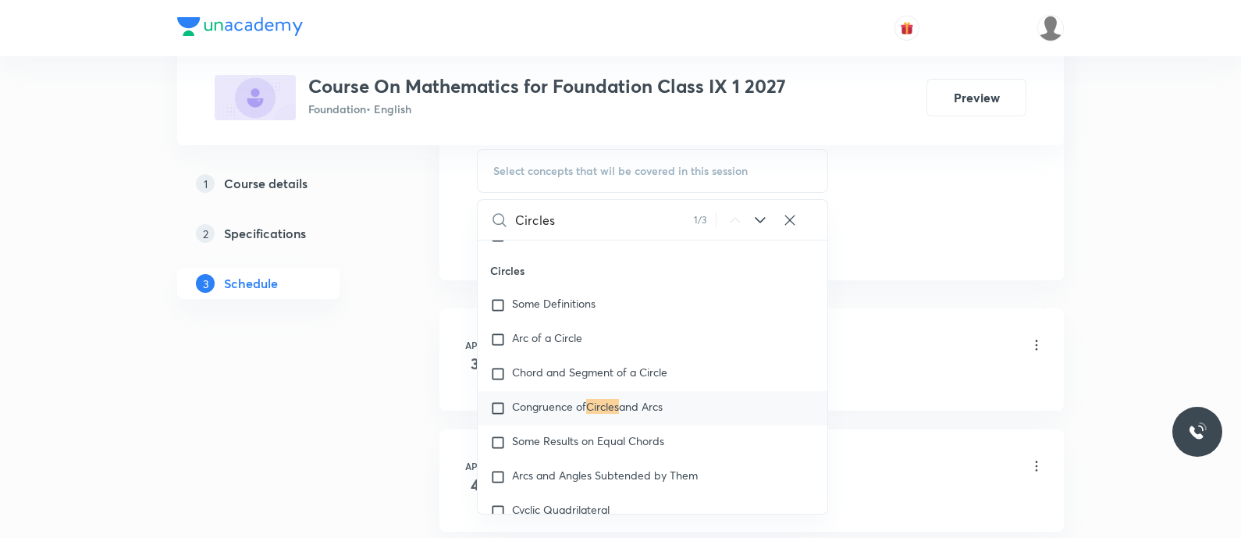
scroll to position [10594, 0]
type input "Circles"
click at [756, 211] on icon at bounding box center [760, 220] width 19 height 19
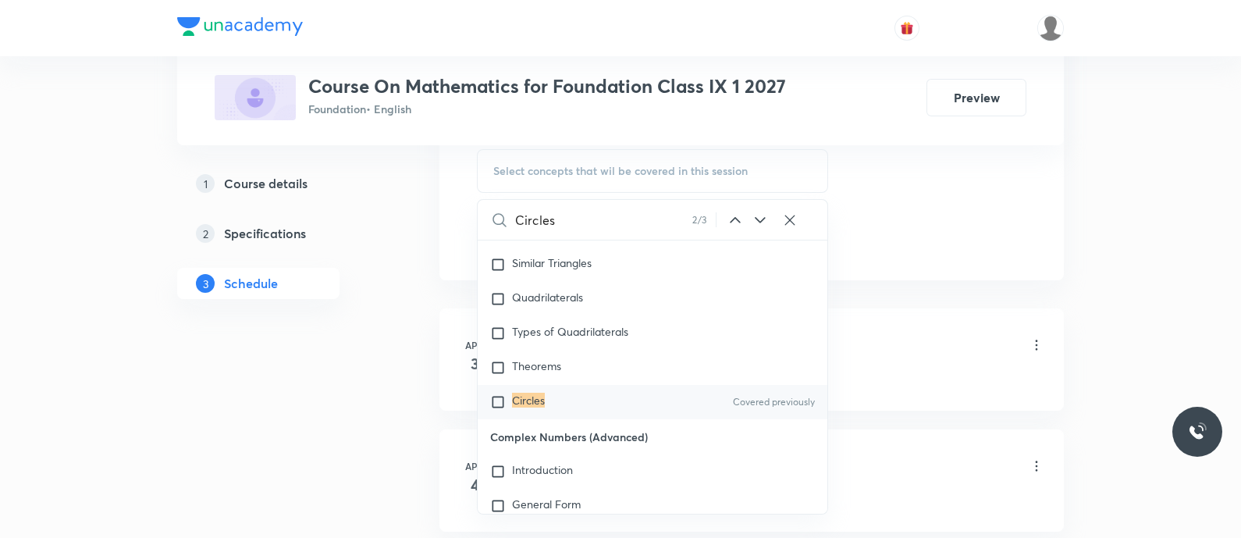
scroll to position [17868, 0]
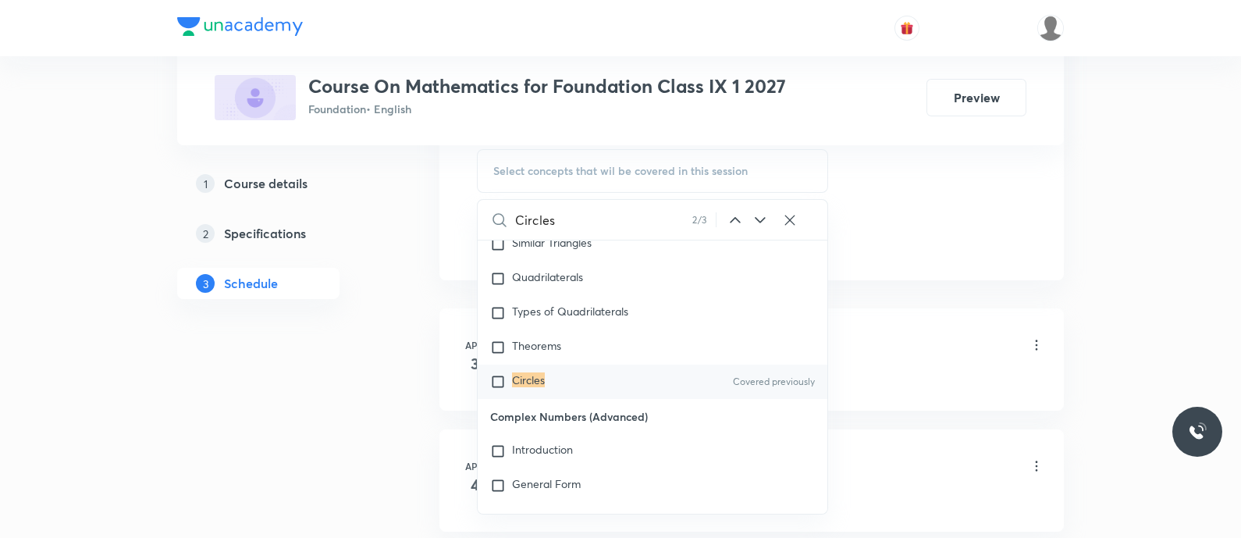
click at [558, 399] on div "Circles Covered previously" at bounding box center [653, 381] width 350 height 34
checkbox input "true"
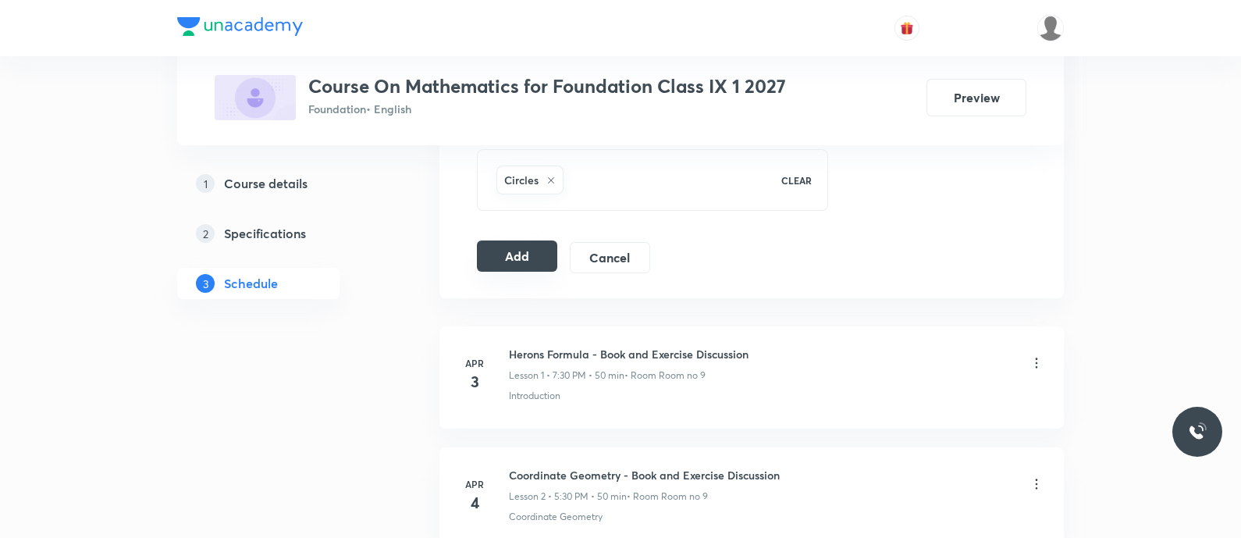
click at [513, 247] on button "Add" at bounding box center [517, 255] width 80 height 31
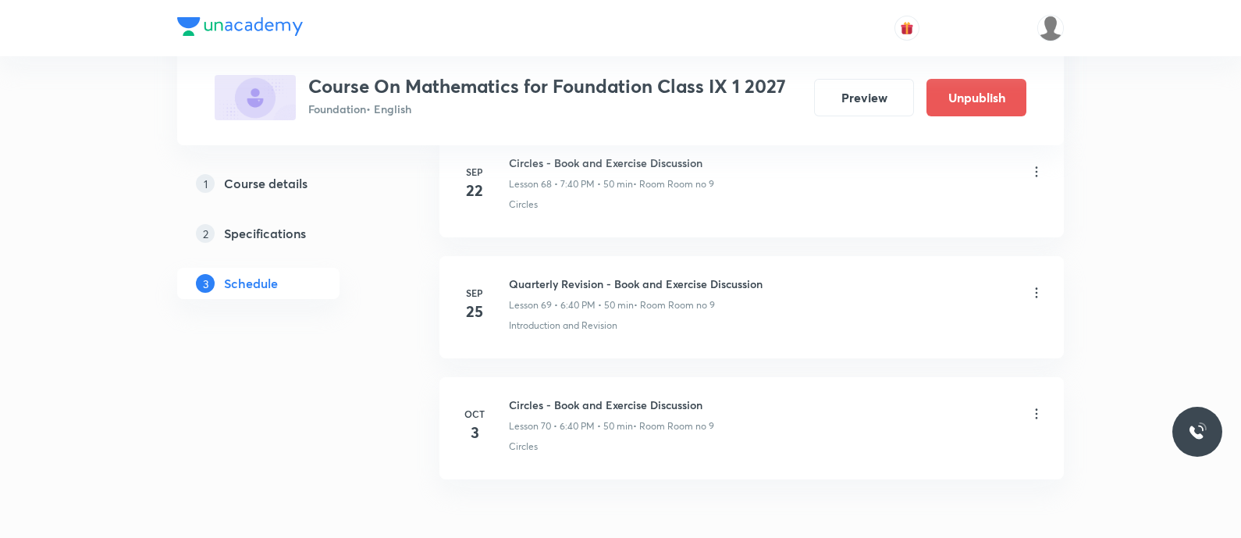
scroll to position [8444, 0]
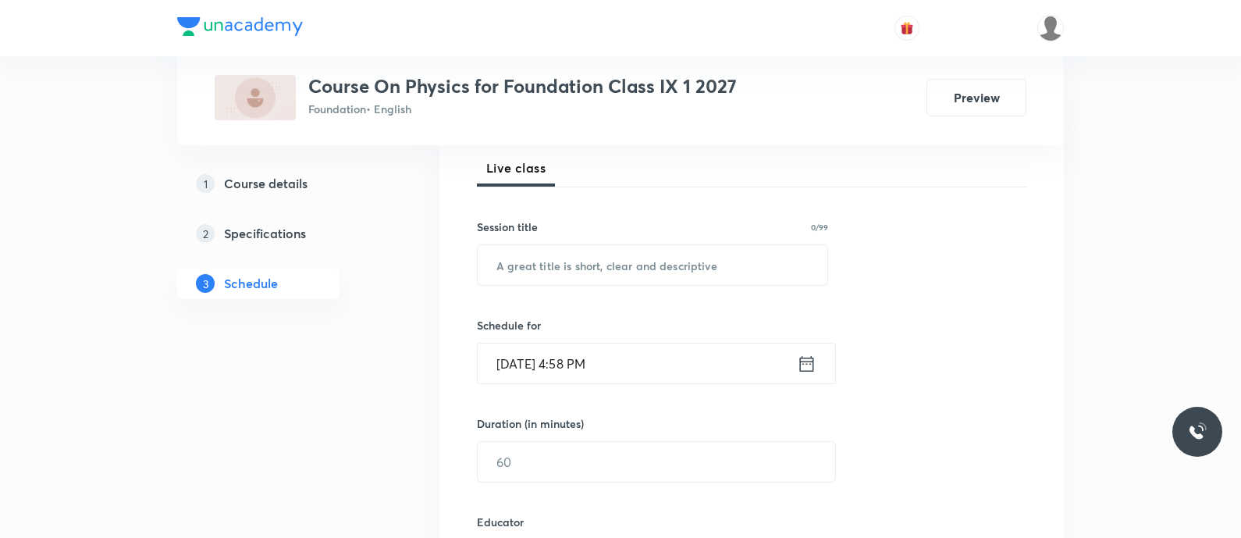
scroll to position [226, 0]
click at [531, 274] on input "text" at bounding box center [653, 264] width 350 height 40
paste input "Work and Energy - Forms of energy"
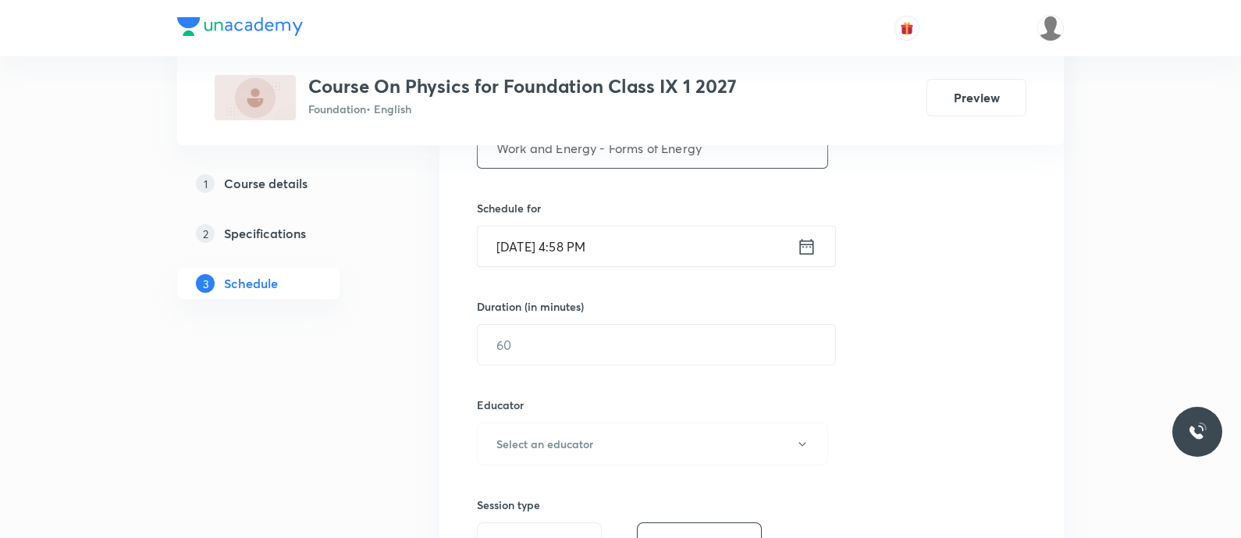
scroll to position [343, 0]
type input "Work and Energy - Forms of Energy"
click at [800, 236] on icon at bounding box center [807, 245] width 20 height 22
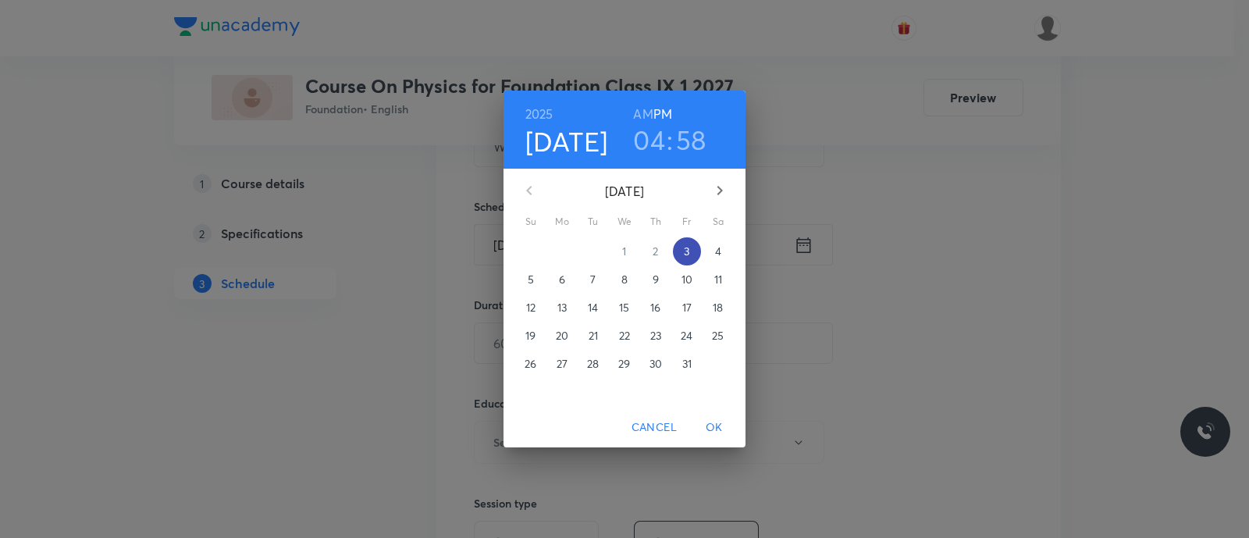
click at [687, 247] on p "3" at bounding box center [686, 252] width 5 height 16
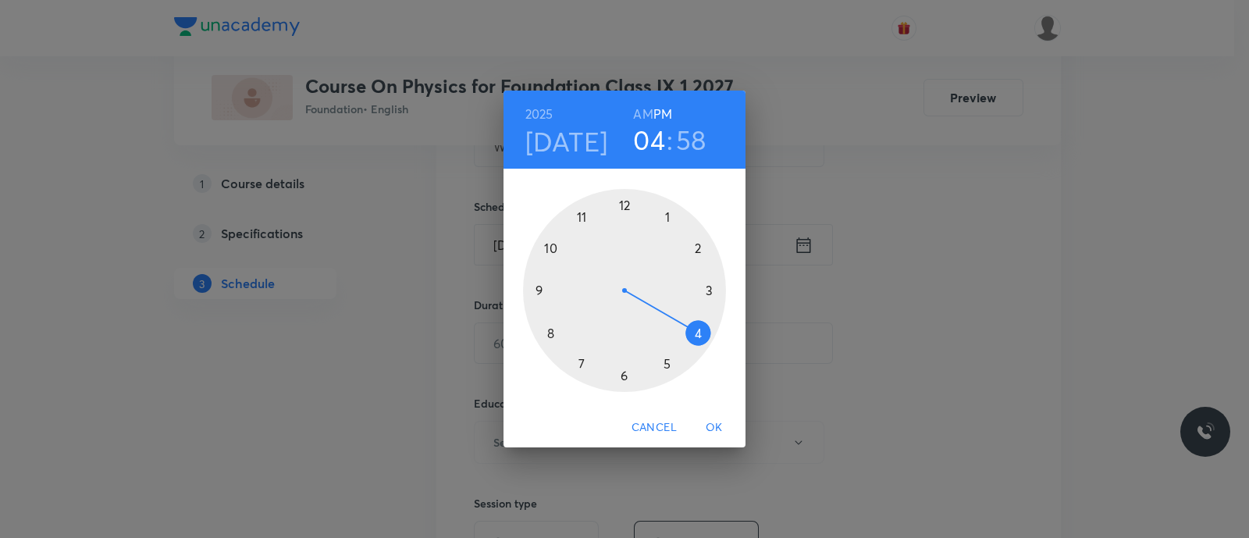
click at [583, 365] on div at bounding box center [624, 290] width 203 height 203
click at [554, 338] on div at bounding box center [624, 290] width 203 height 203
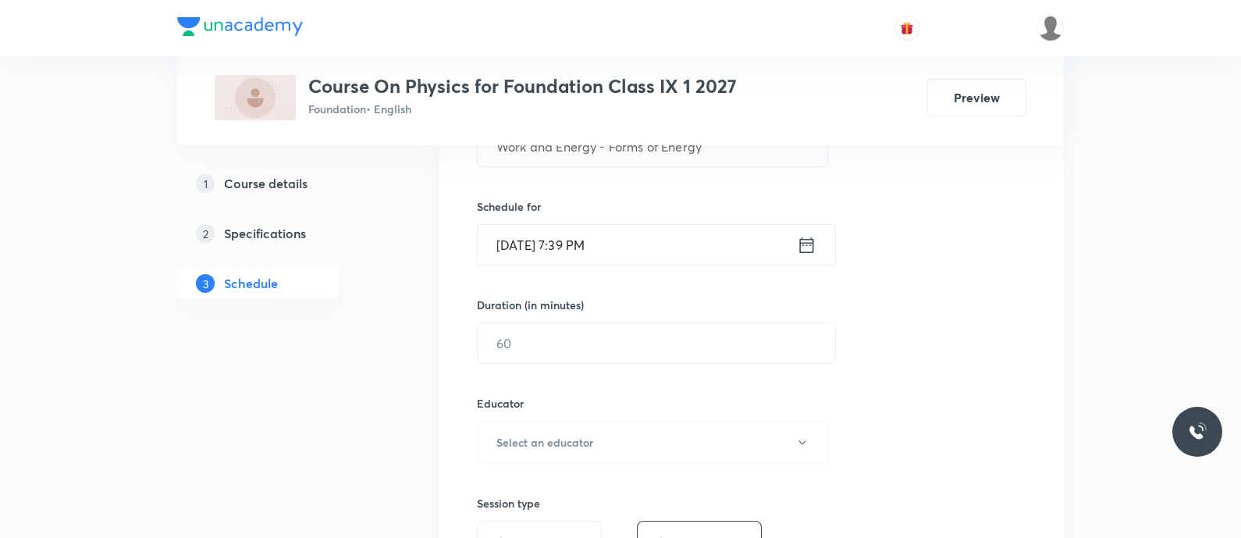
click at [706, 244] on input "Oct 3, 2025, 7:39 PM" at bounding box center [637, 245] width 319 height 40
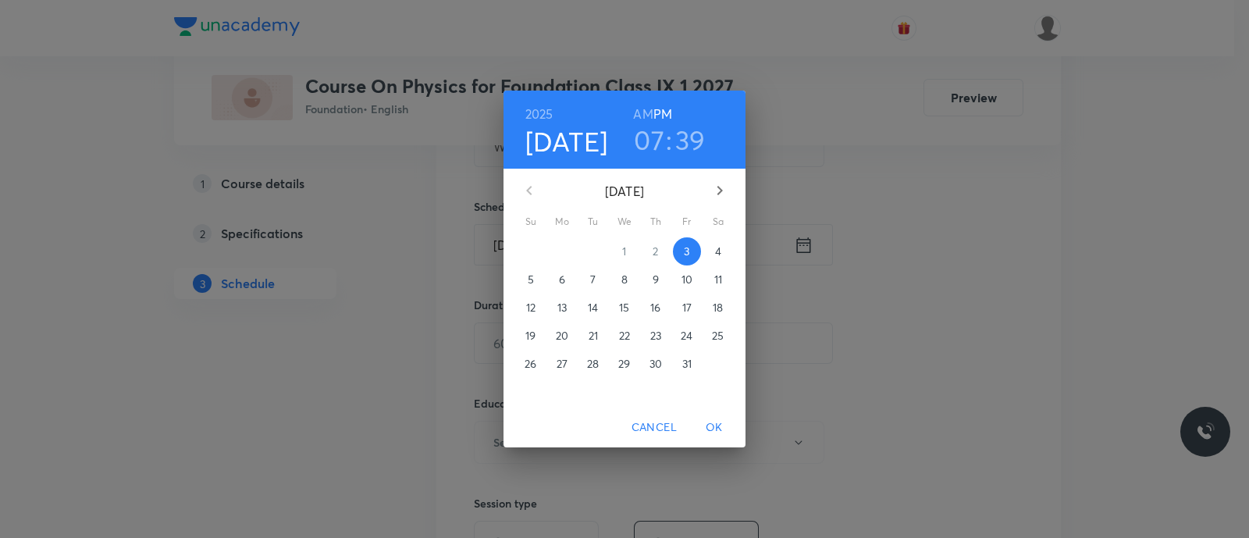
click at [688, 133] on h3 "39" at bounding box center [690, 139] width 30 height 33
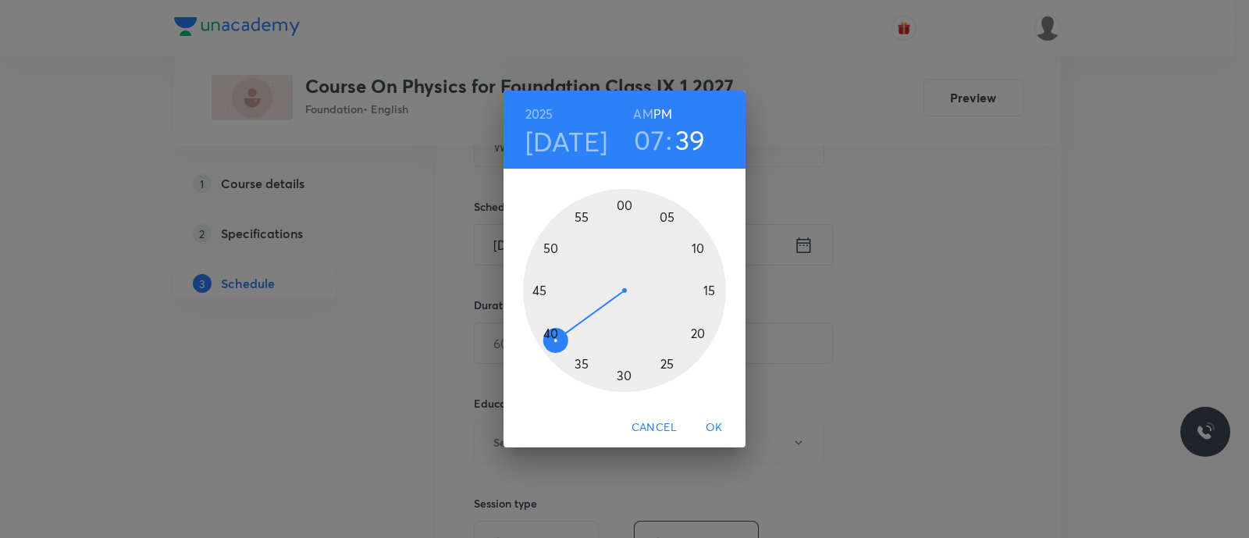
click at [550, 331] on div at bounding box center [624, 290] width 203 height 203
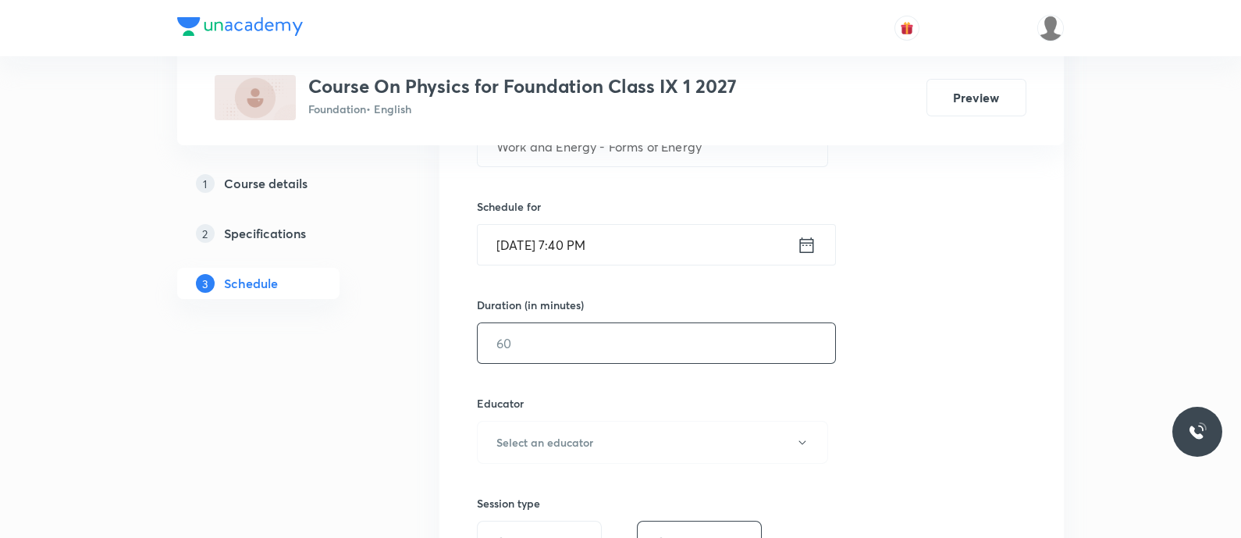
click at [546, 340] on input "text" at bounding box center [656, 343] width 357 height 40
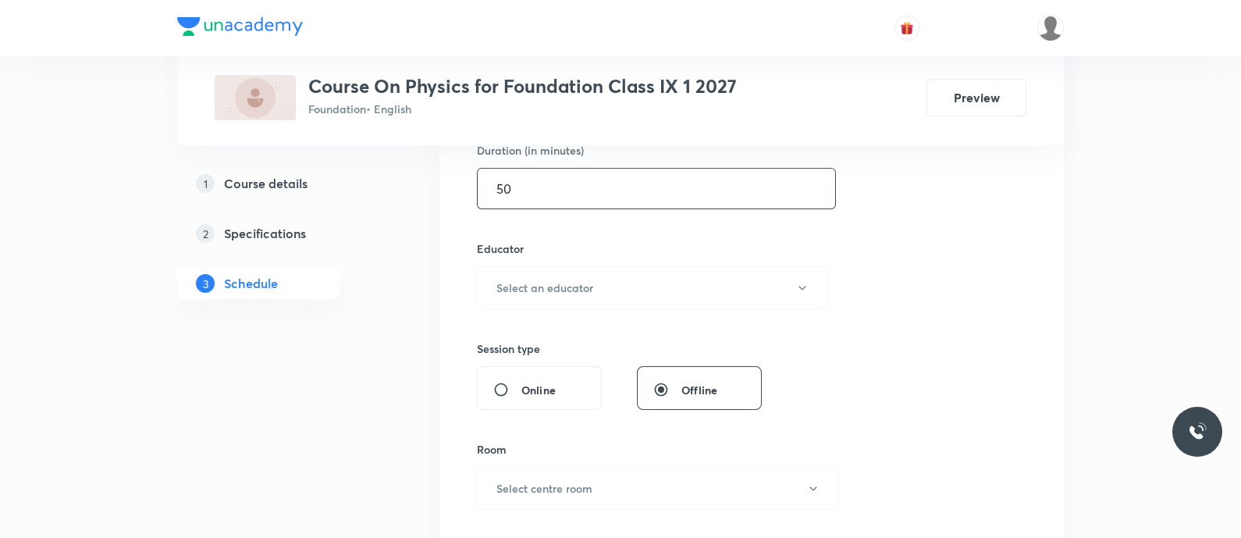
scroll to position [499, 0]
type input "50"
click at [562, 290] on h6 "Select an educator" at bounding box center [544, 286] width 97 height 16
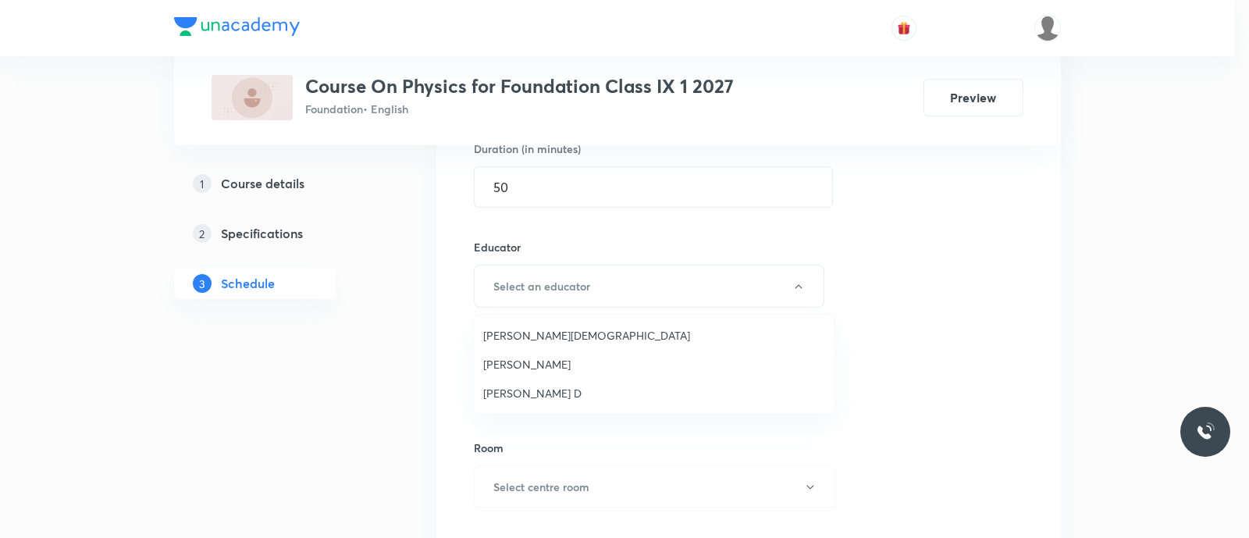
click at [540, 386] on span "Balamurugan D" at bounding box center [654, 393] width 342 height 16
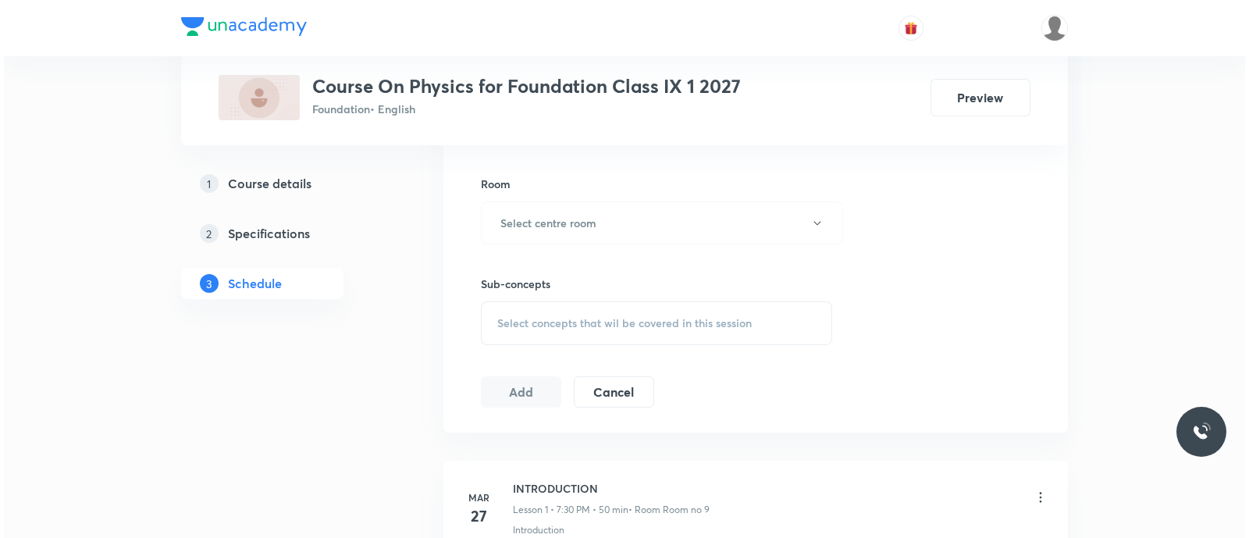
scroll to position [764, 0]
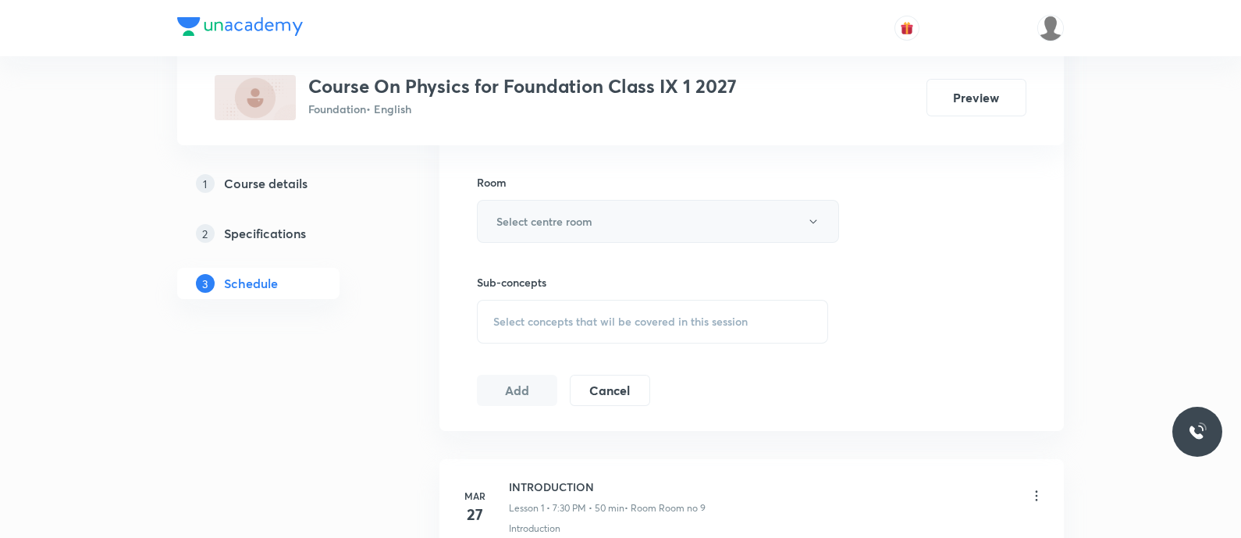
click at [515, 204] on button "Select centre room" at bounding box center [658, 221] width 362 height 43
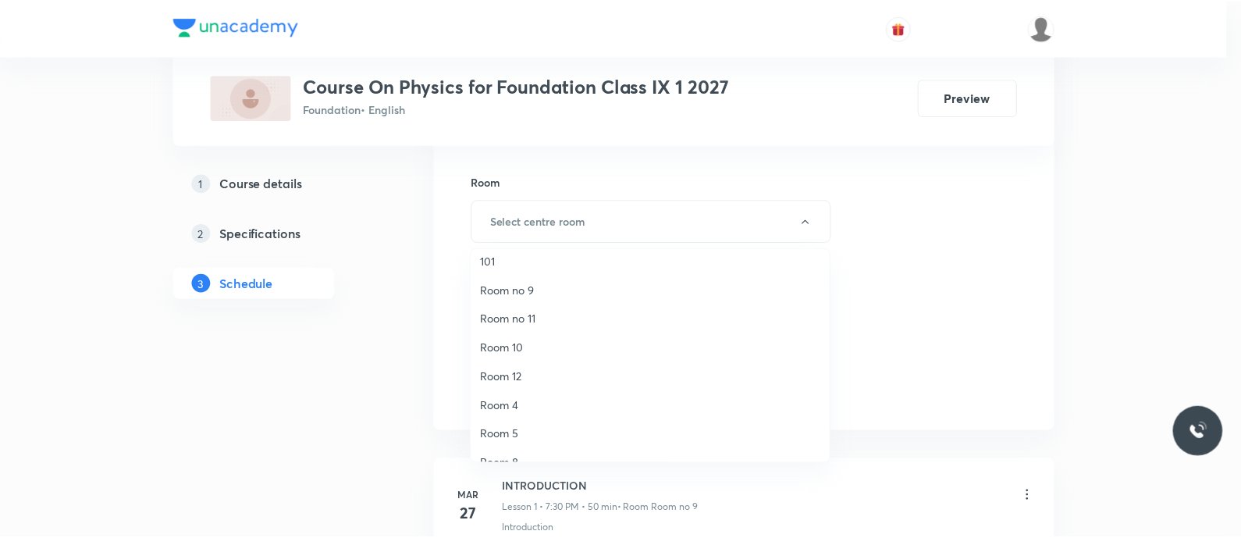
scroll to position [9, 0]
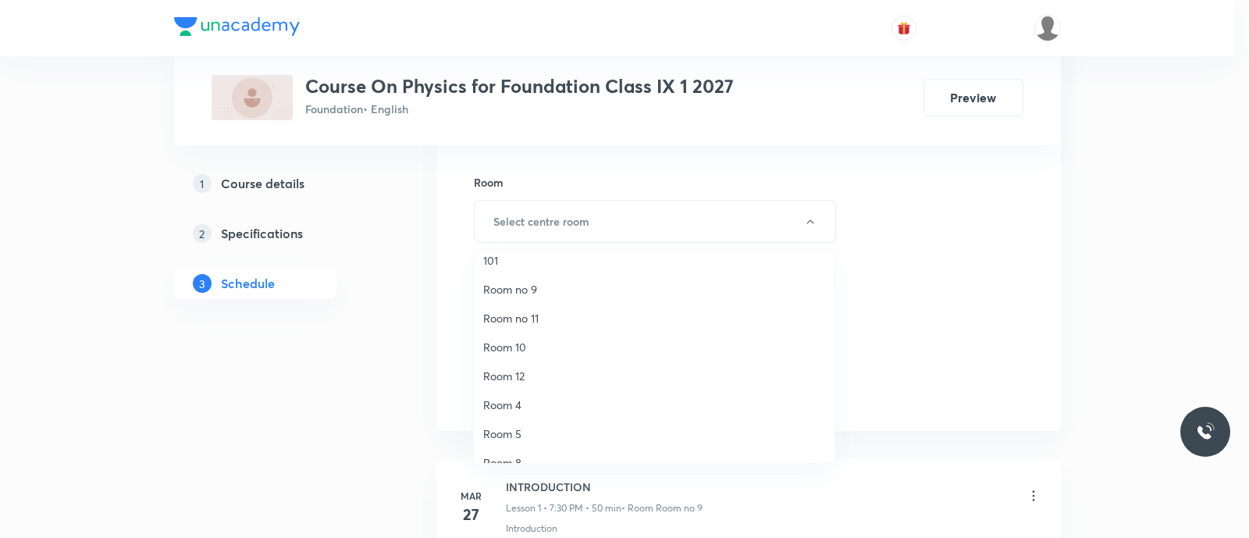
click at [510, 281] on span "Room no 9" at bounding box center [654, 289] width 342 height 16
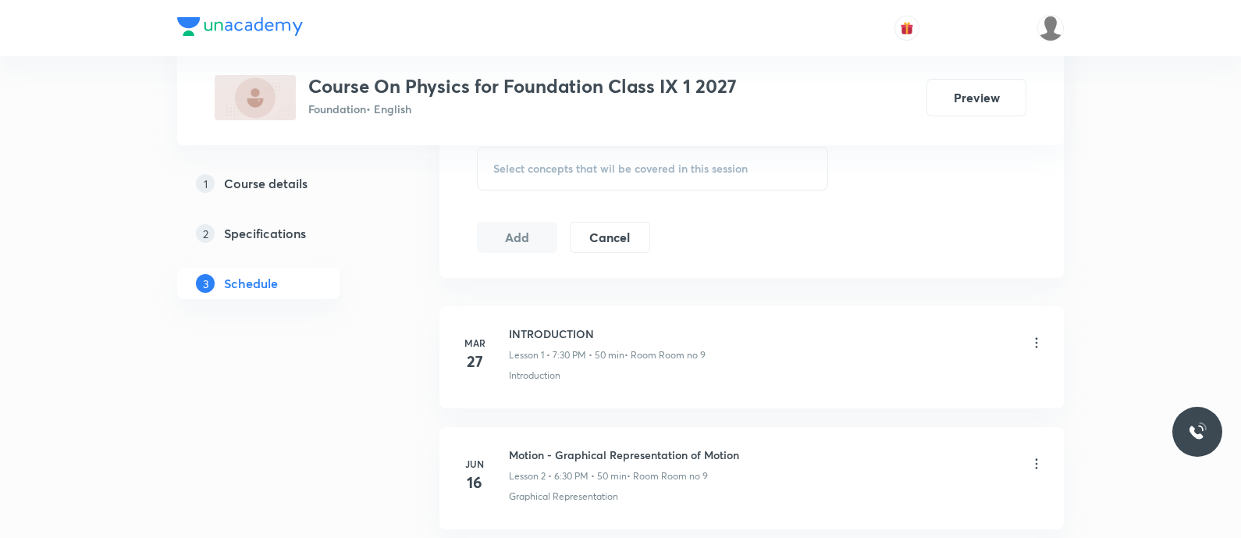
scroll to position [924, 0]
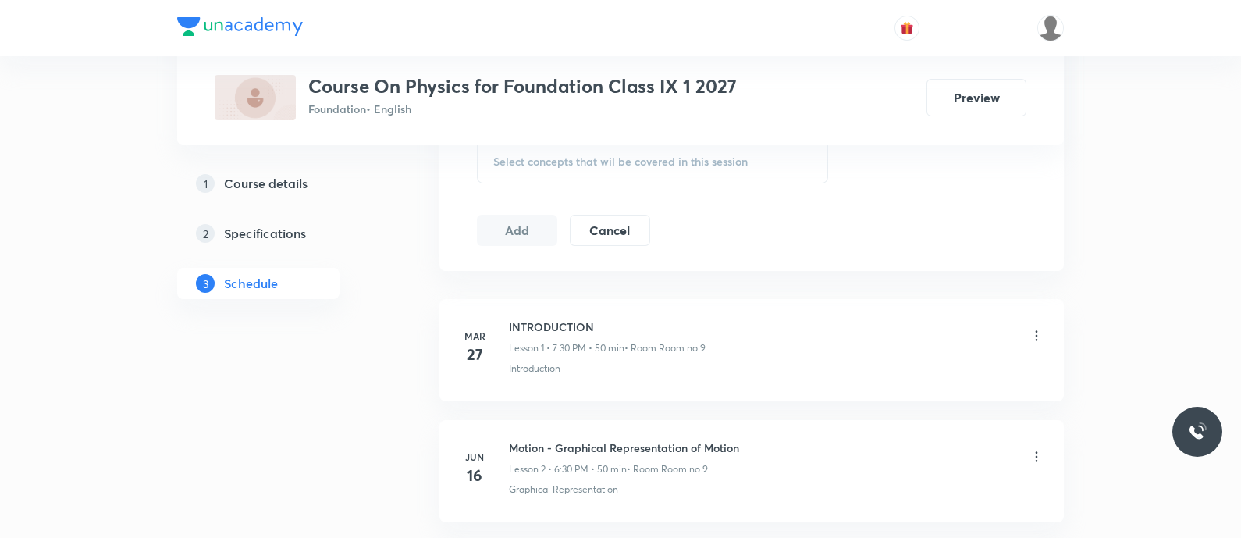
click at [507, 158] on span "Select concepts that wil be covered in this session" at bounding box center [620, 161] width 254 height 12
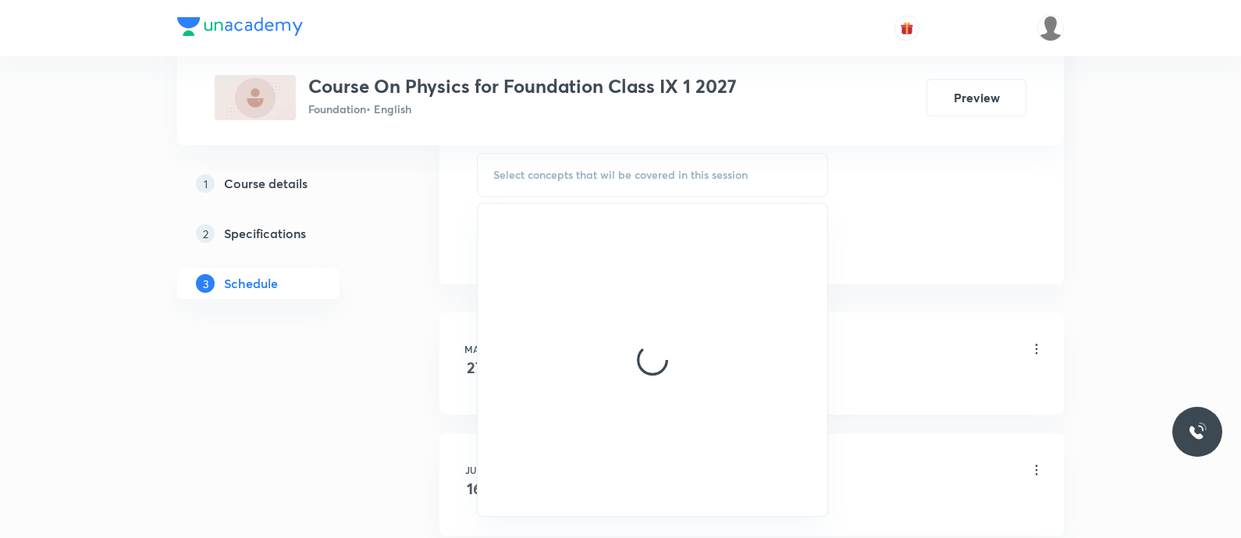
scroll to position [908, 0]
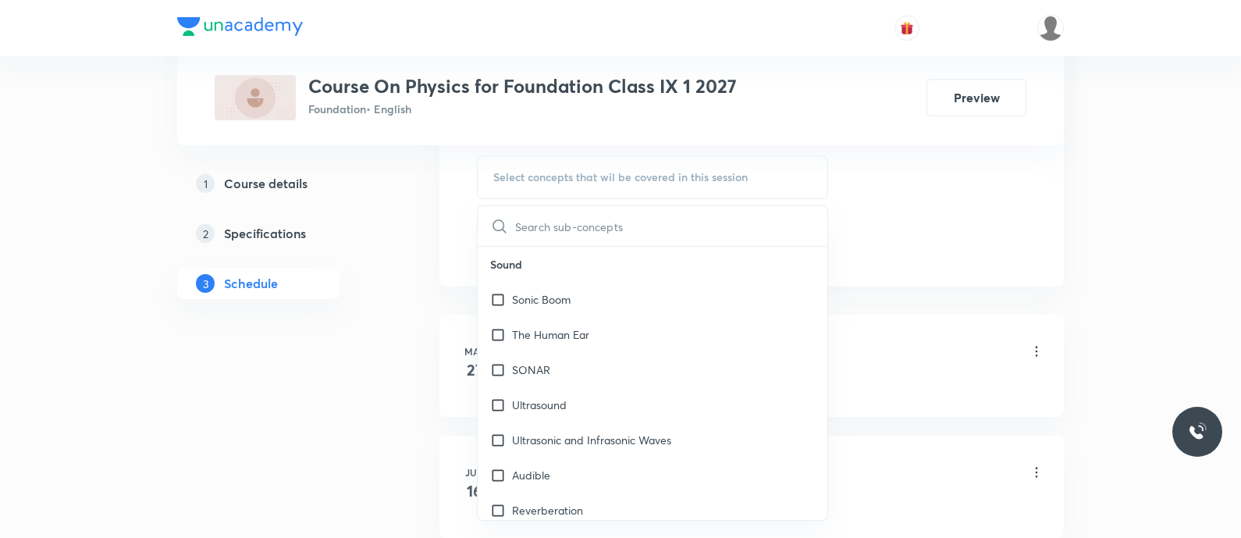
type input "Forms of Energy"
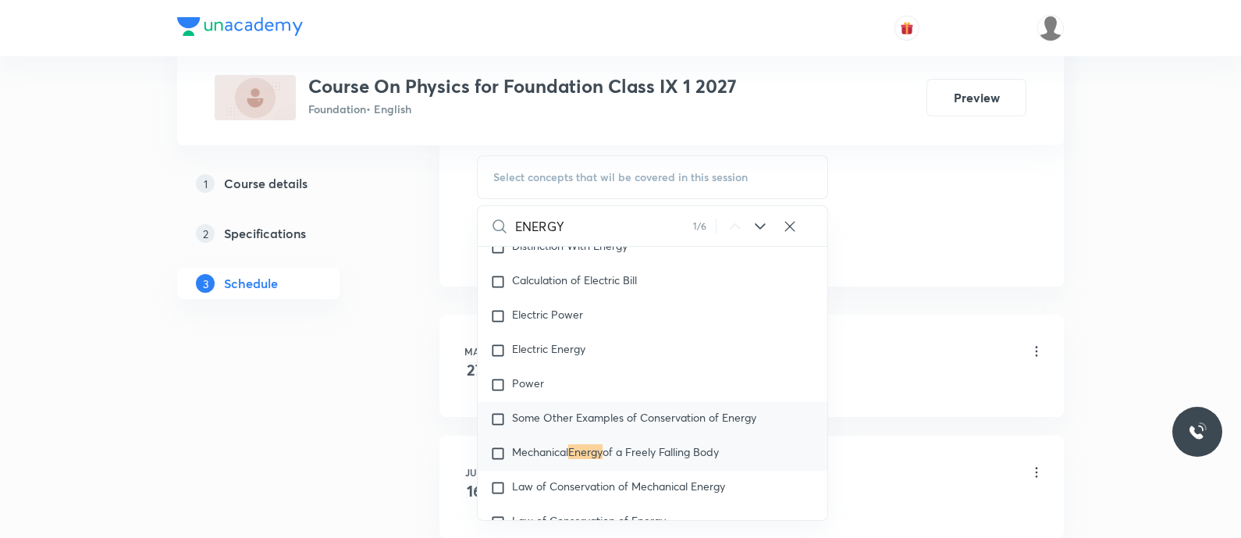
scroll to position [2988, 0]
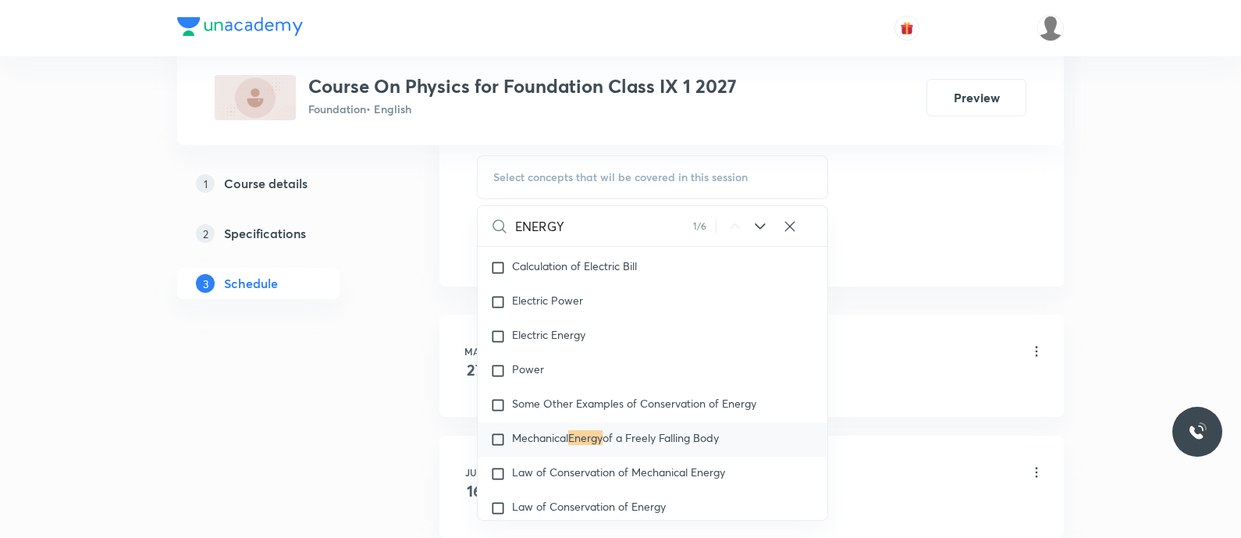
type input "ENERGY"
click at [763, 233] on div "ENERGY 1 / 6 ​" at bounding box center [653, 226] width 350 height 40
click at [761, 229] on icon at bounding box center [760, 226] width 19 height 19
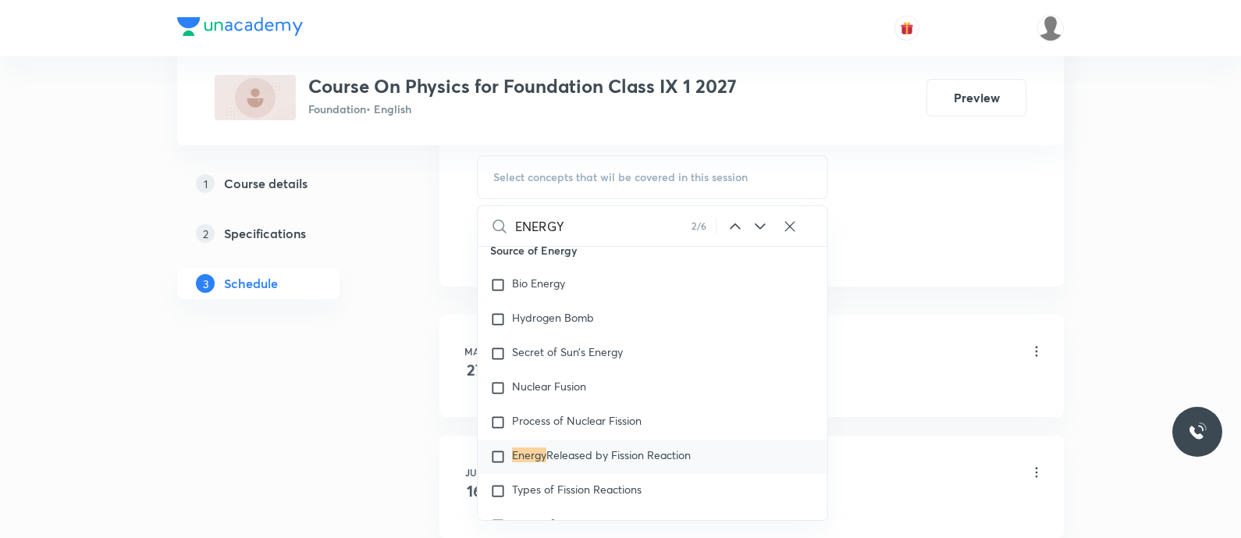
scroll to position [4190, 0]
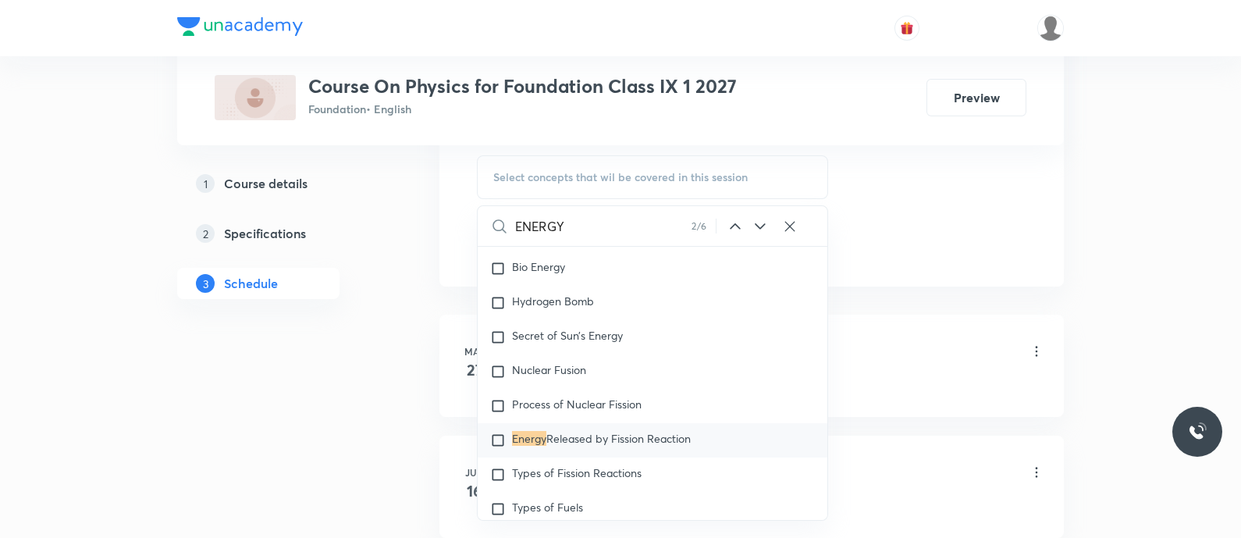
click at [623, 211] on input "ENERGY" at bounding box center [603, 226] width 176 height 40
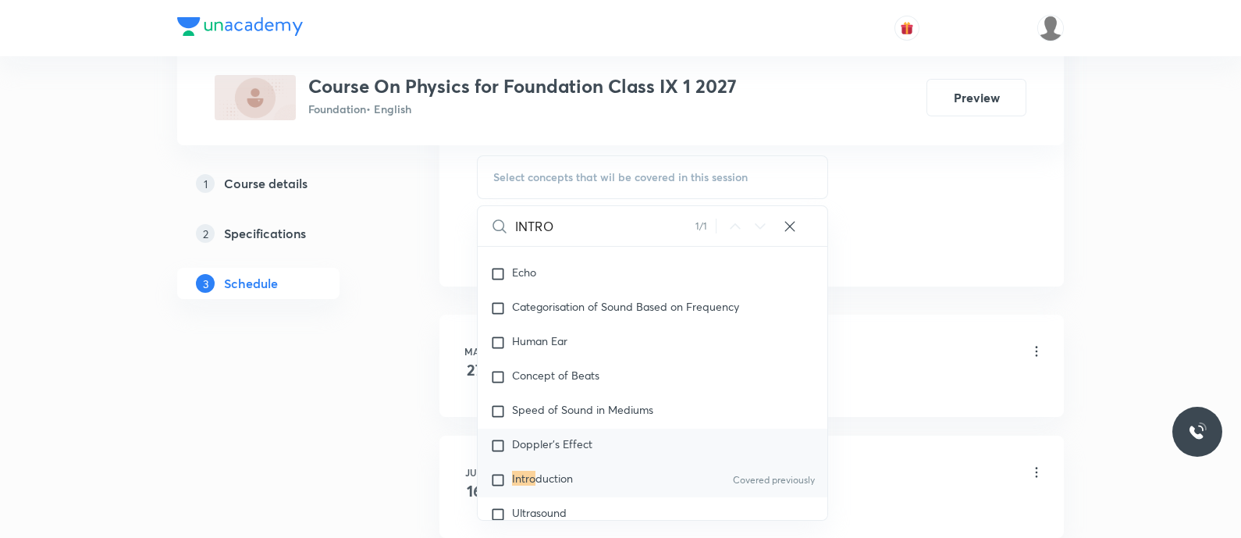
scroll to position [13763, 0]
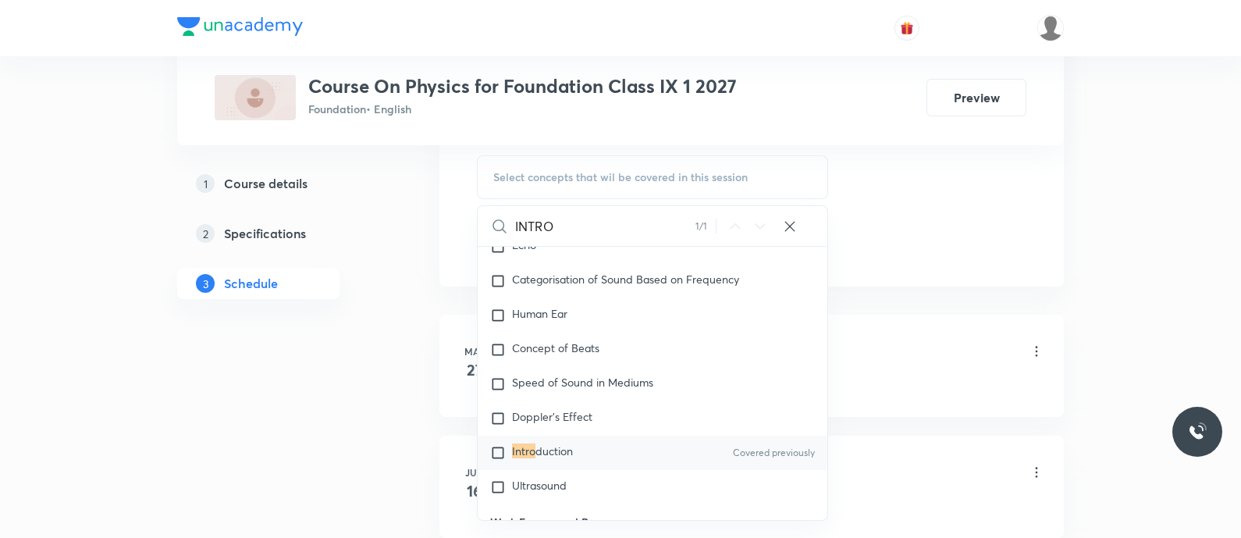
type input "INTRO"
click at [552, 443] on span "duction" at bounding box center [553, 450] width 37 height 15
checkbox input "true"
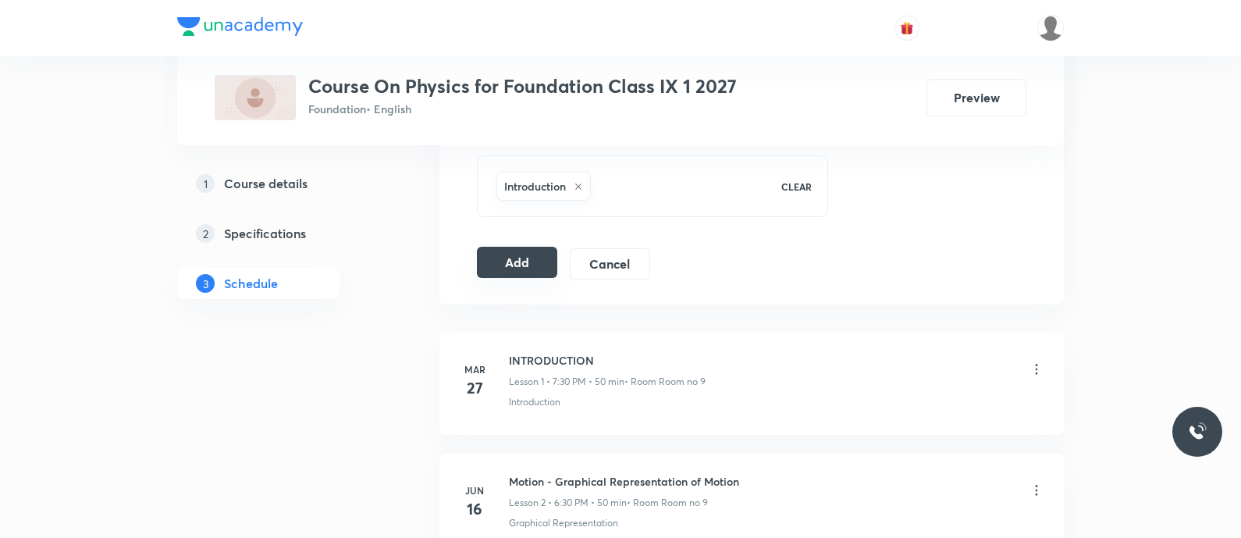
click at [505, 259] on button "Add" at bounding box center [517, 262] width 80 height 31
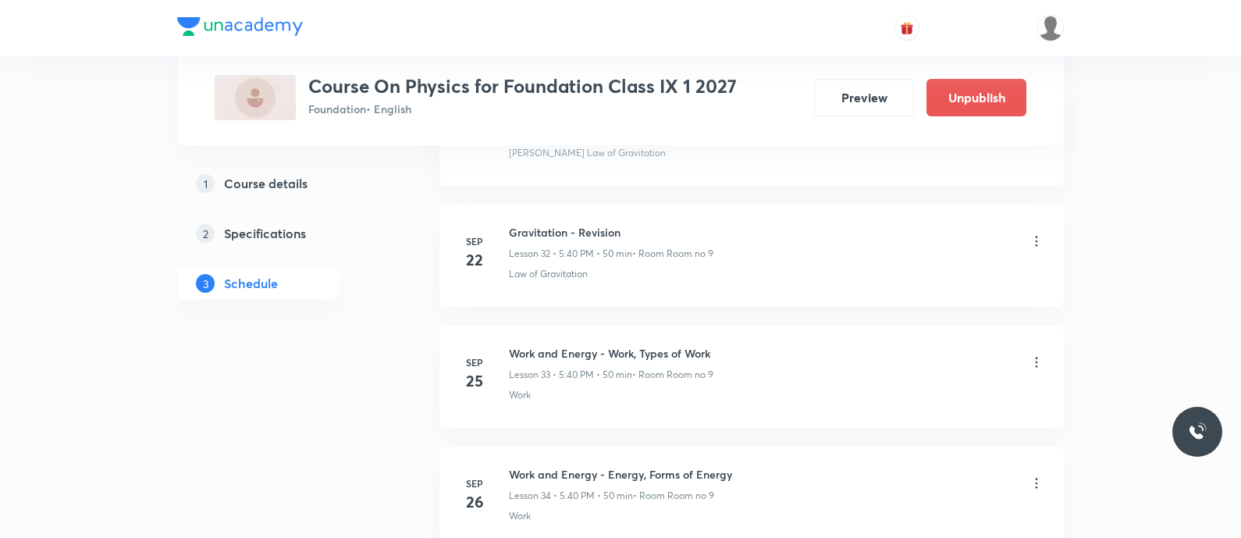
scroll to position [4220, 0]
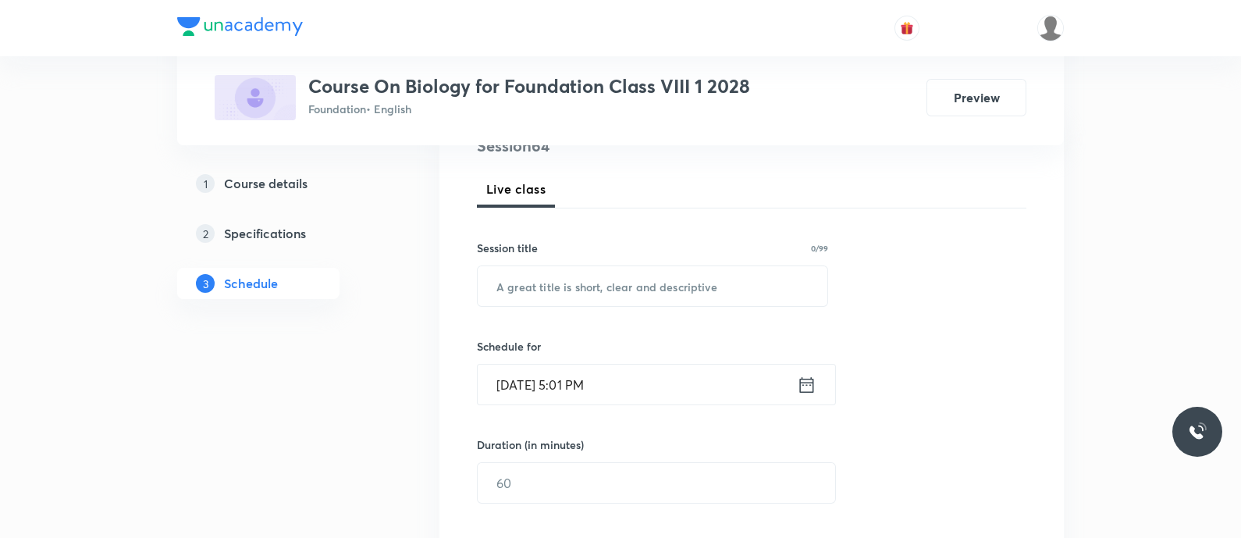
scroll to position [204, 0]
click at [590, 297] on input "text" at bounding box center [653, 285] width 350 height 40
paste input "reaching the age of adolescence - hormones"
click at [703, 284] on input "Reaching the Age of Adolescence - Hormones" at bounding box center [653, 285] width 350 height 40
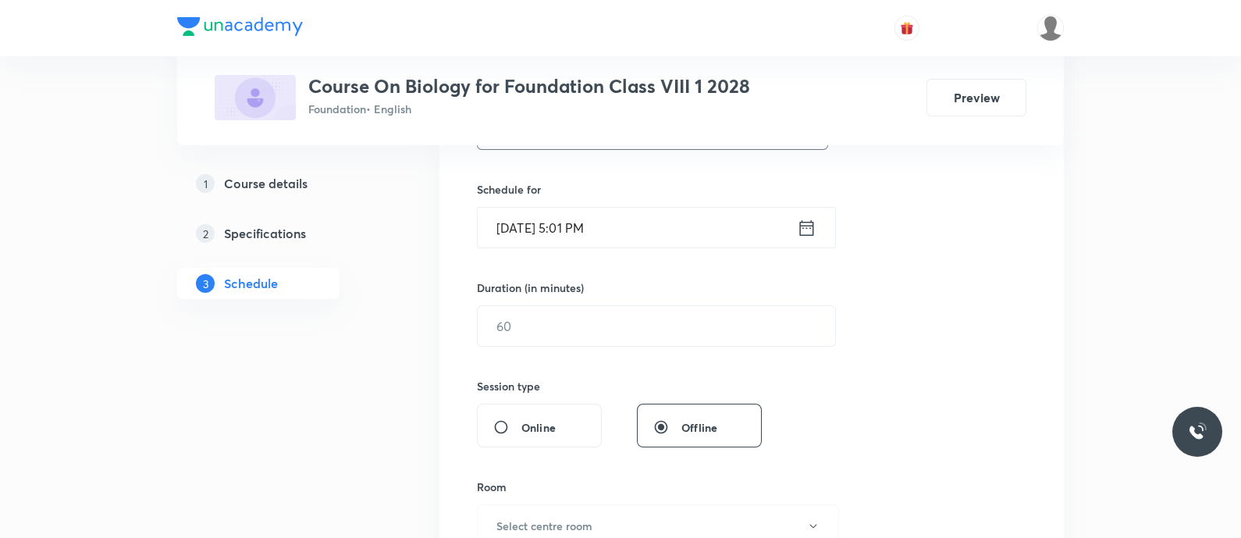
scroll to position [364, 0]
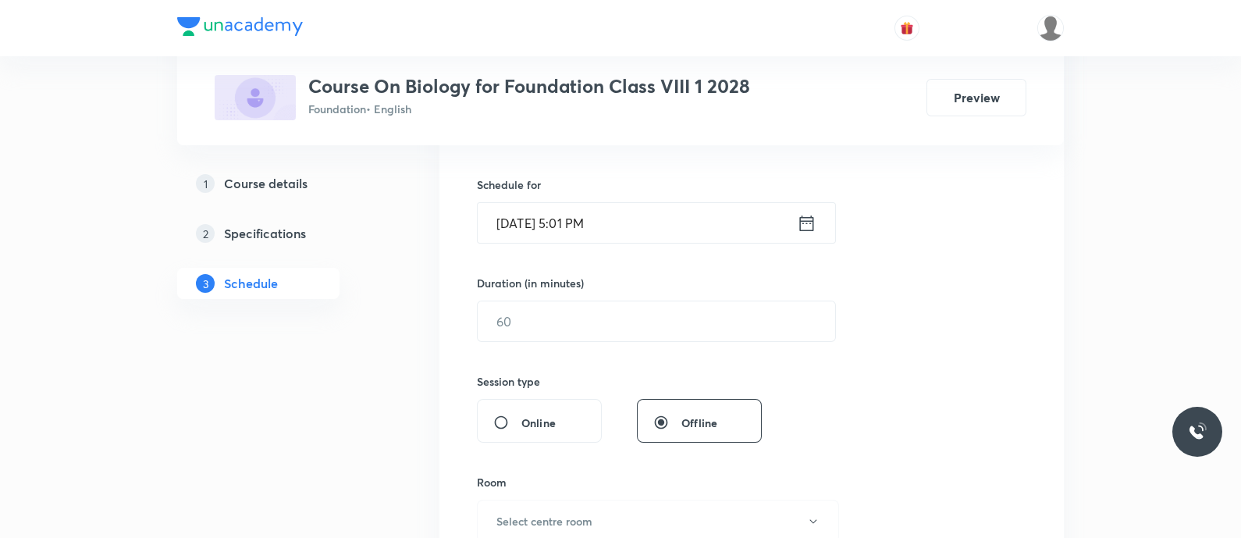
type input "Reaching the Age of Adolescence - Hormones"
click at [807, 204] on div "Oct 3, 2025, 5:01 PM ​" at bounding box center [656, 222] width 359 height 41
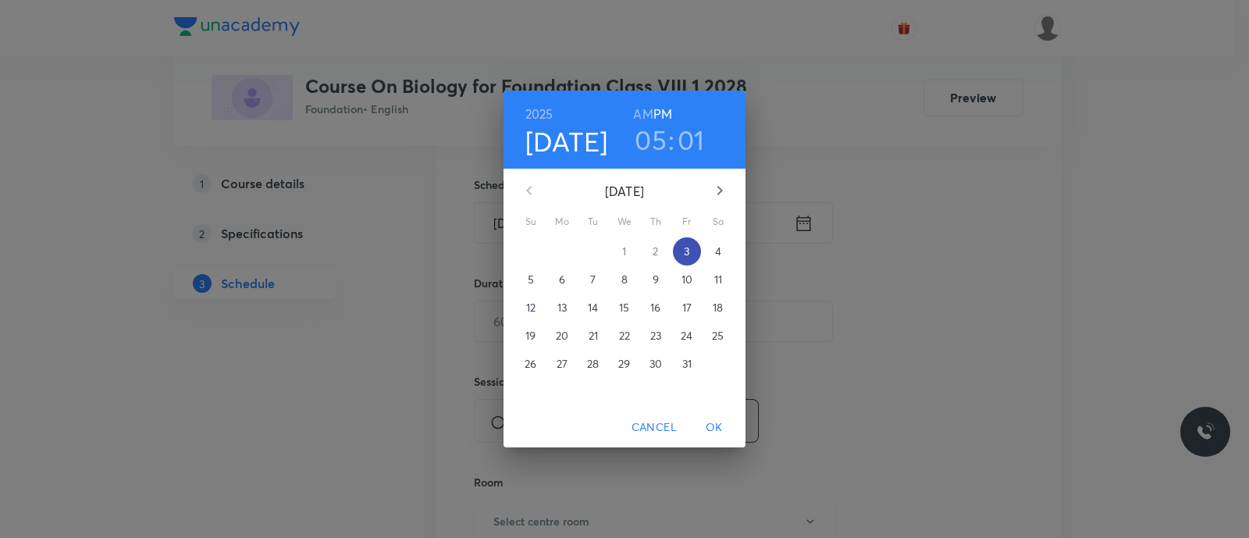
click at [682, 249] on span "3" at bounding box center [687, 252] width 28 height 16
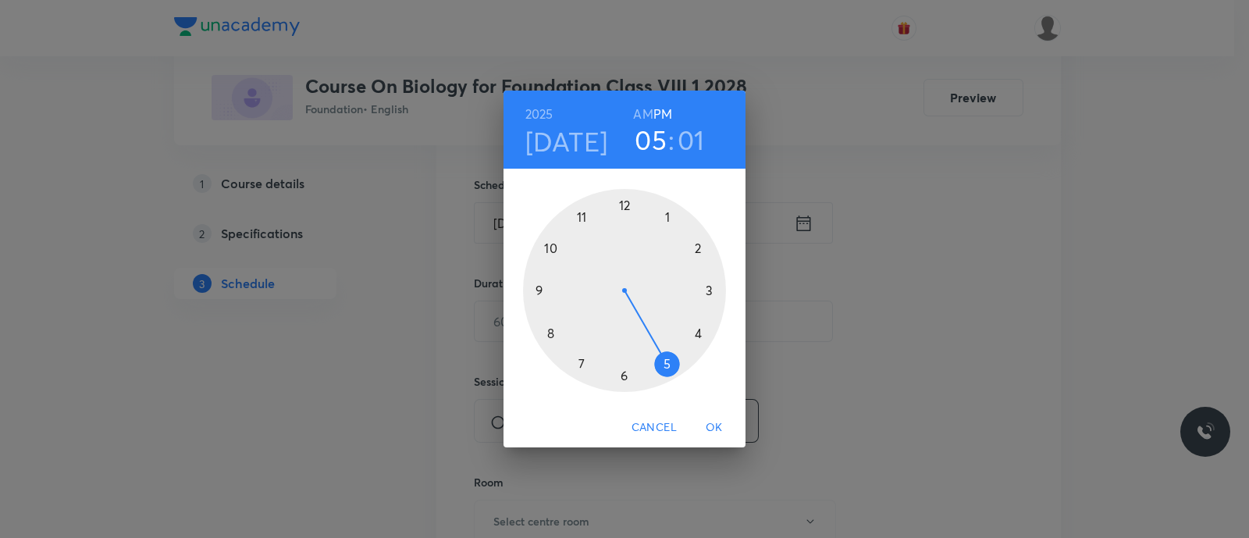
click at [581, 359] on div at bounding box center [624, 290] width 203 height 203
click at [552, 333] on div at bounding box center [624, 290] width 203 height 203
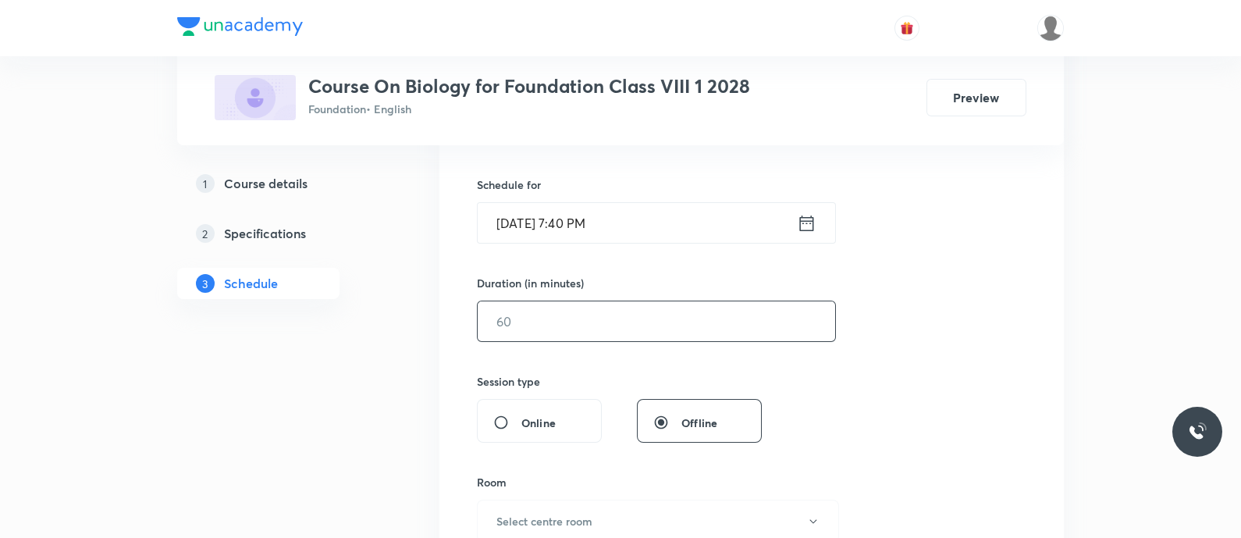
click at [552, 333] on input "text" at bounding box center [656, 321] width 357 height 40
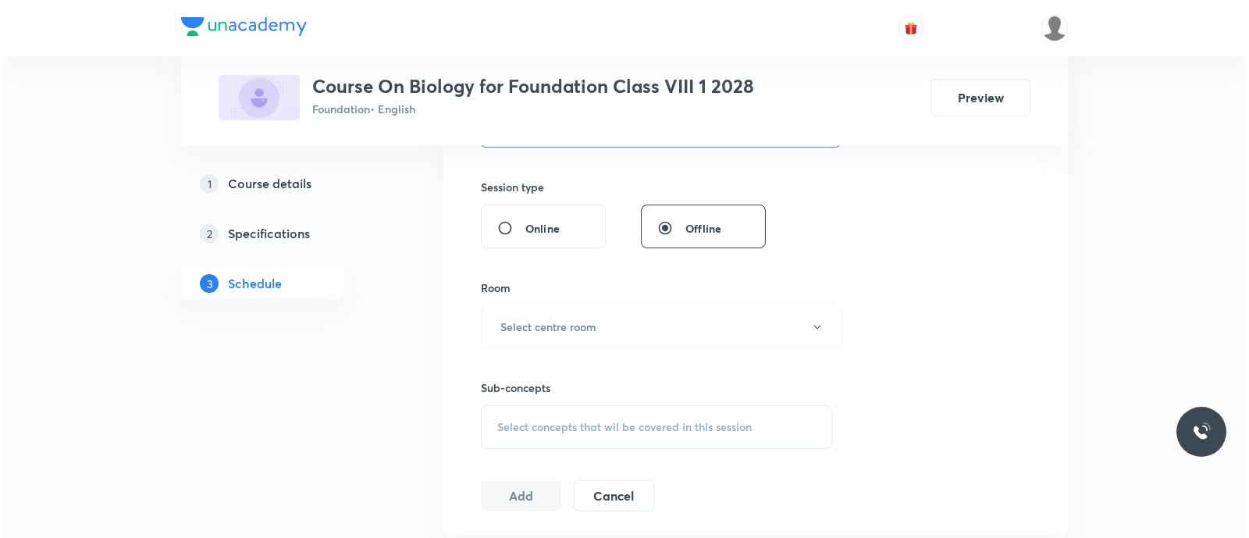
scroll to position [616, 0]
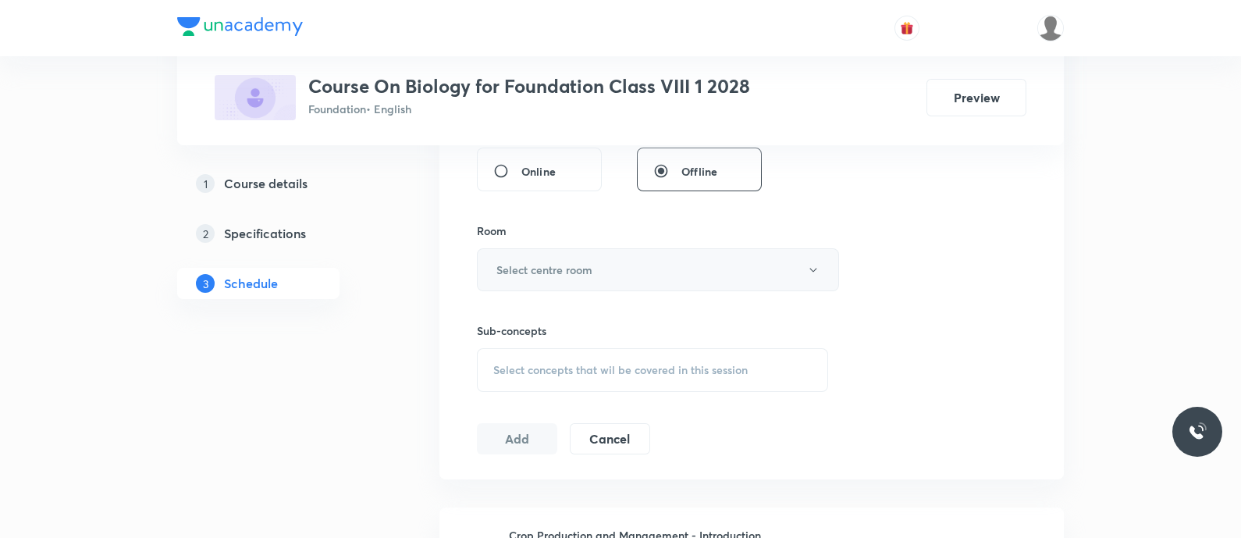
type input "50"
click at [533, 275] on h6 "Select centre room" at bounding box center [544, 269] width 96 height 16
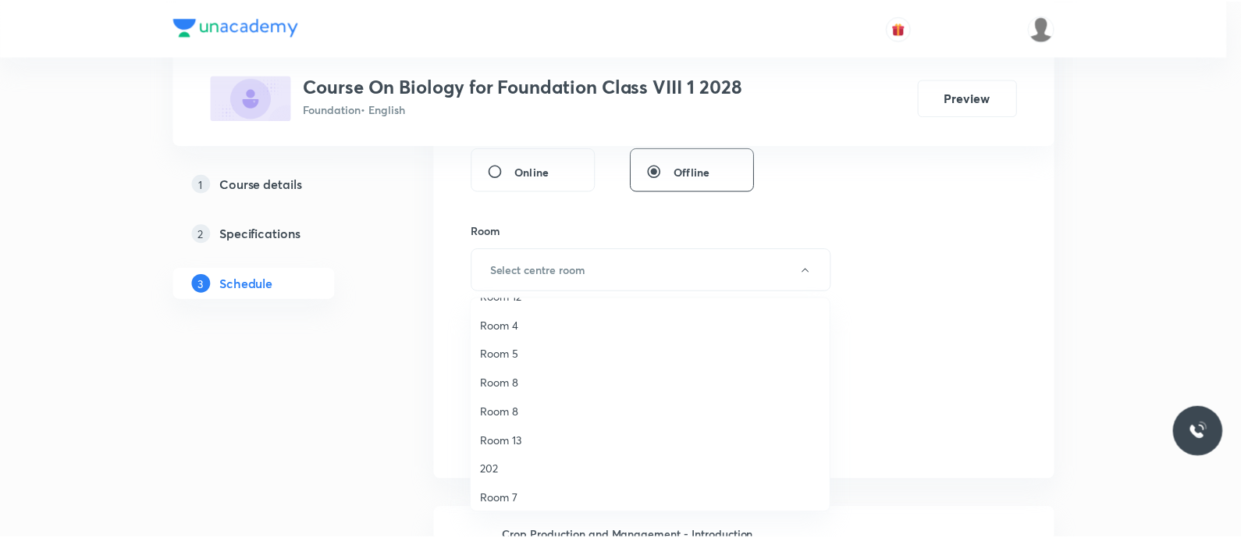
scroll to position [137, 0]
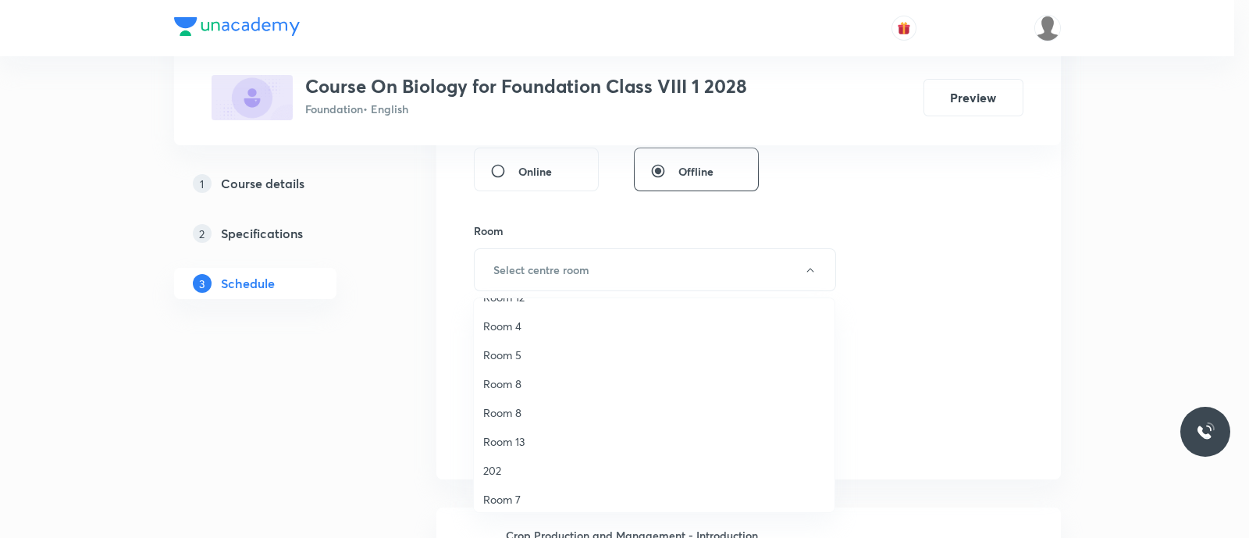
click at [503, 384] on span "Room 8" at bounding box center [654, 383] width 342 height 16
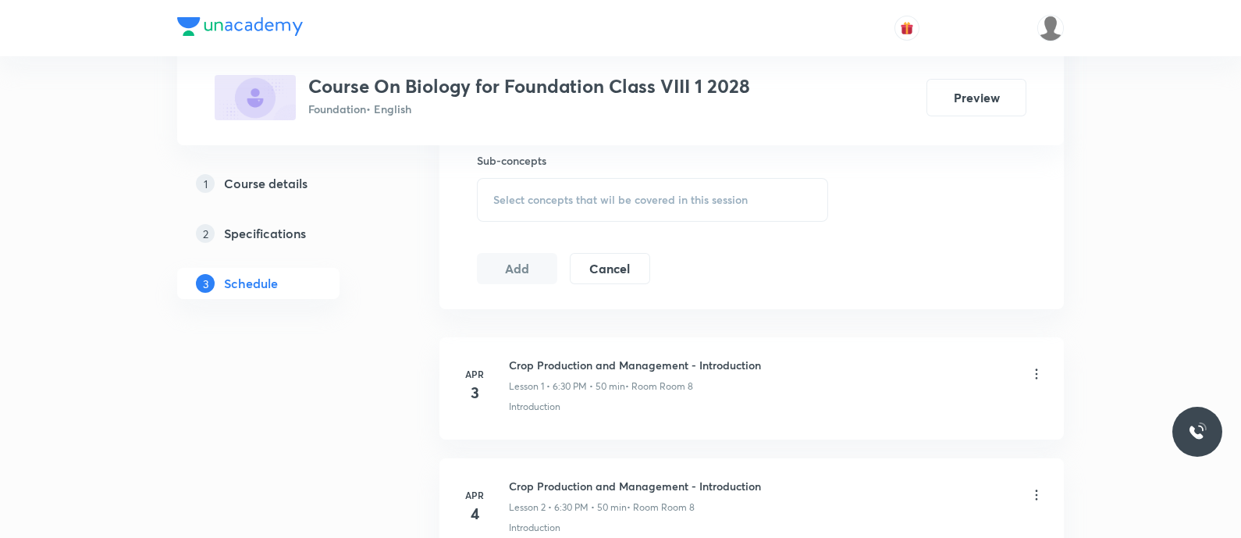
scroll to position [788, 0]
click at [528, 197] on span "Select concepts that wil be covered in this session" at bounding box center [620, 198] width 254 height 12
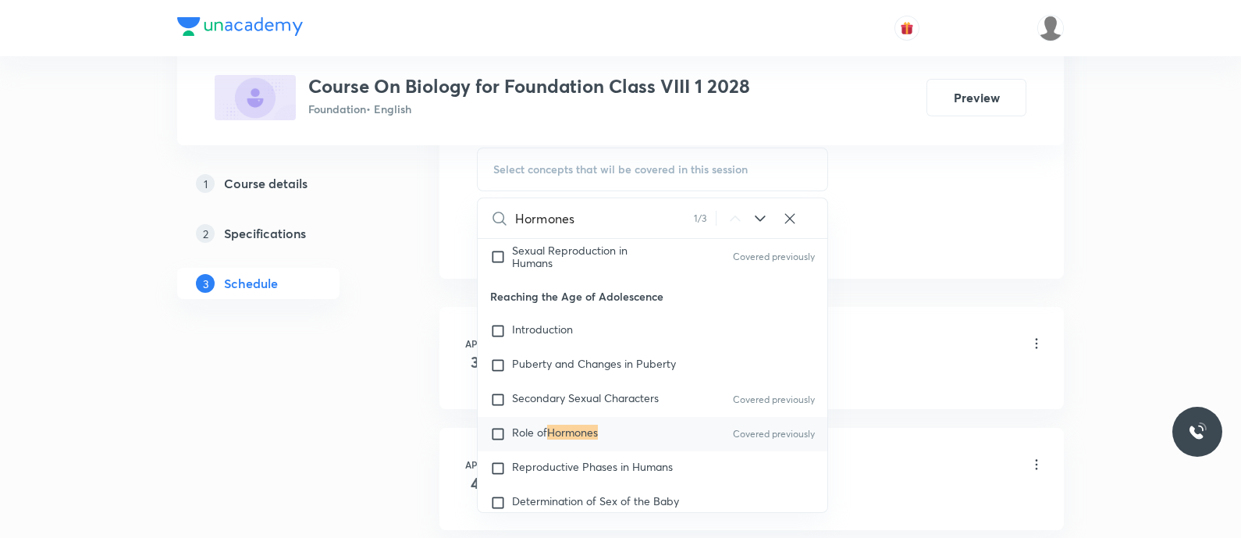
scroll to position [1772, 0]
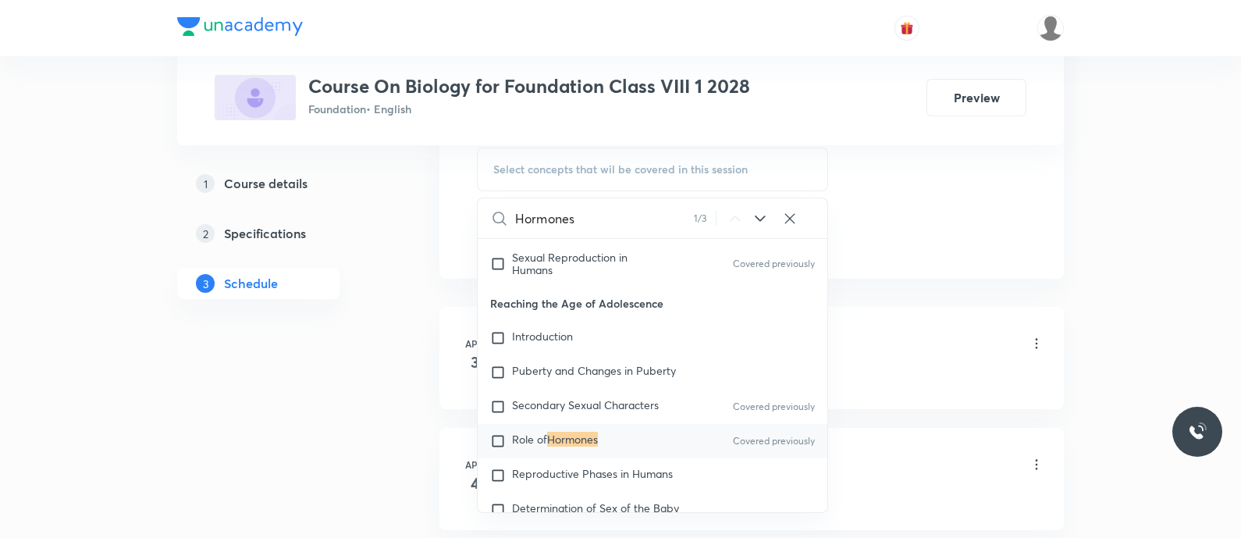
type input "Hormones"
click at [547, 443] on span "Role of" at bounding box center [529, 439] width 35 height 15
checkbox input "true"
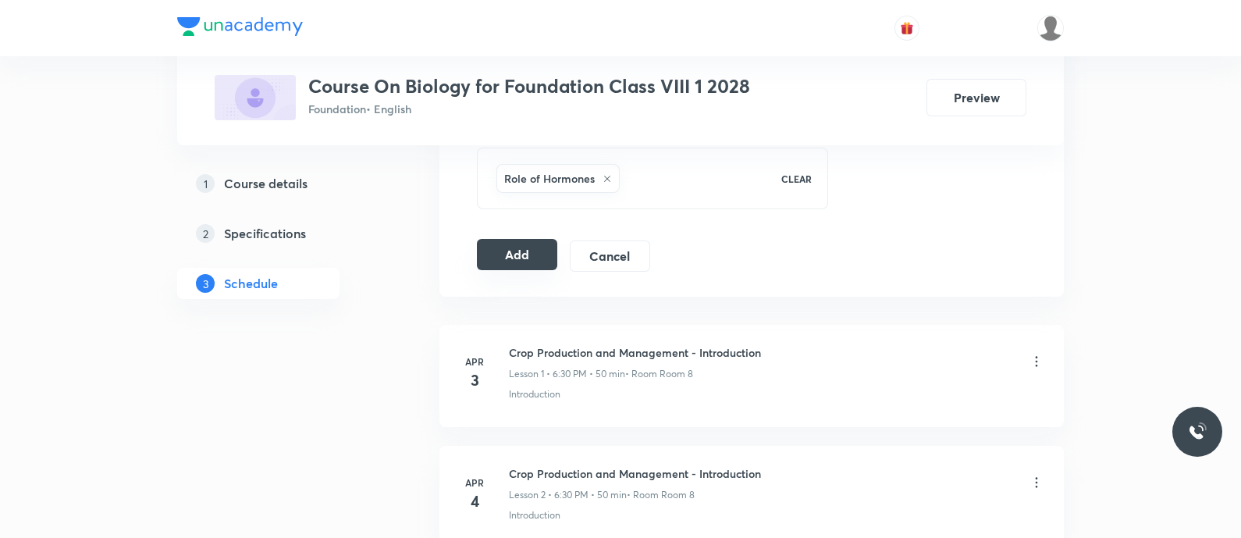
click at [500, 258] on button "Add" at bounding box center [517, 254] width 80 height 31
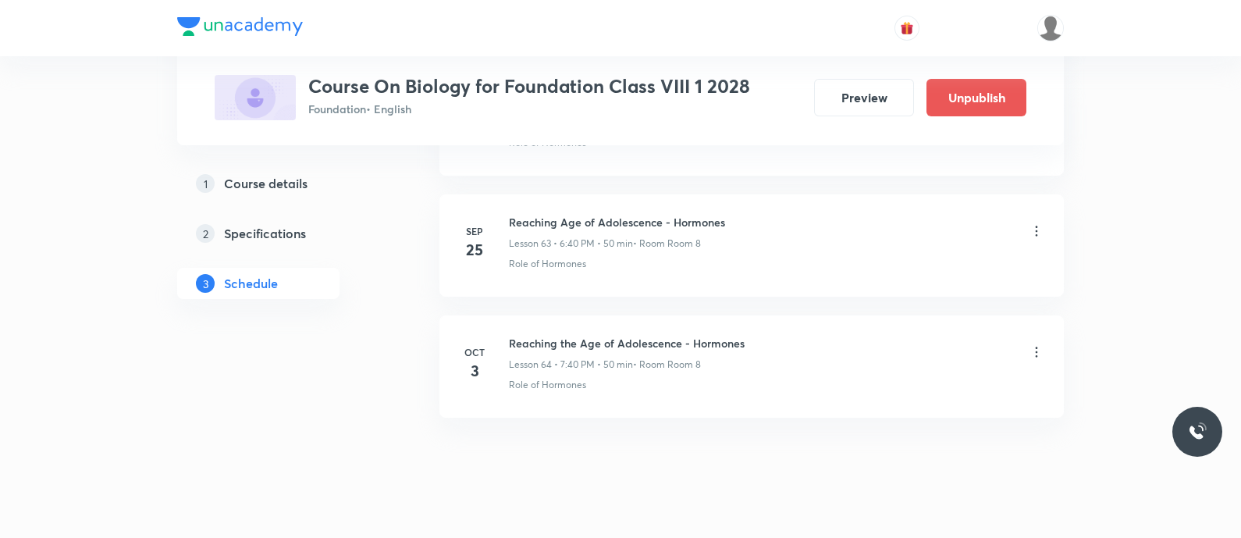
scroll to position [7720, 0]
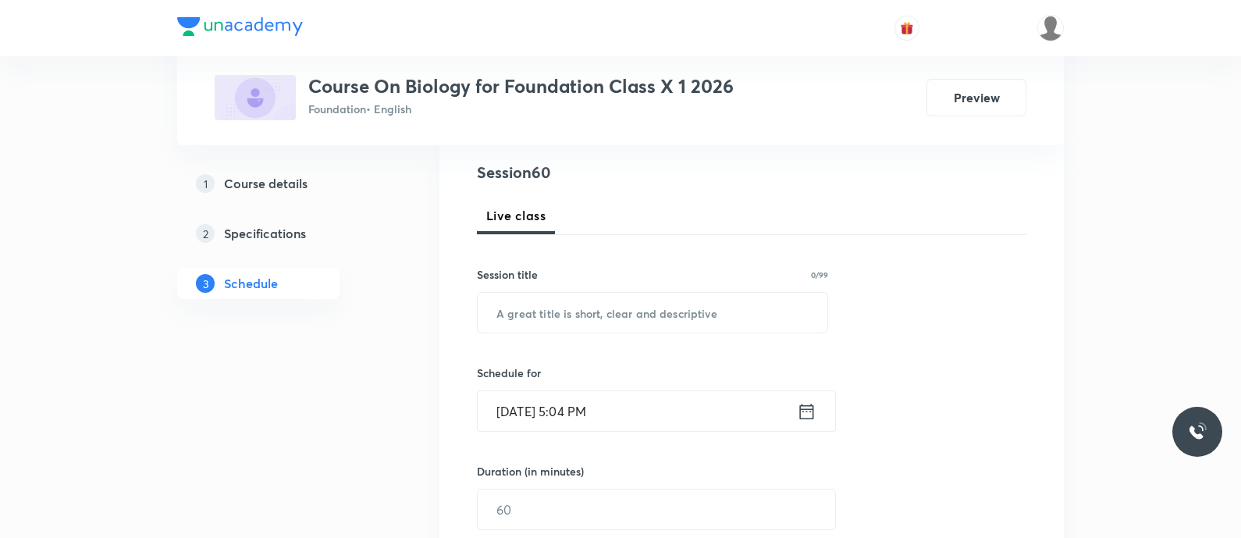
scroll to position [177, 0]
click at [539, 313] on input "text" at bounding box center [653, 312] width 350 height 40
paste input "how do organisms reproduce - elp"
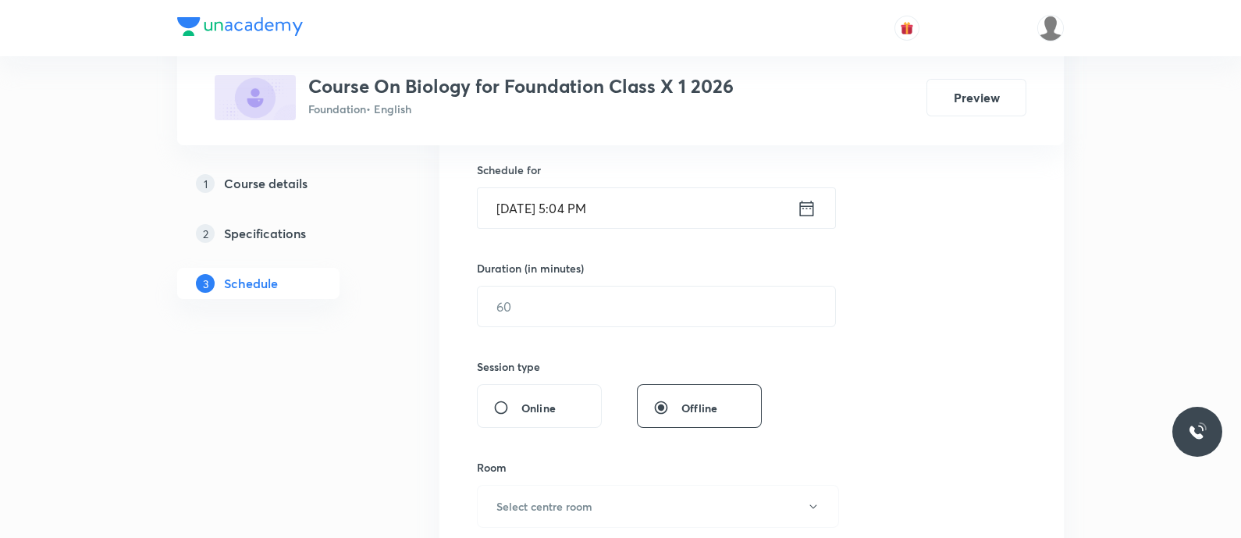
scroll to position [392, 0]
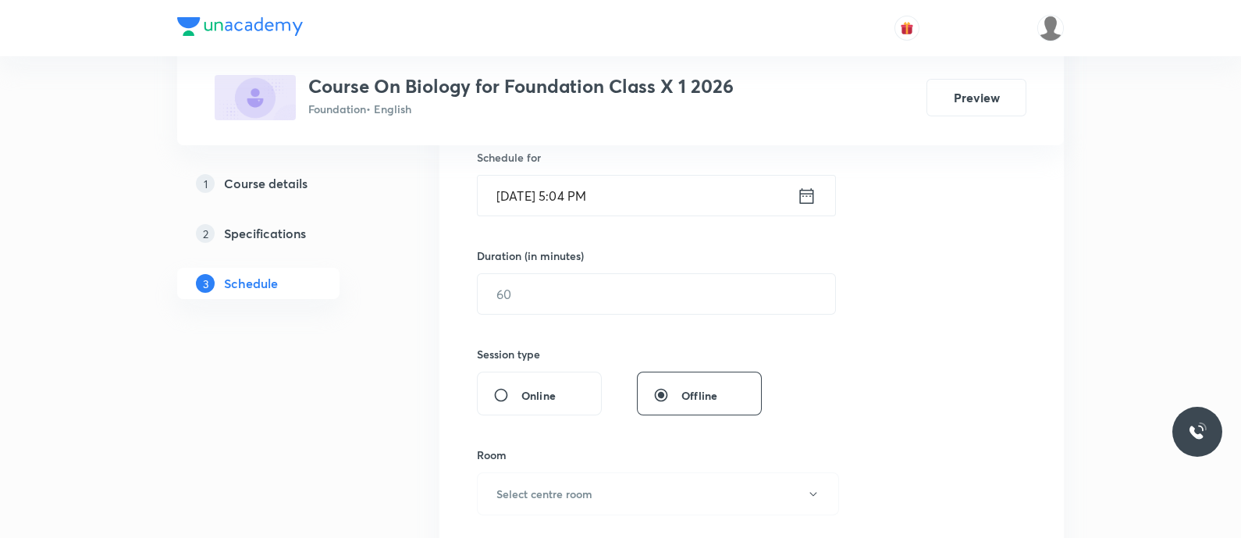
type input "How do Organisms Reproduce - ELP"
click at [809, 212] on div "Oct 3, 2025, 5:04 PM ​" at bounding box center [656, 195] width 359 height 41
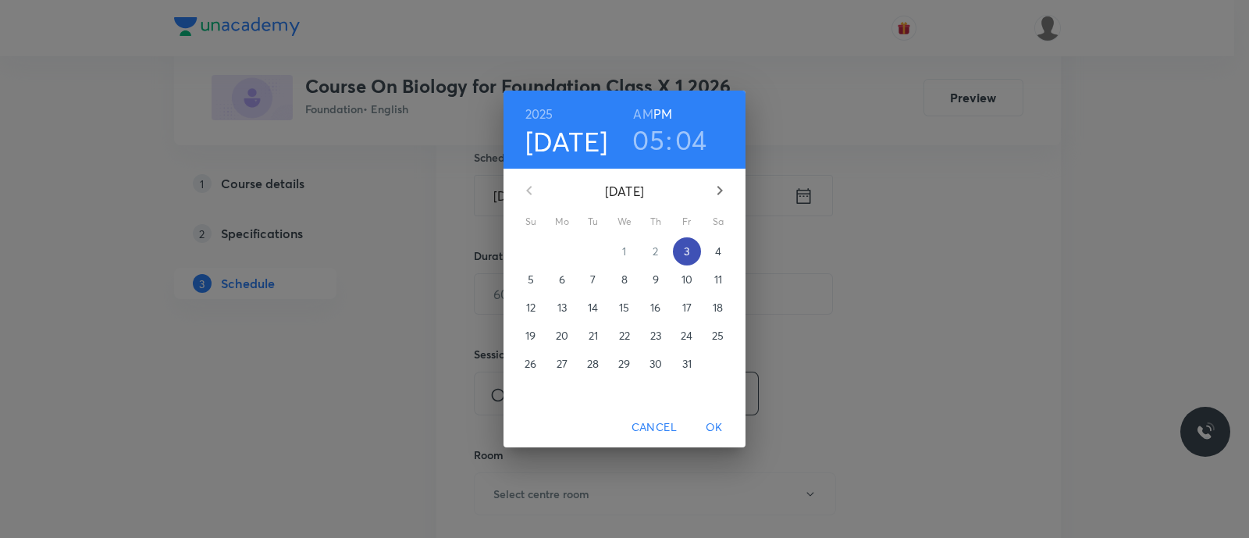
click at [689, 249] on p "3" at bounding box center [686, 252] width 5 height 16
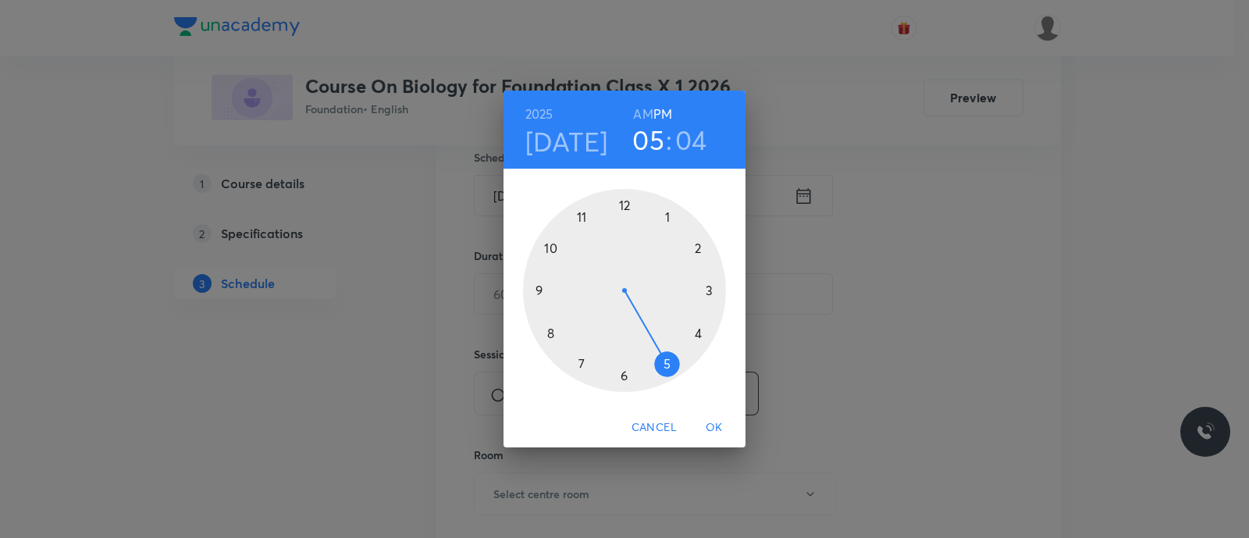
click at [625, 373] on div at bounding box center [624, 290] width 203 height 203
click at [549, 331] on div at bounding box center [624, 290] width 203 height 203
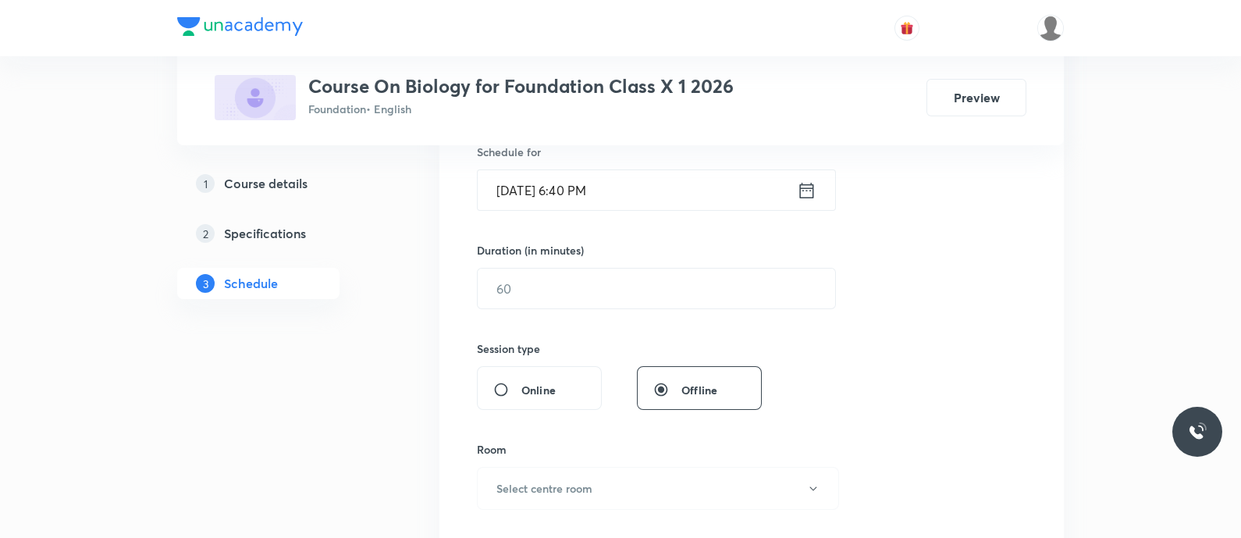
scroll to position [400, 0]
click at [524, 291] on input "text" at bounding box center [656, 286] width 357 height 40
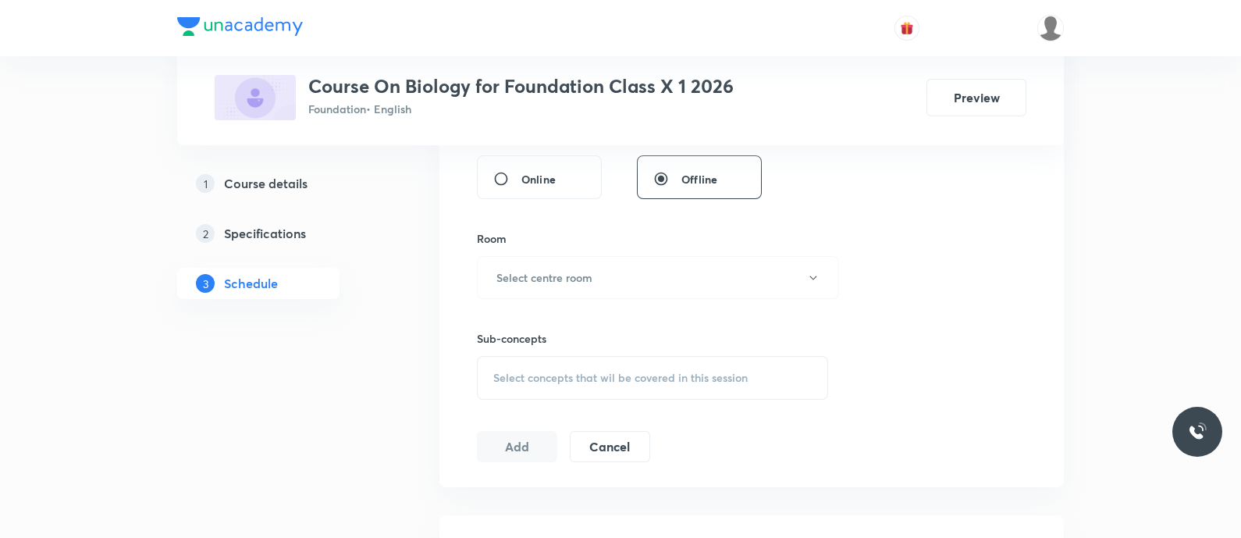
scroll to position [614, 0]
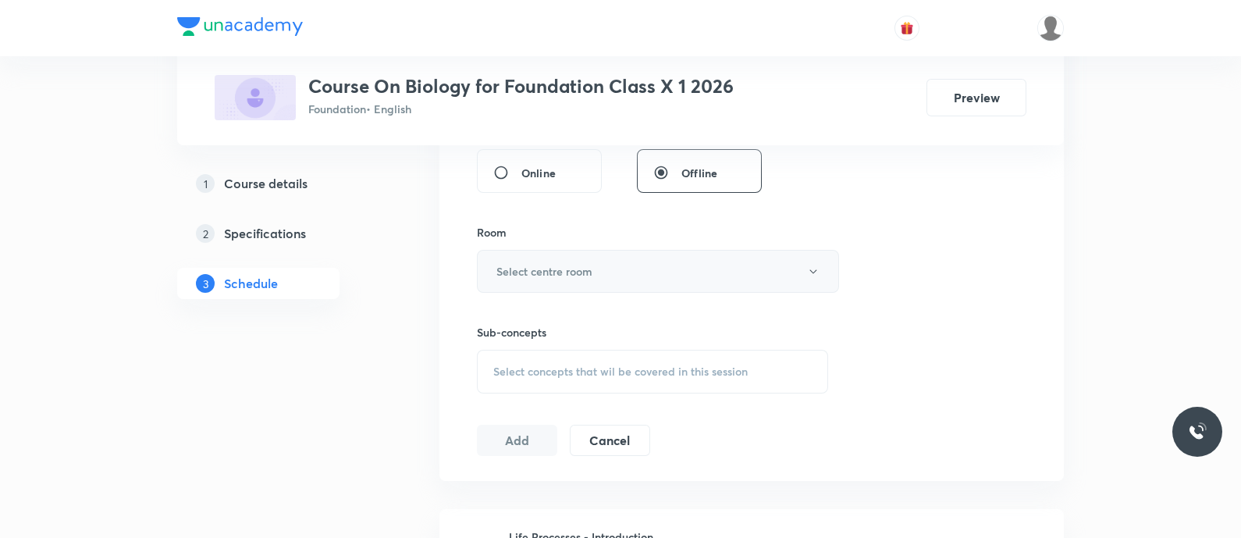
type input "50"
click at [530, 273] on h6 "Select centre room" at bounding box center [544, 271] width 96 height 16
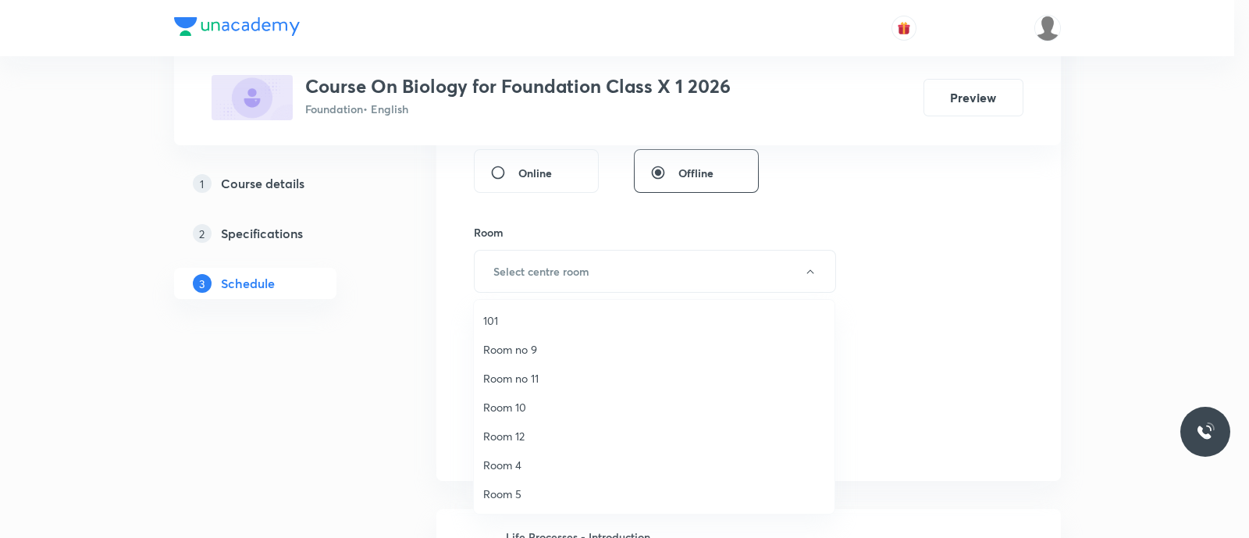
click at [503, 403] on span "Room 10" at bounding box center [654, 407] width 342 height 16
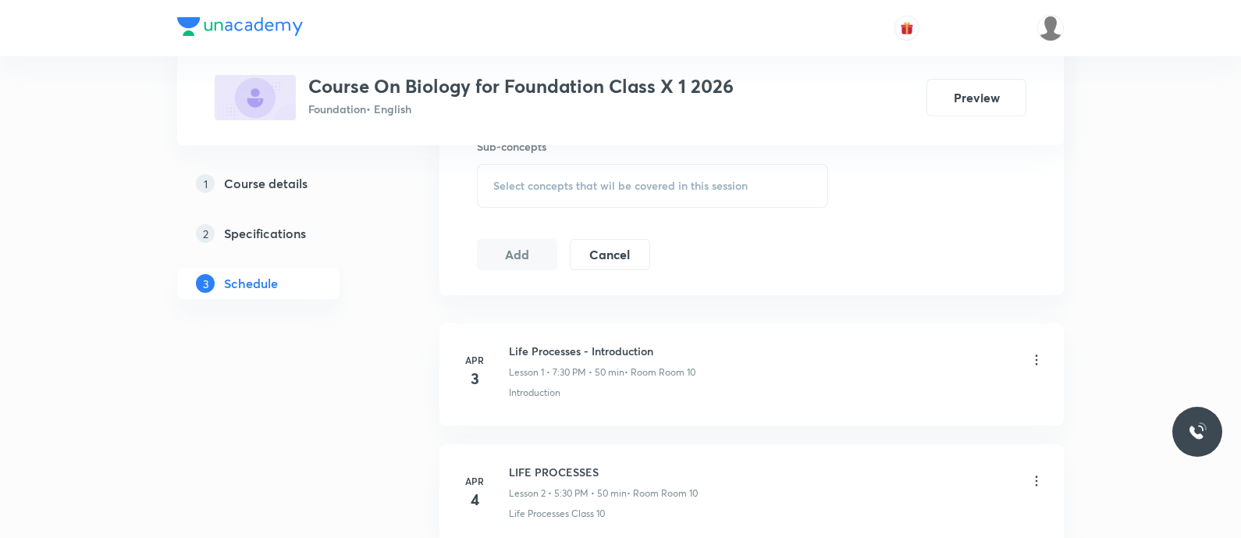
scroll to position [802, 0]
click at [536, 178] on span "Select concepts that wil be covered in this session" at bounding box center [620, 184] width 254 height 12
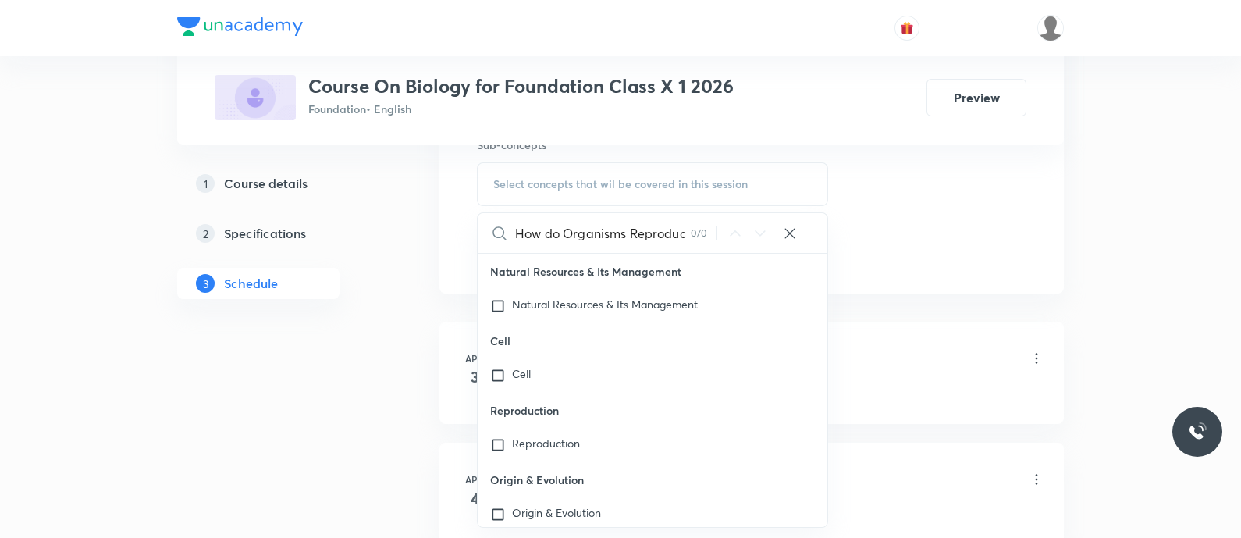
scroll to position [0, 0]
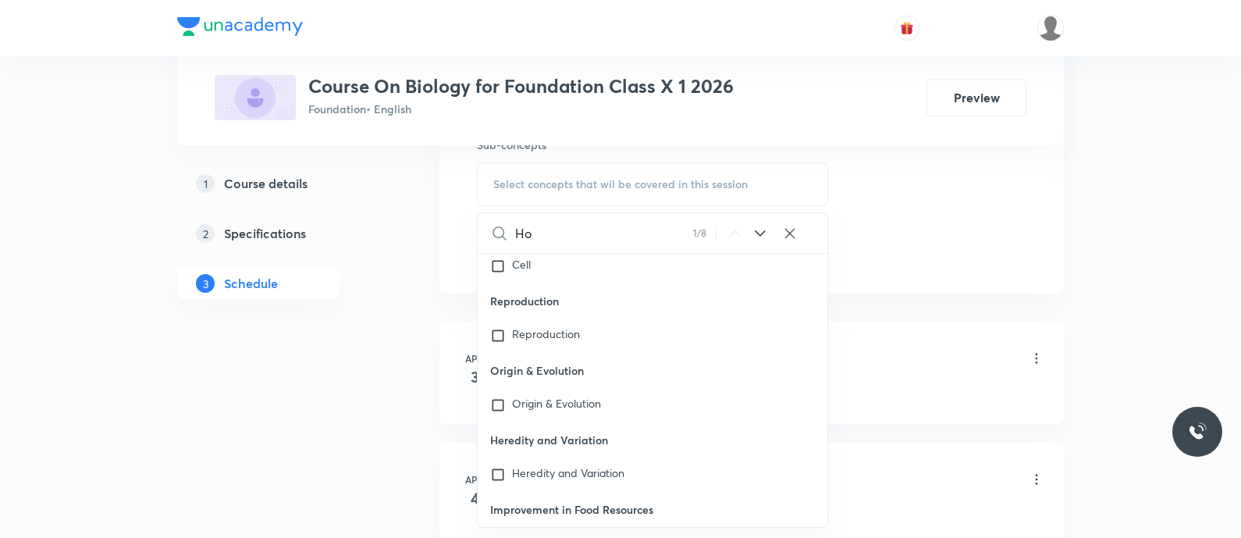
type input "H"
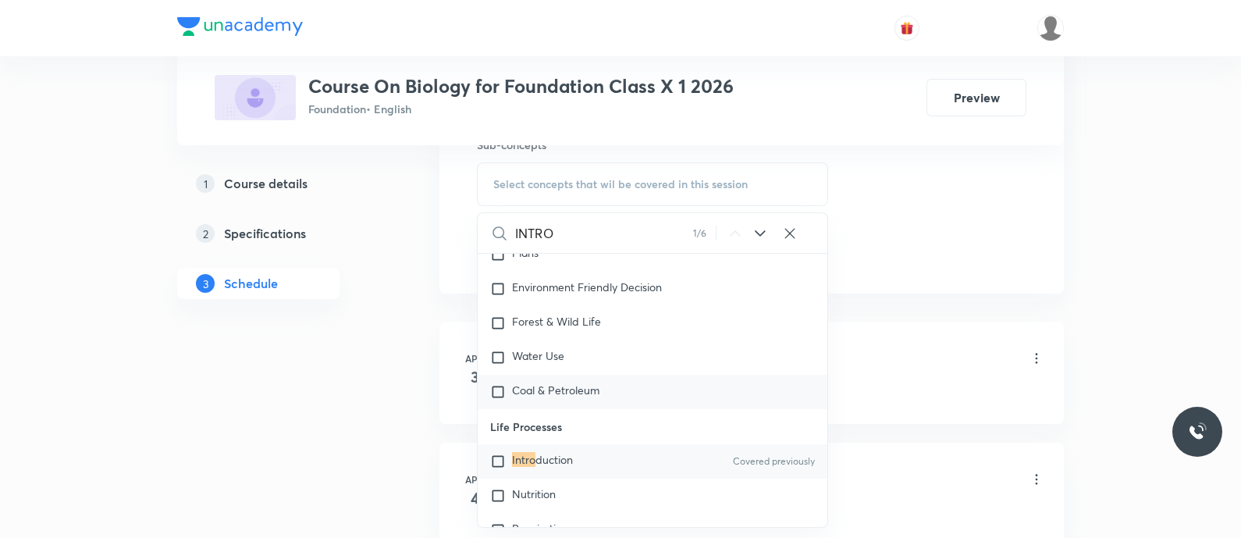
scroll to position [4148, 0]
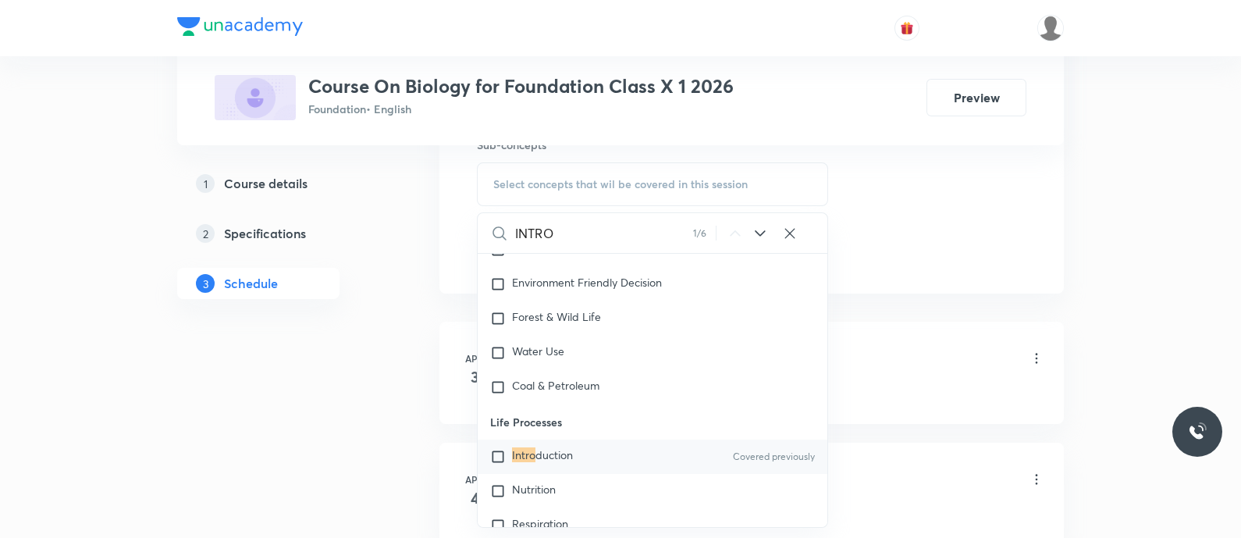
type input "INTRO"
click at [555, 457] on span "duction" at bounding box center [553, 454] width 37 height 15
checkbox input "true"
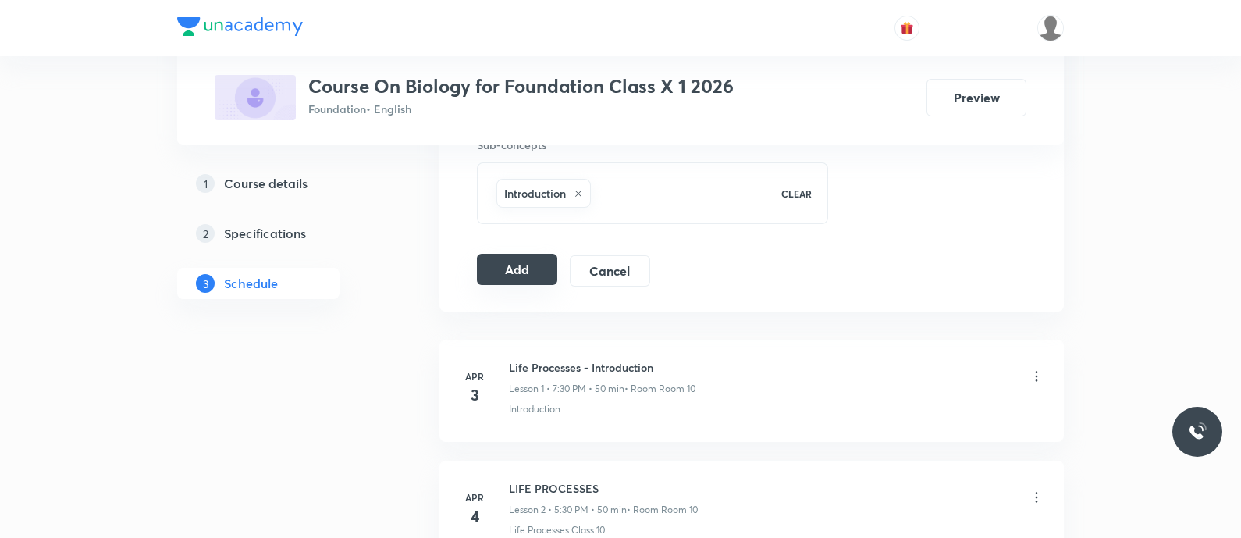
click at [527, 268] on button "Add" at bounding box center [517, 269] width 80 height 31
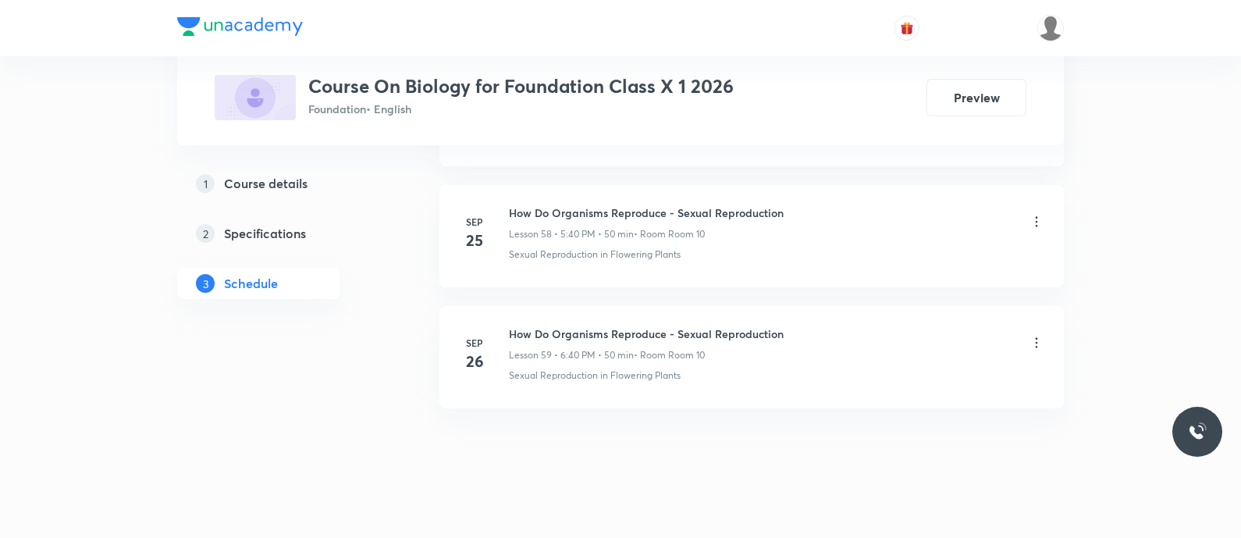
scroll to position [7237, 0]
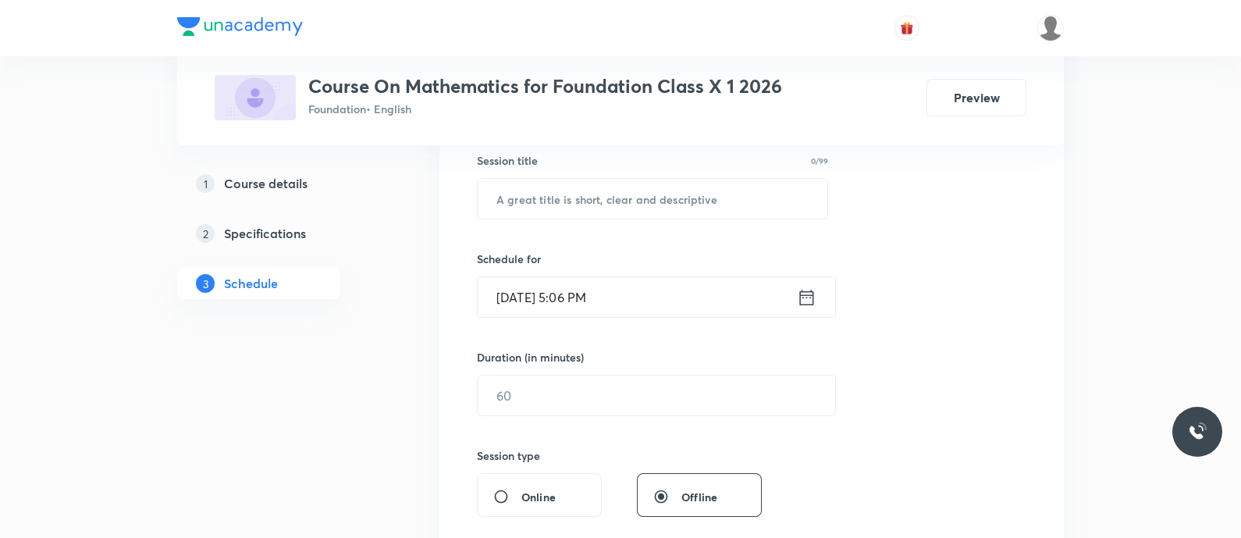
scroll to position [293, 0]
click at [523, 206] on input "text" at bounding box center [653, 196] width 350 height 40
paste input "Circles - Book and Exercise Discussion"
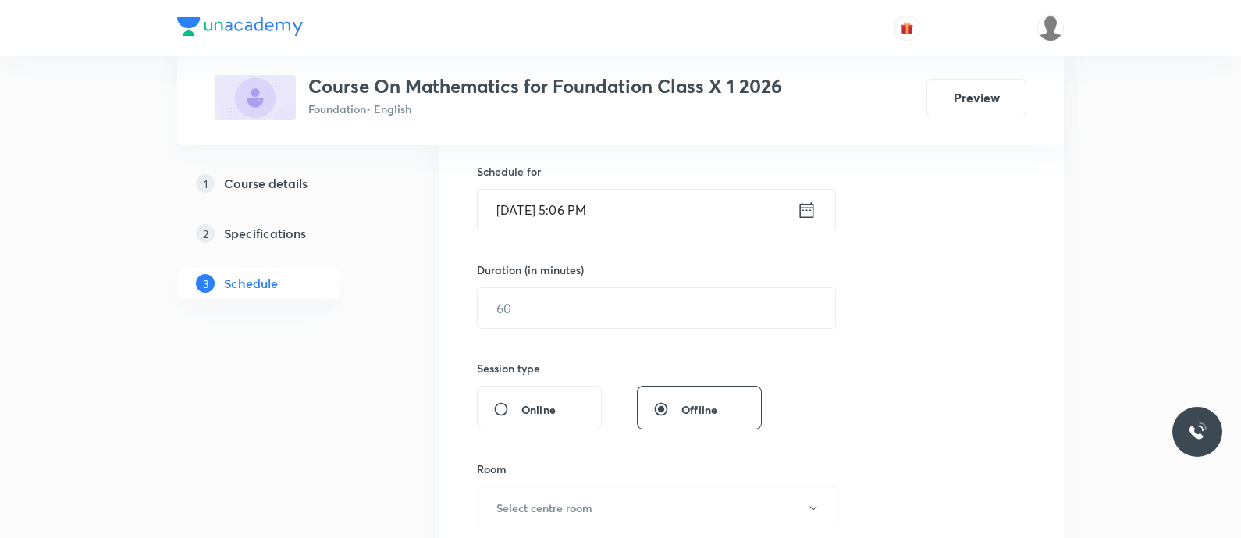
scroll to position [382, 0]
type input "Circles - Book and Exercise Discussion"
click at [809, 208] on icon at bounding box center [807, 206] width 20 height 22
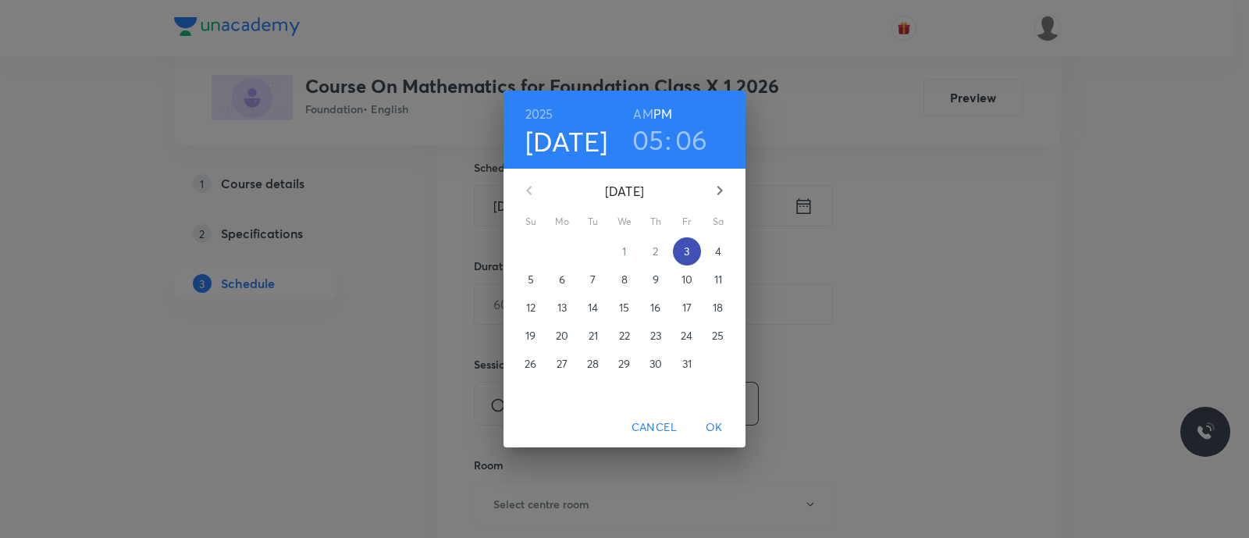
click at [683, 247] on span "3" at bounding box center [687, 252] width 28 height 16
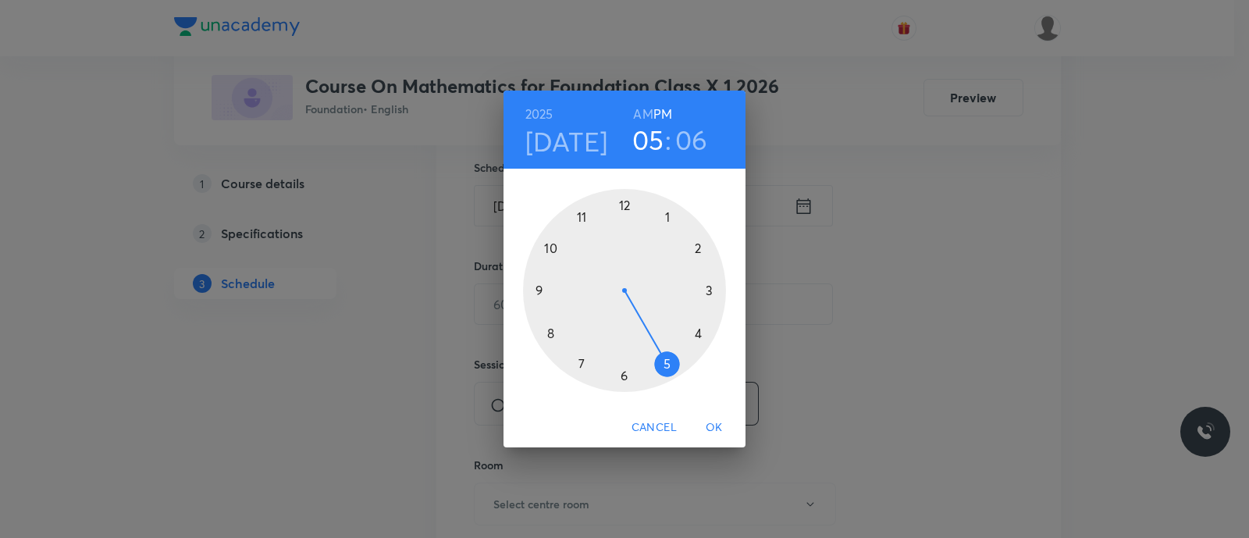
click at [581, 368] on div at bounding box center [624, 290] width 203 height 203
click at [549, 329] on div at bounding box center [624, 290] width 203 height 203
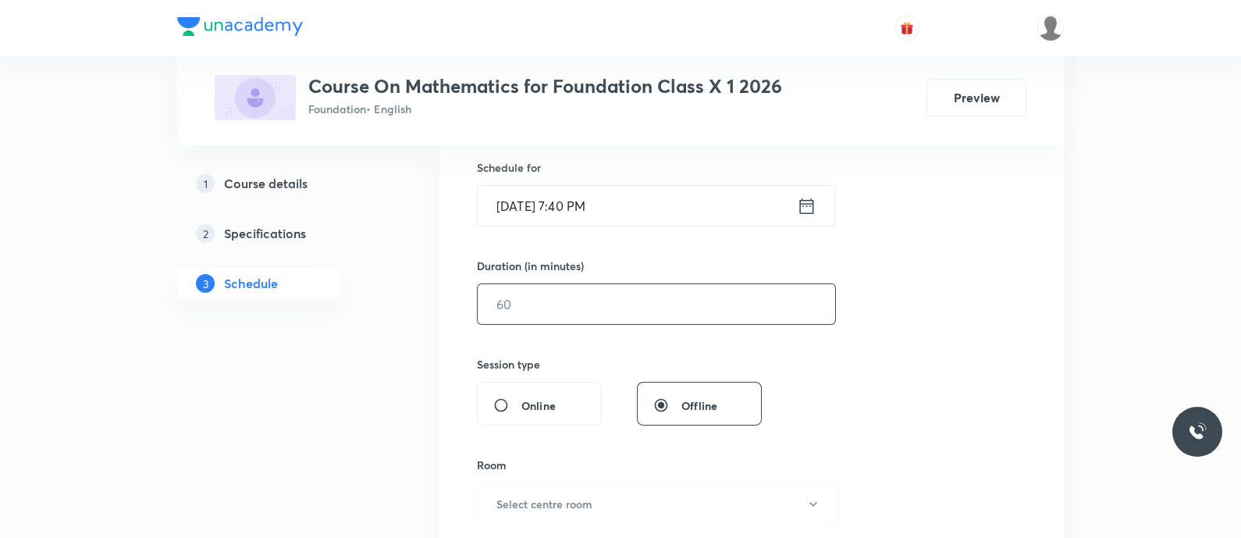
click at [542, 317] on input "text" at bounding box center [656, 304] width 357 height 40
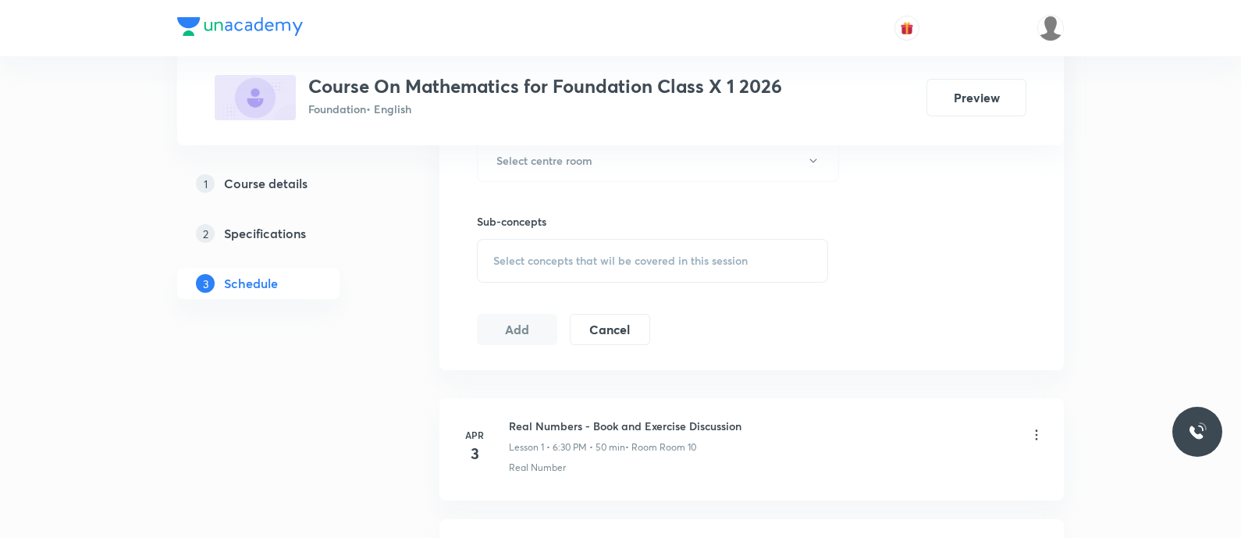
scroll to position [716, 0]
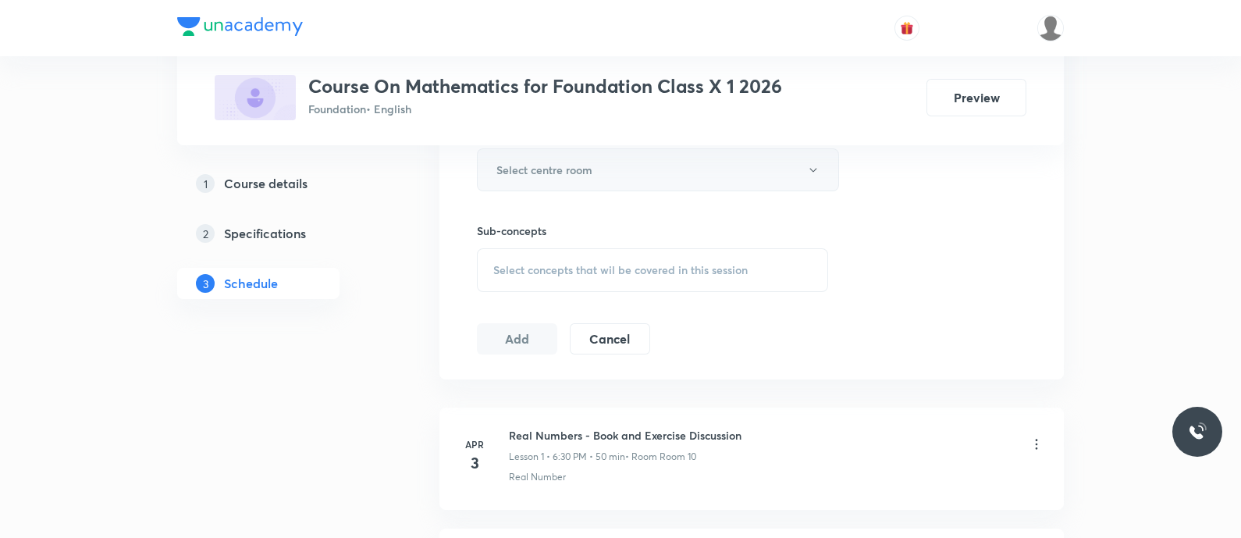
type input "50"
click at [539, 183] on button "Select centre room" at bounding box center [658, 169] width 362 height 43
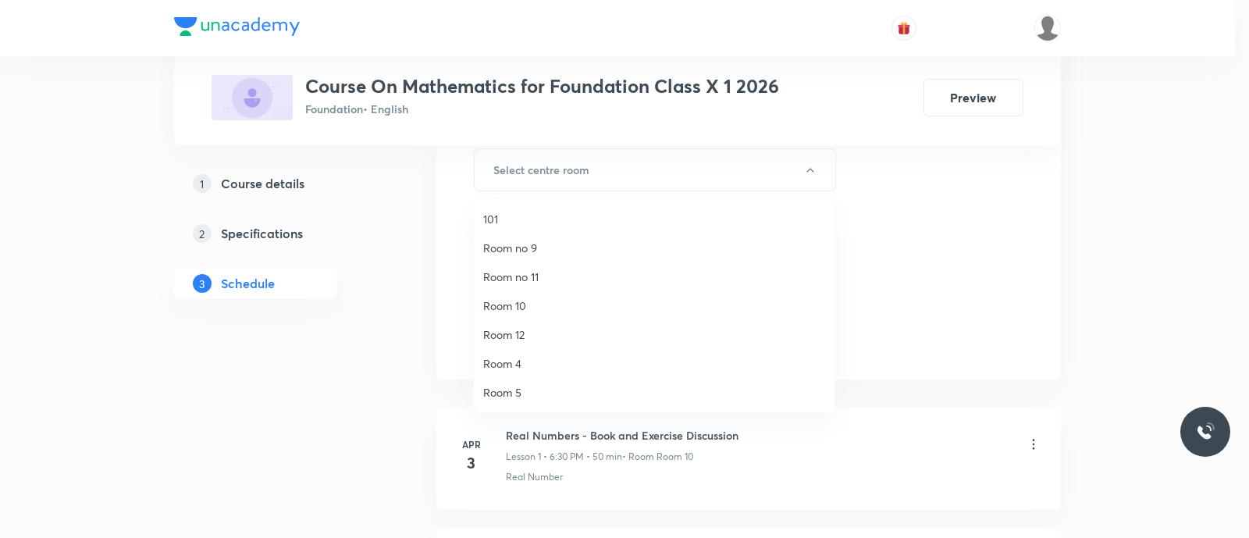
click at [523, 306] on span "Room 10" at bounding box center [654, 305] width 342 height 16
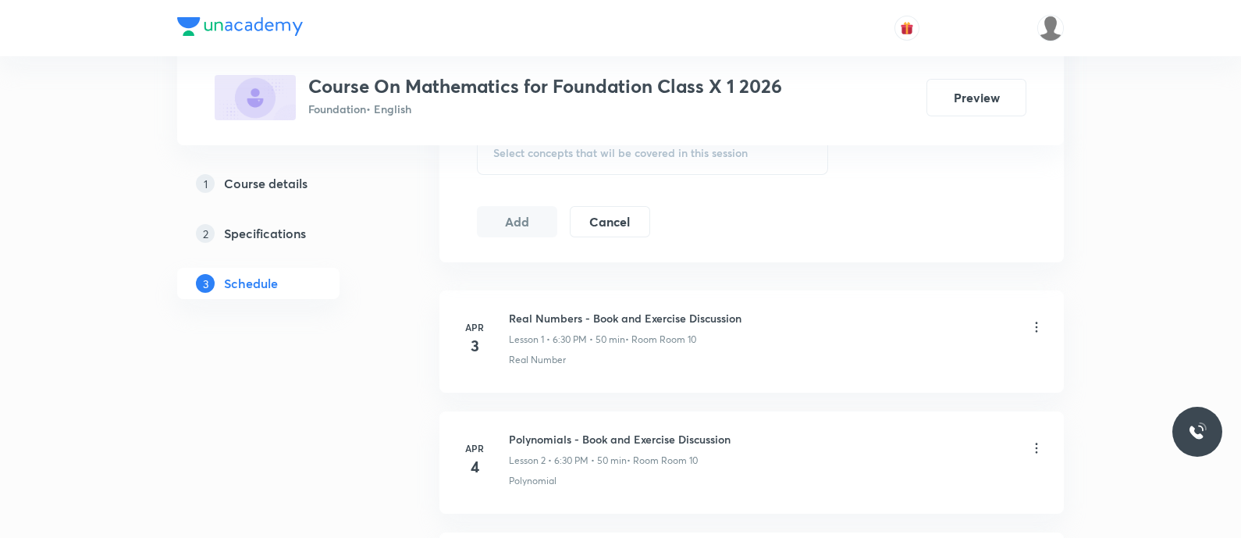
scroll to position [827, 0]
click at [517, 168] on div "Select concepts that wil be covered in this session" at bounding box center [652, 159] width 351 height 44
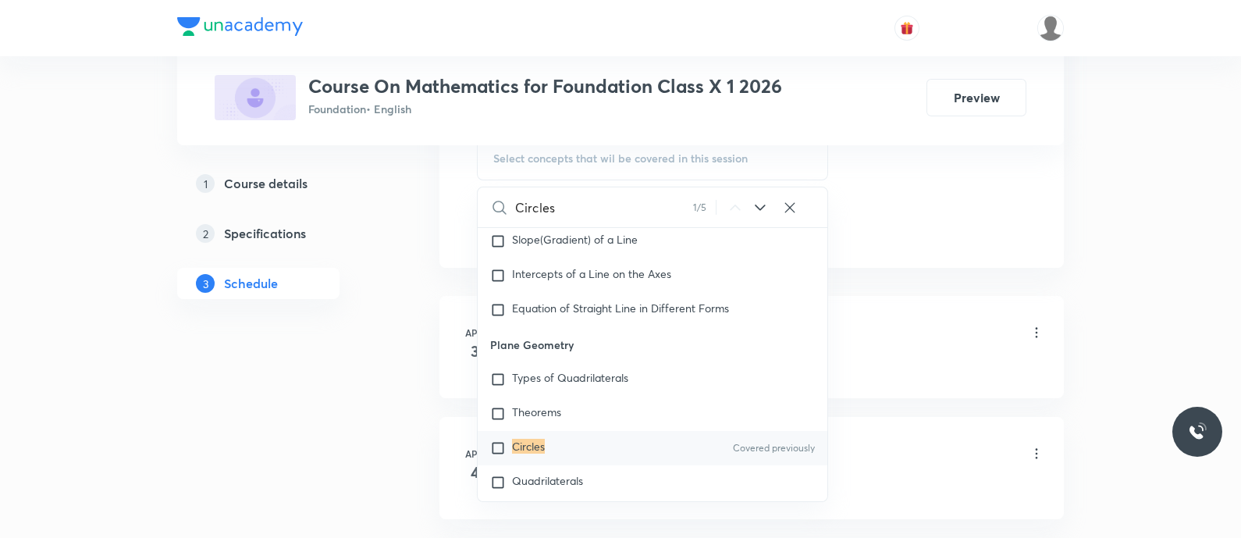
scroll to position [15309, 0]
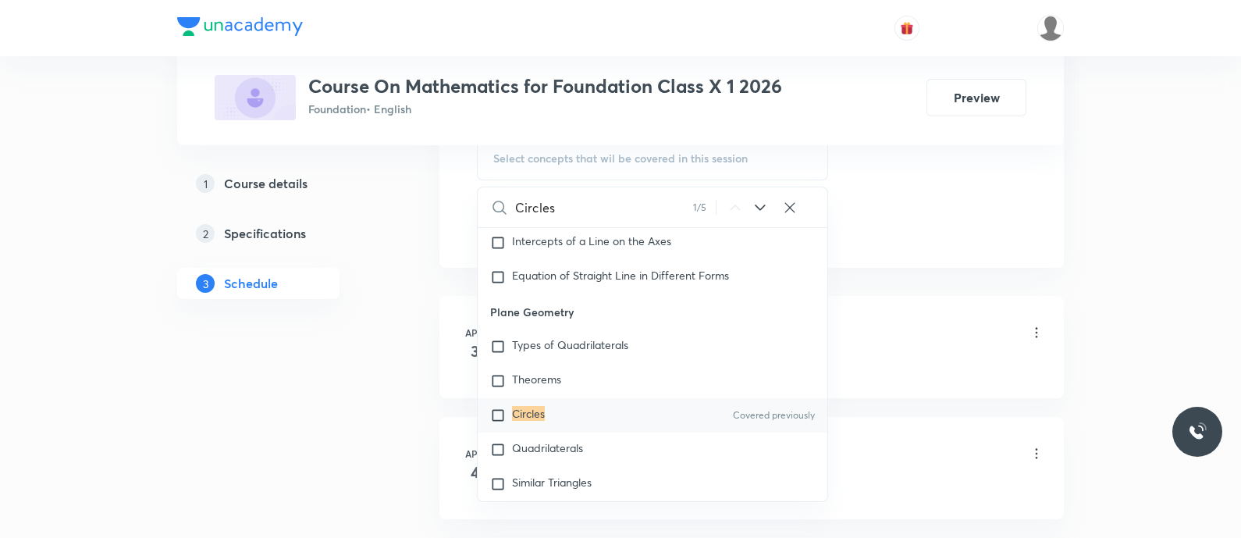
type input "Circles"
click at [528, 421] on mark "Circles" at bounding box center [528, 413] width 33 height 15
checkbox input "true"
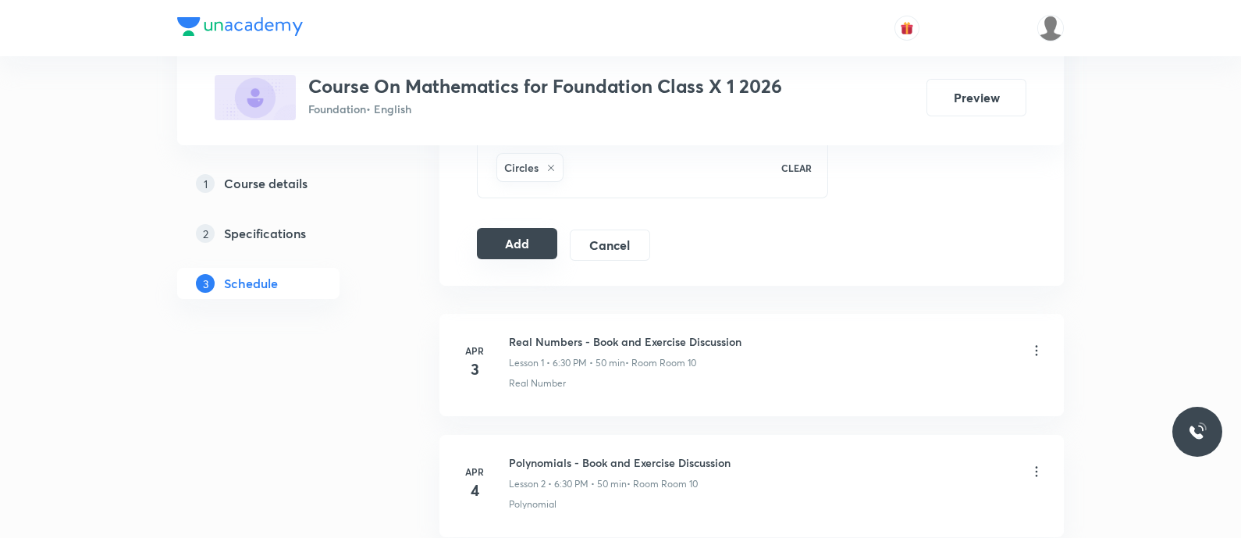
click at [509, 241] on button "Add" at bounding box center [517, 243] width 80 height 31
